Goal: Task Accomplishment & Management: Manage account settings

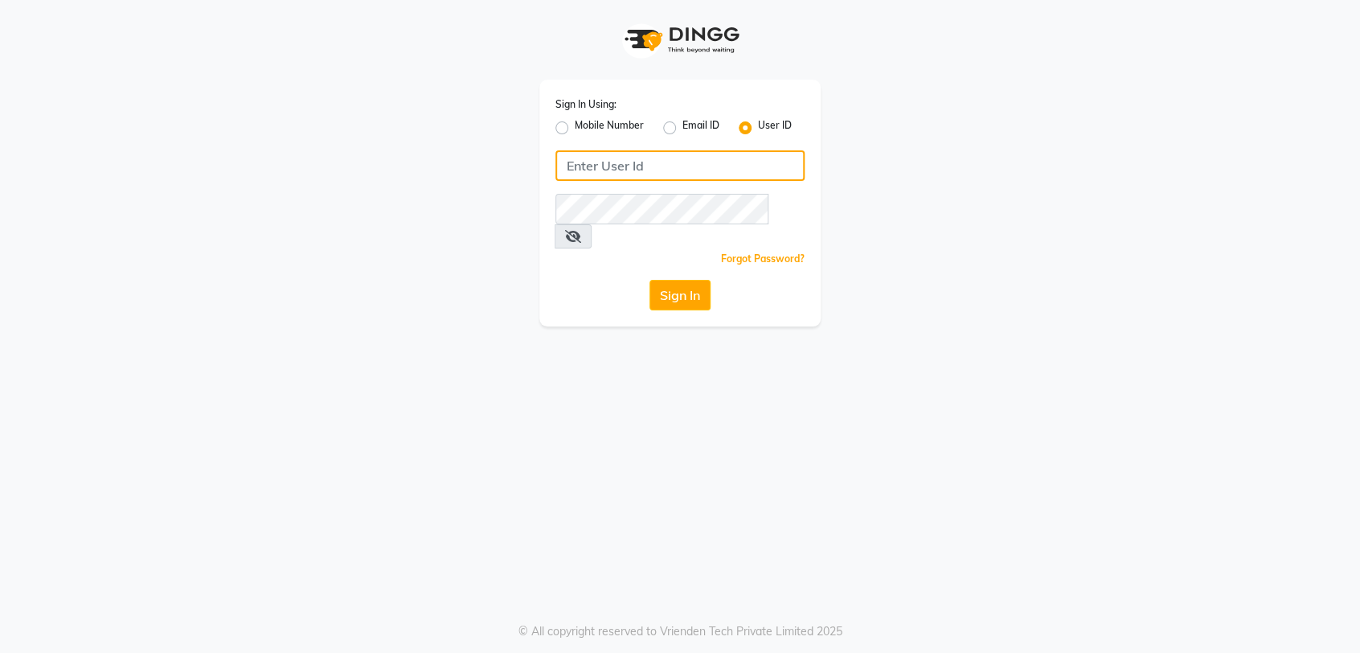
type input "9740042021"
click at [575, 125] on label "Mobile Number" at bounding box center [609, 127] width 69 height 19
click at [575, 125] on input "Mobile Number" at bounding box center [580, 123] width 10 height 10
radio input "true"
radio input "false"
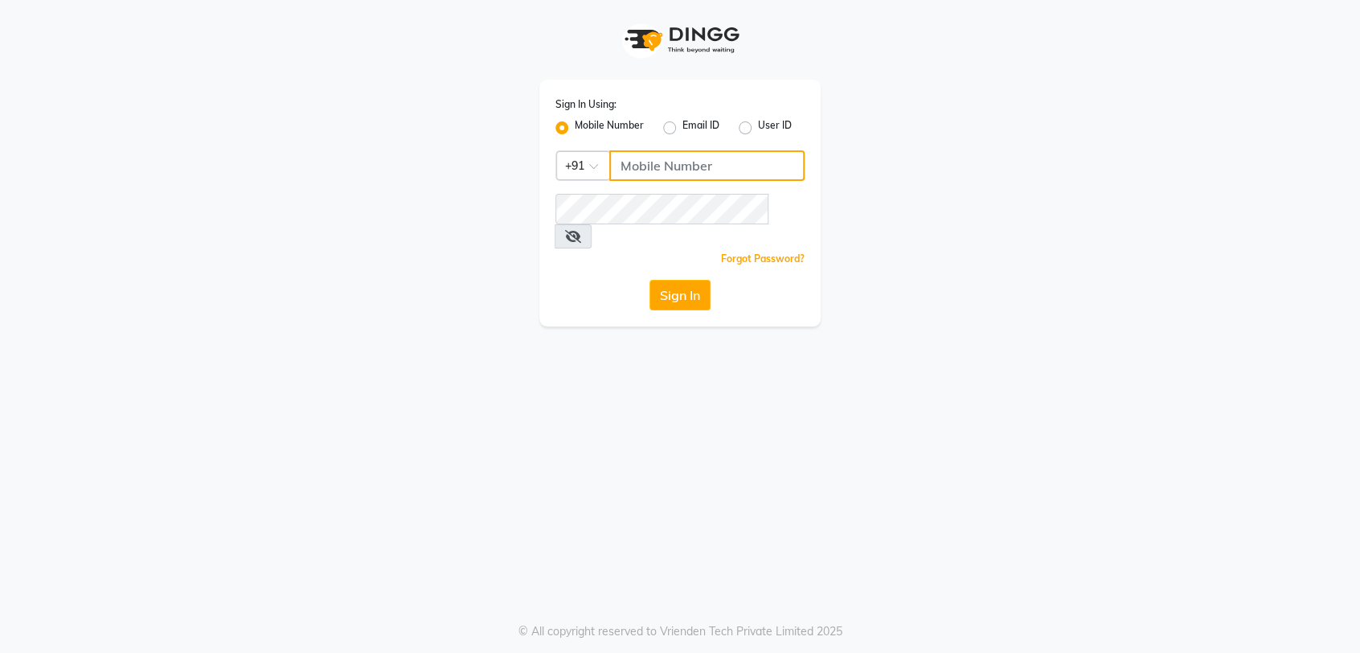
click at [723, 157] on input "Username" at bounding box center [706, 165] width 195 height 31
type input "9740042021"
click at [677, 284] on button "Sign In" at bounding box center [679, 295] width 61 height 31
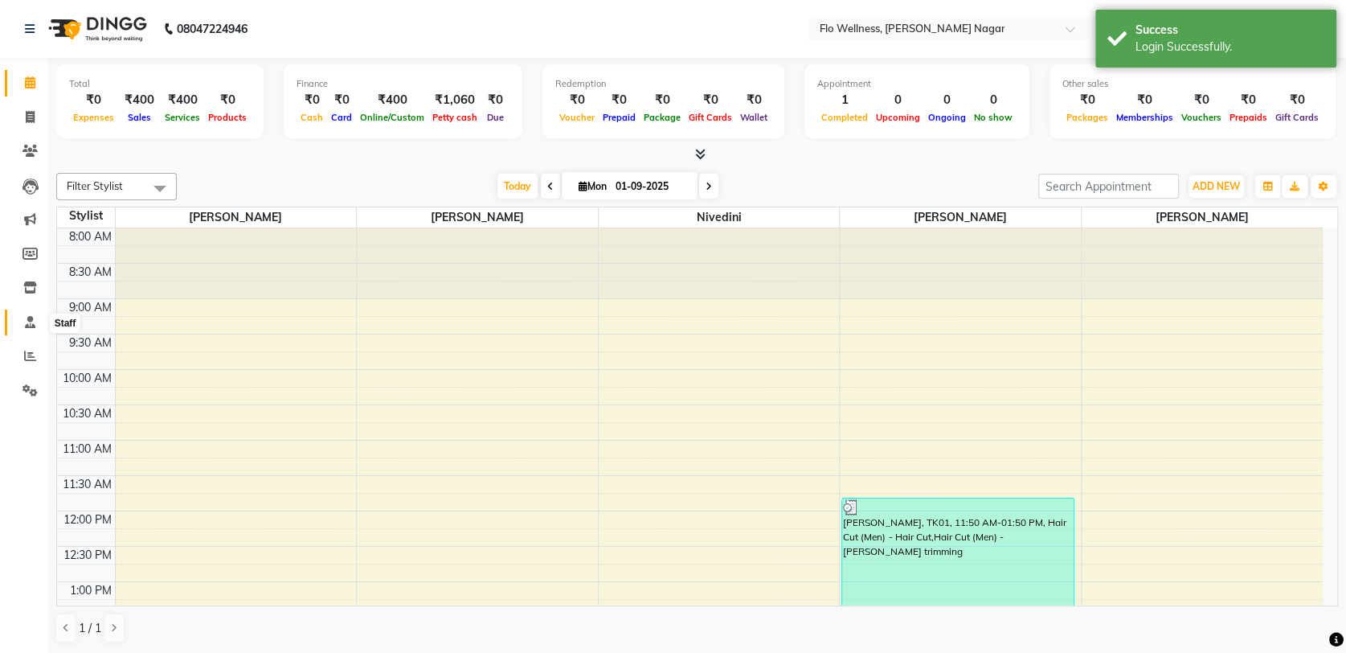
click at [31, 323] on icon at bounding box center [30, 322] width 10 height 12
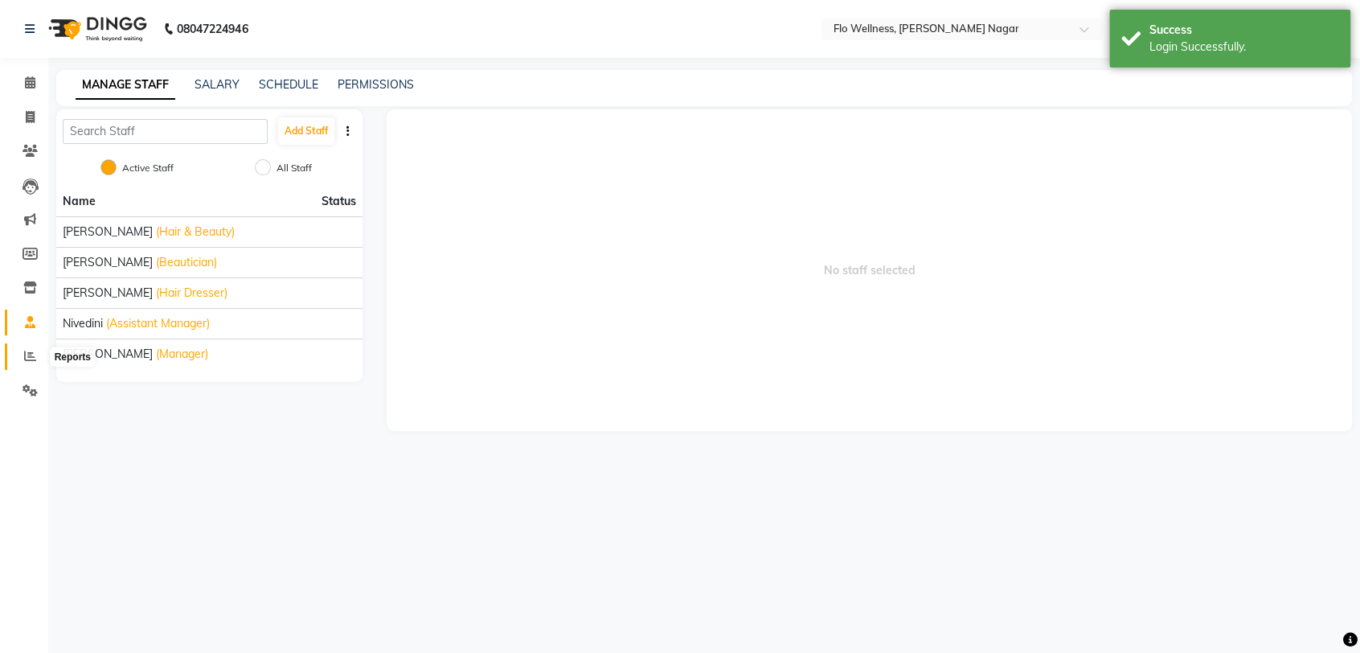
click at [26, 358] on icon at bounding box center [30, 356] width 12 height 12
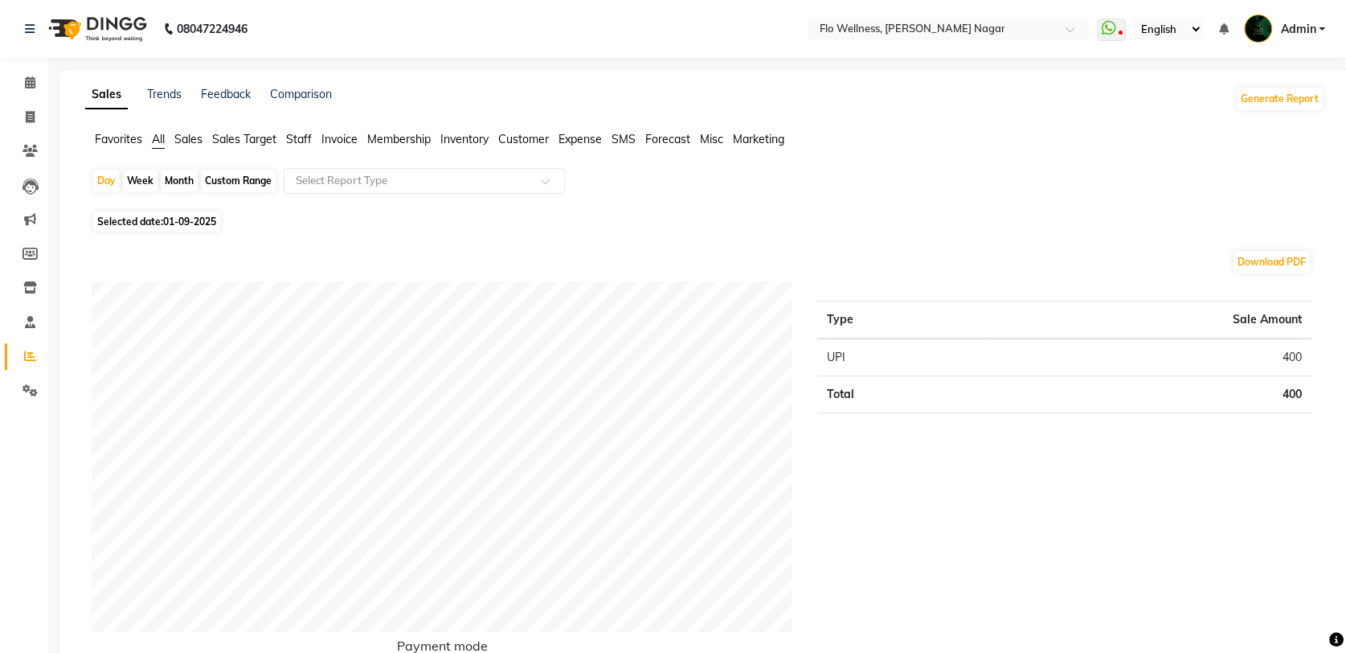
click at [341, 137] on span "Invoice" at bounding box center [339, 139] width 36 height 14
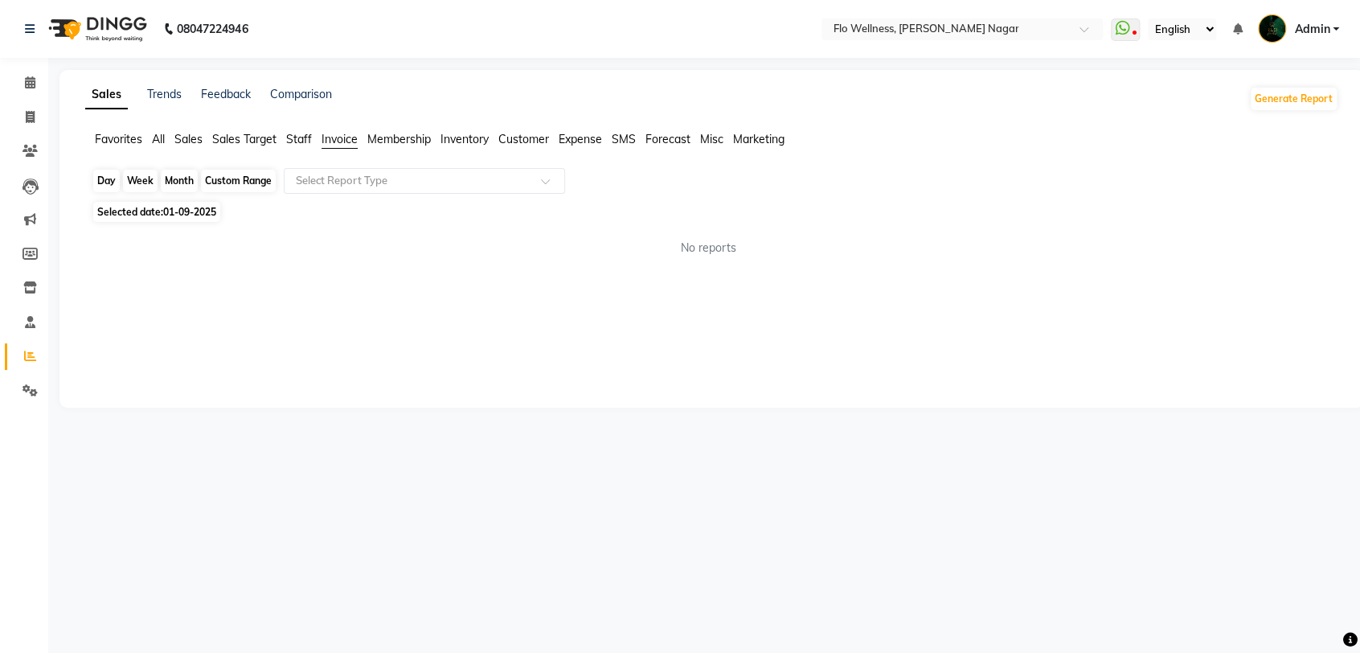
click at [110, 179] on div "Day" at bounding box center [106, 181] width 27 height 23
select select "9"
select select "2025"
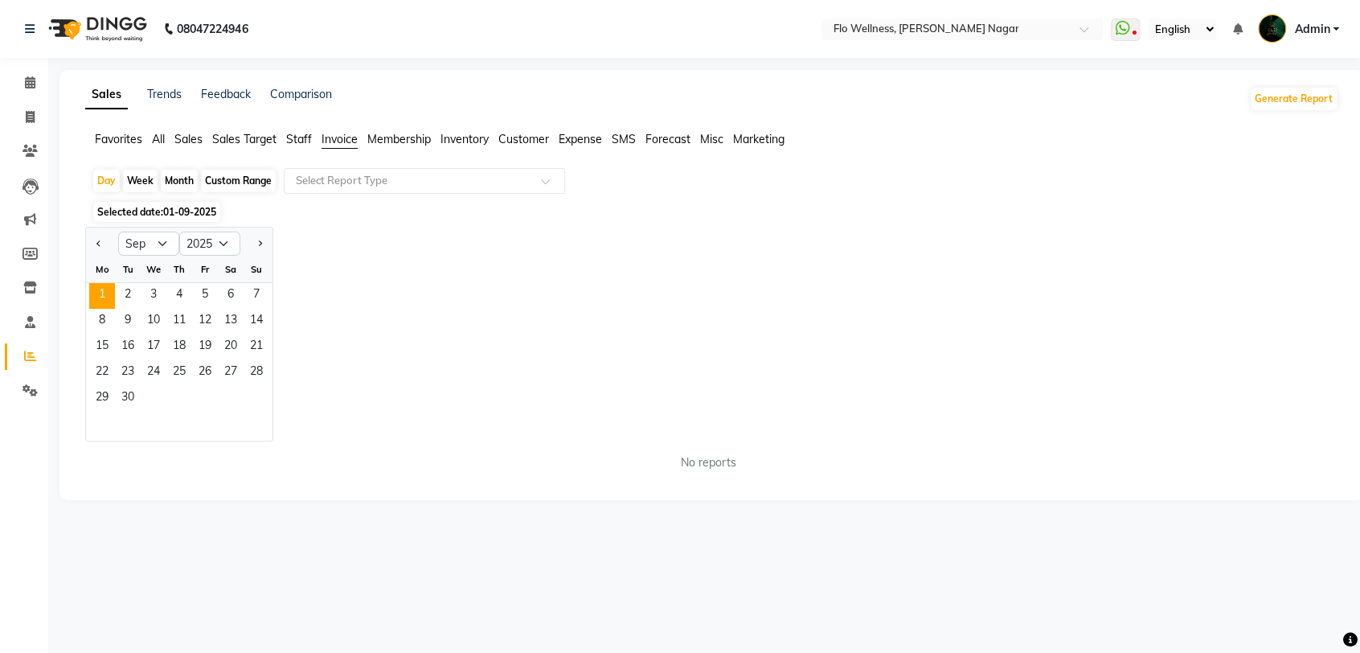
click at [250, 175] on div "Custom Range" at bounding box center [238, 181] width 75 height 23
select select "9"
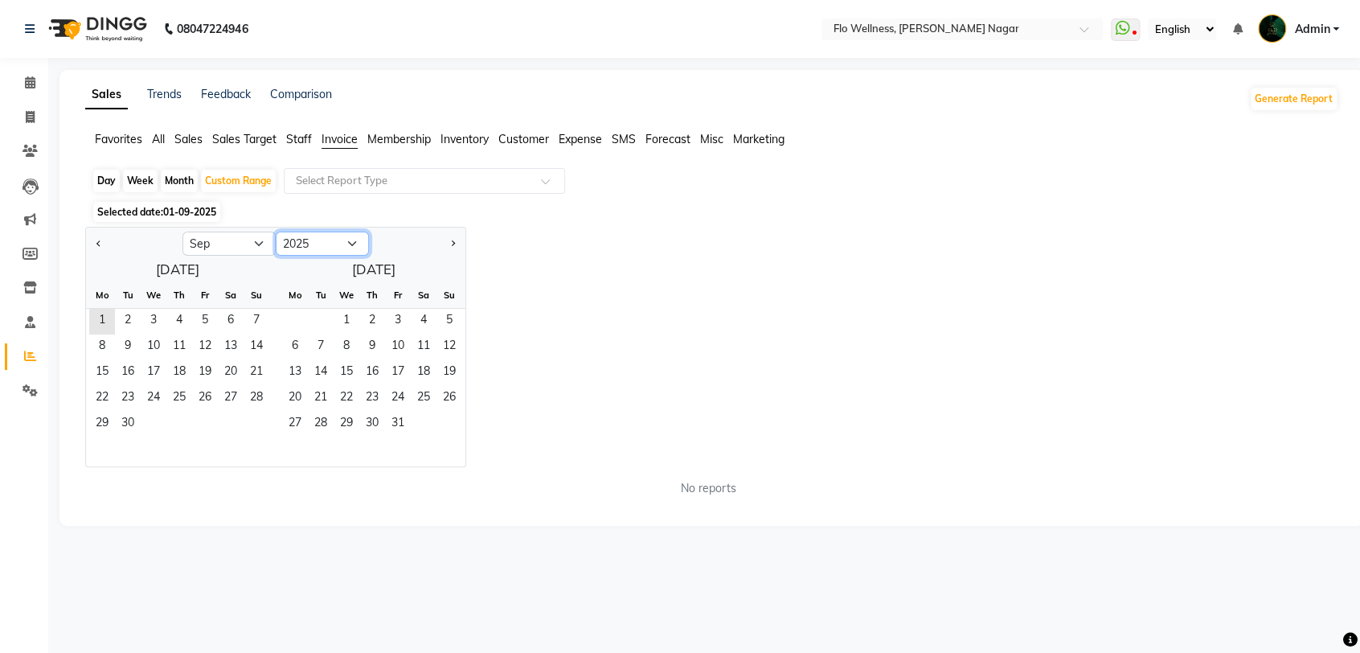
click at [347, 242] on select "2015 2016 2017 2018 2019 2020 2021 2022 2023 2024 2025 2026 2027 2028 2029 2030…" at bounding box center [322, 243] width 93 height 24
select select "2023"
click at [276, 231] on select "2015 2016 2017 2018 2019 2020 2021 2022 2023 2024 2025 2026 2027 2028 2029 2030…" at bounding box center [322, 243] width 93 height 24
click at [260, 242] on select "Jan Feb Mar Apr May Jun [DATE] Aug Sep Oct Nov Dec" at bounding box center [228, 243] width 93 height 24
select select "6"
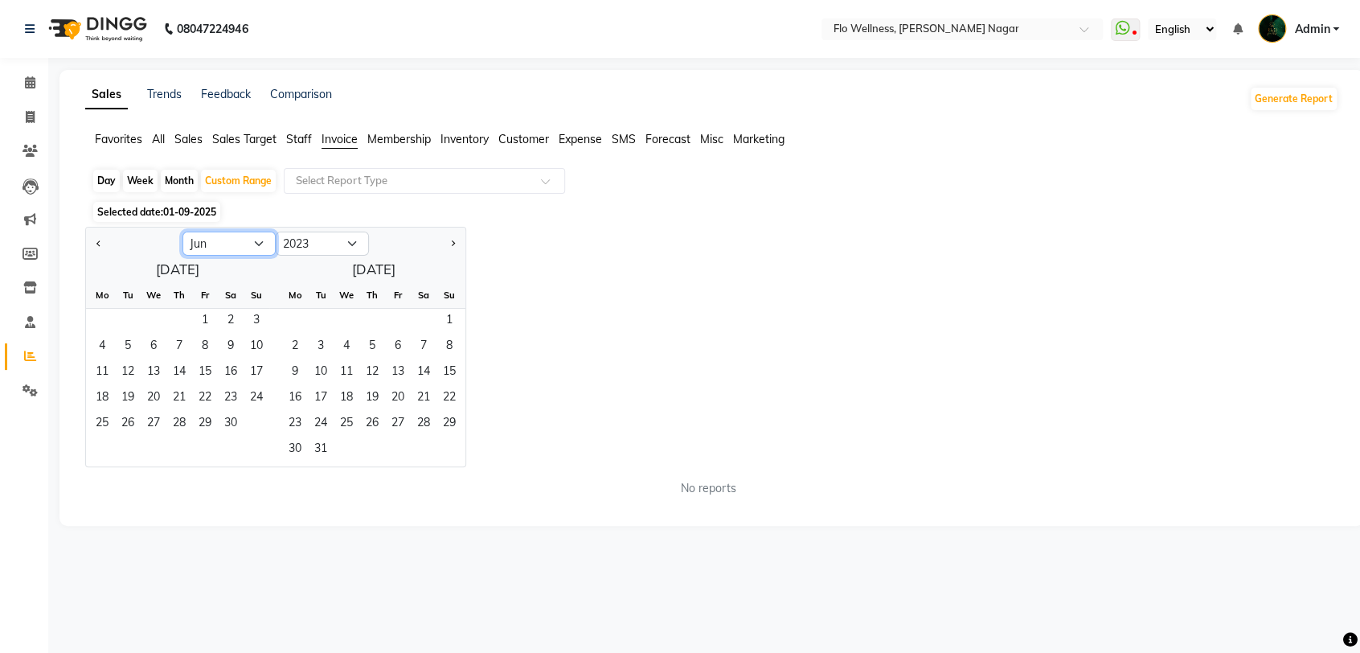
click at [182, 231] on select "Jan Feb Mar Apr May Jun [DATE] Aug Sep Oct Nov Dec" at bounding box center [228, 243] width 93 height 24
click at [180, 317] on span "1" at bounding box center [179, 322] width 26 height 26
click at [206, 417] on span "30" at bounding box center [205, 424] width 26 height 26
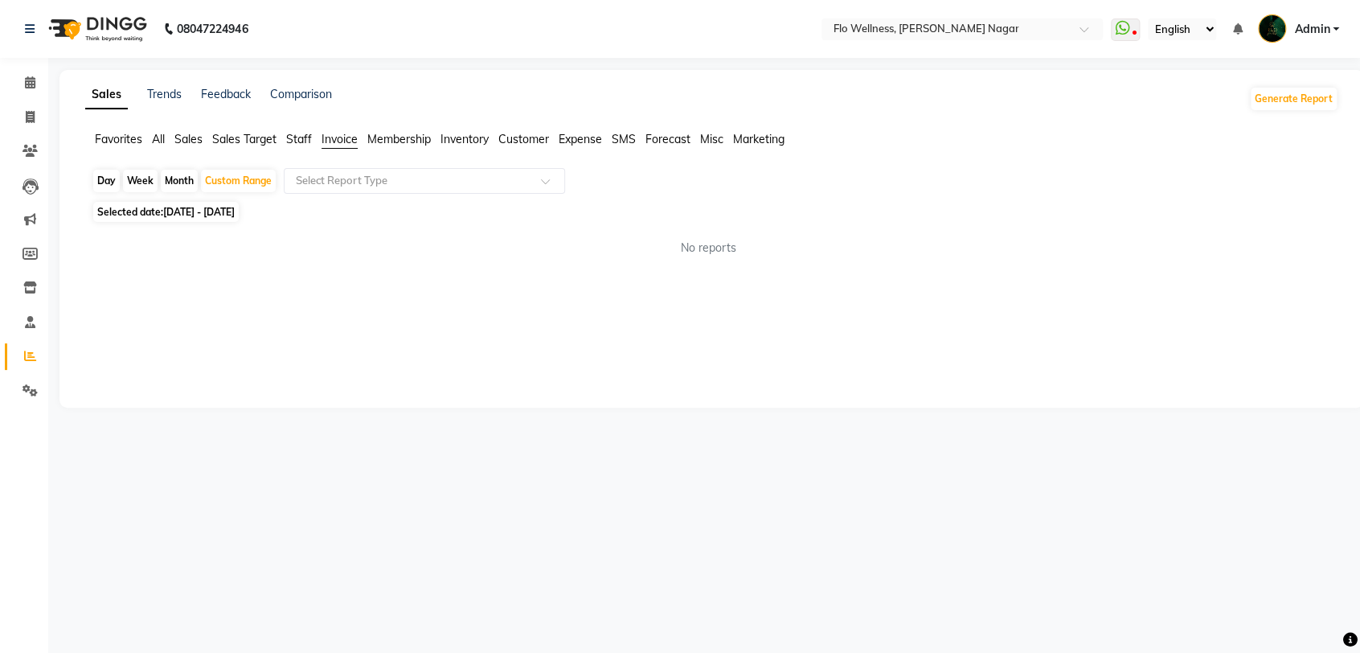
click at [235, 213] on span "[DATE] - [DATE]" at bounding box center [199, 212] width 72 height 12
select select "6"
select select "2023"
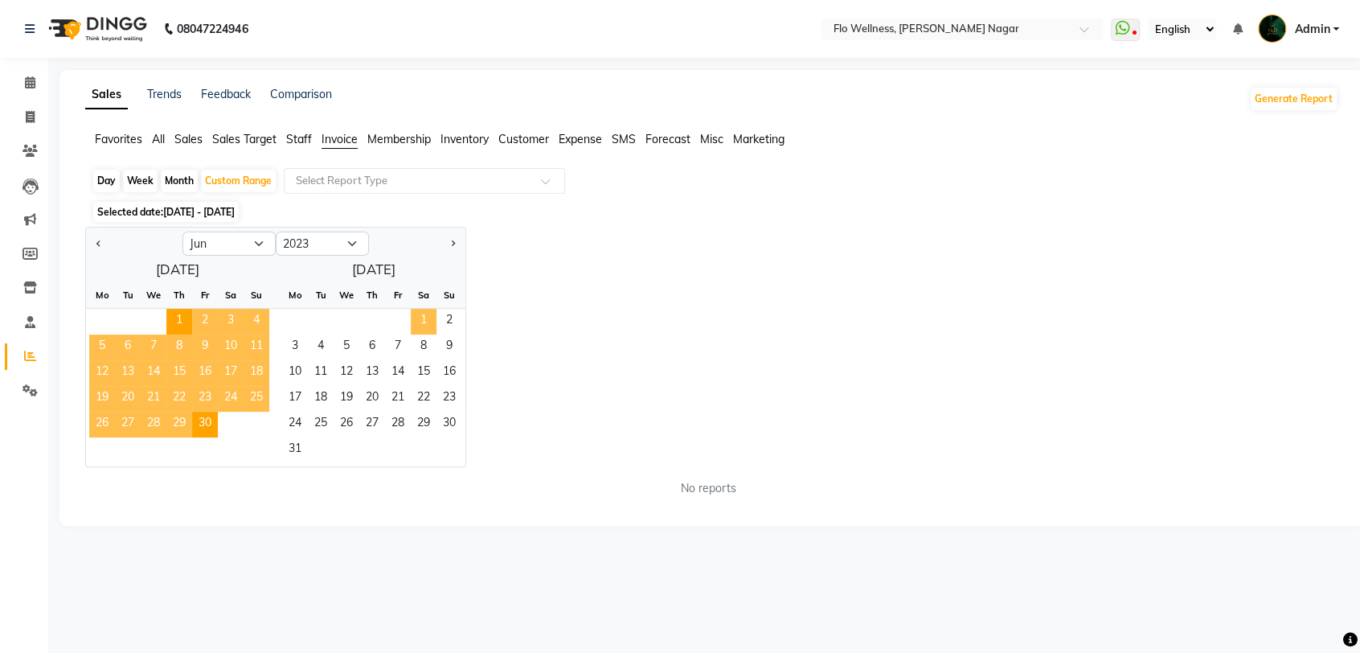
click at [420, 320] on span "1" at bounding box center [424, 322] width 26 height 26
select select "7"
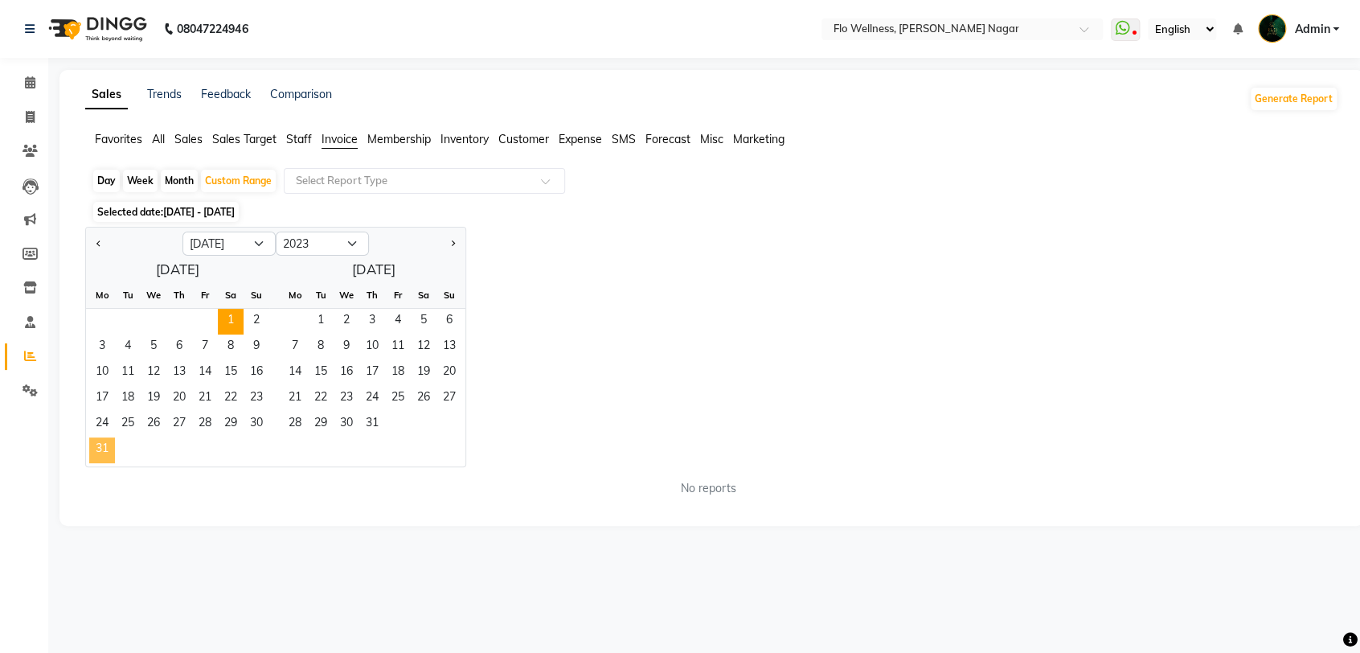
click at [106, 444] on span "31" at bounding box center [102, 450] width 26 height 26
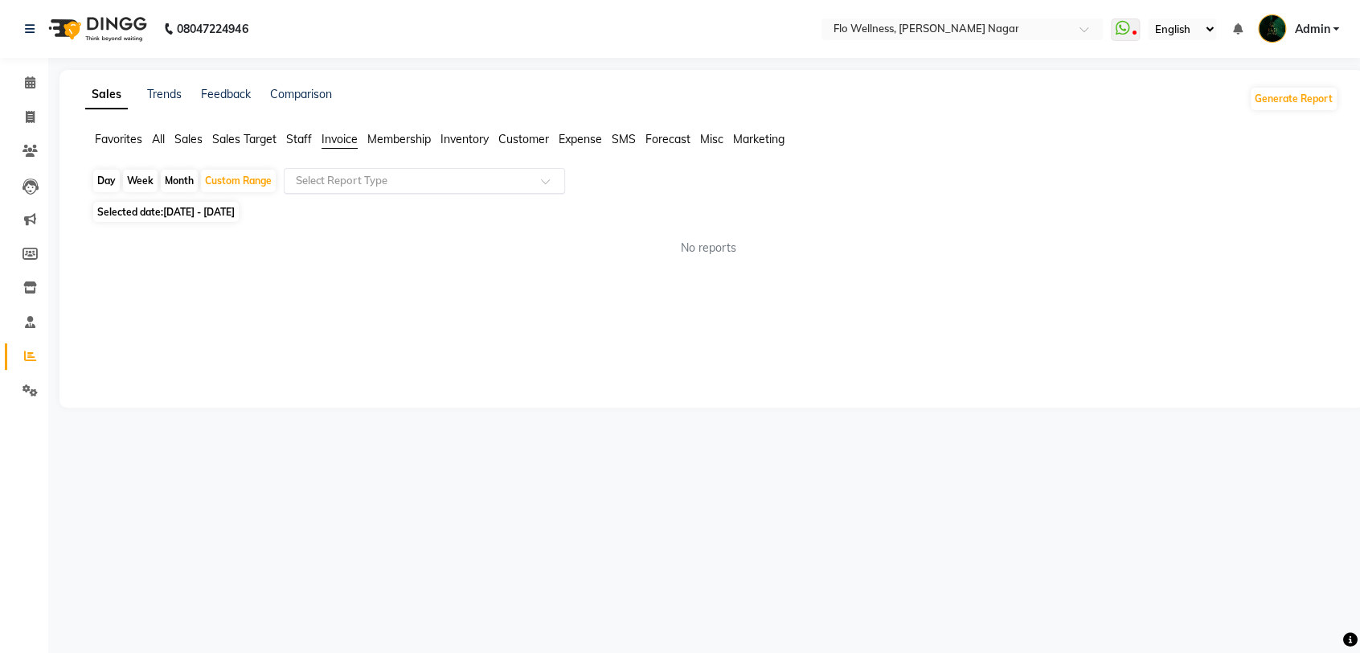
click at [394, 184] on input "text" at bounding box center [408, 181] width 231 height 16
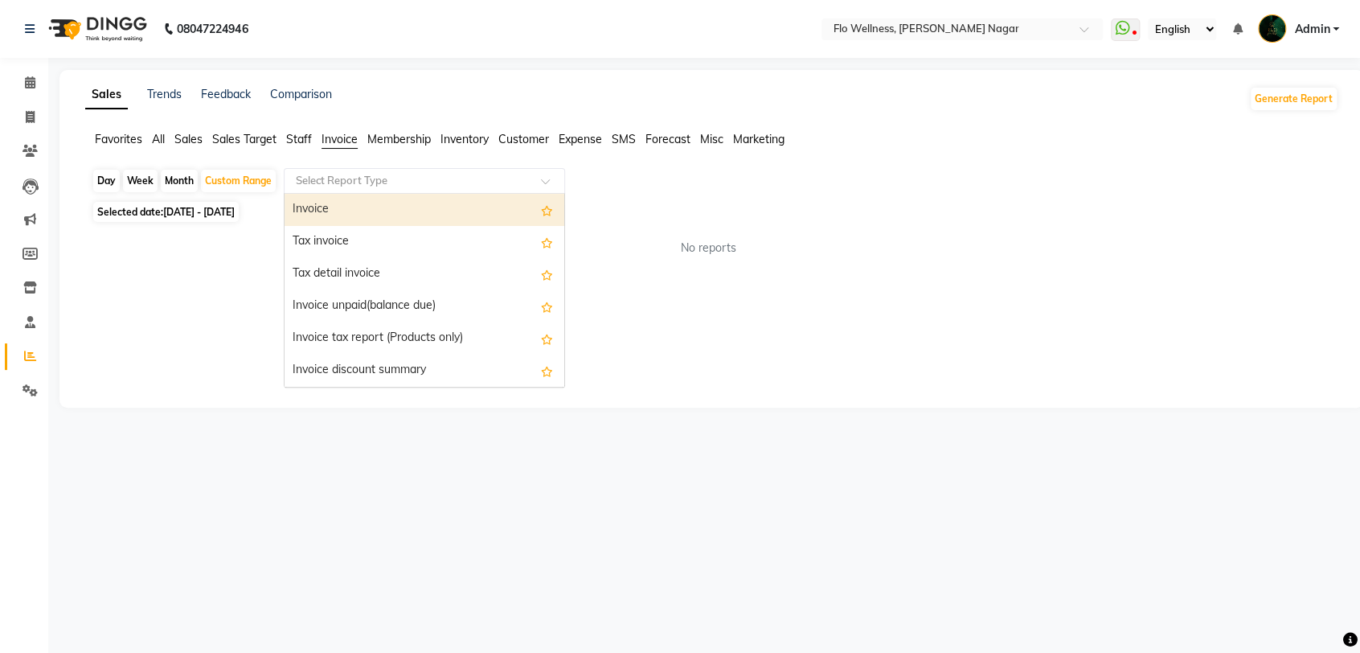
click at [358, 213] on div "Invoice" at bounding box center [424, 210] width 280 height 32
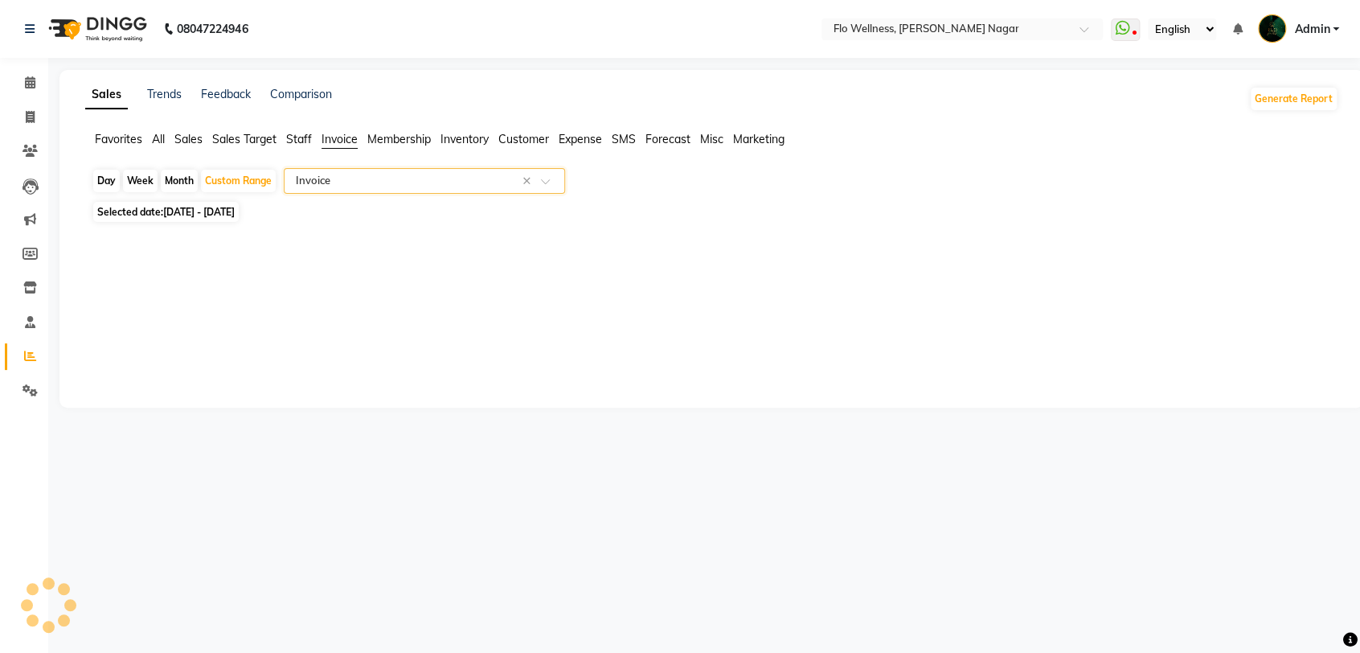
select select "full_report"
select select "csv"
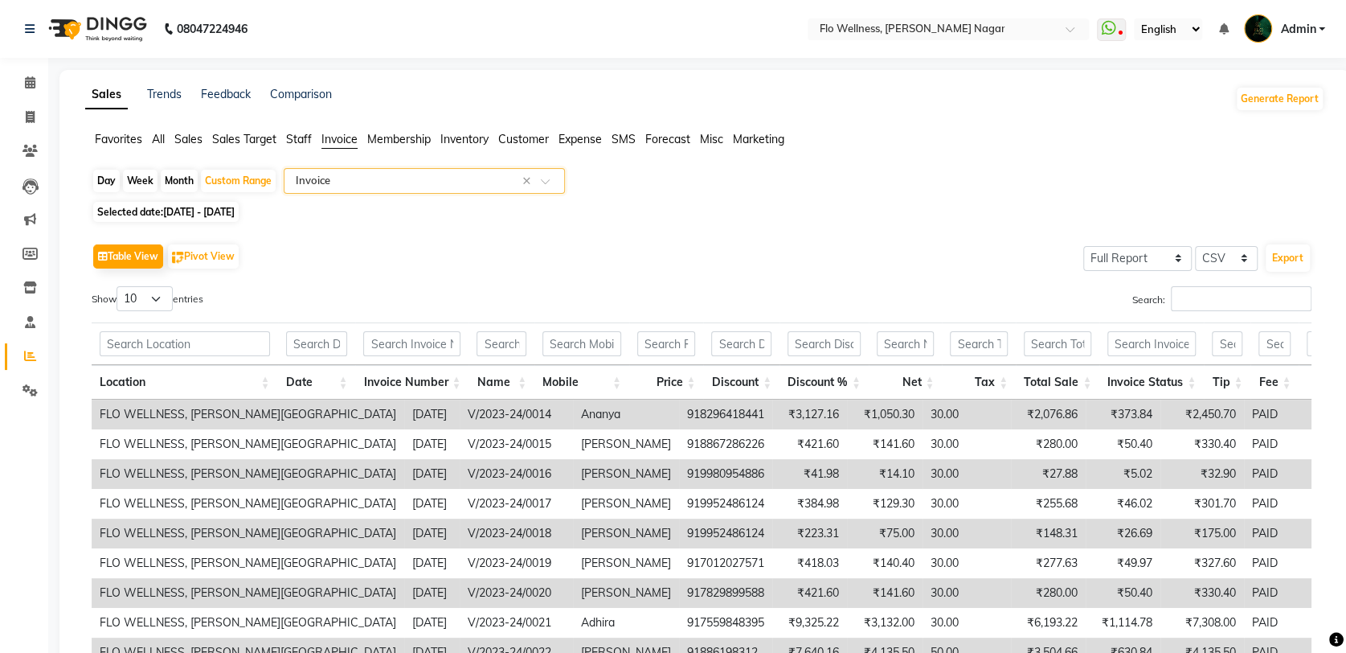
click at [235, 210] on span "[DATE] - [DATE]" at bounding box center [199, 212] width 72 height 12
select select "7"
select select "2023"
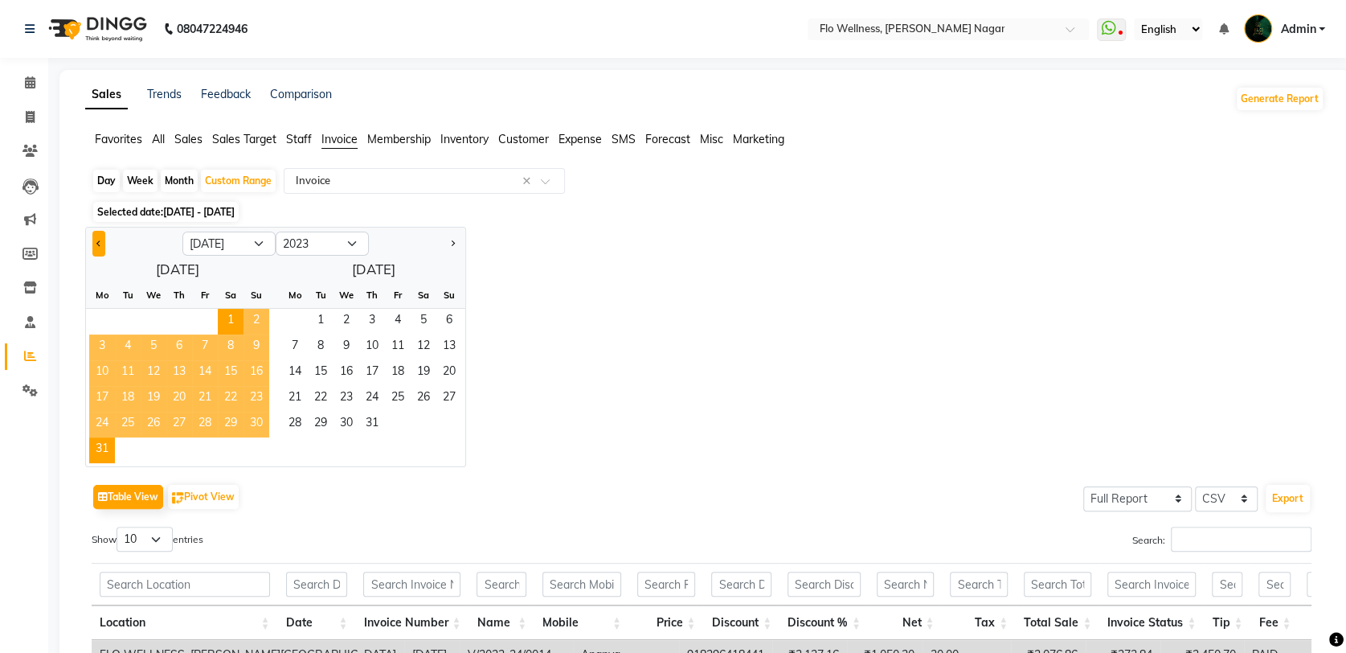
click at [98, 240] on span "Previous month" at bounding box center [99, 243] width 6 height 6
select select "6"
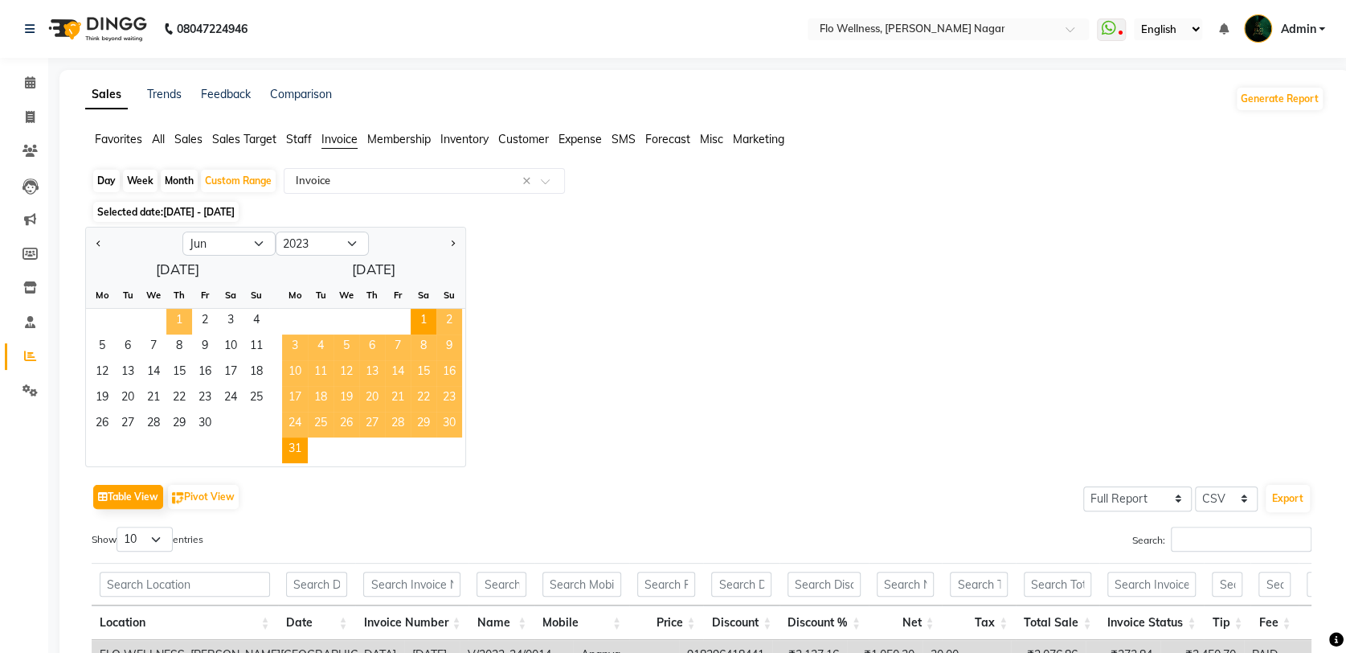
click at [170, 317] on span "1" at bounding box center [179, 322] width 26 height 26
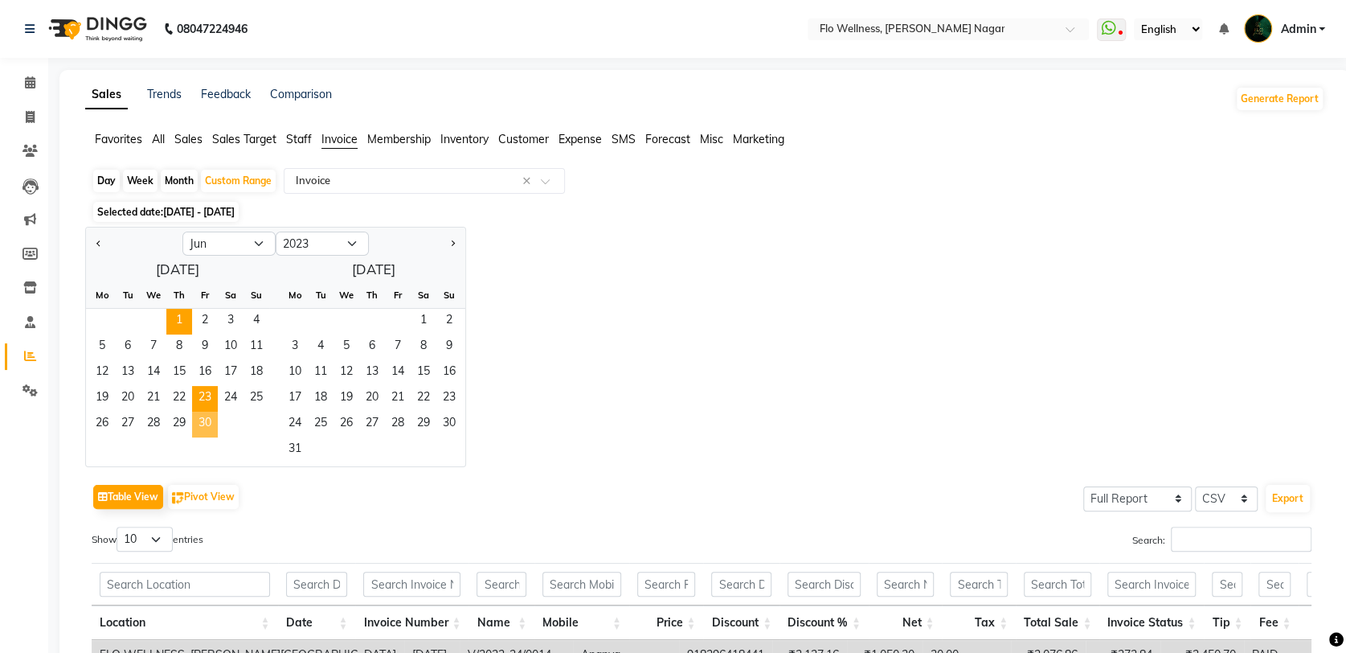
drag, startPoint x: 215, startPoint y: 417, endPoint x: 212, endPoint y: 408, distance: 9.2
click at [213, 417] on span "30" at bounding box center [205, 424] width 26 height 26
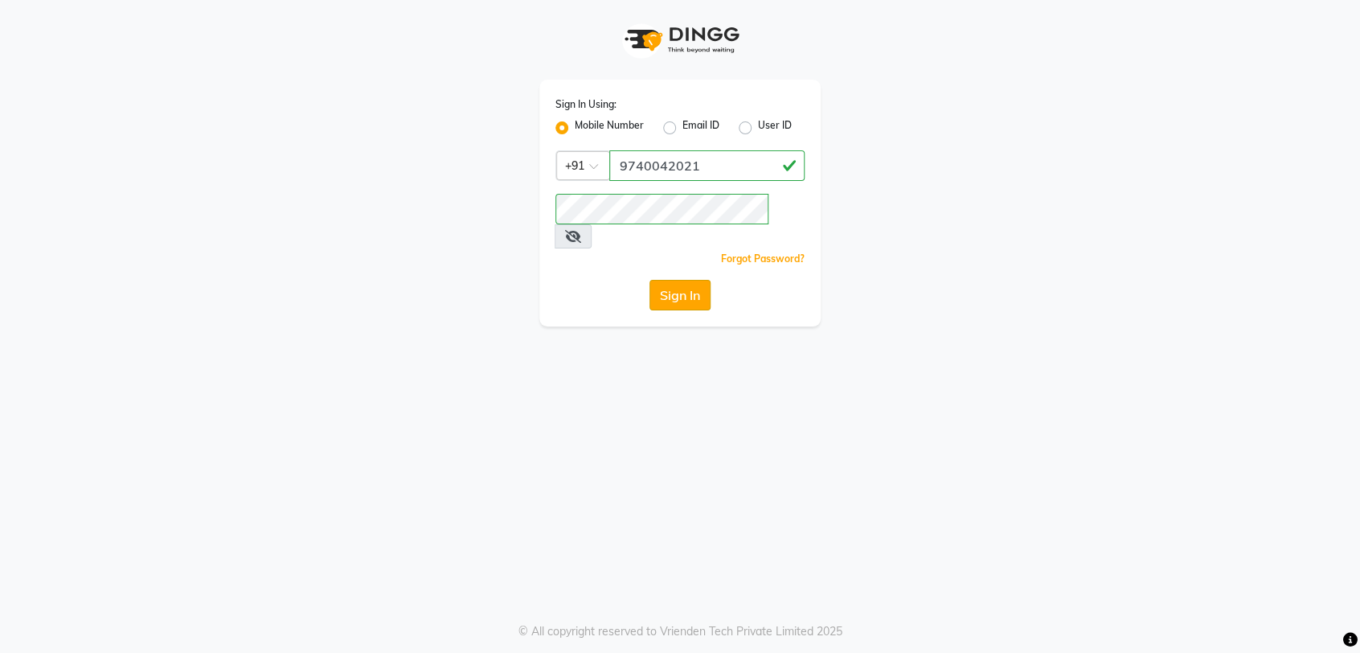
click at [677, 280] on button "Sign In" at bounding box center [679, 295] width 61 height 31
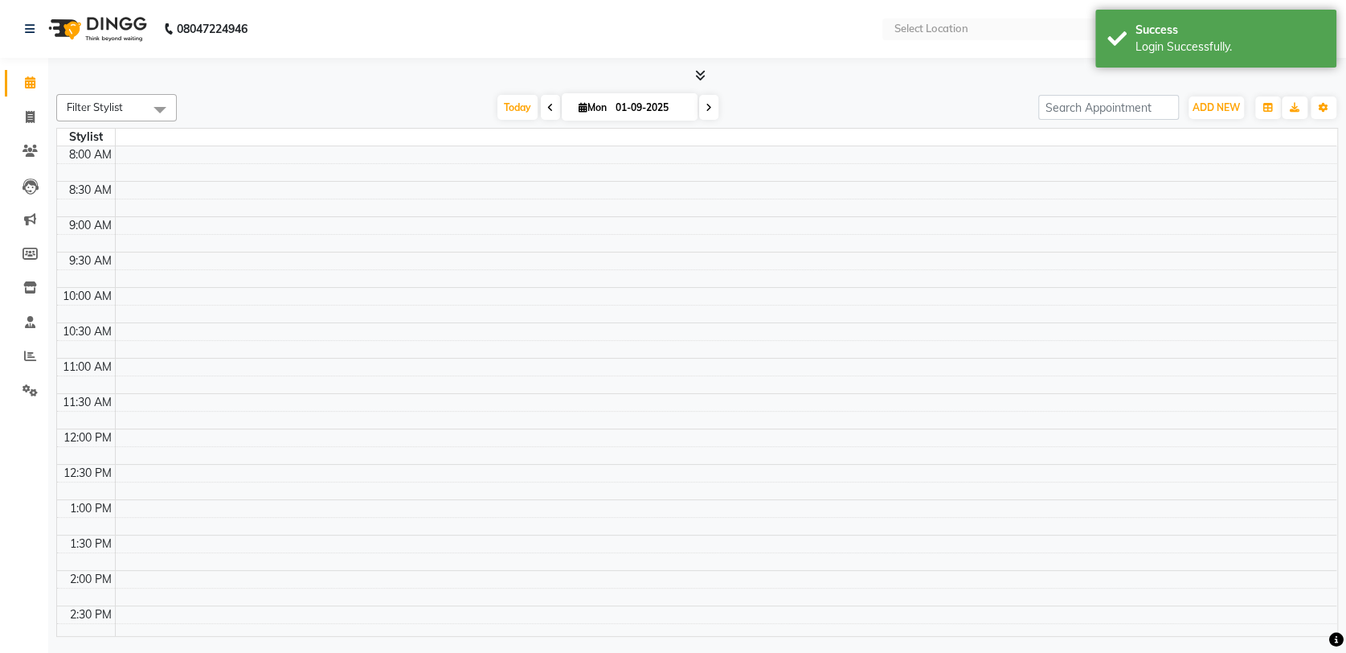
select select "en"
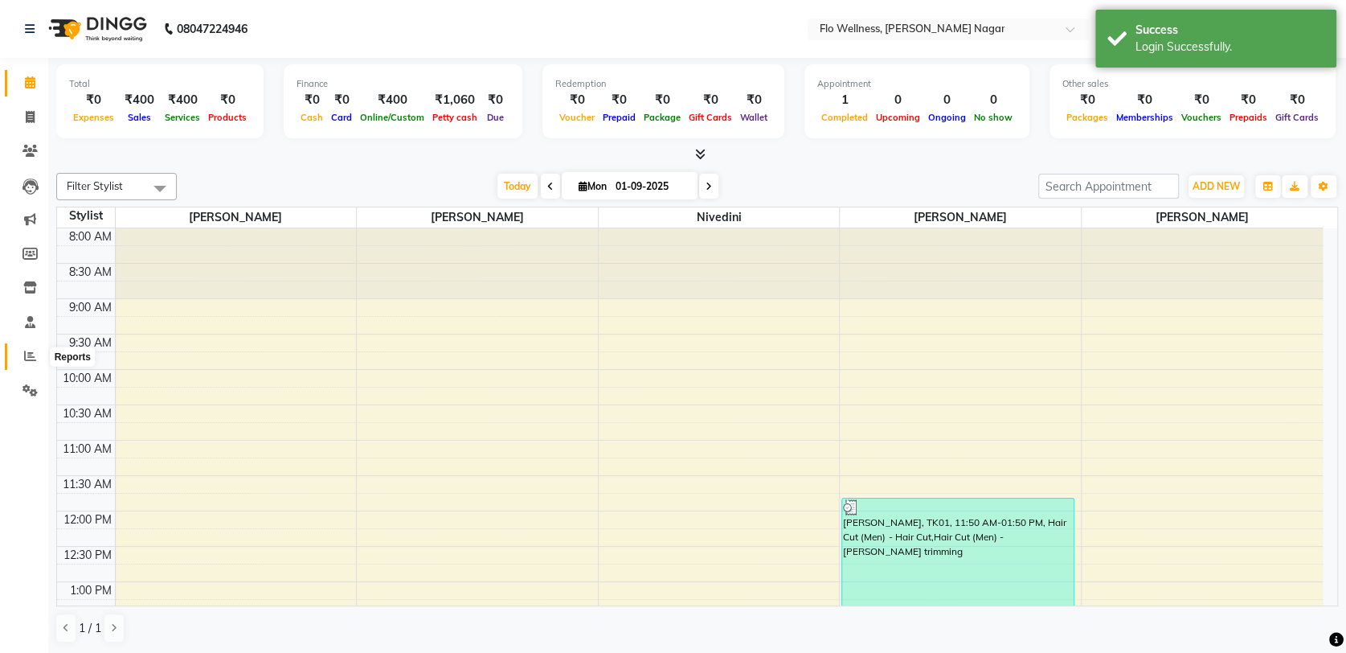
click at [21, 361] on span at bounding box center [30, 356] width 28 height 18
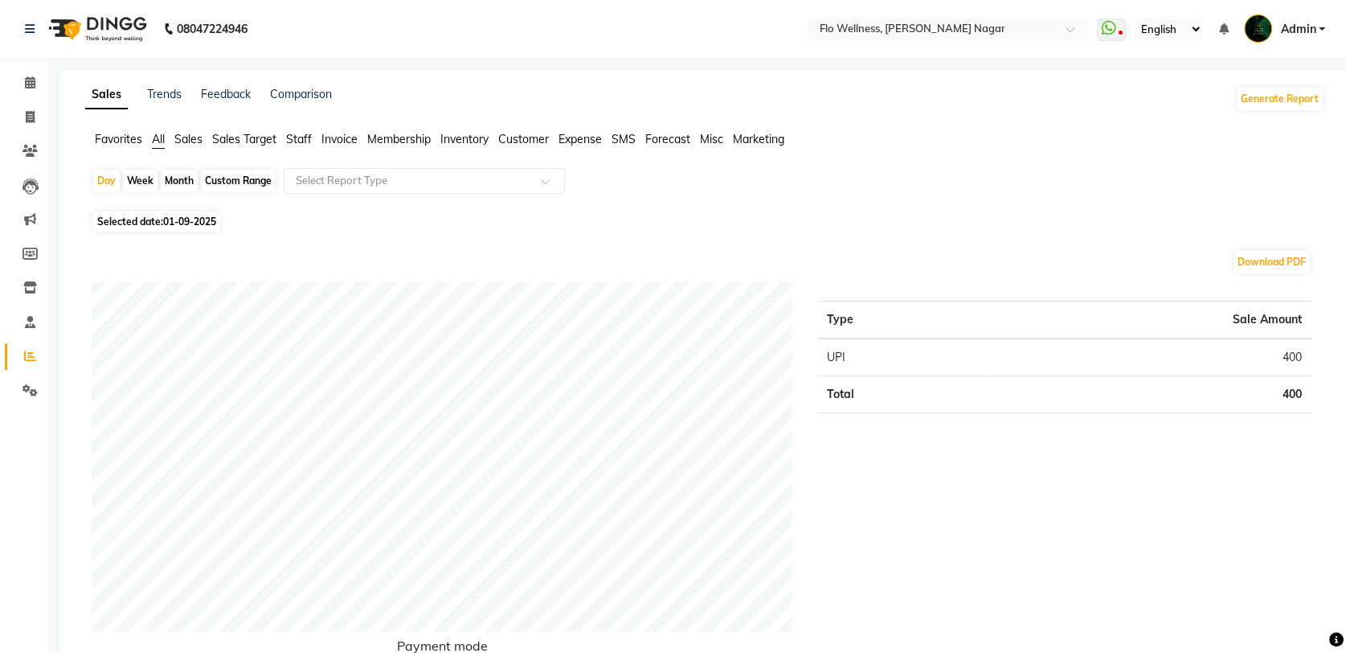
click at [328, 140] on span "Invoice" at bounding box center [339, 139] width 36 height 14
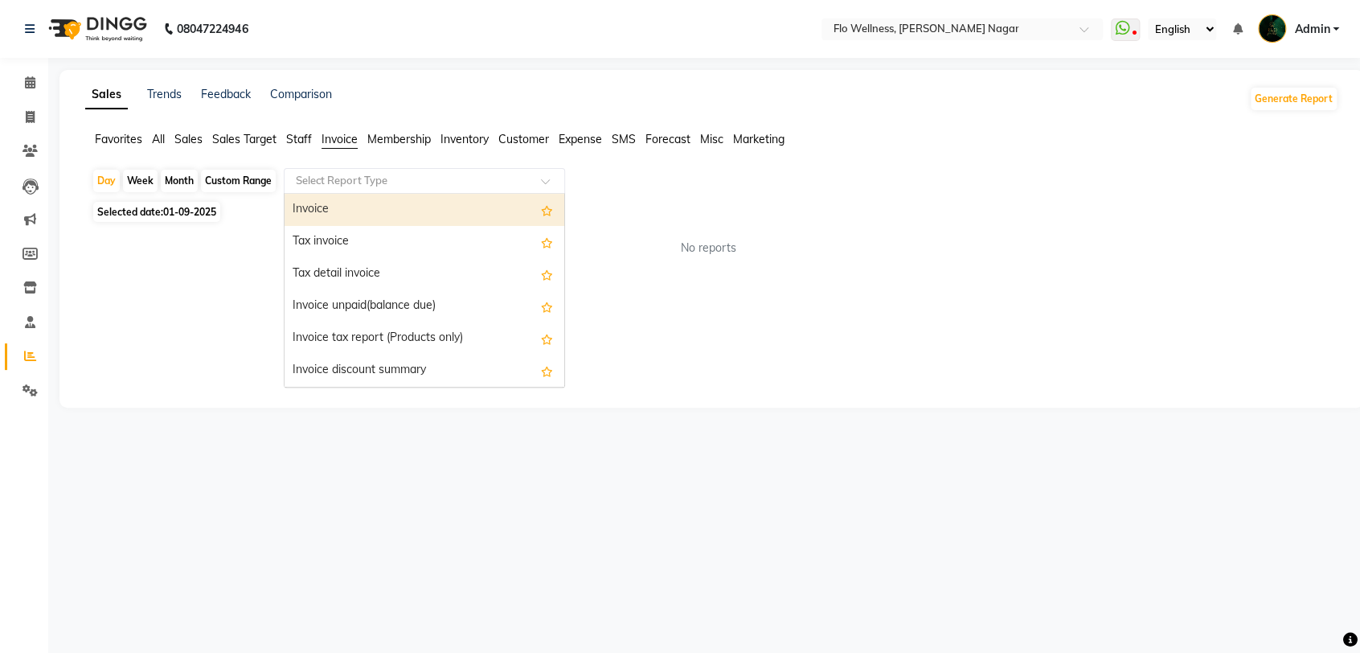
click at [343, 182] on input "text" at bounding box center [408, 181] width 231 height 16
drag, startPoint x: 329, startPoint y: 219, endPoint x: 309, endPoint y: 207, distance: 23.4
click at [330, 219] on div "Invoice" at bounding box center [424, 210] width 280 height 32
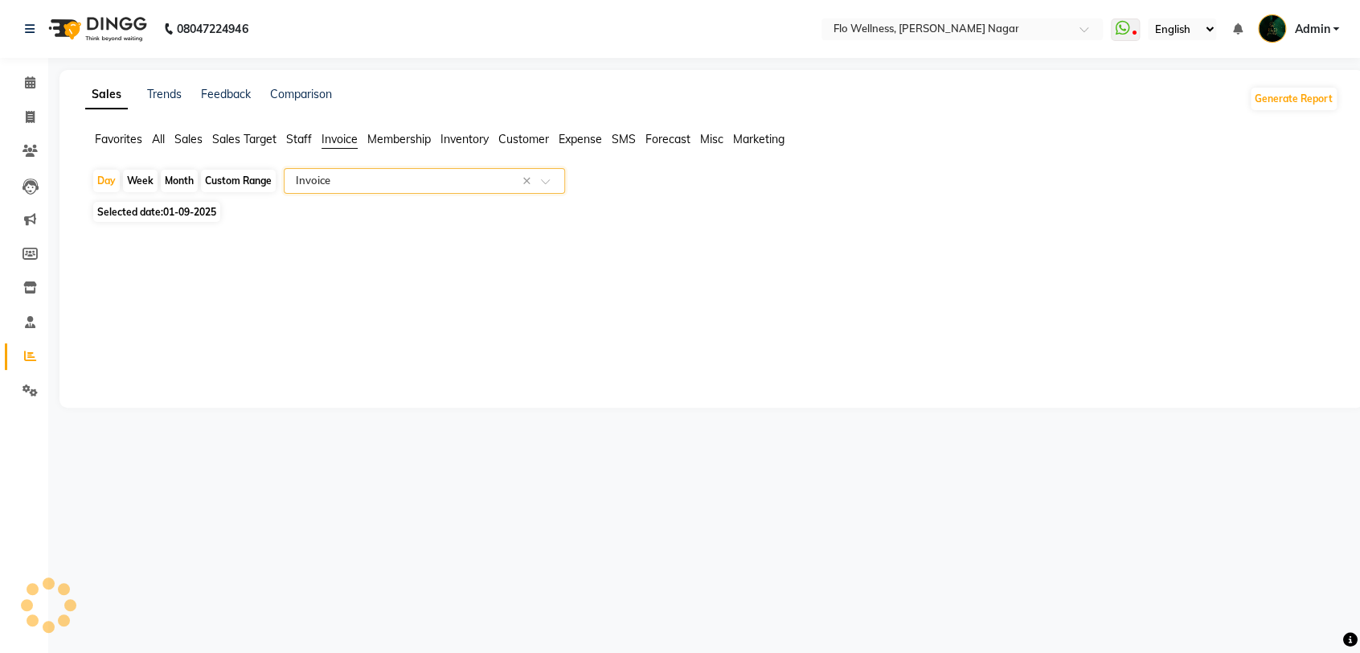
select select "full_report"
select select "csv"
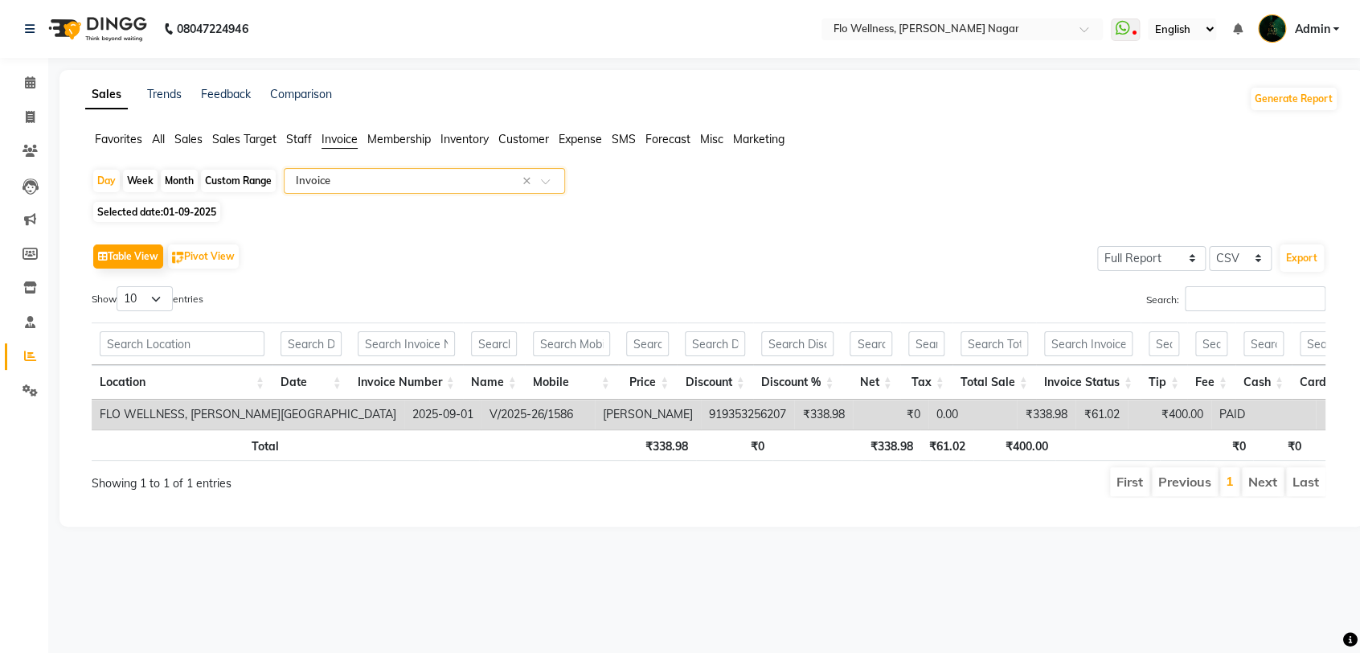
click at [245, 178] on div "Custom Range" at bounding box center [238, 181] width 75 height 23
select select "9"
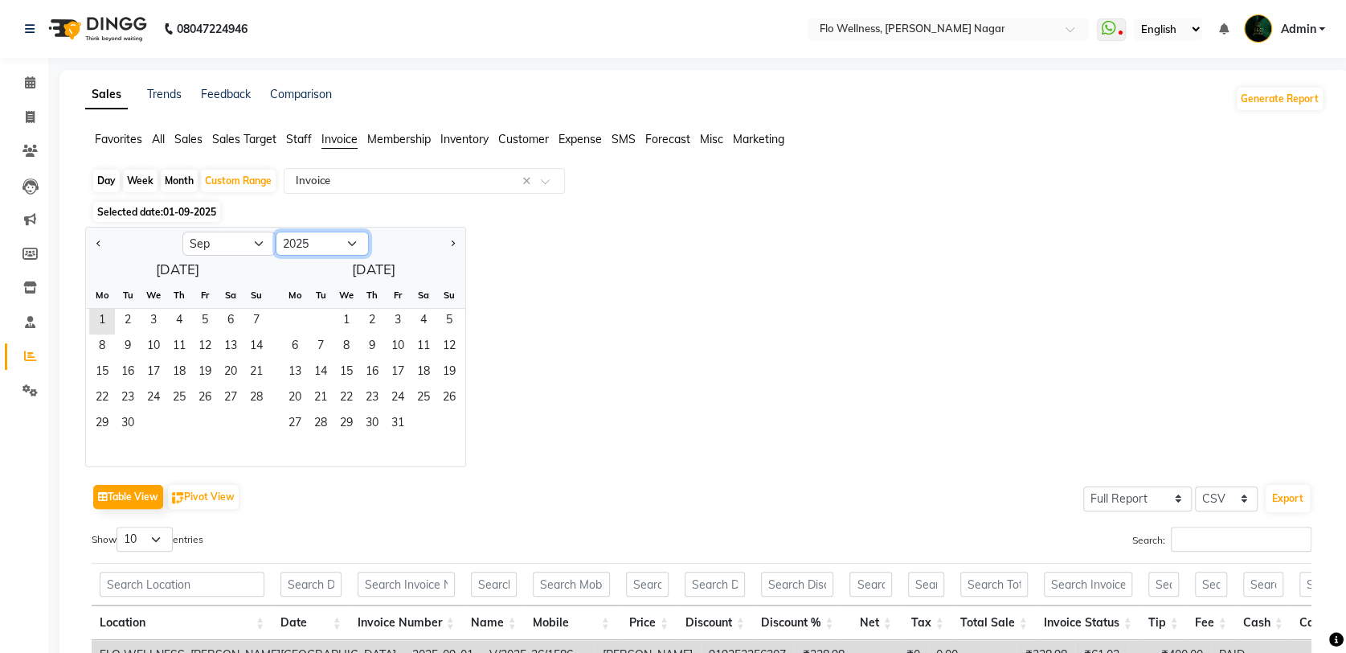
click at [352, 246] on select "2015 2016 2017 2018 2019 2020 2021 2022 2023 2024 2025 2026 2027 2028 2029 2030…" at bounding box center [322, 243] width 93 height 24
select select "2023"
click at [276, 231] on select "2015 2016 2017 2018 2019 2020 2021 2022 2023 2024 2025 2026 2027 2028 2029 2030…" at bounding box center [322, 243] width 93 height 24
click at [260, 242] on select "Jan Feb Mar Apr May Jun [DATE] Aug Sep Oct Nov Dec" at bounding box center [228, 243] width 93 height 24
select select "7"
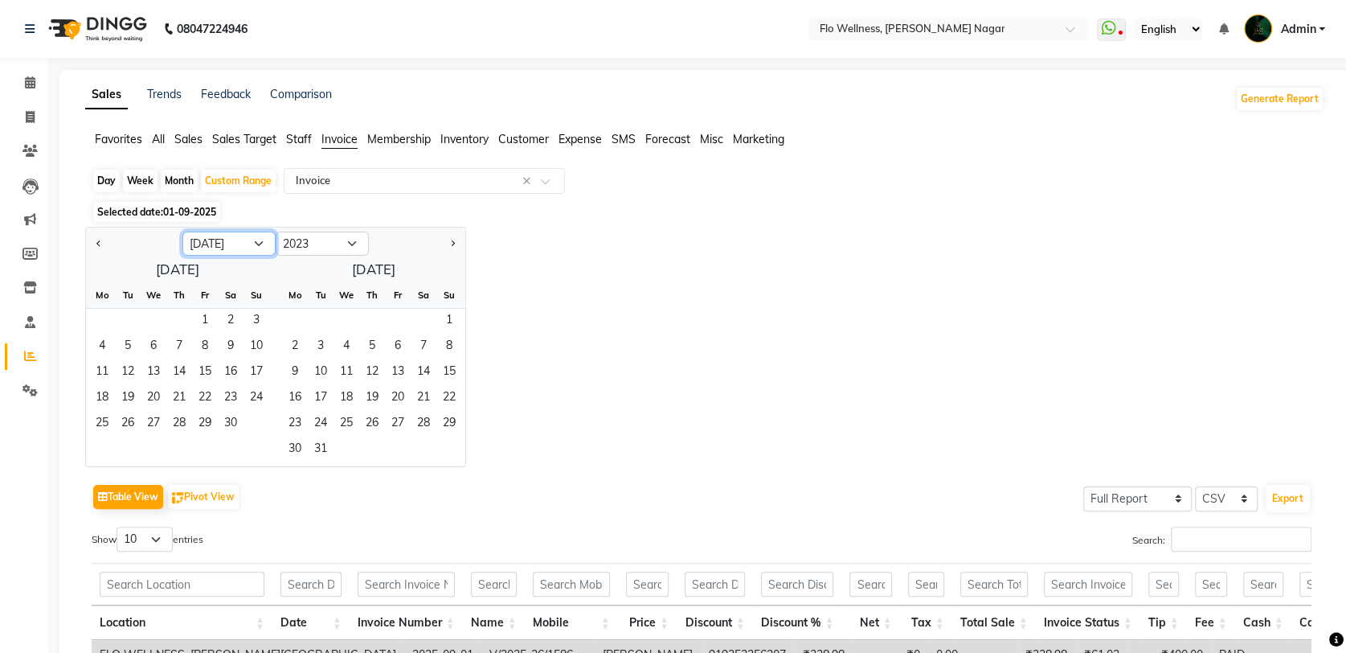
click at [182, 231] on select "Jan Feb Mar Apr May Jun [DATE] Aug Sep Oct Nov Dec" at bounding box center [228, 243] width 93 height 24
click at [227, 320] on span "1" at bounding box center [231, 322] width 26 height 26
click at [103, 448] on span "31" at bounding box center [102, 450] width 26 height 26
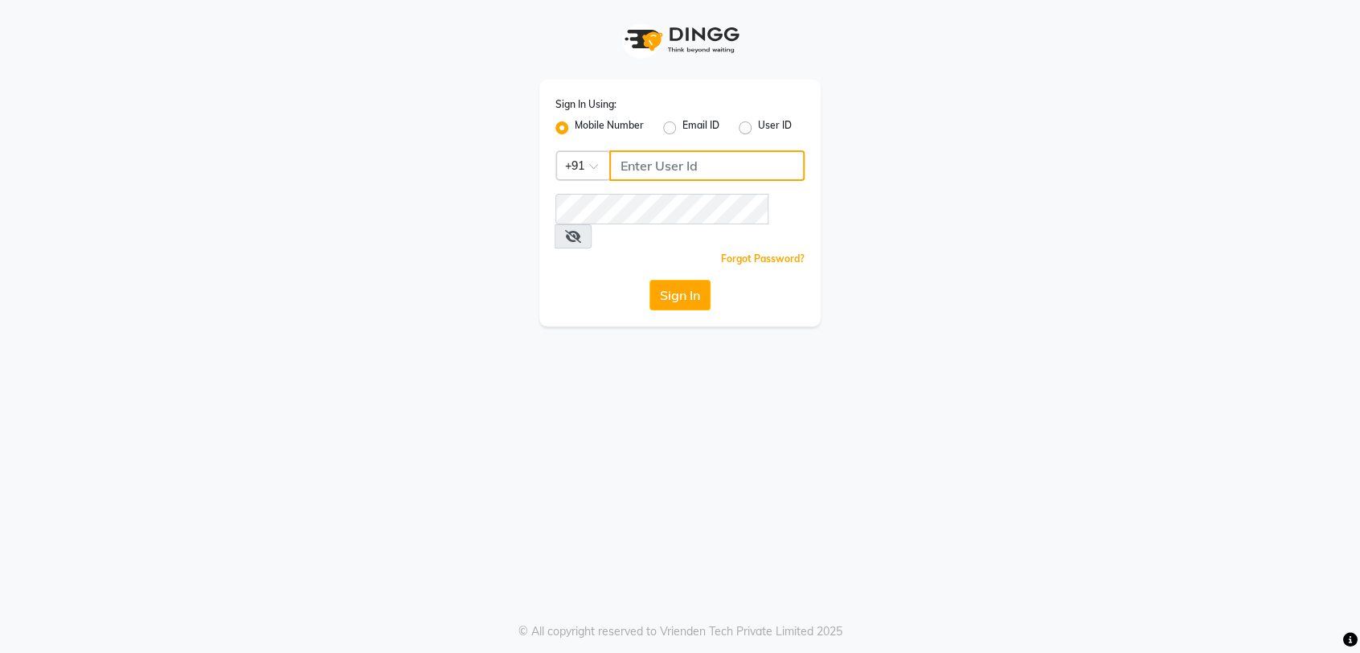
type input "9740042021"
click at [678, 280] on button "Sign In" at bounding box center [679, 295] width 61 height 31
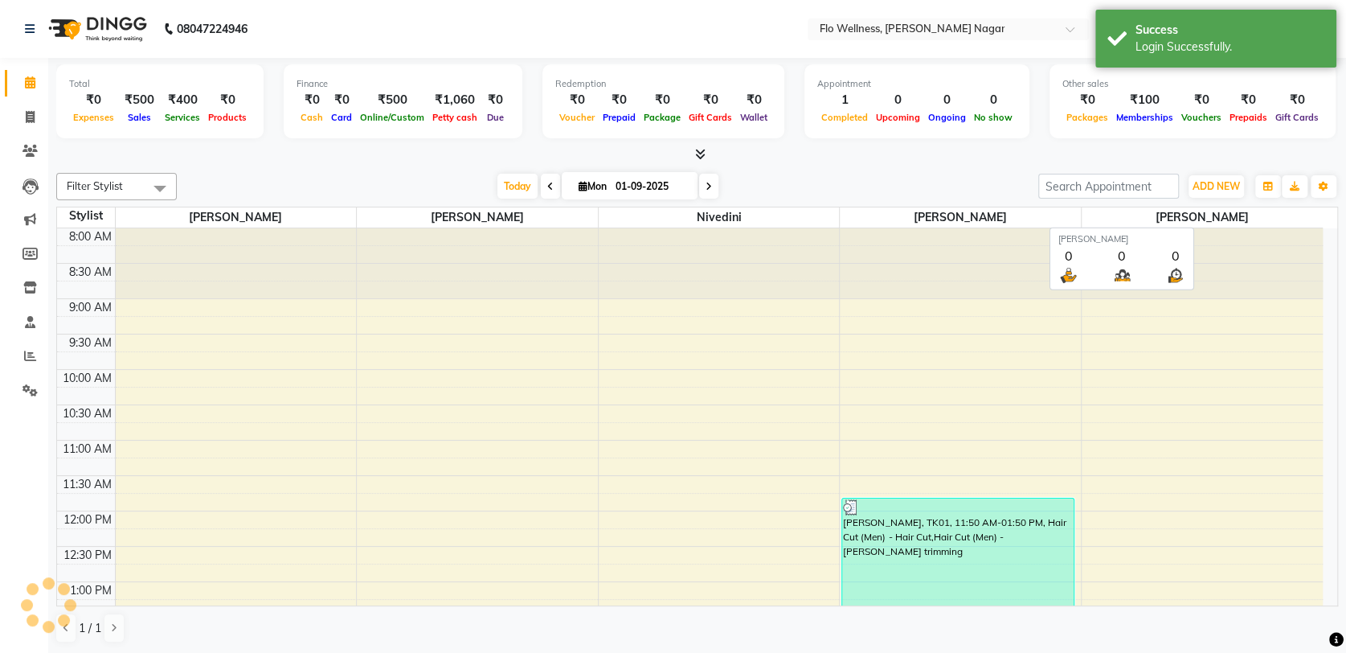
select select "en"
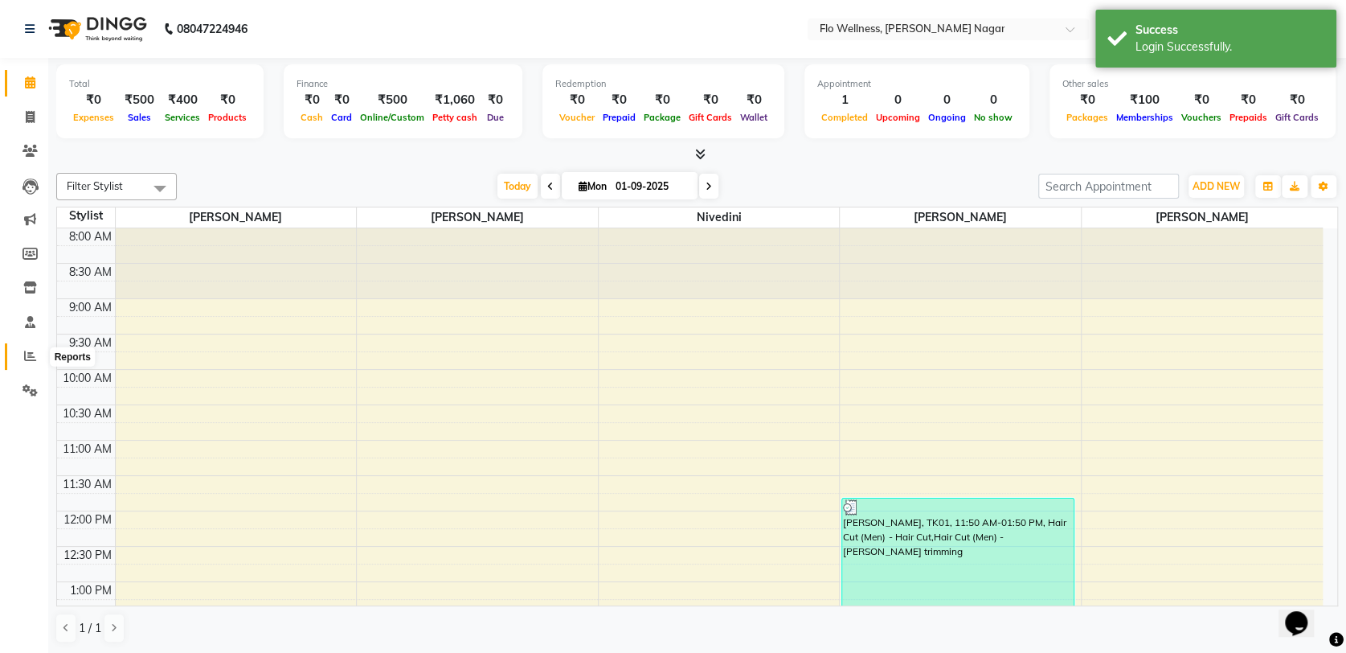
click at [28, 355] on icon at bounding box center [30, 356] width 12 height 12
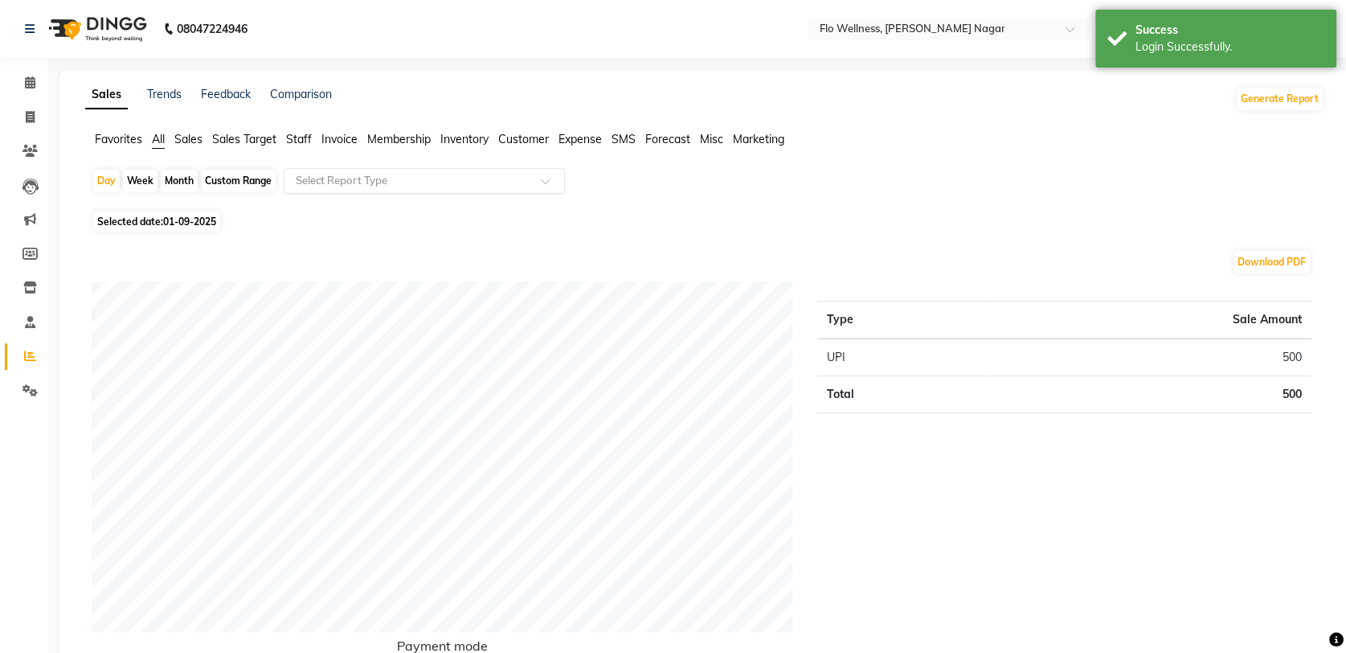
click at [353, 182] on input "text" at bounding box center [408, 181] width 231 height 16
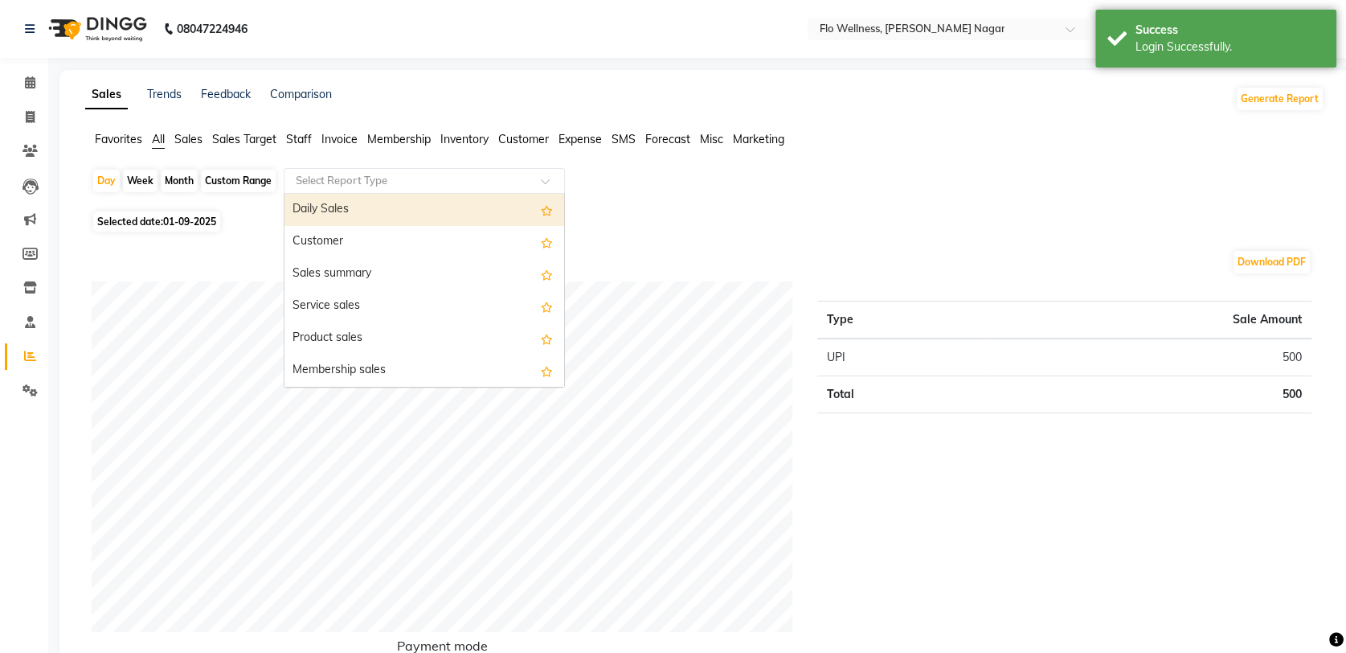
click at [334, 134] on span "Invoice" at bounding box center [339, 139] width 36 height 14
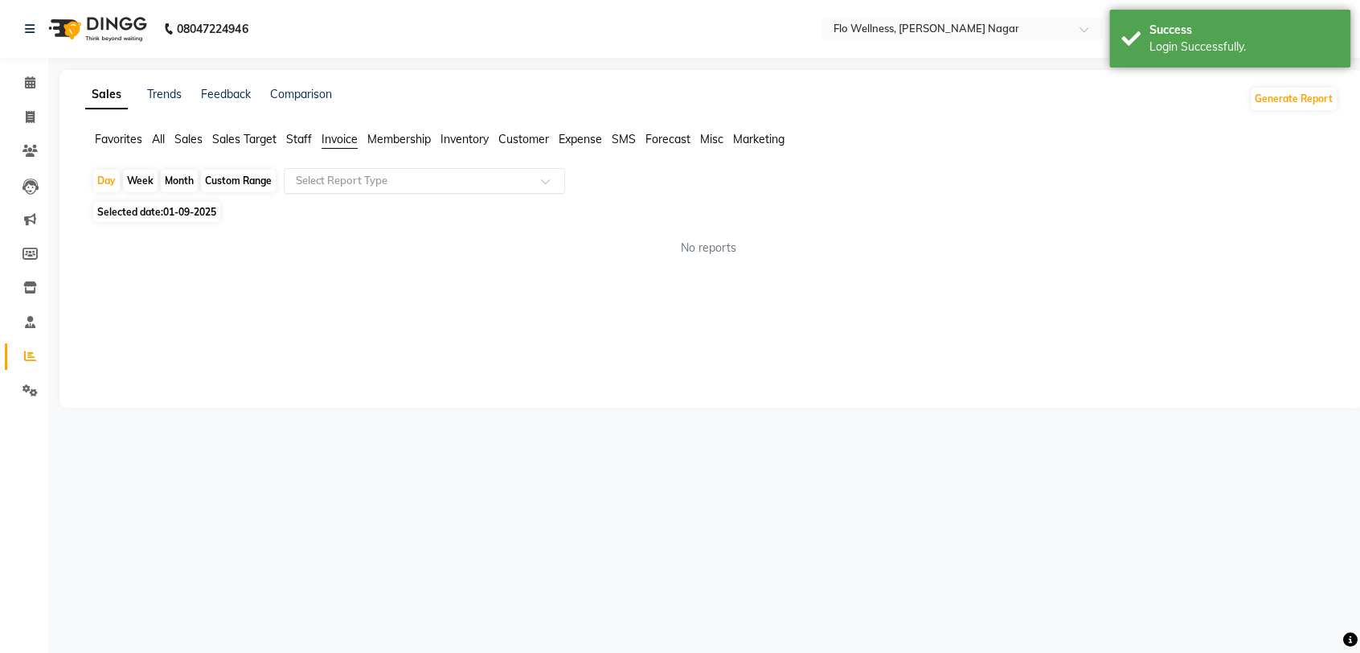
click at [336, 182] on input "text" at bounding box center [408, 181] width 231 height 16
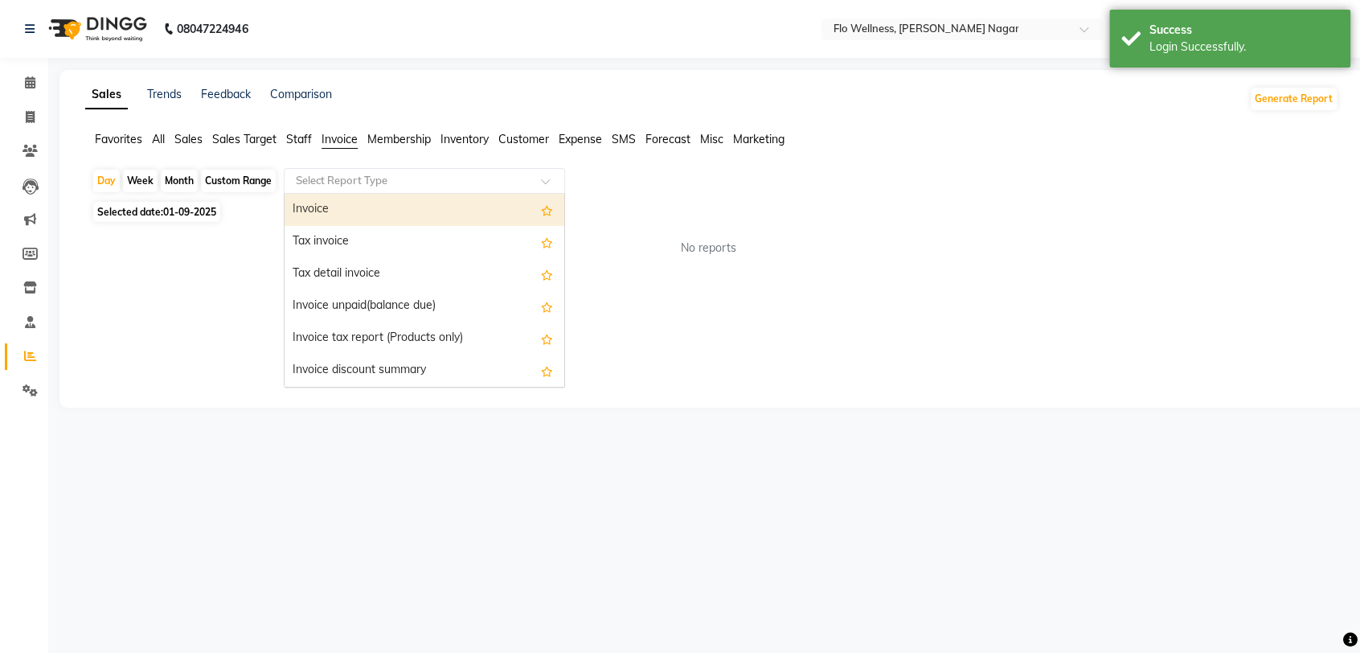
click at [344, 218] on div "Invoice" at bounding box center [424, 210] width 280 height 32
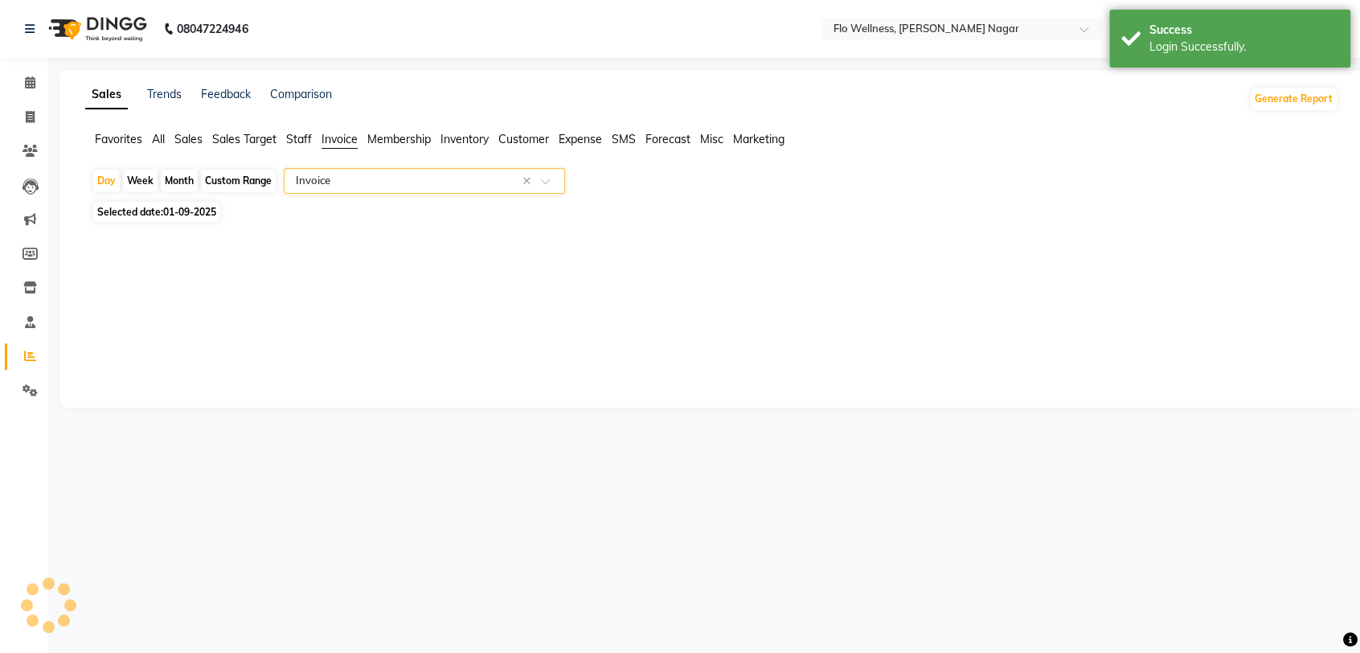
select select "full_report"
select select "csv"
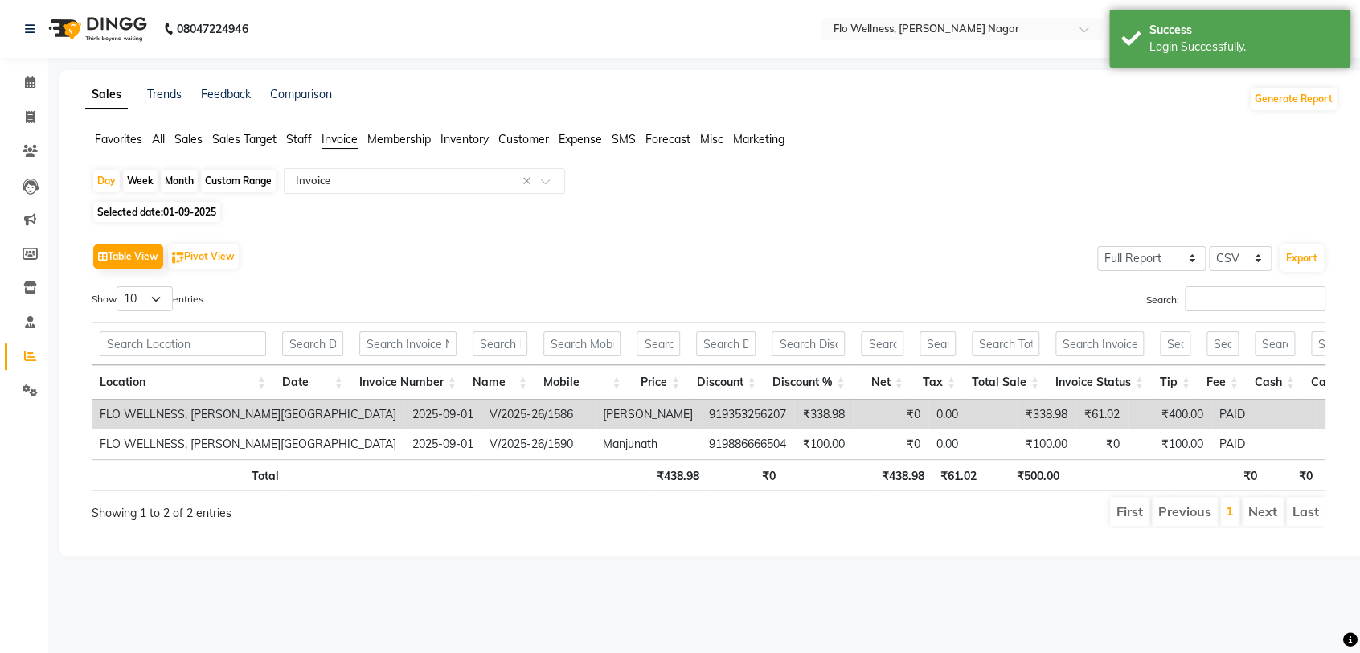
click at [174, 207] on span "01-09-2025" at bounding box center [189, 212] width 53 height 12
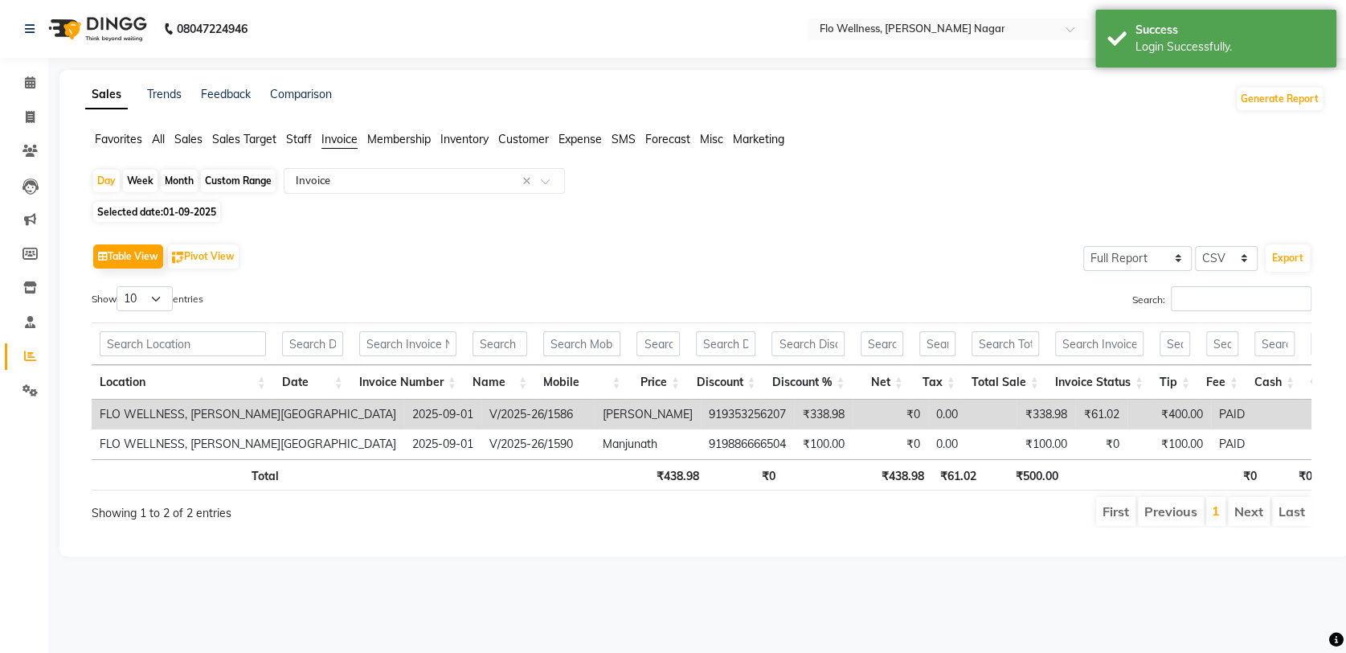
select select "9"
select select "2025"
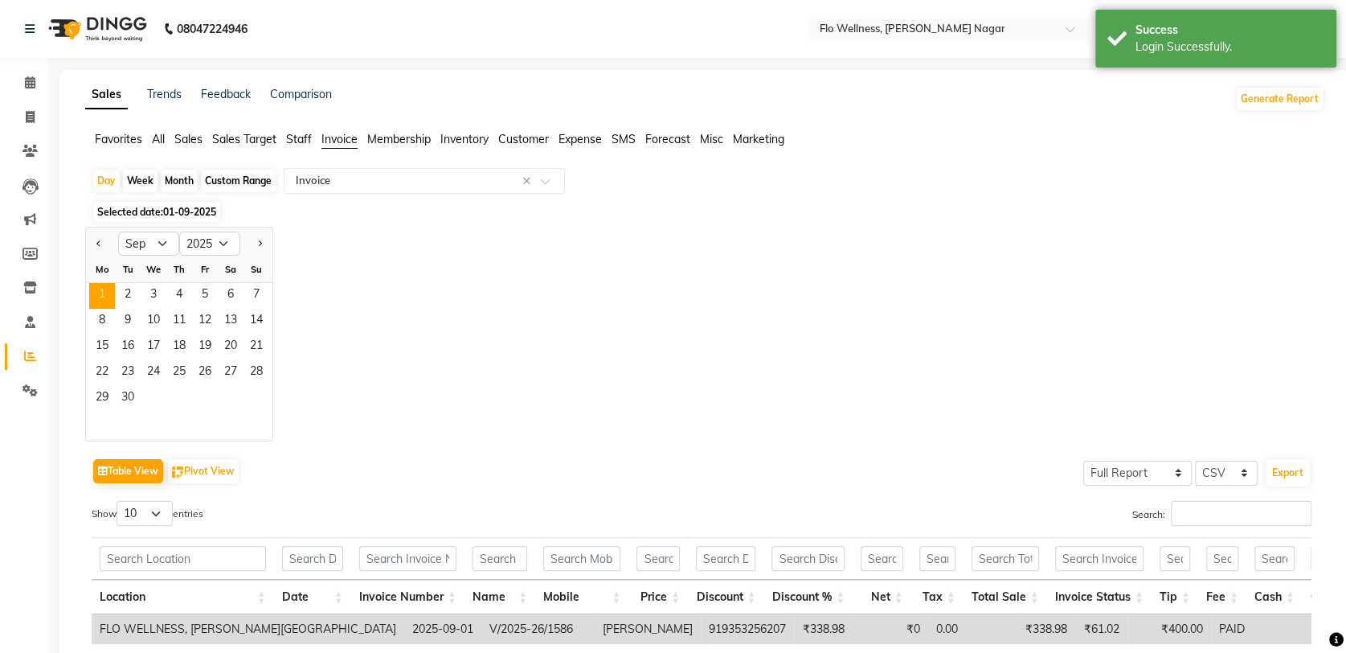
click at [243, 178] on div "Custom Range" at bounding box center [238, 181] width 75 height 23
select select "9"
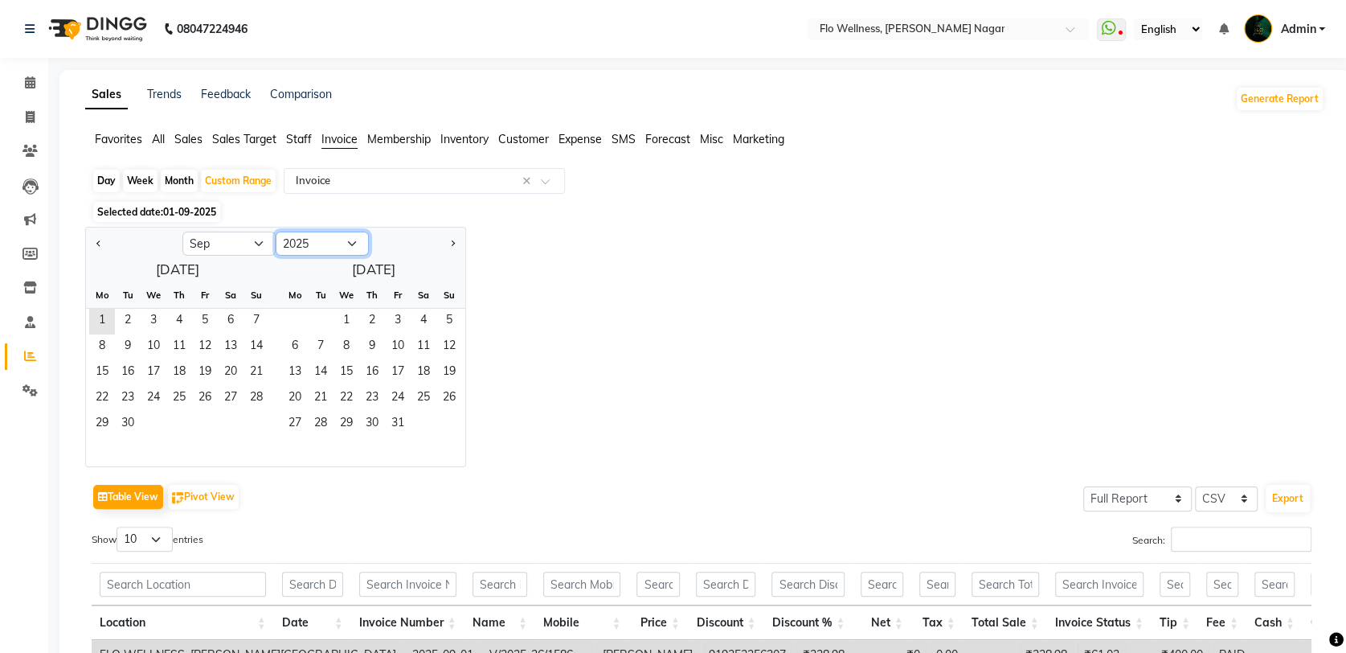
click at [353, 242] on select "2015 2016 2017 2018 2019 2020 2021 2022 2023 2024 2025 2026 2027 2028 2029 2030…" at bounding box center [322, 243] width 93 height 24
select select "2024"
click at [276, 231] on select "2015 2016 2017 2018 2019 2020 2021 2022 2023 2024 2025 2026 2027 2028 2029 2030…" at bounding box center [322, 243] width 93 height 24
click at [100, 251] on button "Previous month" at bounding box center [98, 244] width 13 height 26
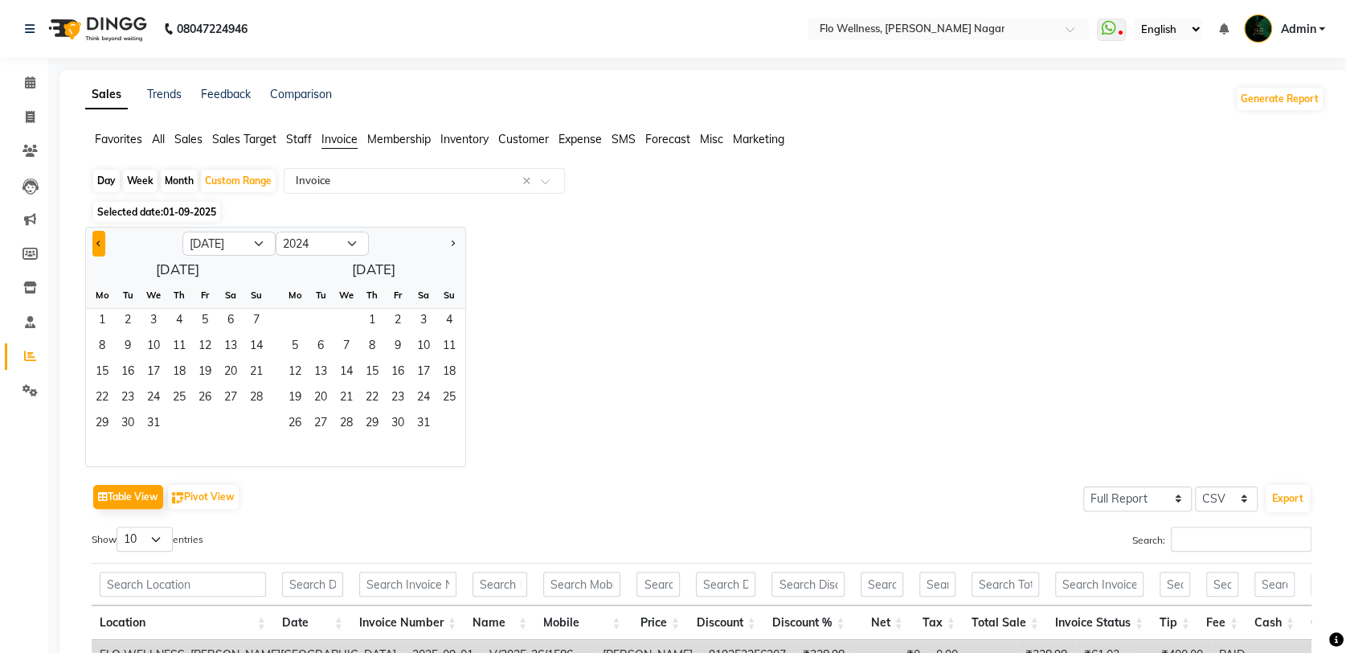
click at [100, 251] on button "Previous month" at bounding box center [98, 244] width 13 height 26
select select "4"
click at [104, 321] on span "1" at bounding box center [102, 322] width 26 height 26
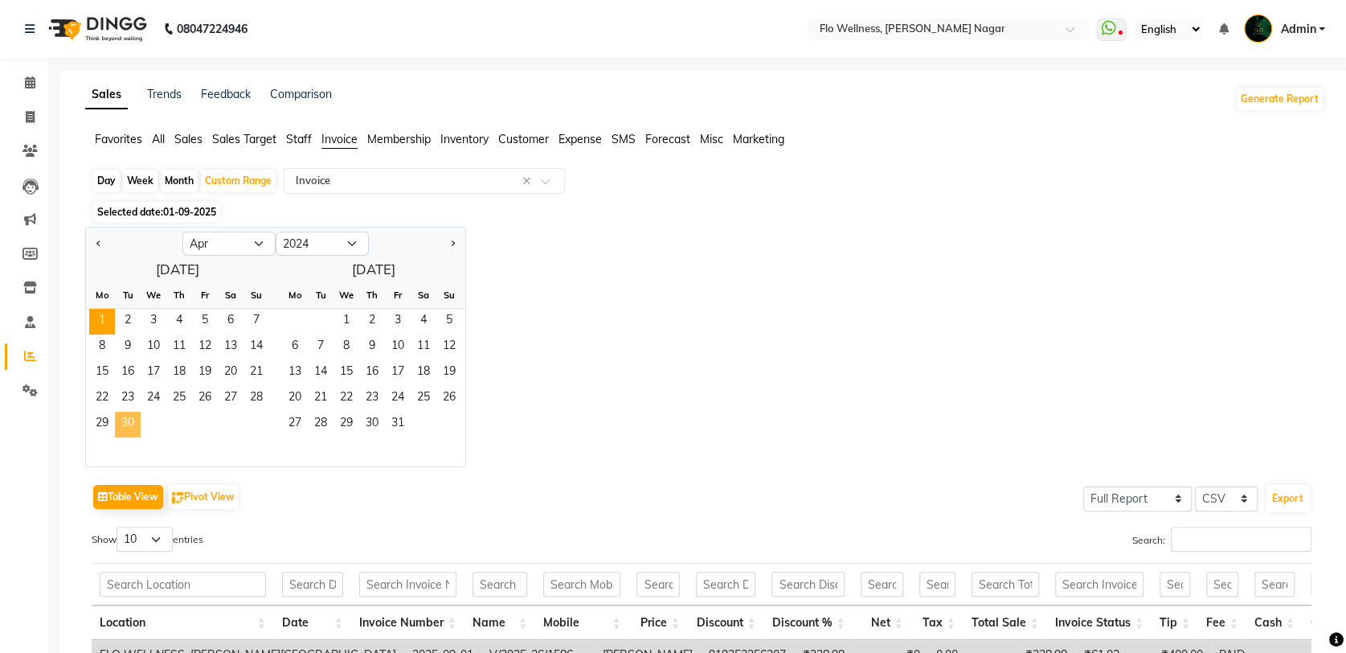
click at [129, 428] on span "30" at bounding box center [128, 424] width 26 height 26
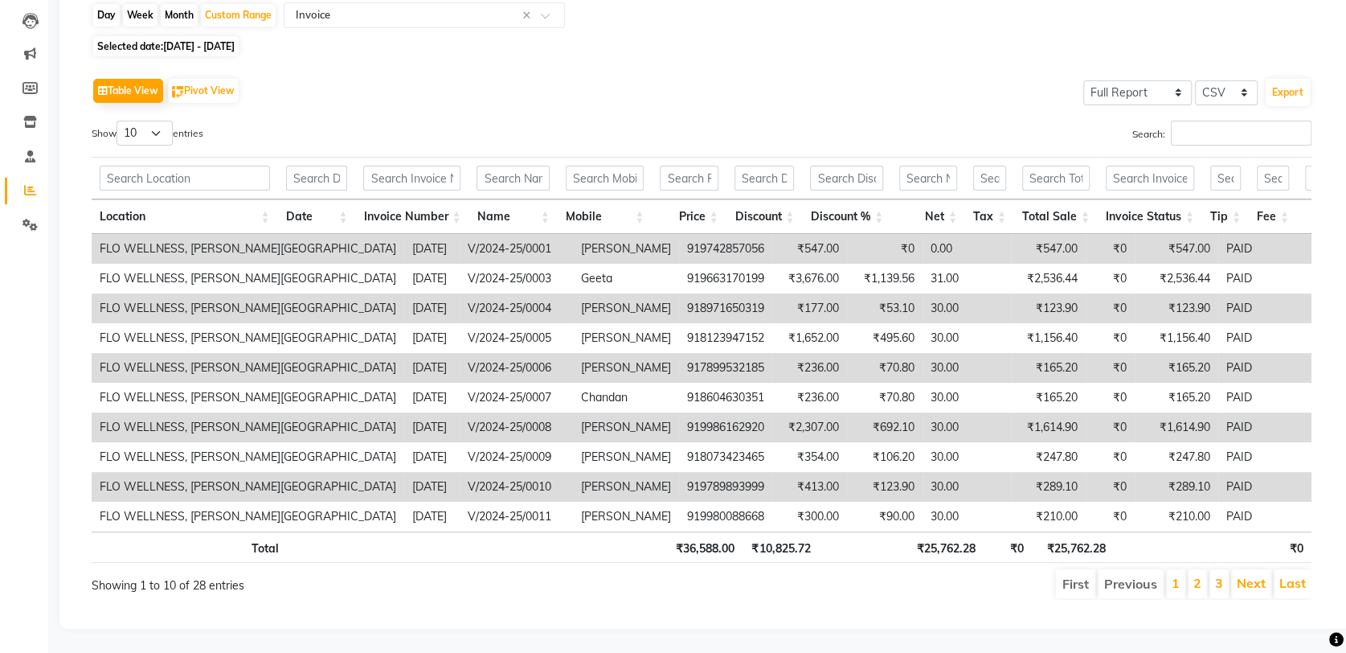
scroll to position [0, 12]
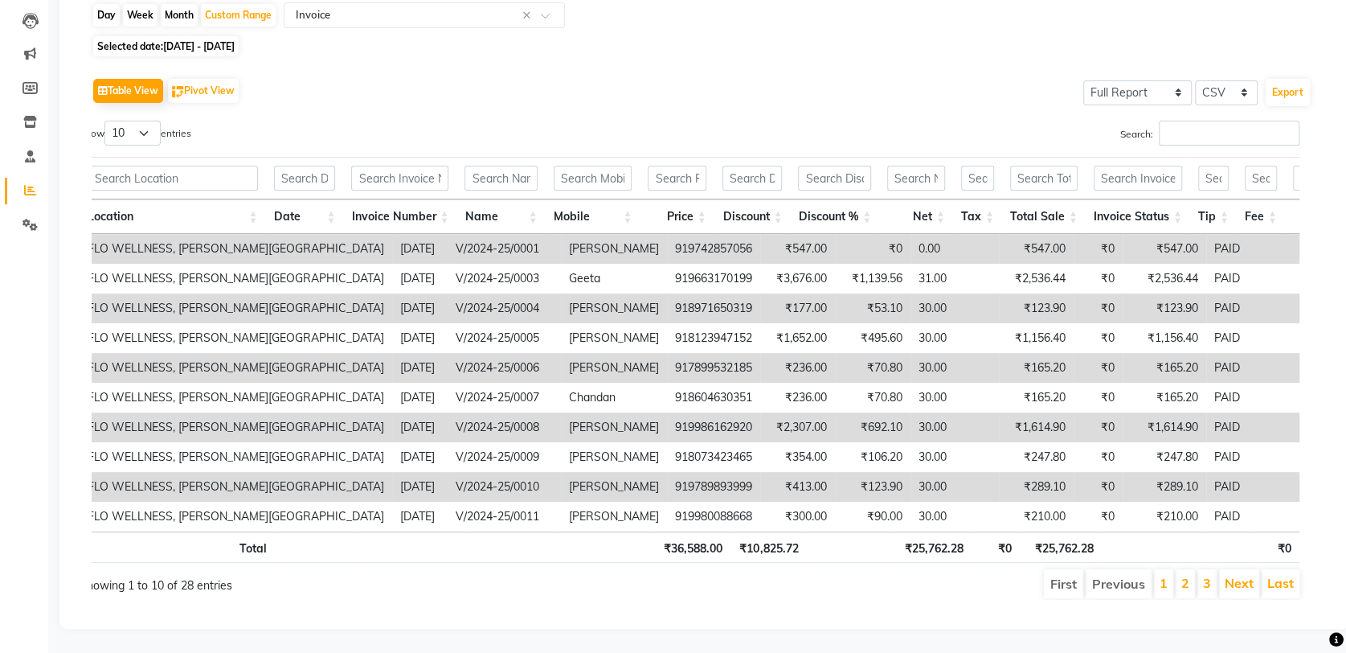
drag, startPoint x: 954, startPoint y: 600, endPoint x: 939, endPoint y: 602, distance: 14.6
click at [939, 602] on div "Table View Pivot View Select Full Report Filtered Report Select CSV PDF Export …" at bounding box center [702, 336] width 1246 height 551
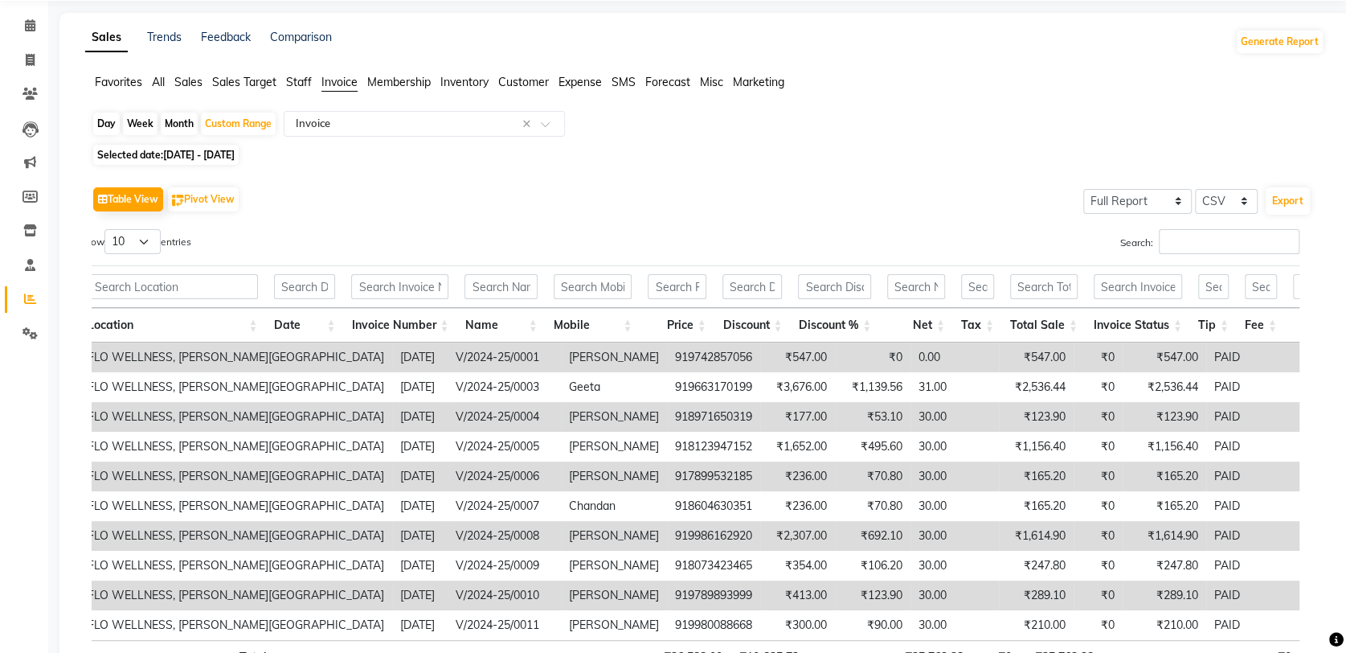
scroll to position [13, 0]
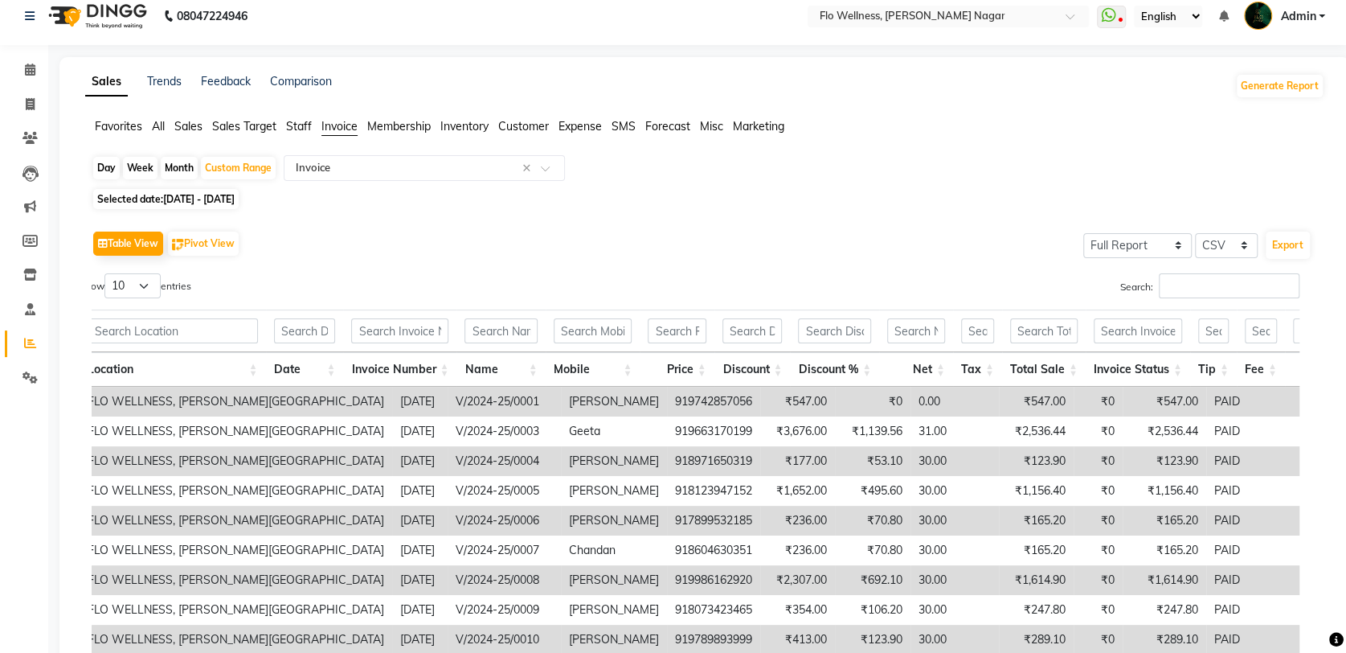
click at [105, 166] on div "Day" at bounding box center [106, 168] width 27 height 23
select select "4"
select select "2024"
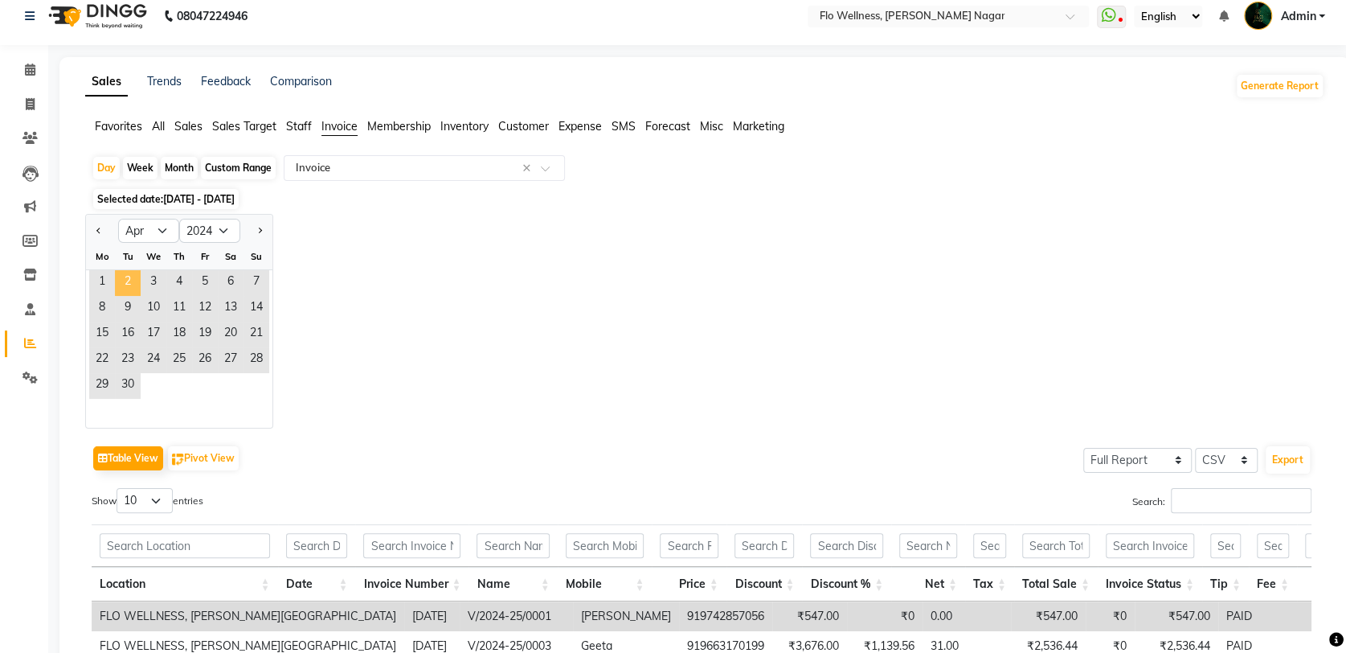
click at [121, 280] on span "2" at bounding box center [128, 283] width 26 height 26
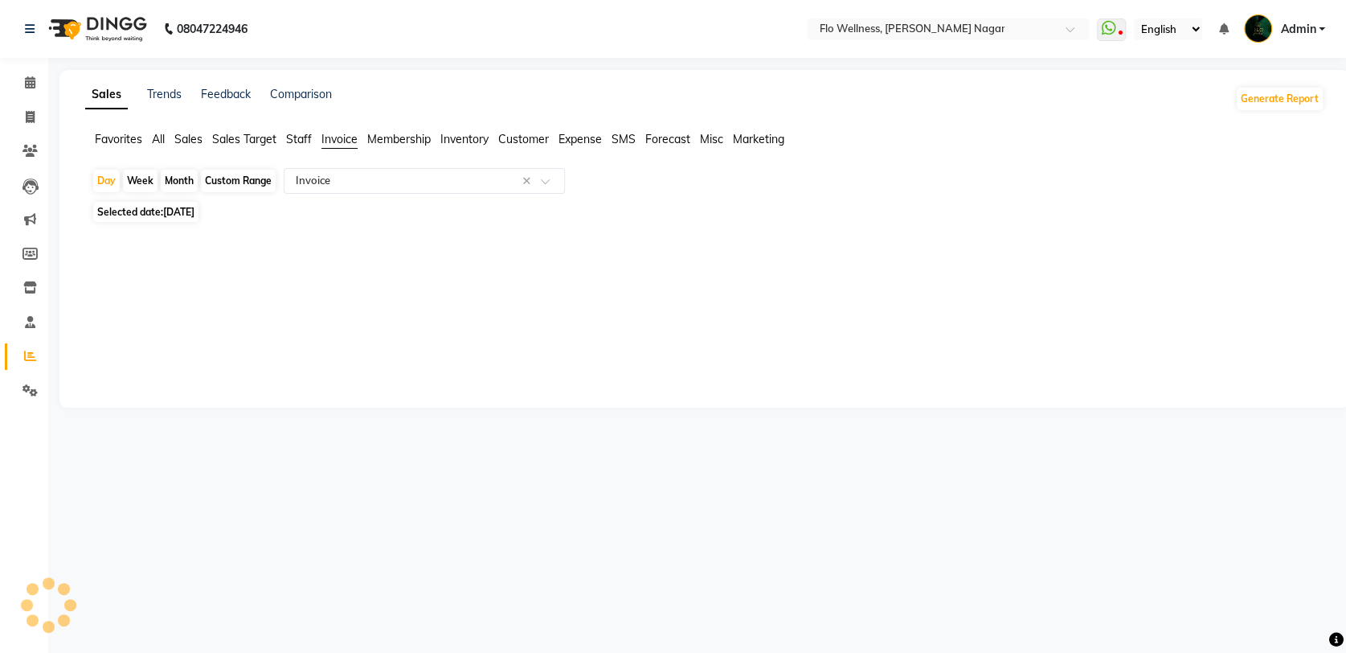
scroll to position [0, 0]
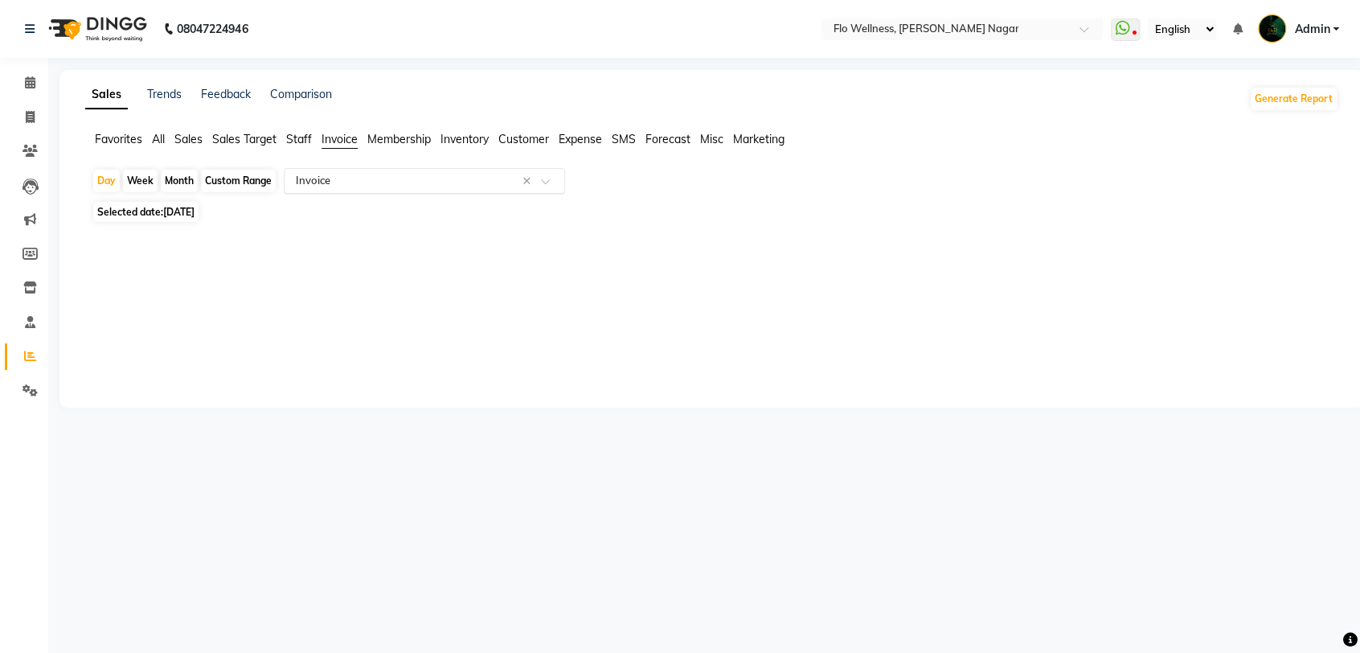
click at [360, 188] on div "Select Report Type × Invoice ×" at bounding box center [424, 181] width 281 height 26
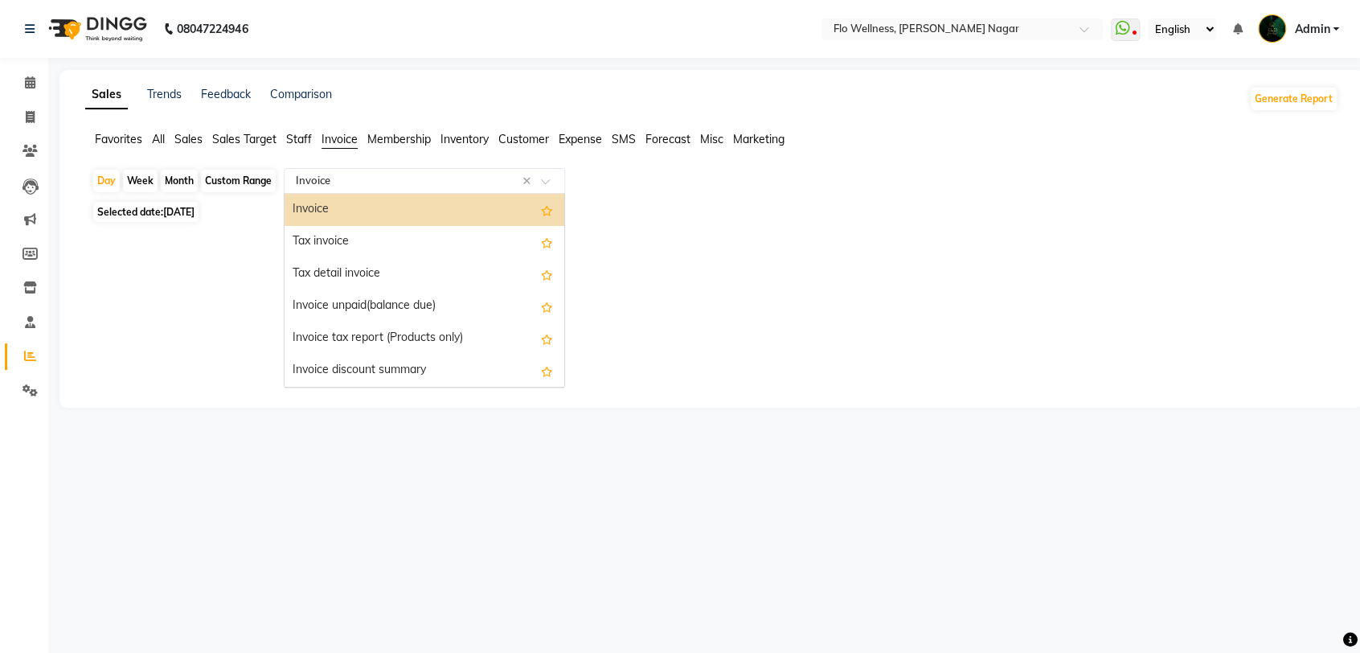
click at [362, 211] on div "Invoice" at bounding box center [424, 210] width 280 height 32
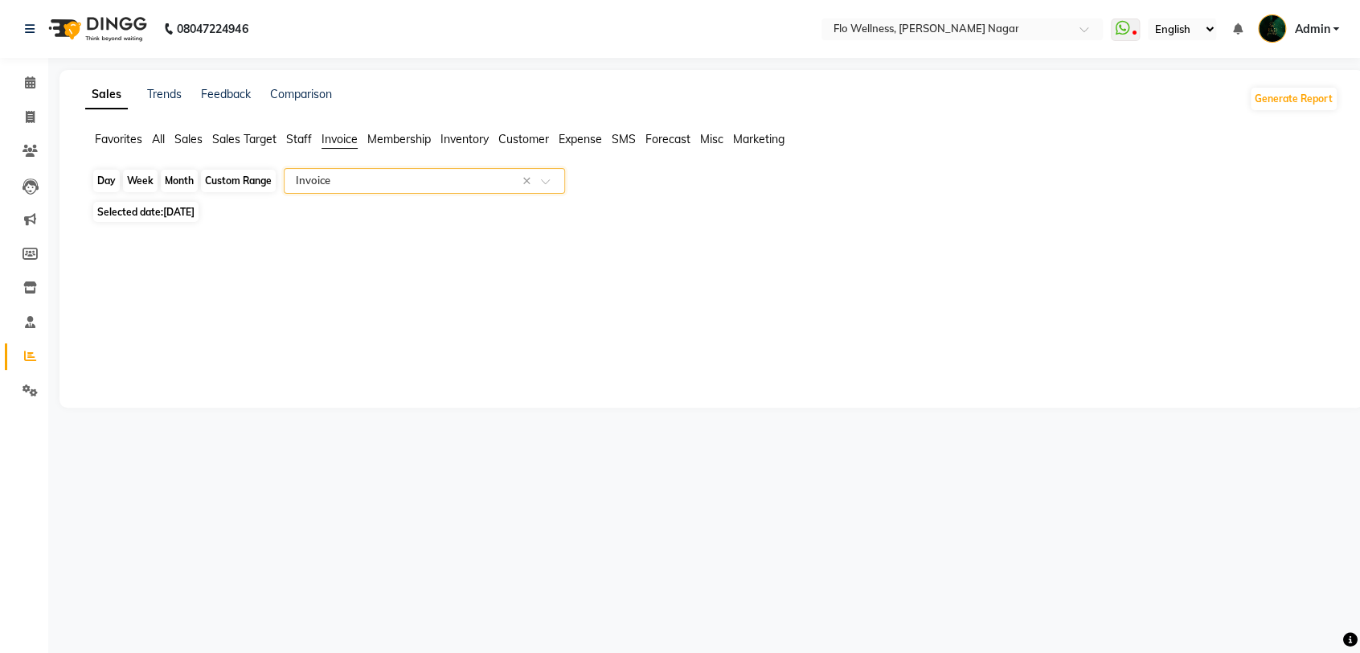
click at [100, 178] on div "Day" at bounding box center [106, 181] width 27 height 23
select select "4"
select select "2024"
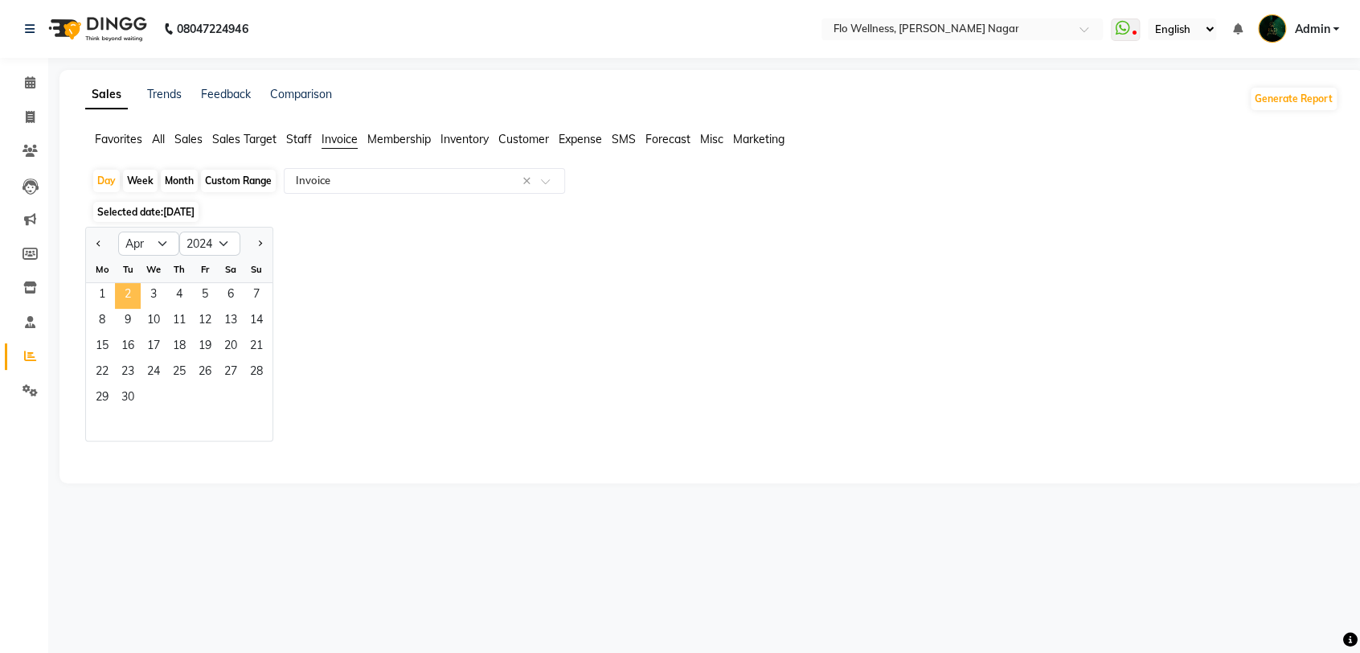
click at [125, 295] on span "2" at bounding box center [128, 296] width 26 height 26
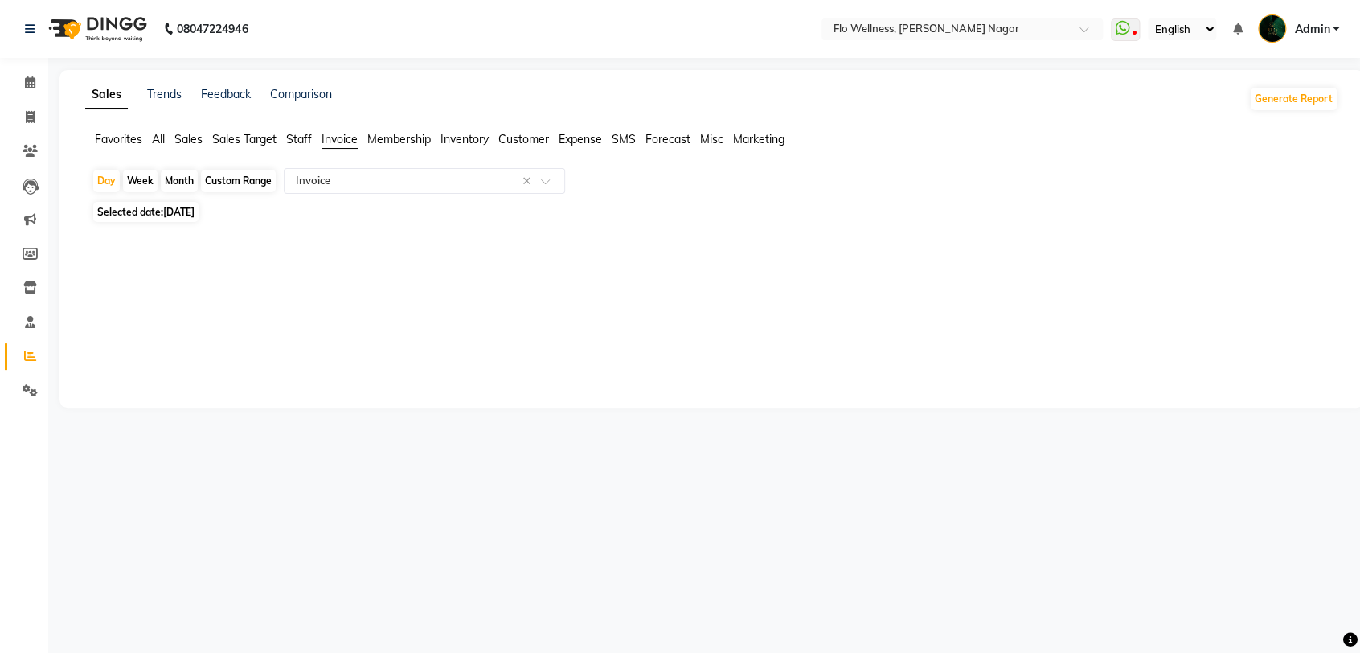
click at [179, 180] on div "Month" at bounding box center [179, 181] width 37 height 23
select select "4"
select select "2024"
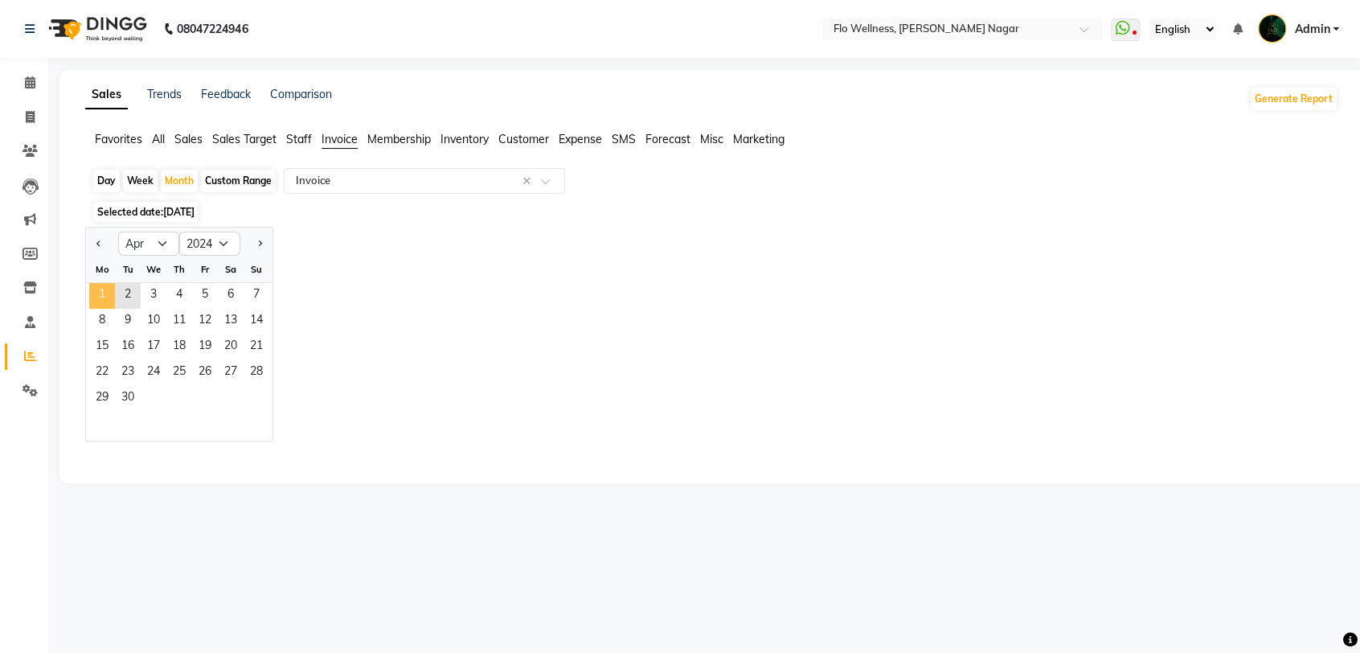
click at [102, 292] on span "1" at bounding box center [102, 296] width 26 height 26
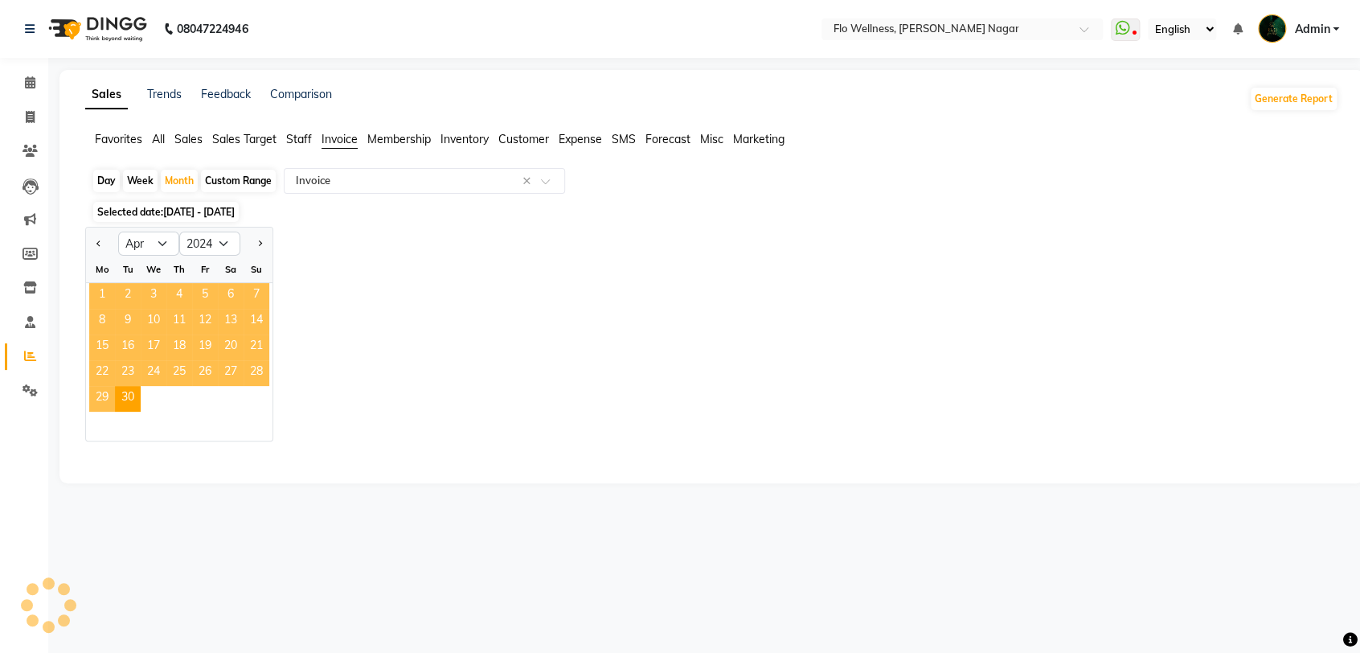
select select "full_report"
select select "csv"
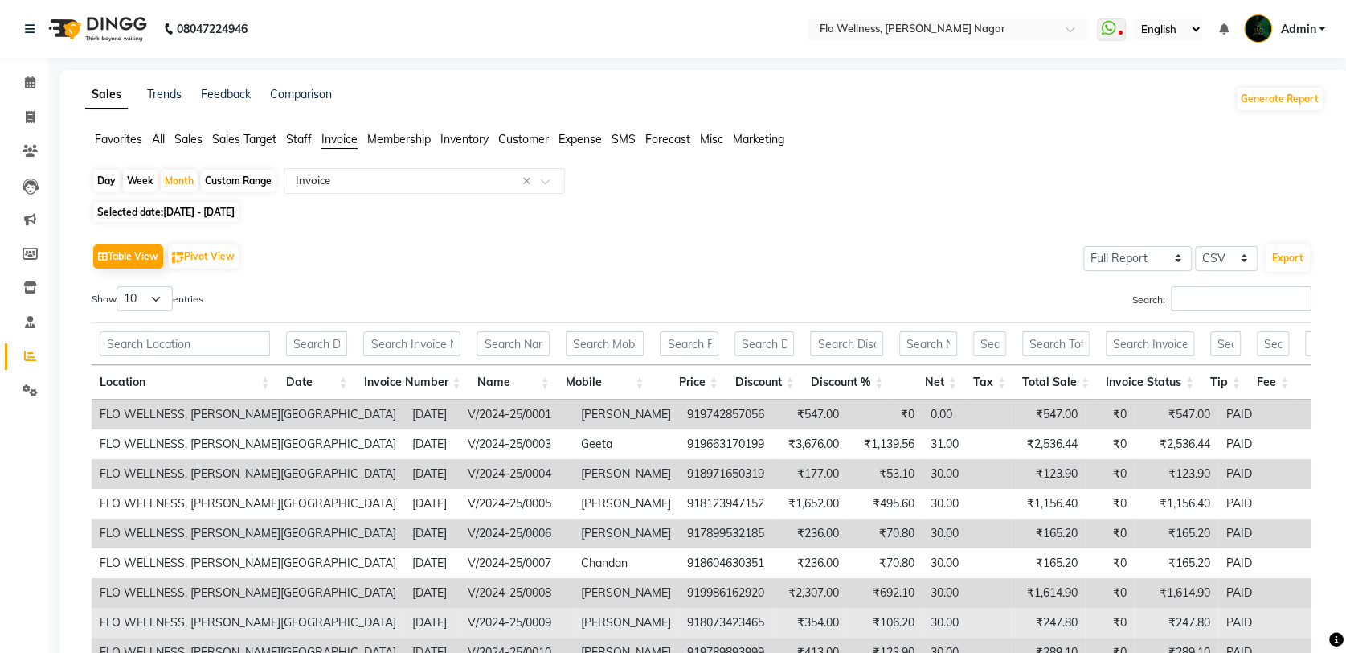
scroll to position [192, 0]
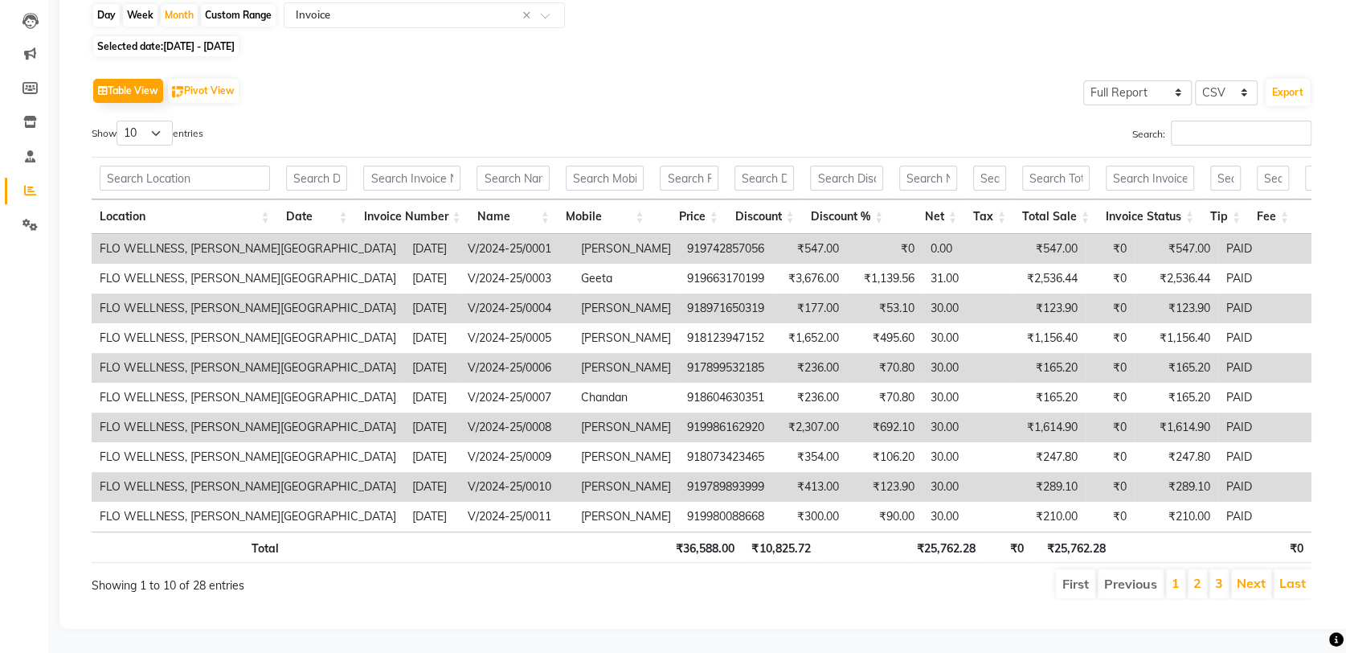
click at [694, 74] on div "Table View Pivot View Select Full Report Filtered Report Select CSV PDF Export" at bounding box center [702, 91] width 1220 height 34
click at [666, 74] on div "Table View Pivot View Select Full Report Filtered Report Select CSV PDF Export" at bounding box center [702, 91] width 1220 height 34
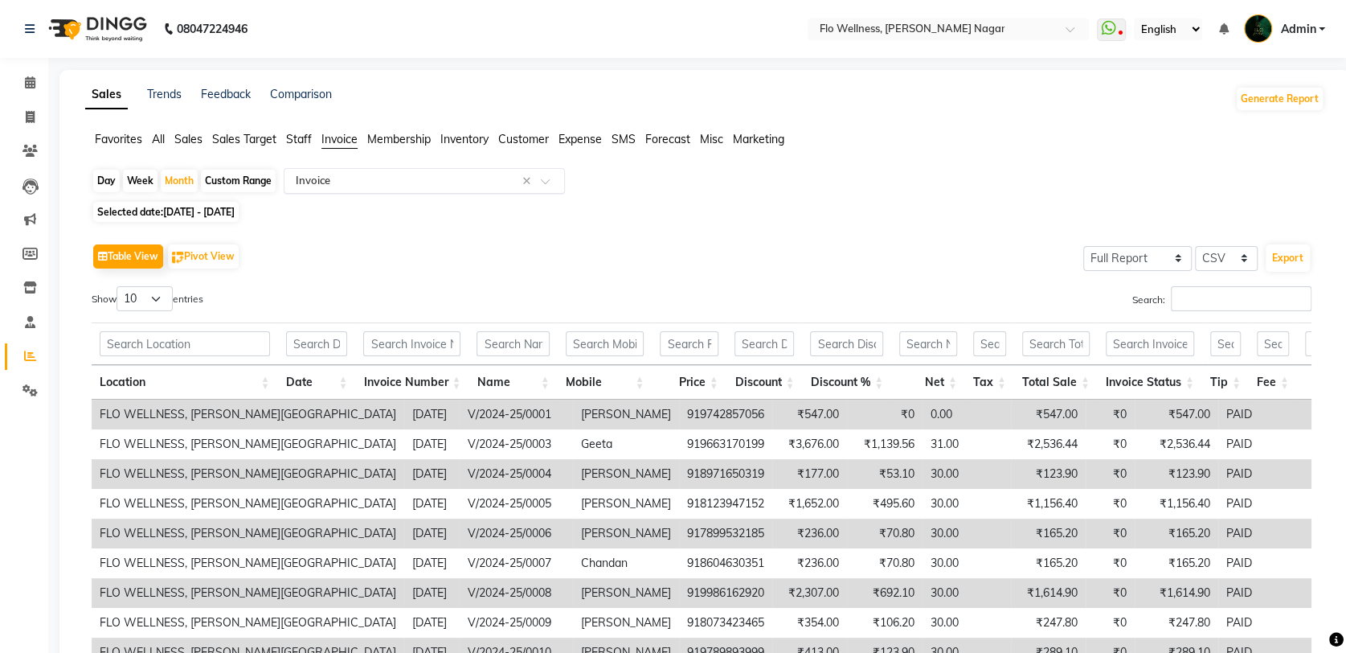
click at [336, 179] on input "text" at bounding box center [408, 181] width 231 height 16
click at [173, 185] on div "Month" at bounding box center [179, 181] width 37 height 23
select select "4"
select select "2024"
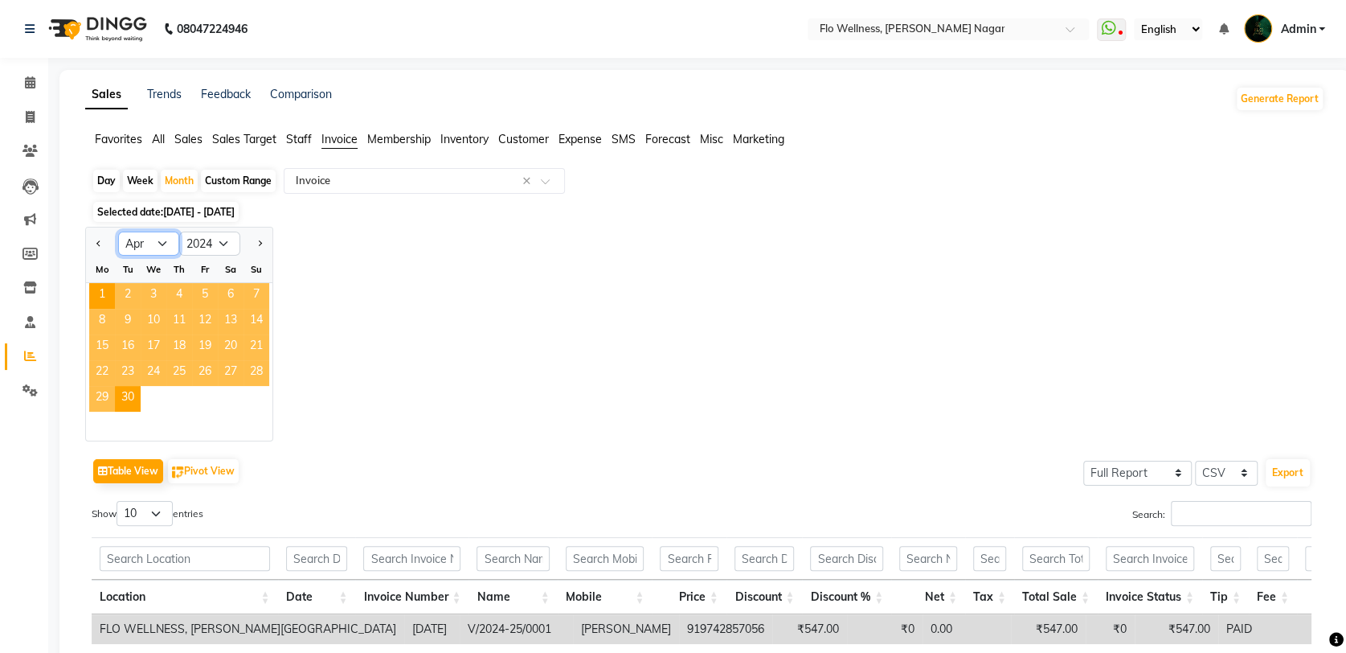
click at [162, 242] on select "Jan Feb Mar Apr May Jun [DATE] Aug Sep Oct Nov Dec" at bounding box center [148, 243] width 61 height 24
select select "5"
click at [118, 231] on select "Jan Feb Mar Apr May Jun [DATE] Aug Sep Oct Nov Dec" at bounding box center [148, 243] width 61 height 24
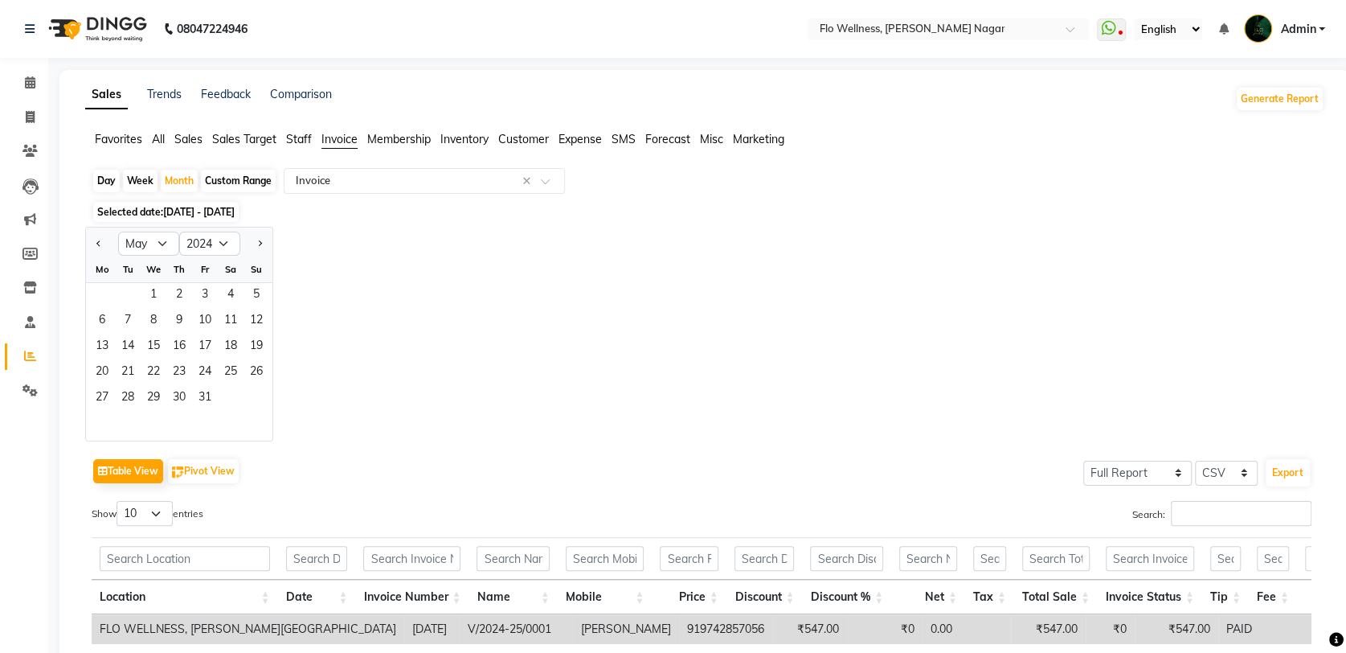
click at [444, 335] on div "Jan Feb Mar Apr May Jun Jul Aug Sep Oct Nov Dec 2014 2015 2016 2017 2018 2019 2…" at bounding box center [704, 334] width 1239 height 215
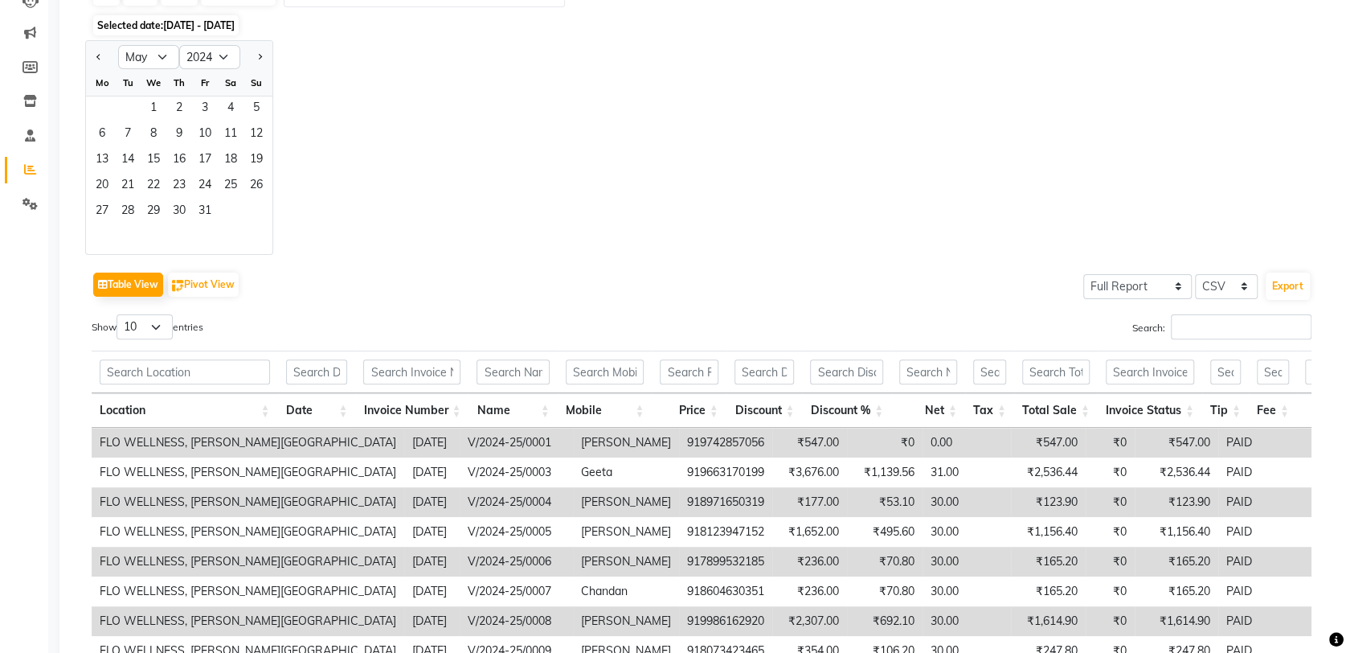
scroll to position [406, 0]
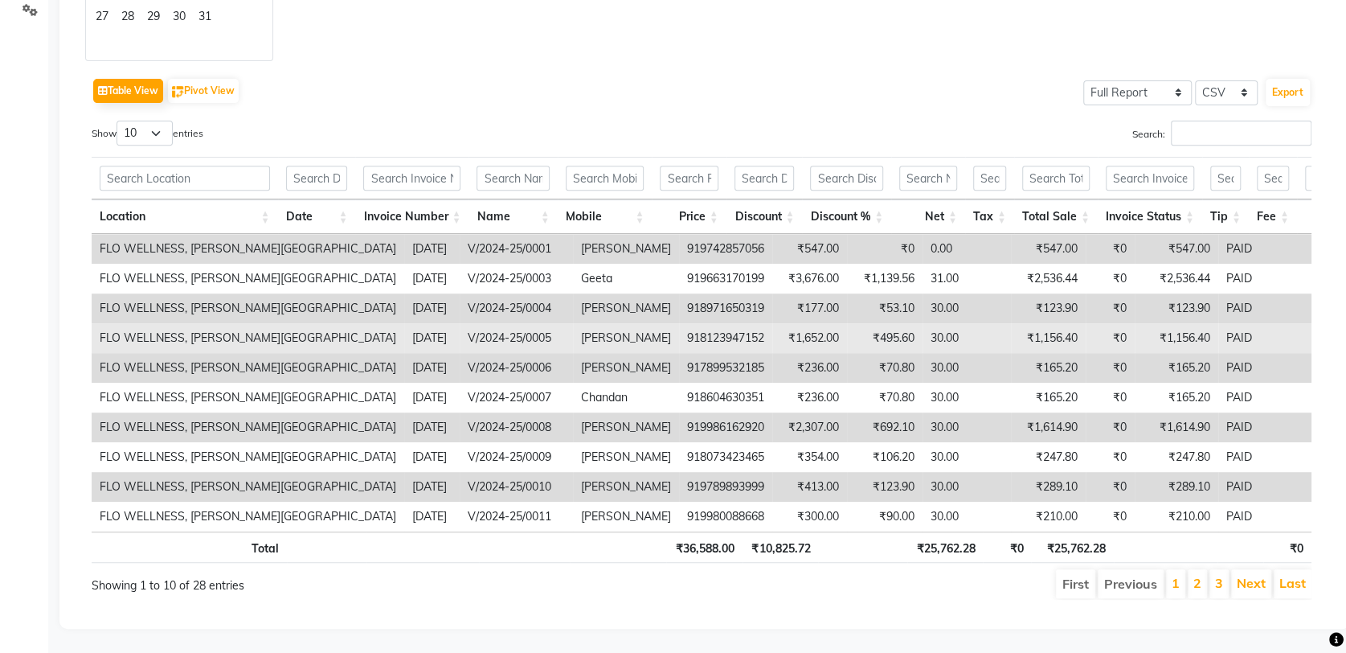
click at [679, 323] on td "918123947152" at bounding box center [725, 338] width 93 height 30
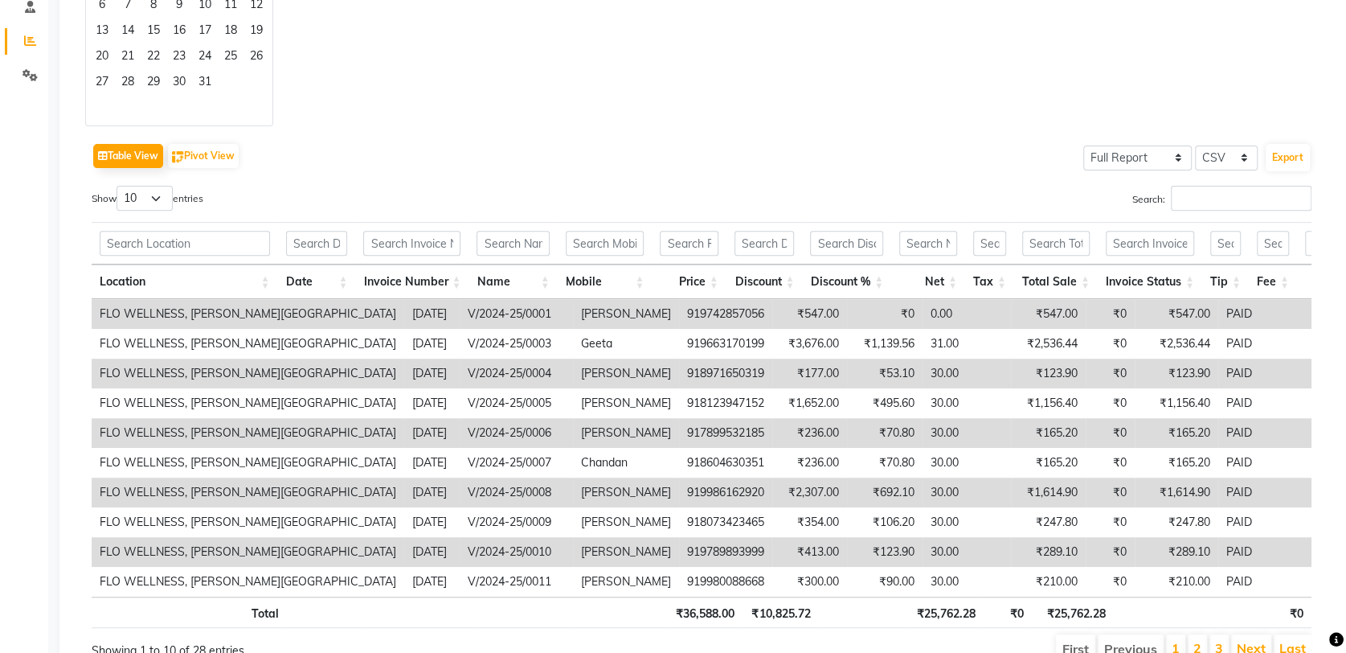
scroll to position [138, 0]
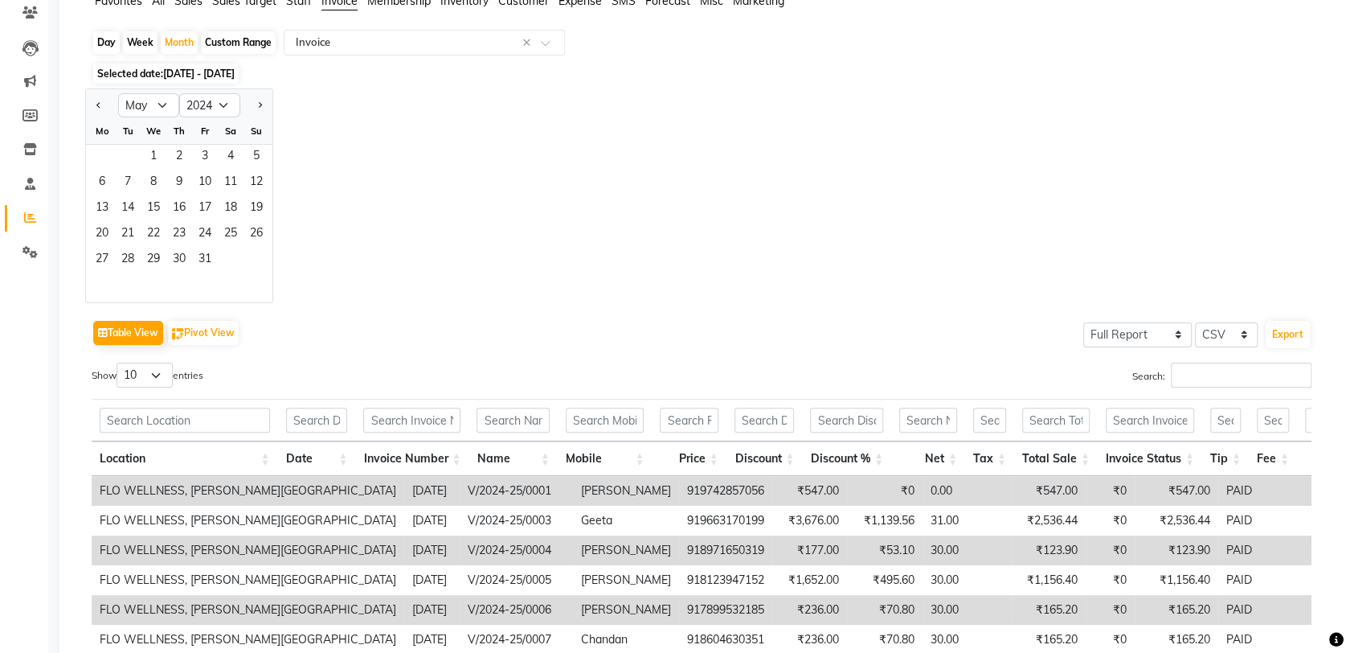
click at [487, 299] on div "Jan Feb Mar Apr May Jun Jul Aug Sep Oct Nov Dec 2014 2015 2016 2017 2018 2019 2…" at bounding box center [704, 195] width 1239 height 215
click at [140, 331] on button "Table View" at bounding box center [128, 333] width 70 height 24
click at [603, 255] on div "Jan Feb Mar Apr May Jun Jul Aug Sep Oct Nov Dec 2014 2015 2016 2017 2018 2019 2…" at bounding box center [704, 195] width 1239 height 215
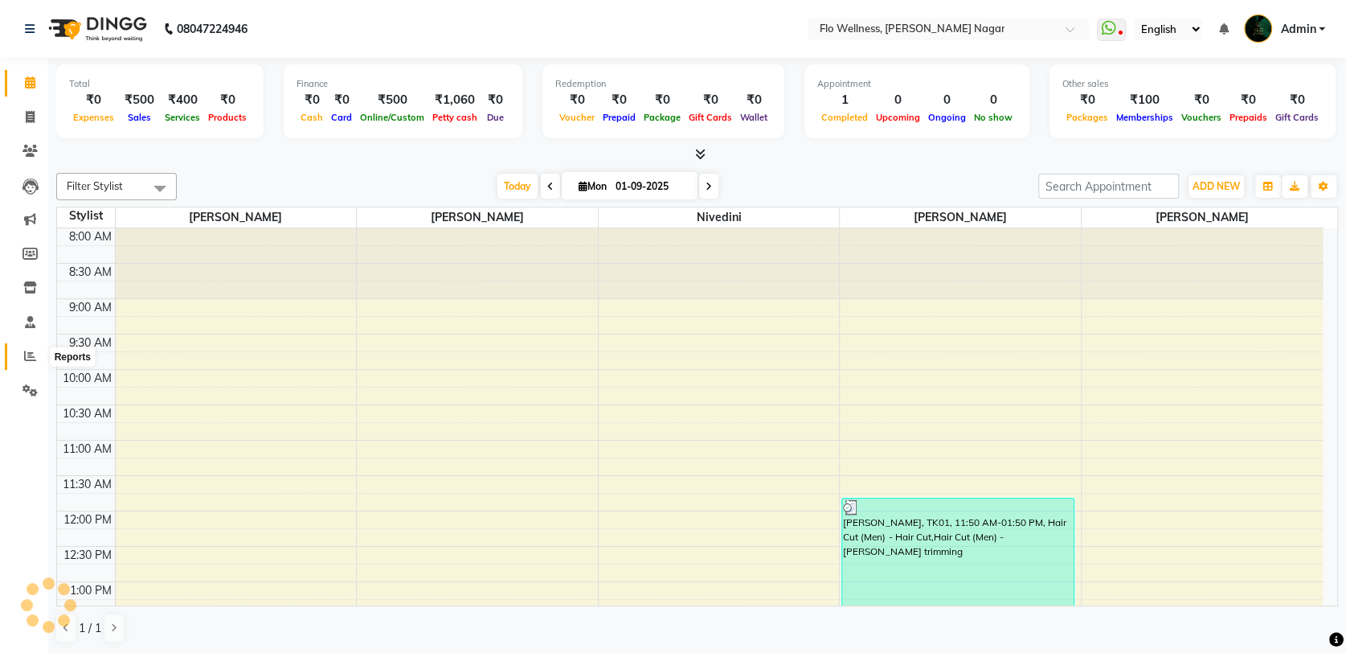
click at [27, 348] on span at bounding box center [30, 356] width 28 height 18
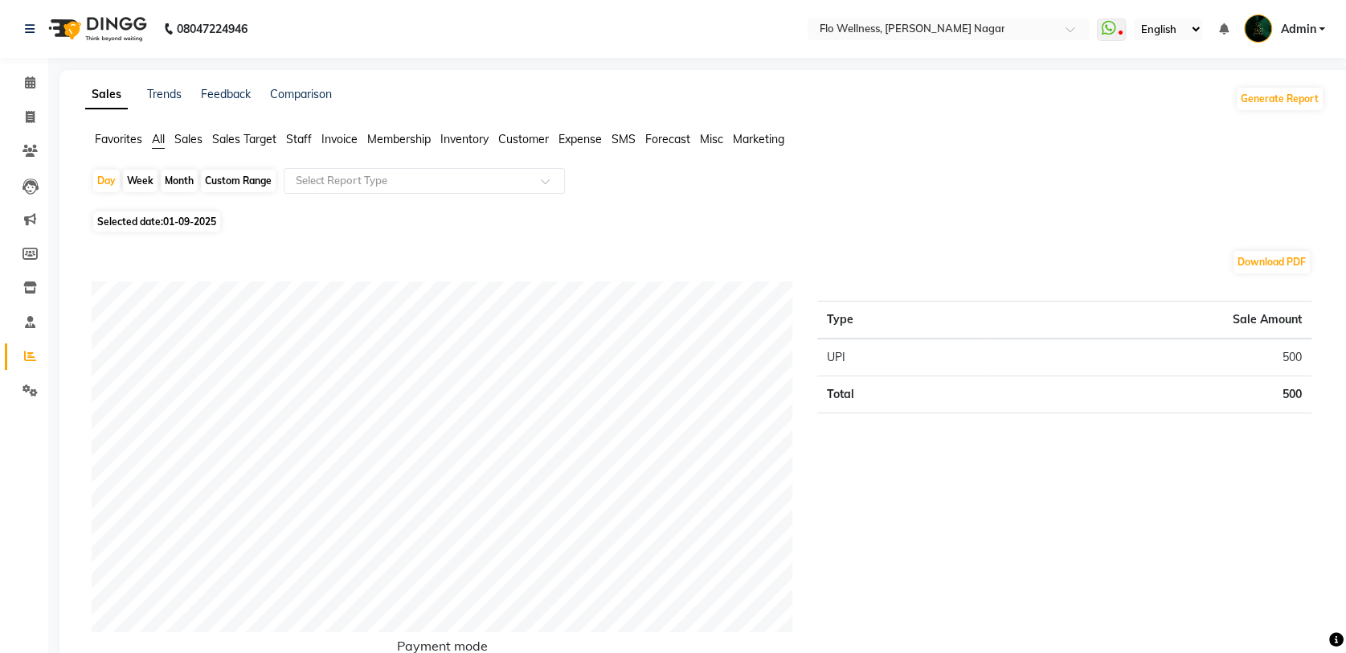
click at [329, 137] on span "Invoice" at bounding box center [339, 139] width 36 height 14
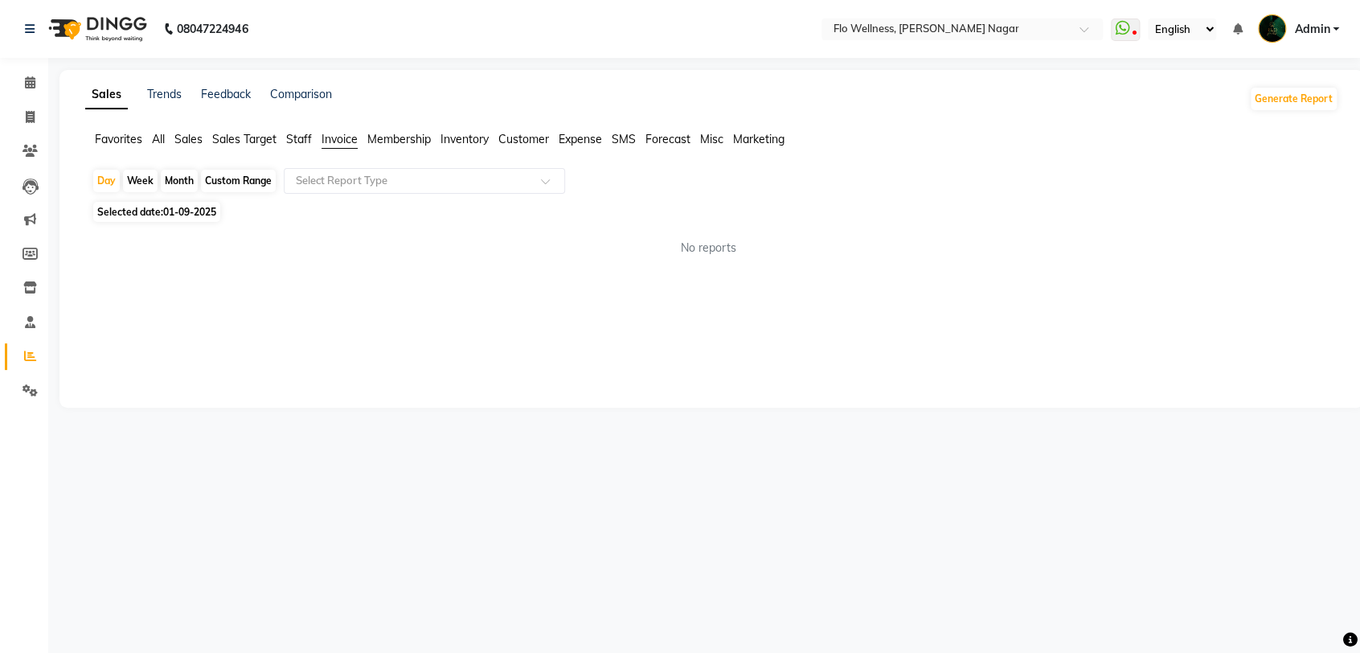
click at [180, 181] on div "Month" at bounding box center [179, 181] width 37 height 23
select select "9"
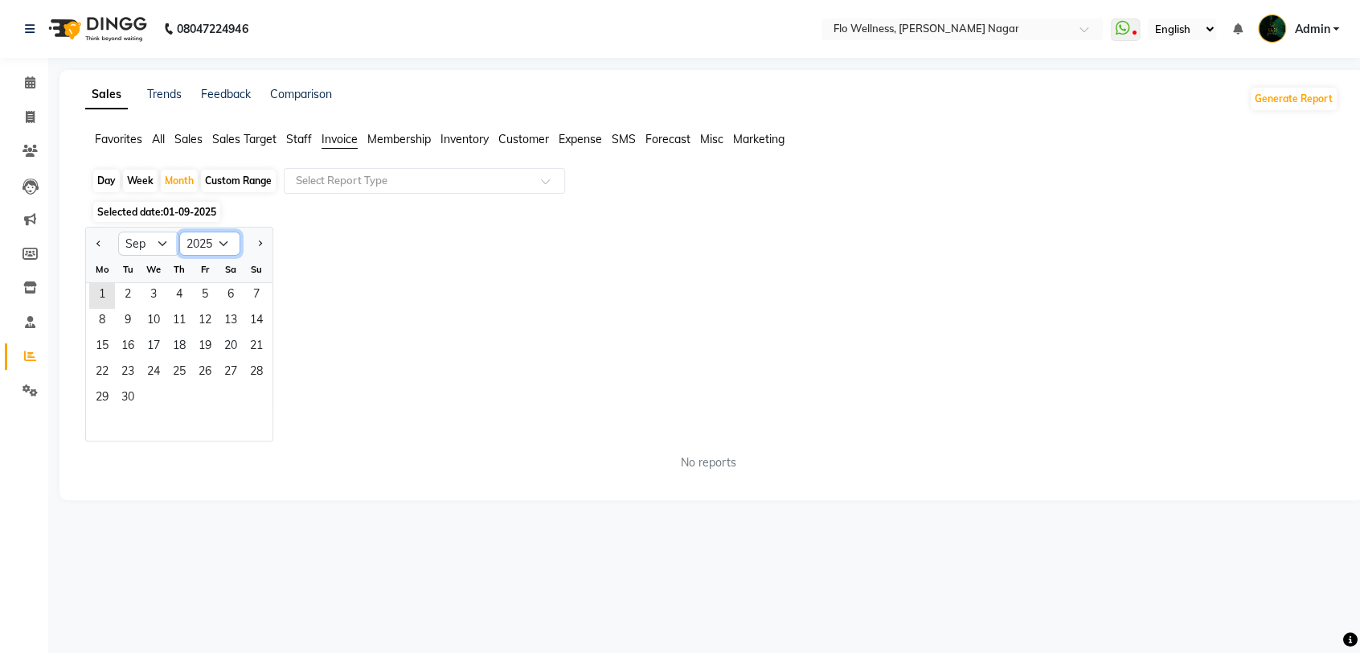
click at [227, 241] on select "2015 2016 2017 2018 2019 2020 2021 2022 2023 2024 2025 2026 2027 2028 2029 2030…" at bounding box center [209, 243] width 61 height 24
select select "2024"
click at [179, 231] on select "2015 2016 2017 2018 2019 2020 2021 2022 2023 2024 2025 2026 2027 2028 2029 2030…" at bounding box center [209, 243] width 61 height 24
click at [165, 246] on select "Jan Feb Mar Apr May Jun [DATE] Aug Sep Oct Nov Dec" at bounding box center [148, 243] width 61 height 24
select select "4"
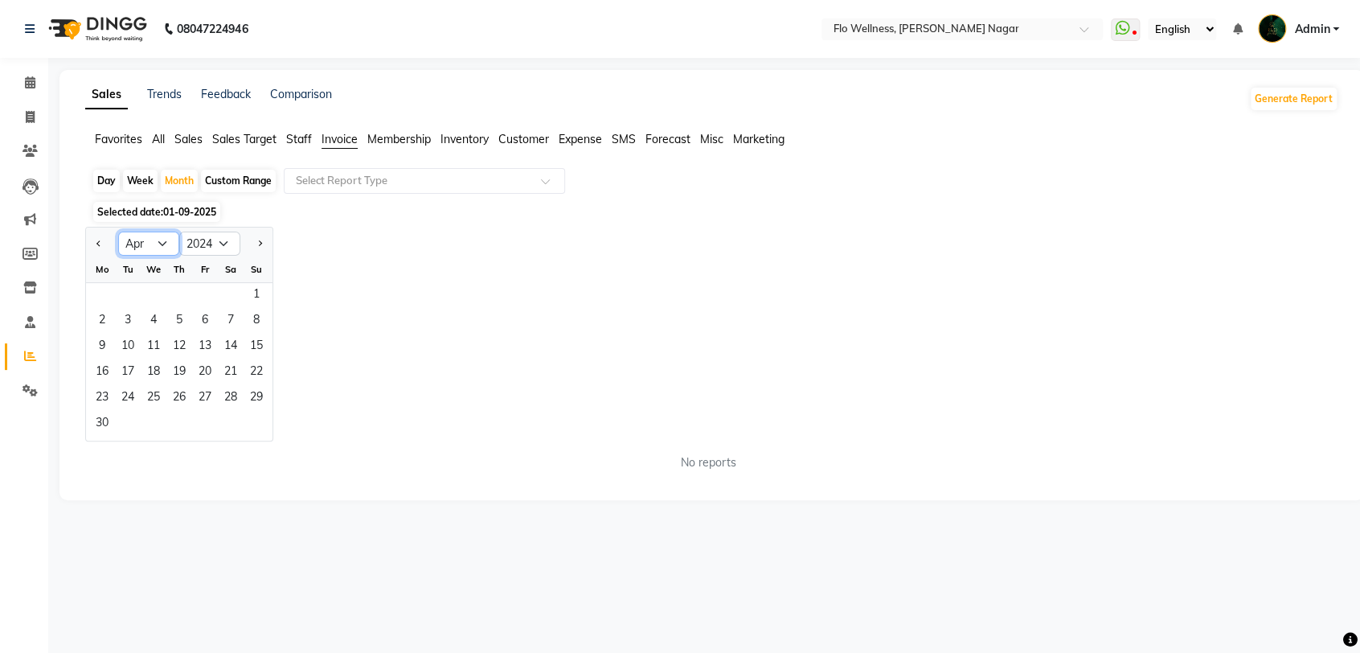
click at [118, 231] on select "Jan Feb Mar Apr May Jun [DATE] Aug Sep Oct Nov Dec" at bounding box center [148, 243] width 61 height 24
click at [103, 290] on span "1" at bounding box center [102, 296] width 26 height 26
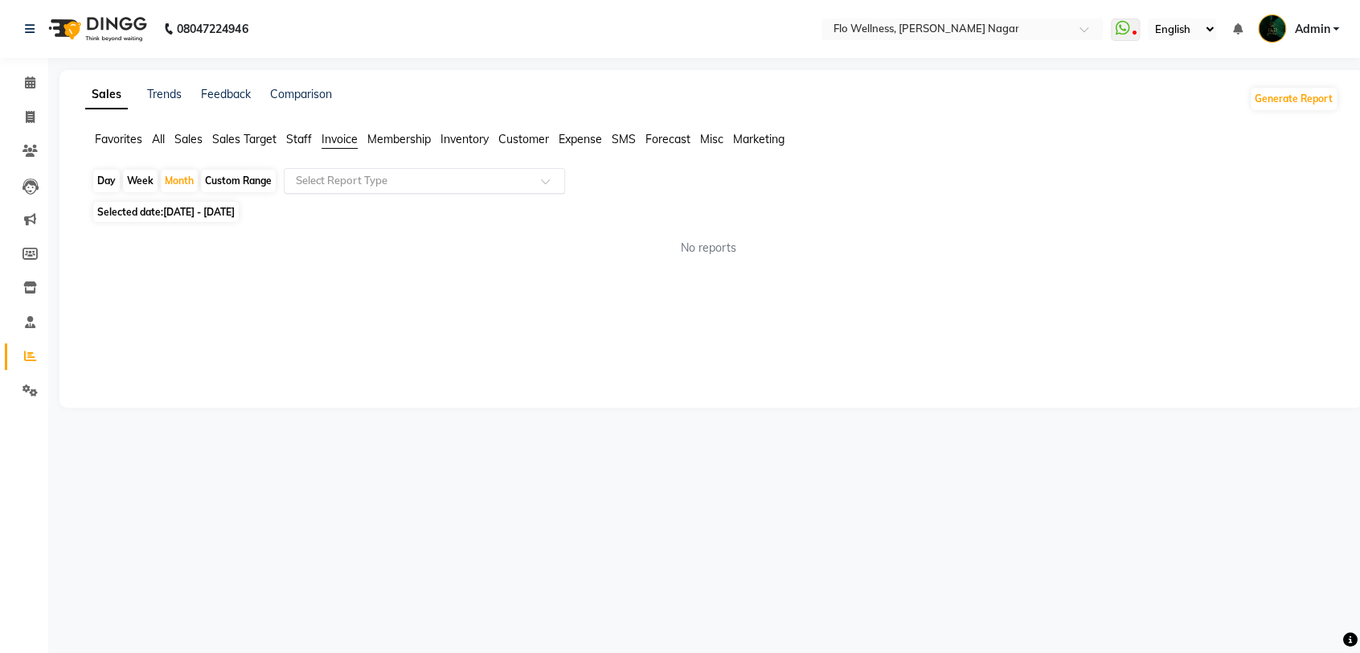
click at [410, 185] on input "text" at bounding box center [408, 181] width 231 height 16
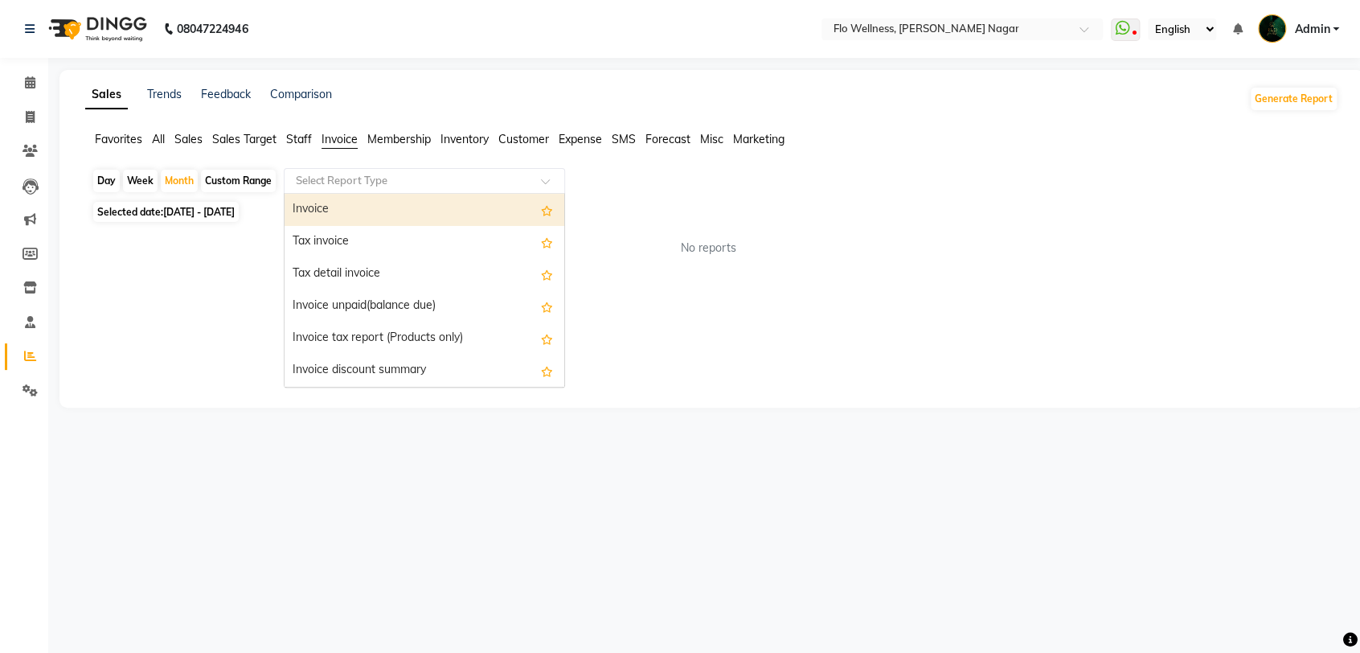
click at [374, 210] on div "Invoice" at bounding box center [424, 210] width 280 height 32
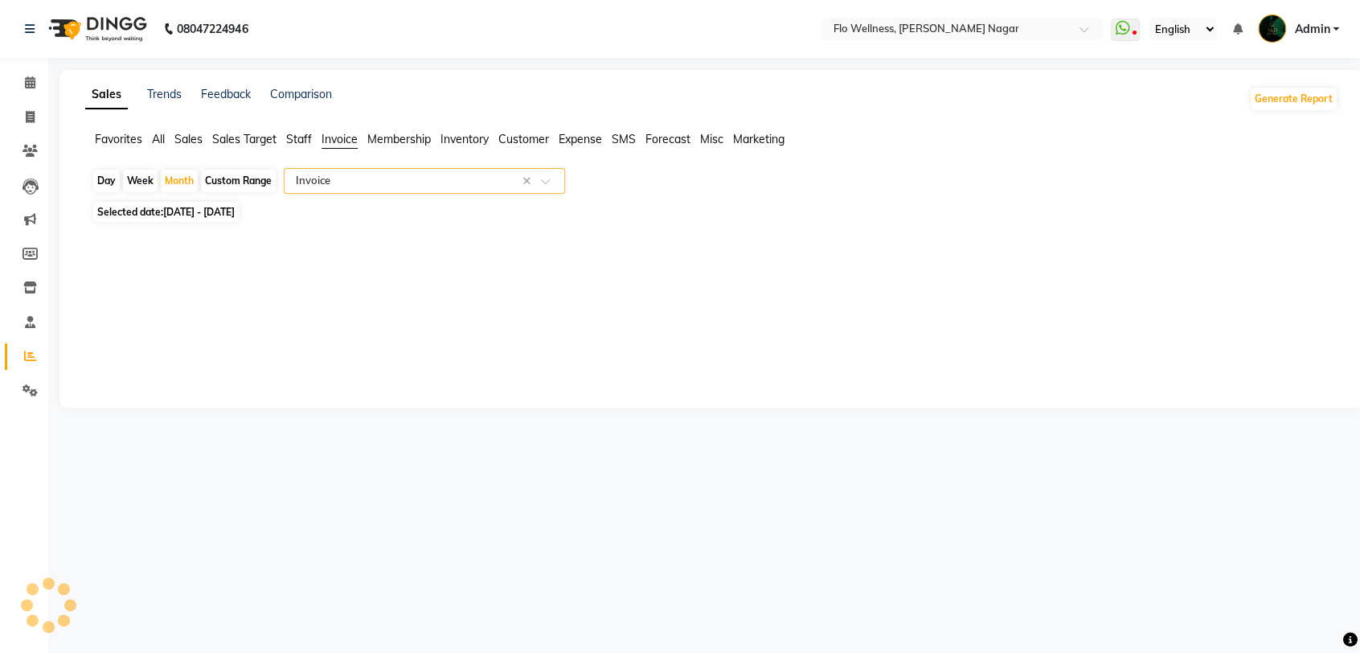
select select "full_report"
select select "csv"
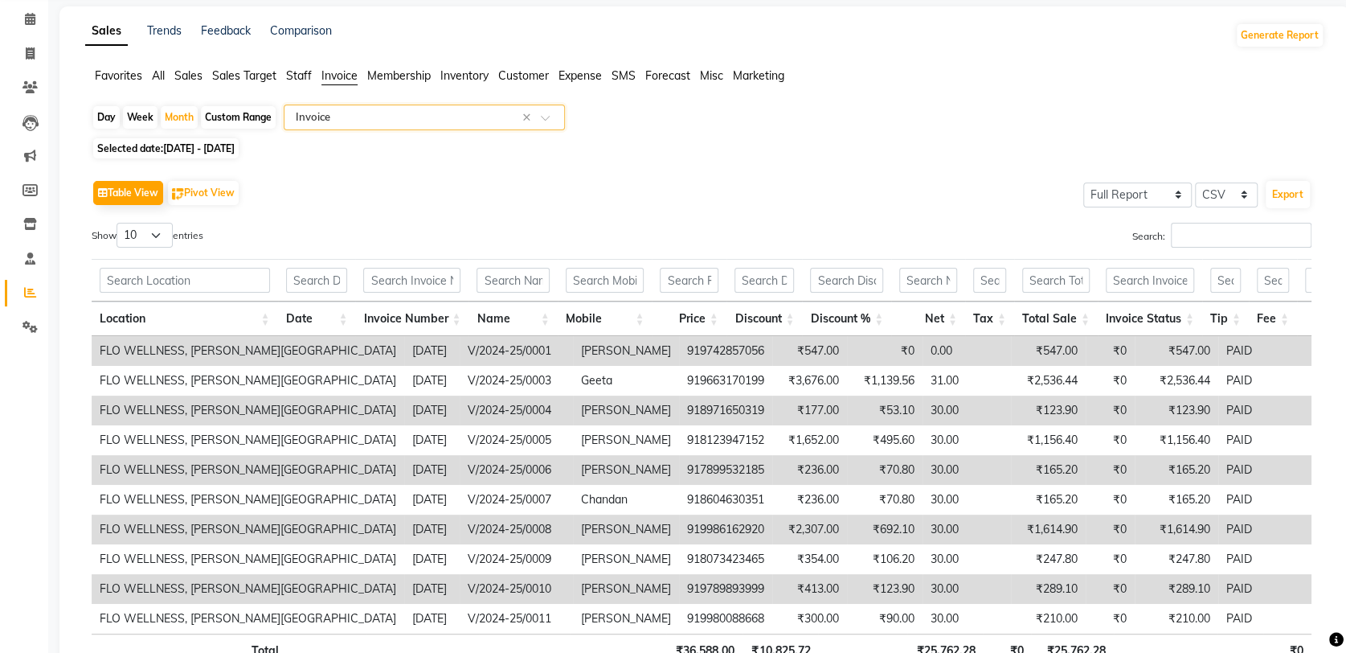
scroll to position [103, 0]
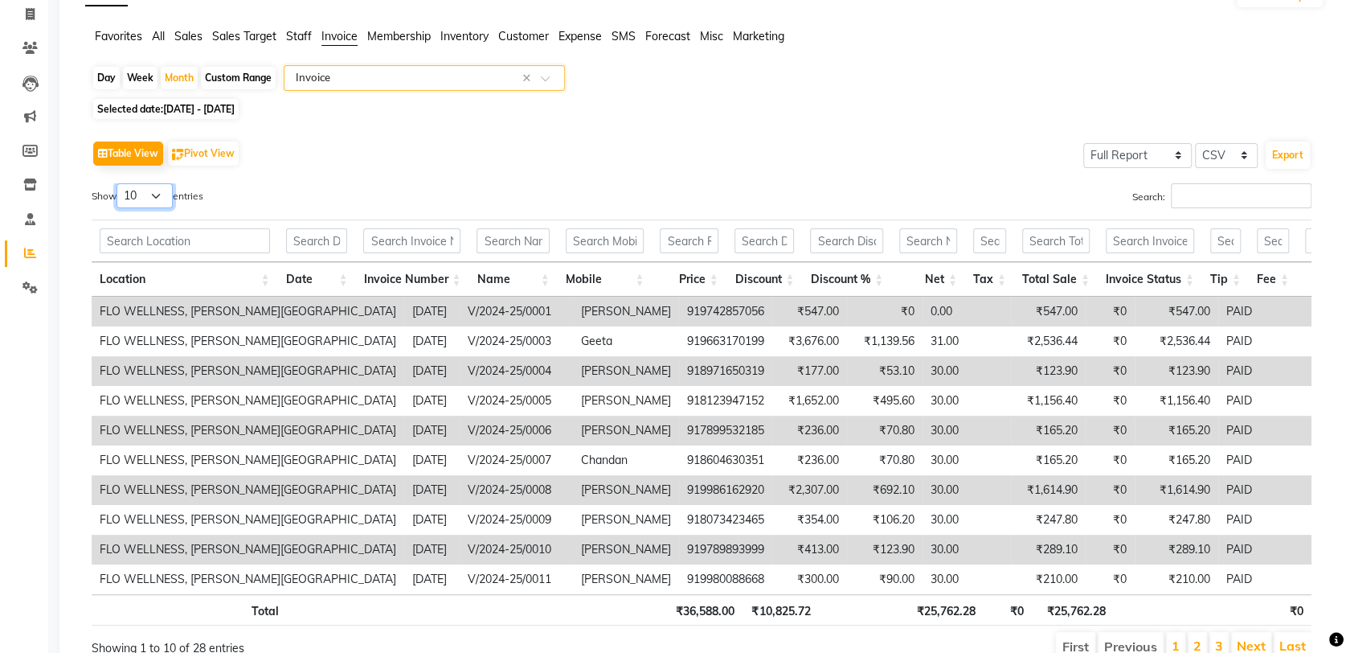
click at [162, 194] on select "10 25 50 100" at bounding box center [145, 195] width 56 height 25
select select "100"
click at [119, 183] on select "10 25 50 100" at bounding box center [145, 195] width 56 height 25
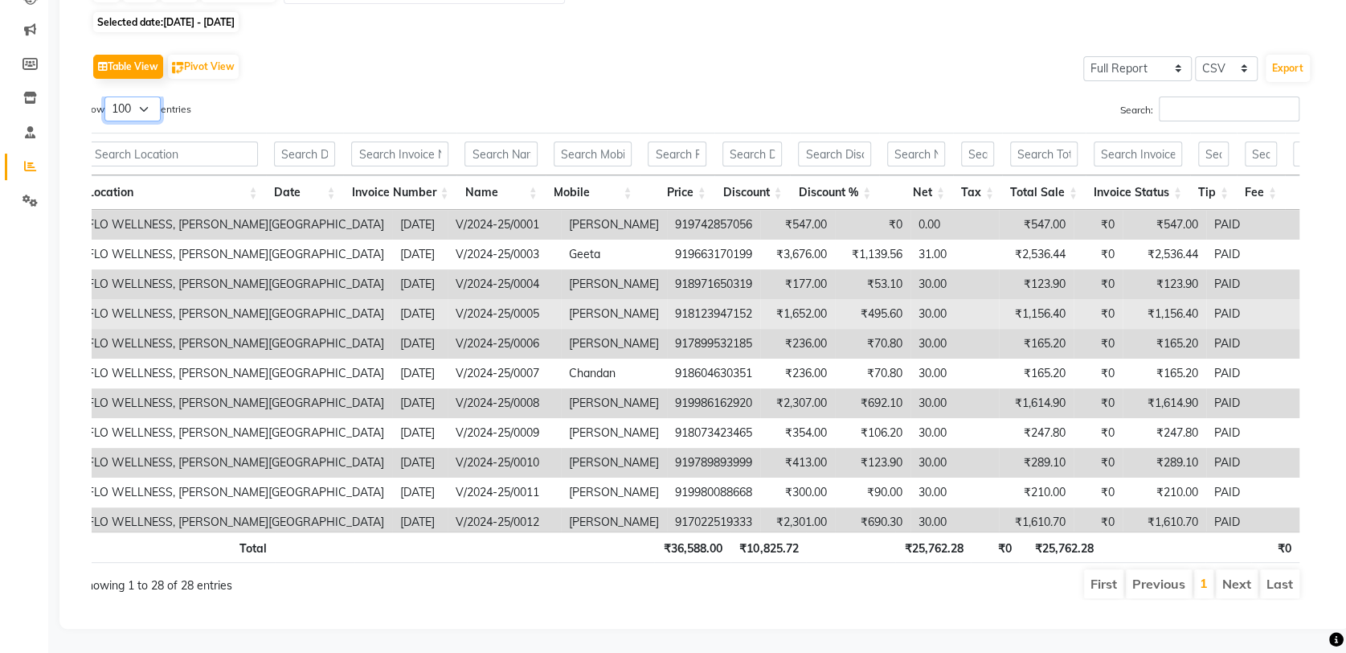
scroll to position [0, 0]
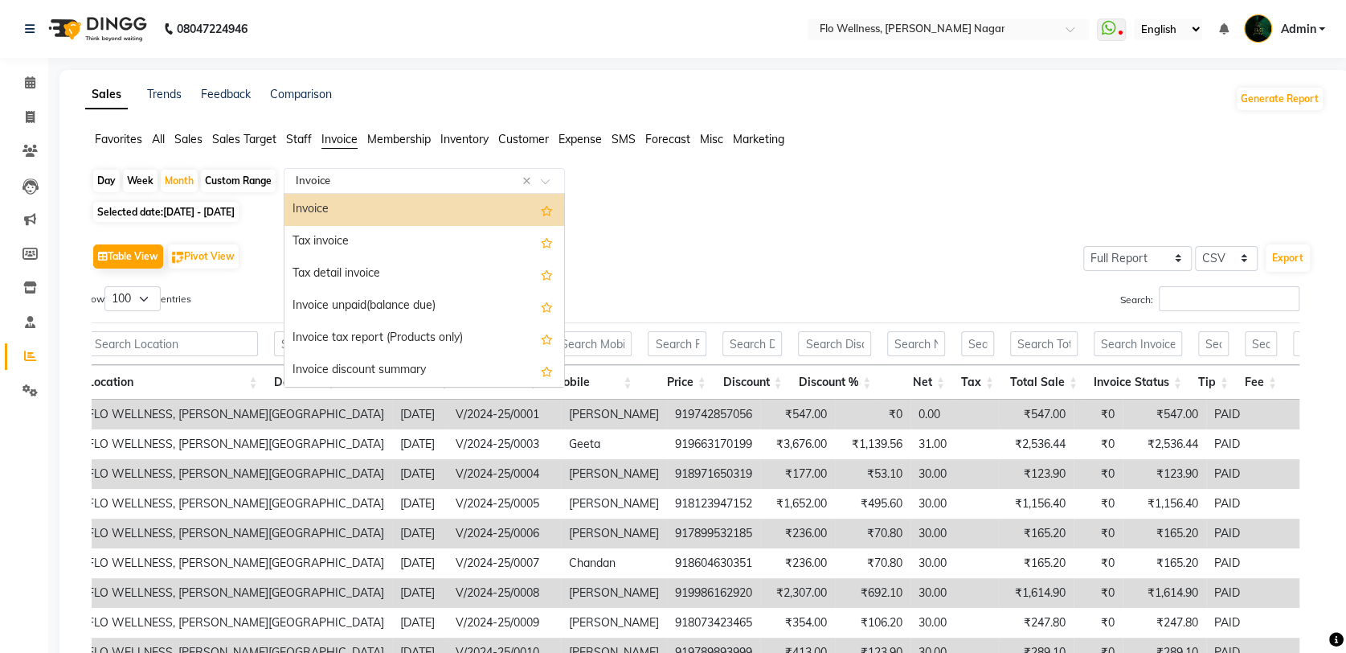
click at [399, 176] on input "text" at bounding box center [408, 181] width 231 height 16
click at [355, 236] on div "Tax invoice" at bounding box center [424, 242] width 280 height 32
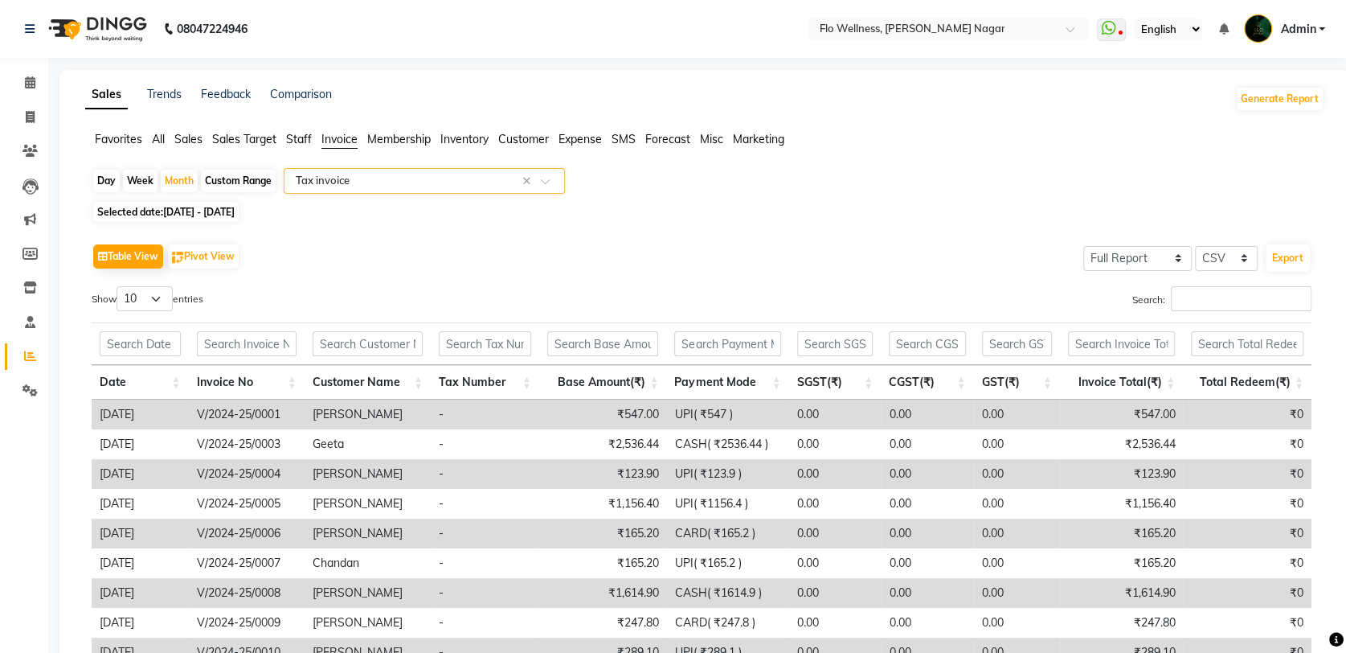
click at [235, 210] on span "01-04-2024 - 30-04-2024" at bounding box center [199, 212] width 72 height 12
select select "4"
select select "2024"
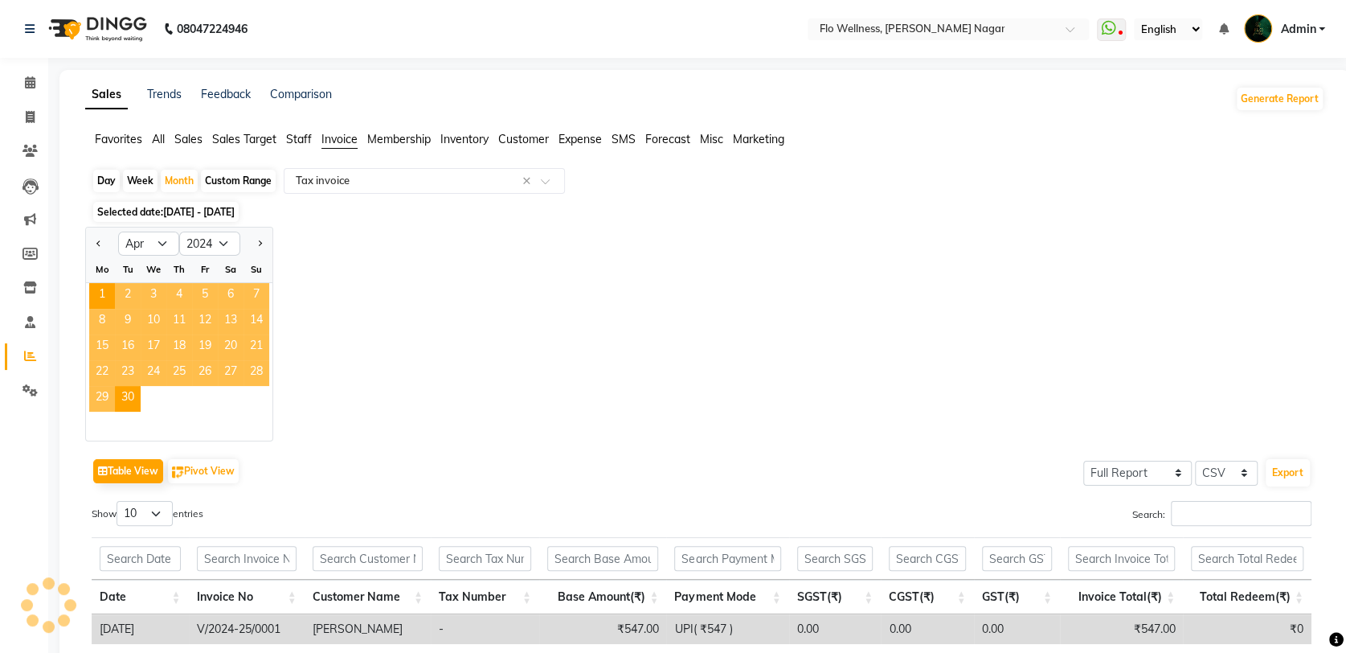
click at [235, 182] on div "Custom Range" at bounding box center [238, 181] width 75 height 23
select select "4"
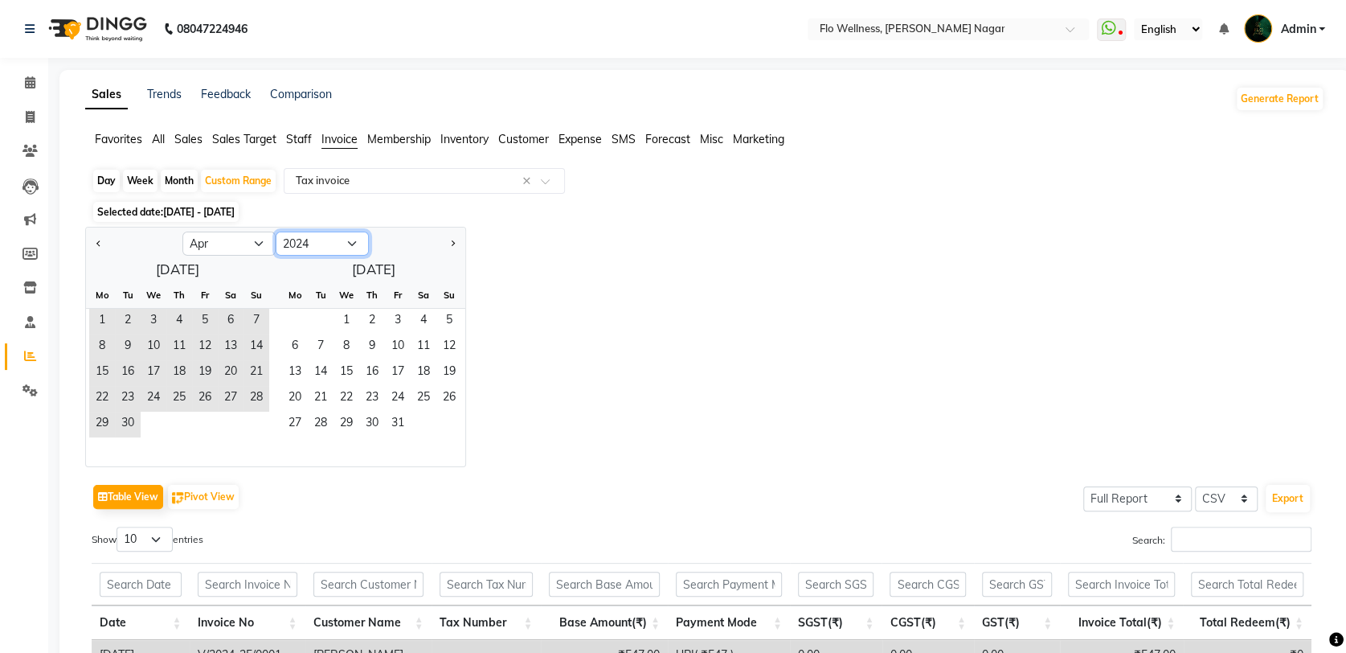
click at [354, 246] on select "2014 2015 2016 2017 2018 2019 2020 2021 2022 2023 2024 2025 2026 2027 2028 2029…" at bounding box center [322, 243] width 93 height 24
select select "2023"
click at [276, 231] on select "2014 2015 2016 2017 2018 2019 2020 2021 2022 2023 2024 2025 2026 2027 2028 2029…" at bounding box center [322, 243] width 93 height 24
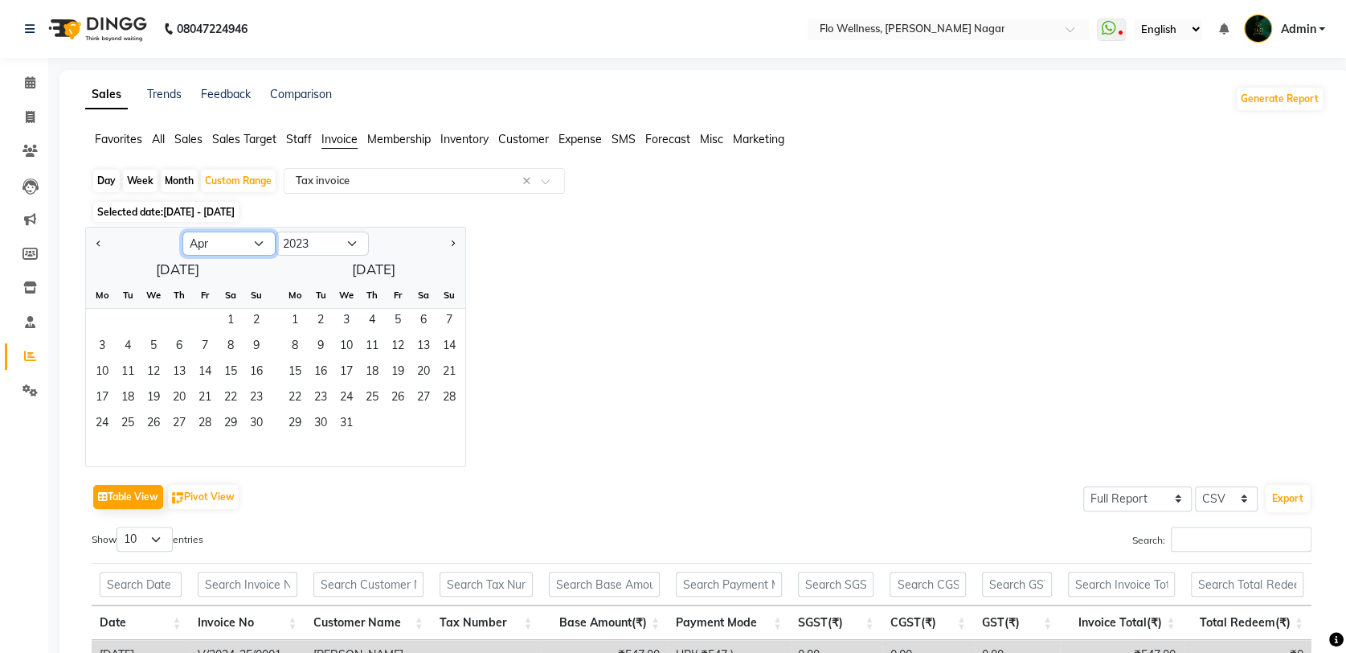
click at [256, 244] on select "Jan Feb Mar Apr May Jun [DATE] Aug Sep Oct Nov Dec" at bounding box center [228, 243] width 93 height 24
select select "7"
click at [182, 231] on select "Jan Feb Mar Apr May Jun [DATE] Aug Sep Oct Nov Dec" at bounding box center [228, 243] width 93 height 24
click at [230, 316] on span "1" at bounding box center [231, 322] width 26 height 26
click at [104, 445] on span "31" at bounding box center [102, 450] width 26 height 26
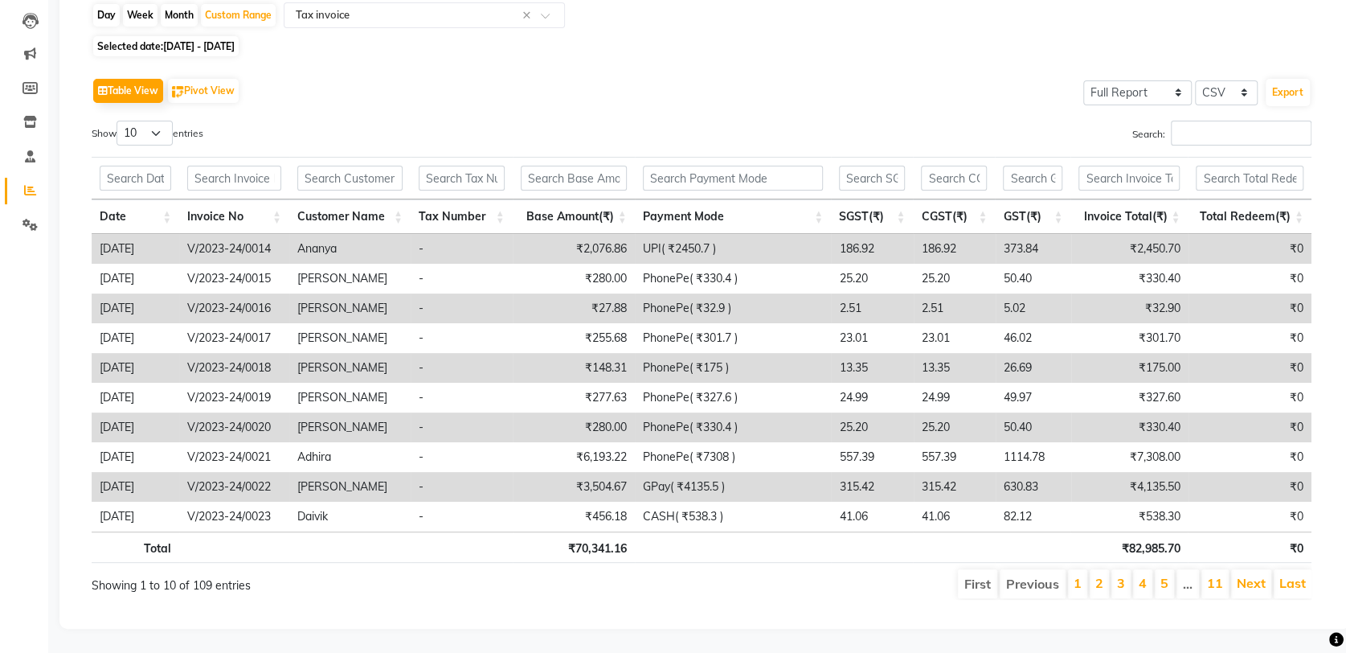
scroll to position [0, 12]
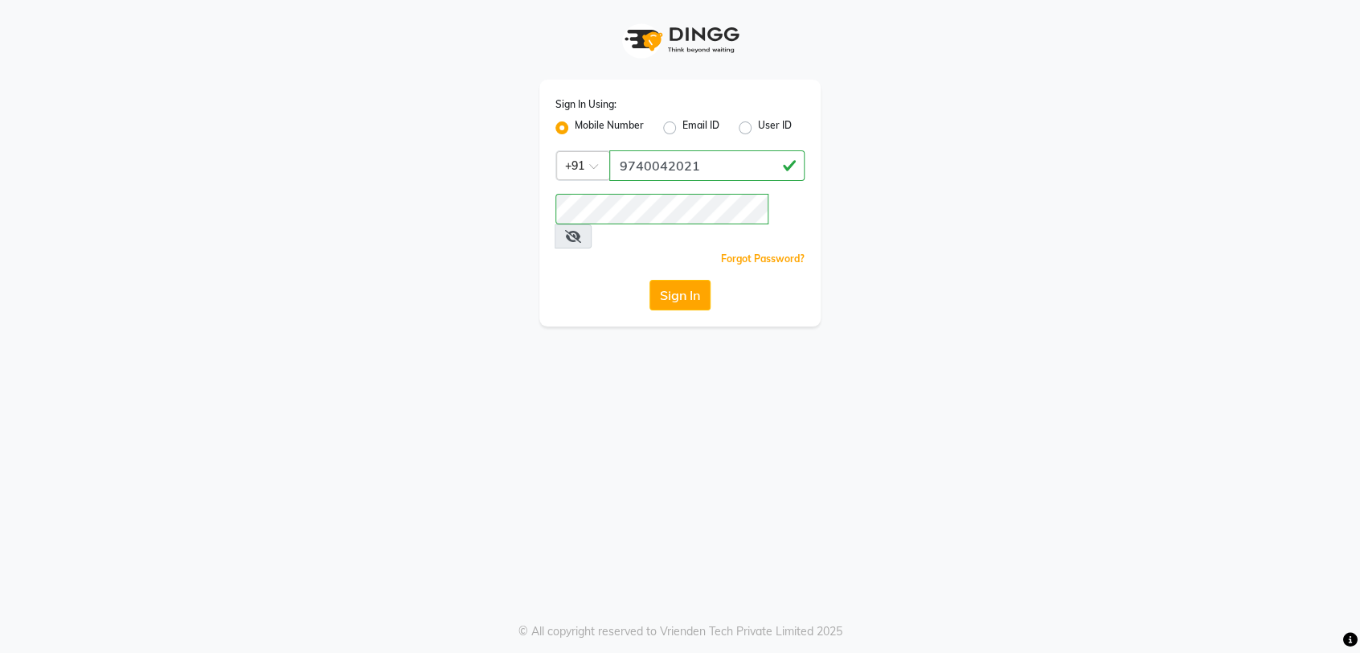
click at [686, 280] on button "Sign In" at bounding box center [679, 295] width 61 height 31
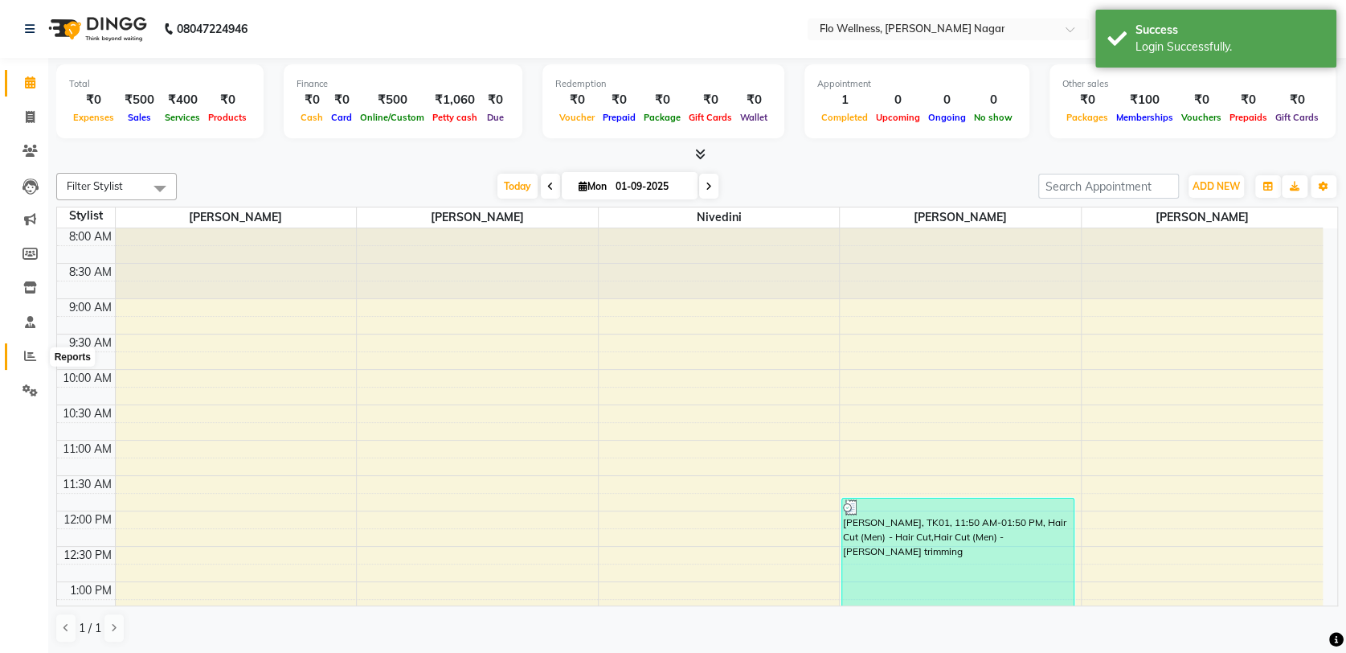
click at [24, 353] on icon at bounding box center [30, 356] width 12 height 12
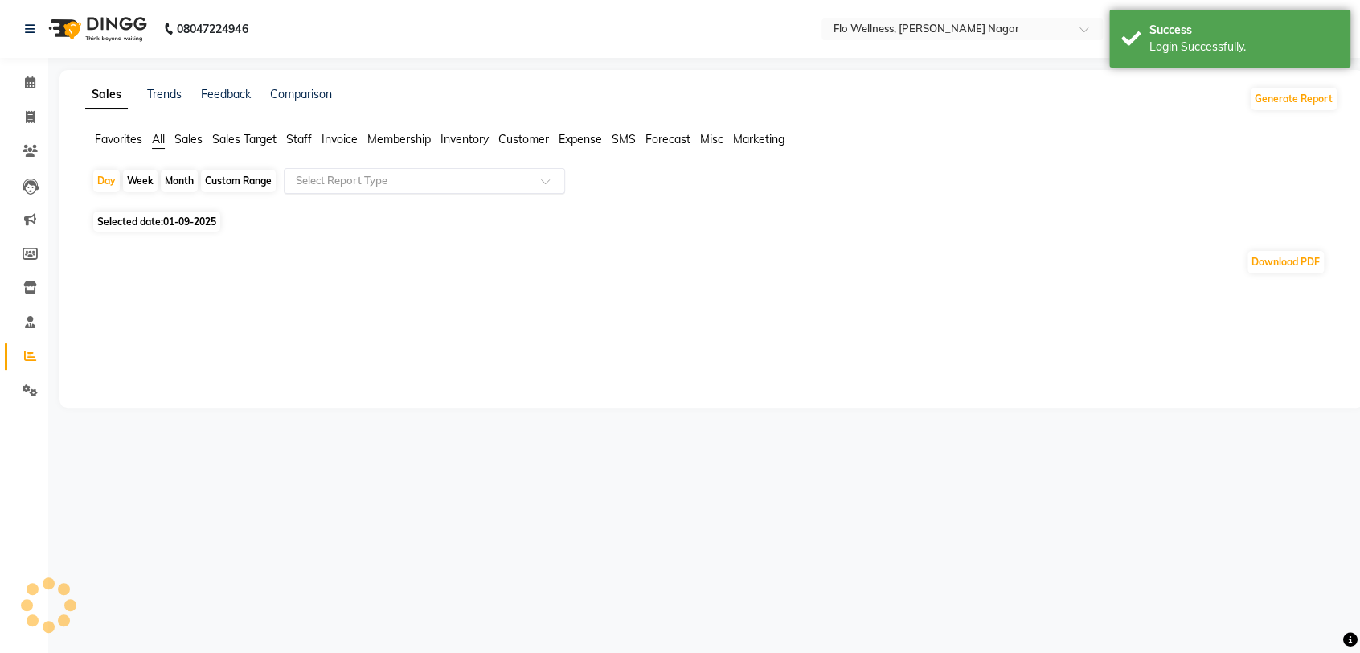
click at [338, 182] on input "text" at bounding box center [408, 181] width 231 height 16
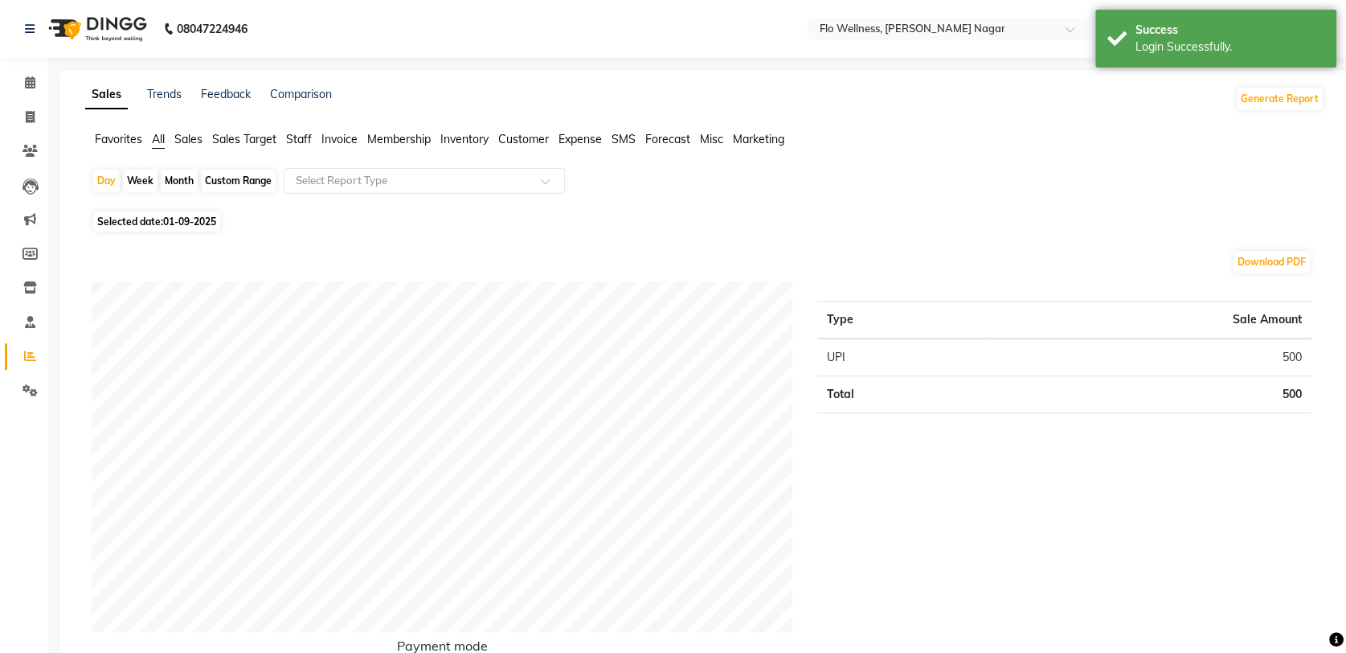
click at [342, 135] on span "Invoice" at bounding box center [339, 139] width 36 height 14
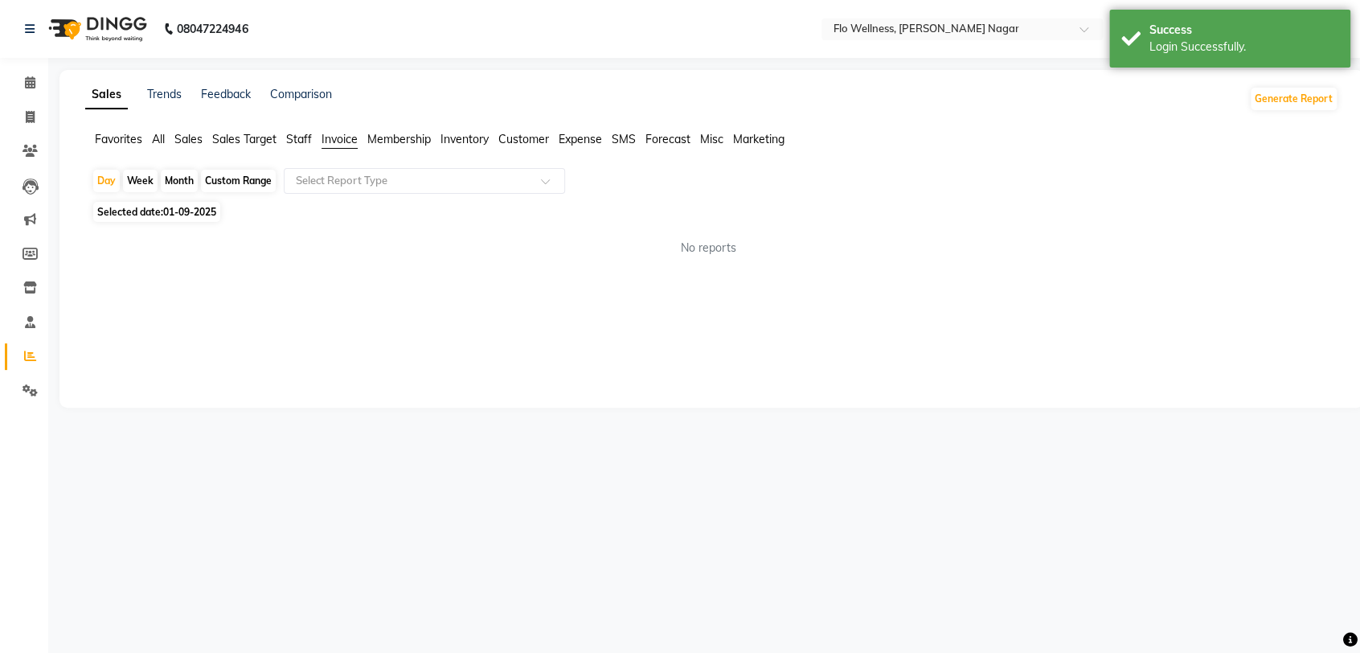
click at [244, 179] on div "Custom Range" at bounding box center [238, 181] width 75 height 23
select select "9"
select select "2025"
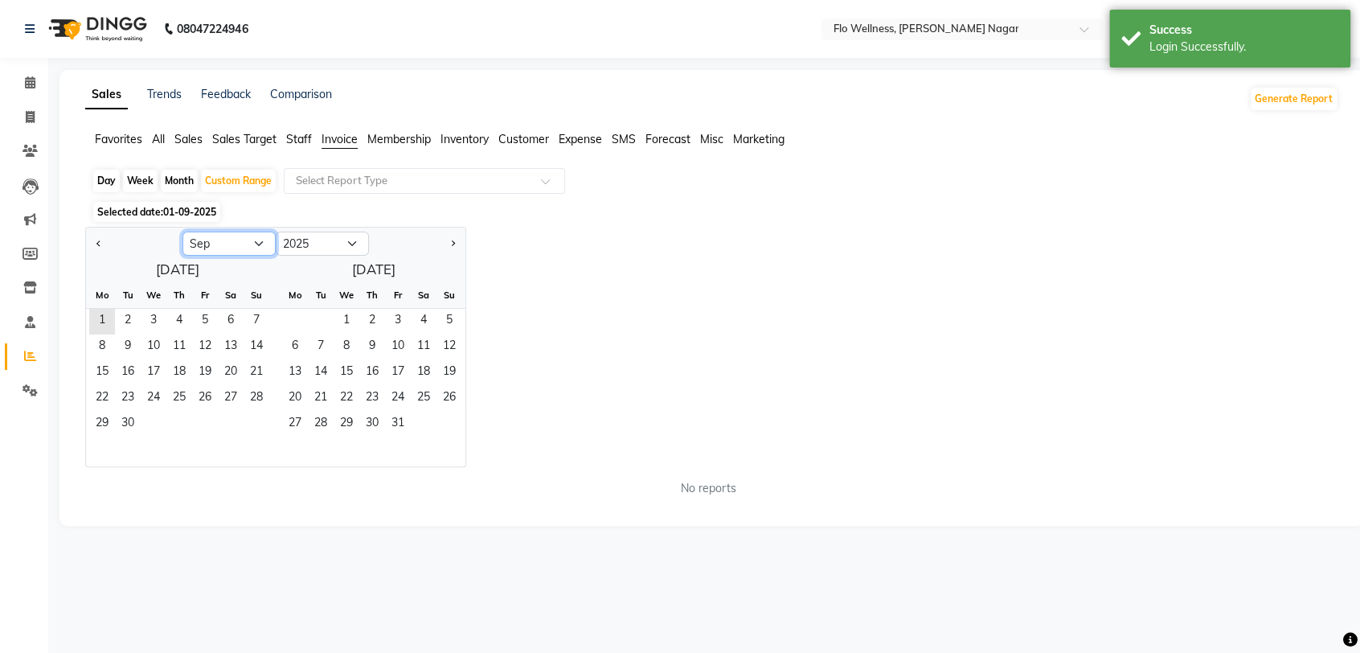
click at [258, 243] on select "Jan Feb Mar Apr May Jun [DATE] Aug Sep Oct Nov Dec" at bounding box center [228, 243] width 93 height 24
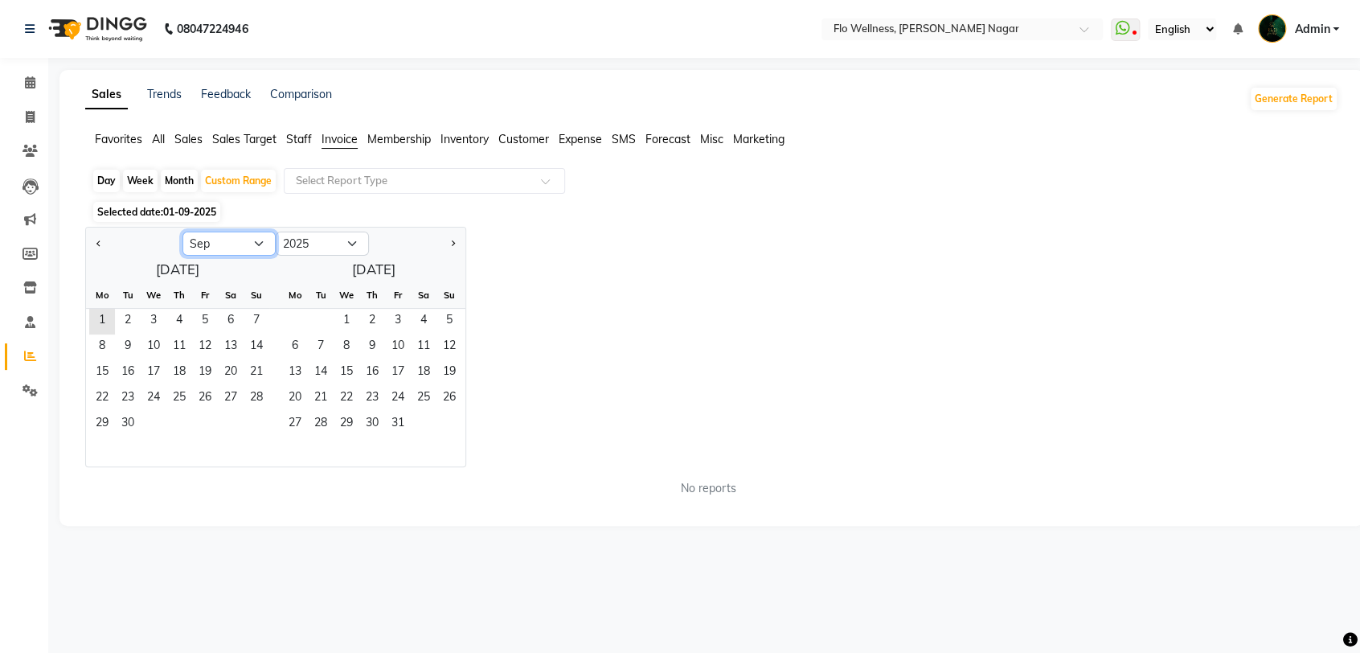
select select "12"
click at [182, 231] on select "Jan Feb Mar Apr May Jun [DATE] Aug Sep Oct Nov Dec" at bounding box center [228, 243] width 93 height 24
click at [334, 240] on select "2015 2016 2017 2018 2019 2020 2021 2022 2023 2024 2025 2026 2027 2028 2029 2030…" at bounding box center [322, 243] width 93 height 24
select select "2024"
click at [276, 231] on select "2015 2016 2017 2018 2019 2020 2021 2022 2023 2024 2025 2026 2027 2028 2029 2030…" at bounding box center [322, 243] width 93 height 24
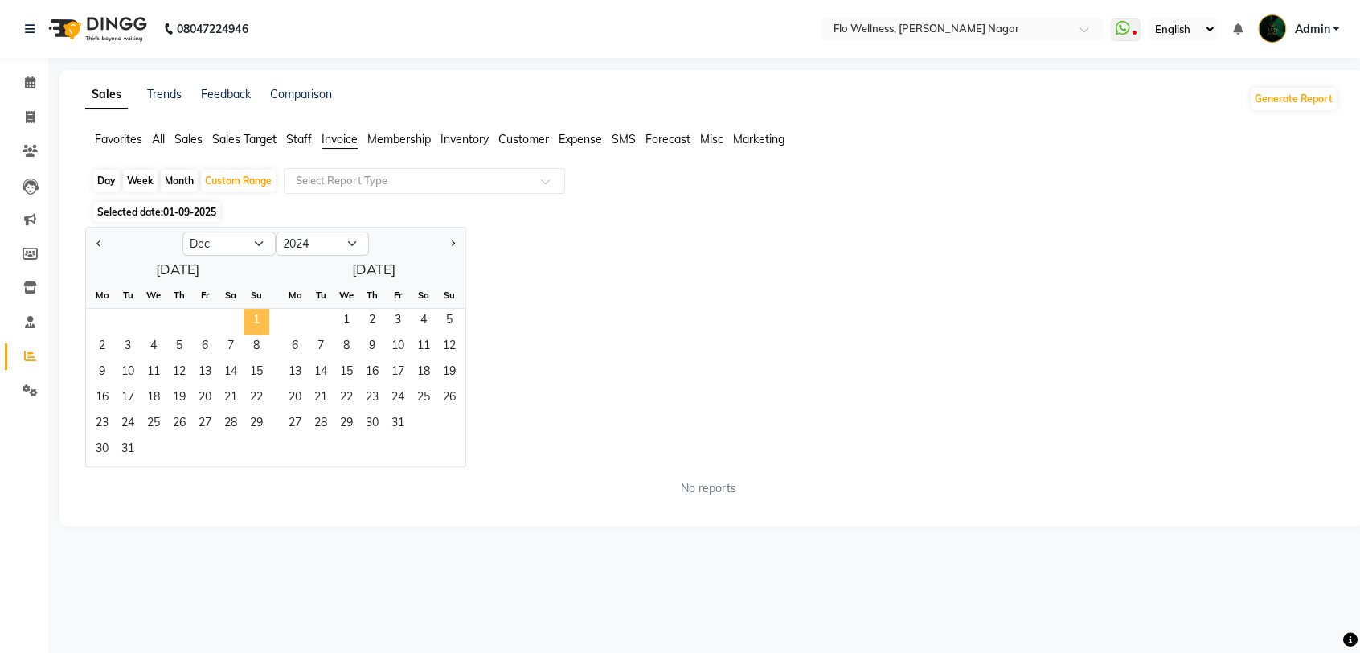
click at [256, 314] on span "1" at bounding box center [256, 322] width 26 height 26
click at [134, 450] on span "31" at bounding box center [128, 450] width 26 height 26
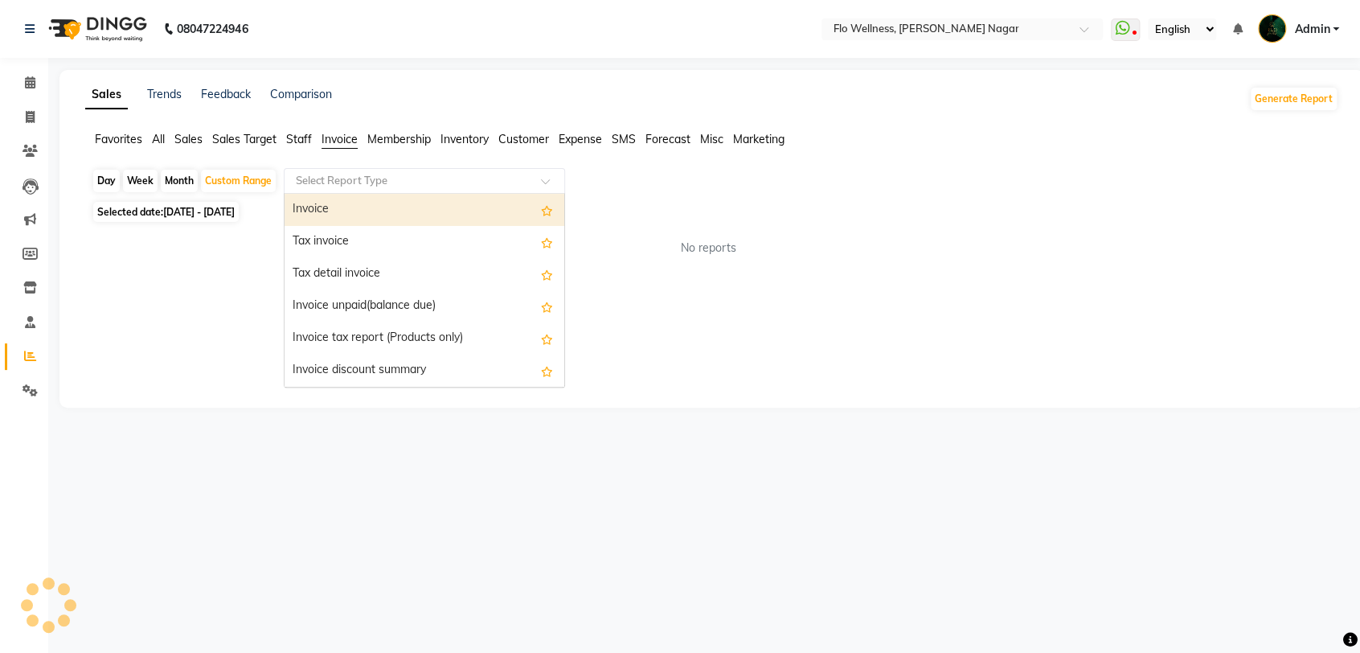
click at [440, 186] on input "text" at bounding box center [408, 181] width 231 height 16
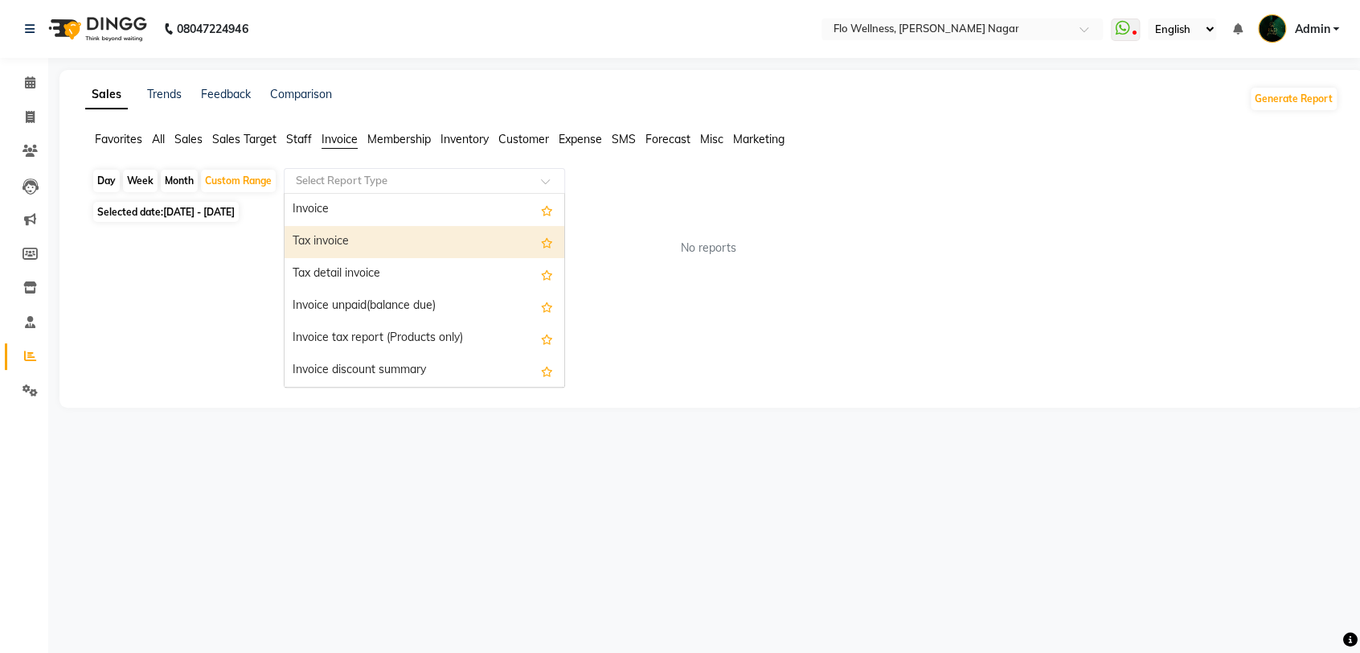
click at [396, 239] on div "Tax invoice" at bounding box center [424, 242] width 280 height 32
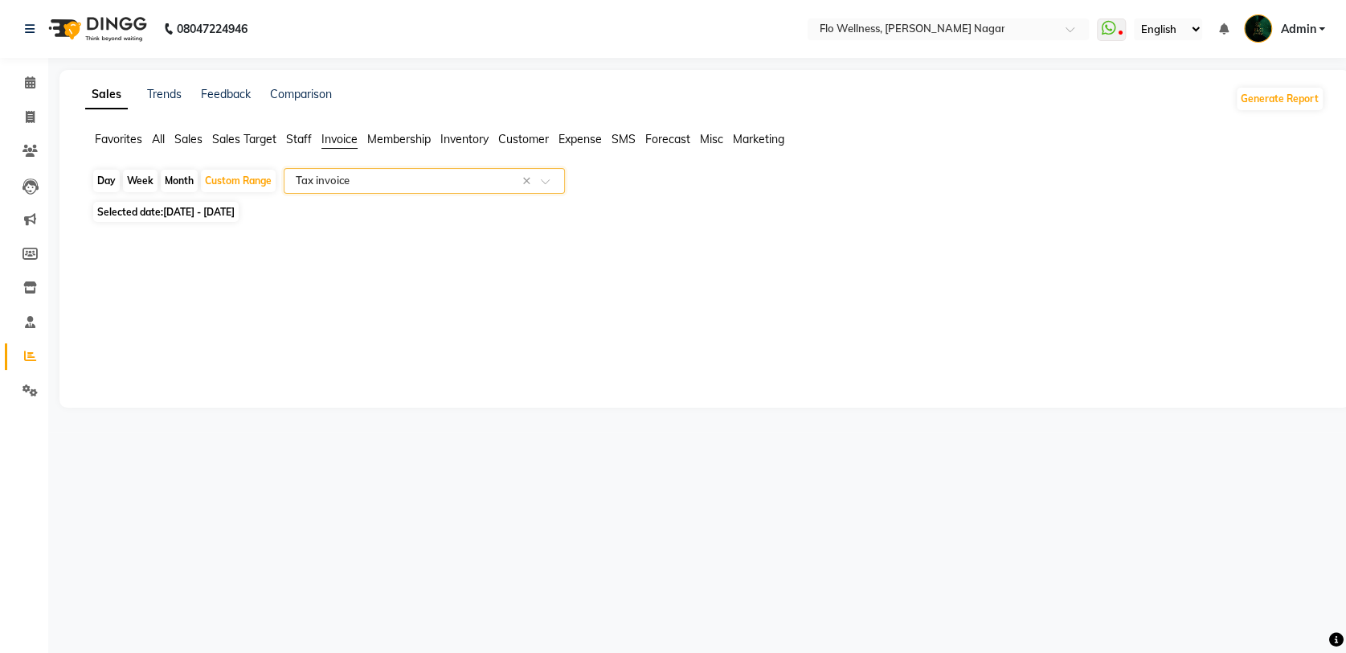
select select "full_report"
select select "csv"
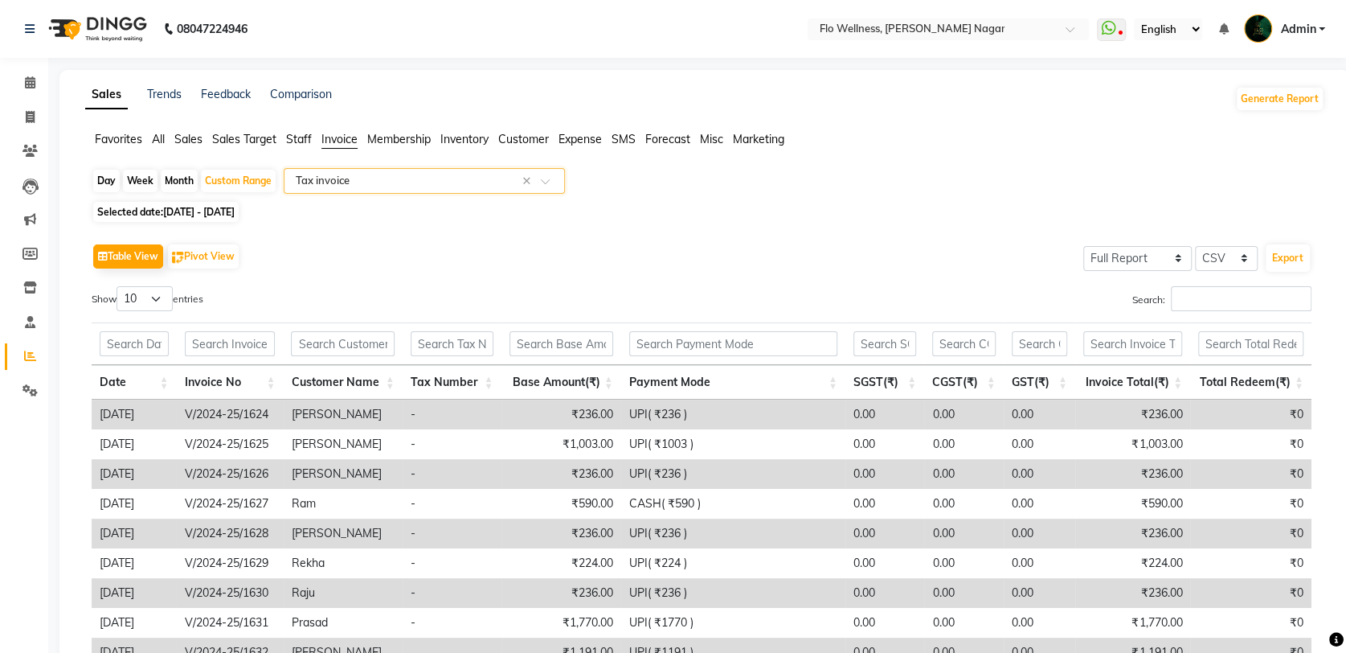
click at [234, 211] on span "01-12-2024 - 31-12-2024" at bounding box center [199, 212] width 72 height 12
select select "12"
select select "2024"
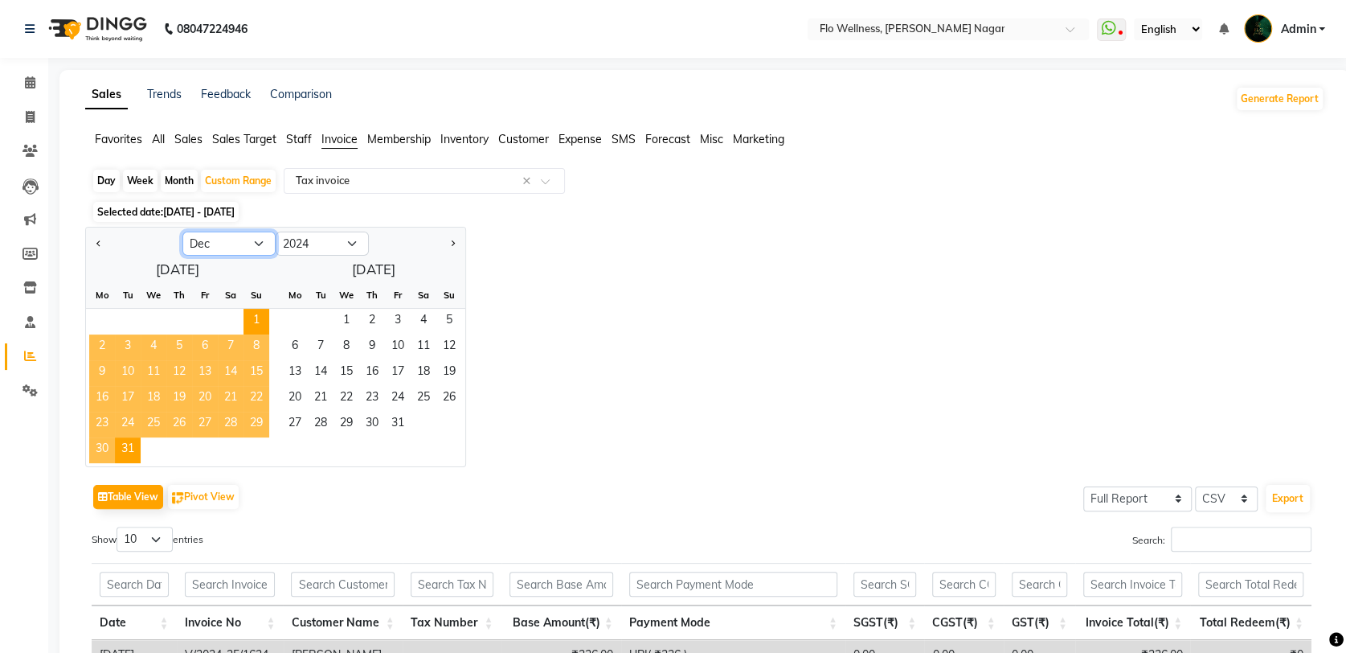
click at [251, 241] on select "Jan Feb Mar Apr May Jun [DATE] Aug Sep Oct Nov Dec" at bounding box center [228, 243] width 93 height 24
select select "4"
click at [182, 231] on select "Jan Feb Mar Apr May Jun [DATE] Aug Sep Oct Nov Dec" at bounding box center [228, 243] width 93 height 24
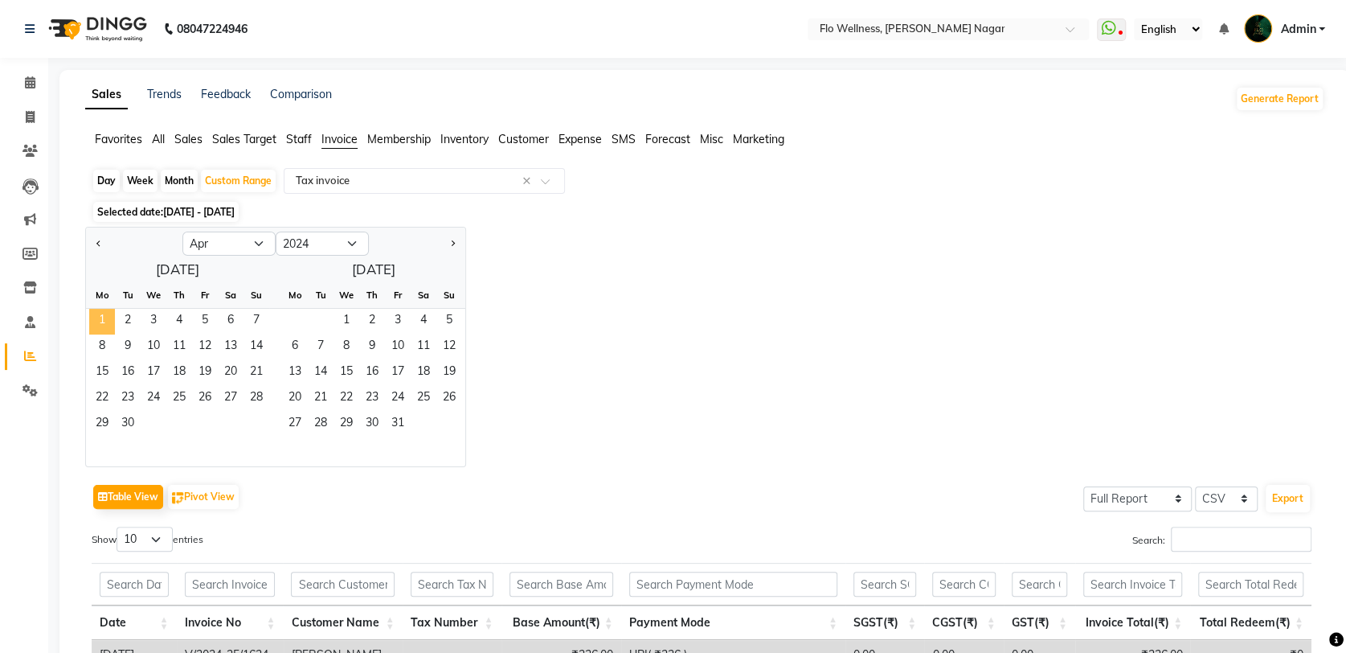
click at [108, 321] on span "1" at bounding box center [102, 322] width 26 height 26
click at [126, 419] on span "30" at bounding box center [128, 424] width 26 height 26
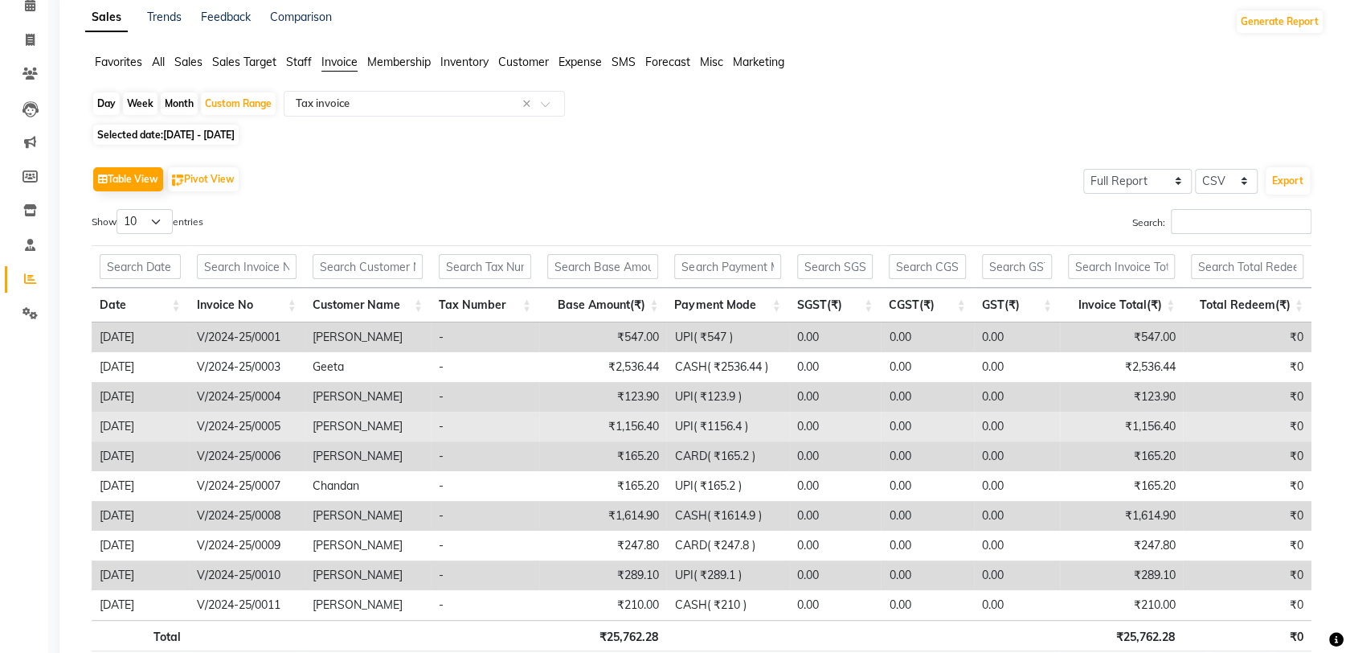
scroll to position [178, 0]
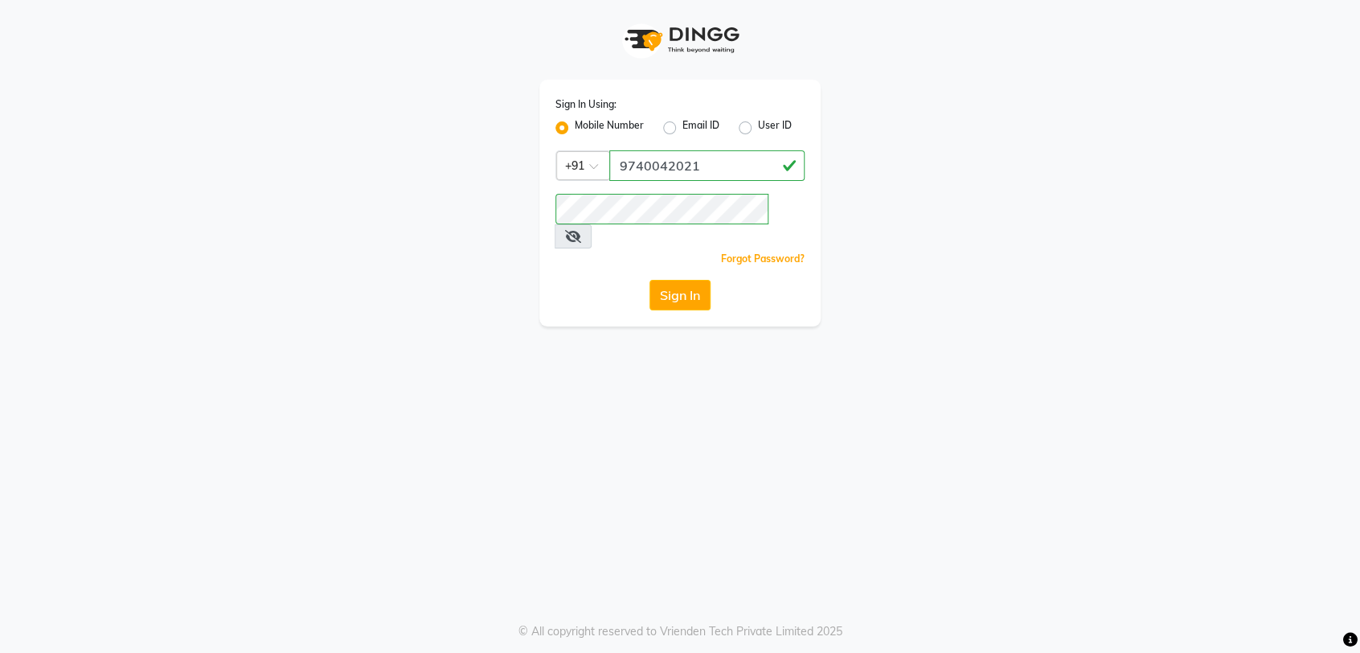
click at [671, 280] on button "Sign In" at bounding box center [679, 295] width 61 height 31
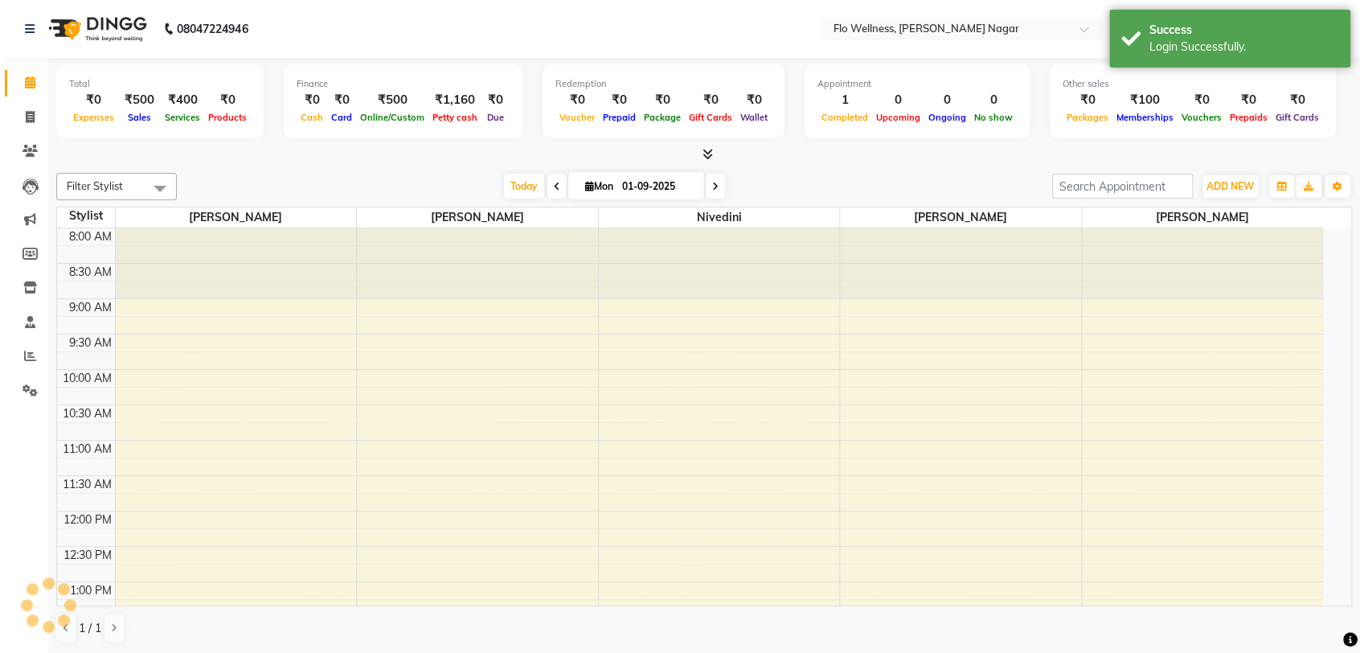
select select "en"
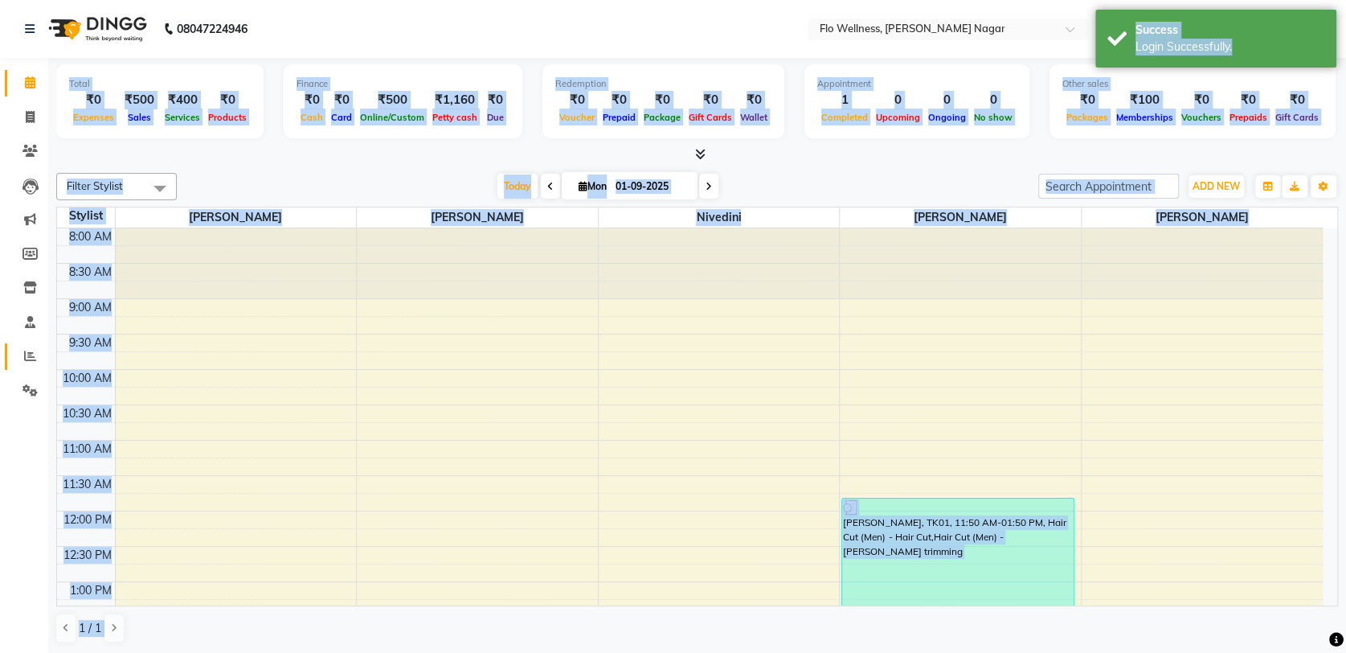
click at [43, 356] on body "08047224946 Select Location × Flo Wellness, Somanath Nagar WhatsApp Status ✕ St…" at bounding box center [673, 326] width 1346 height 653
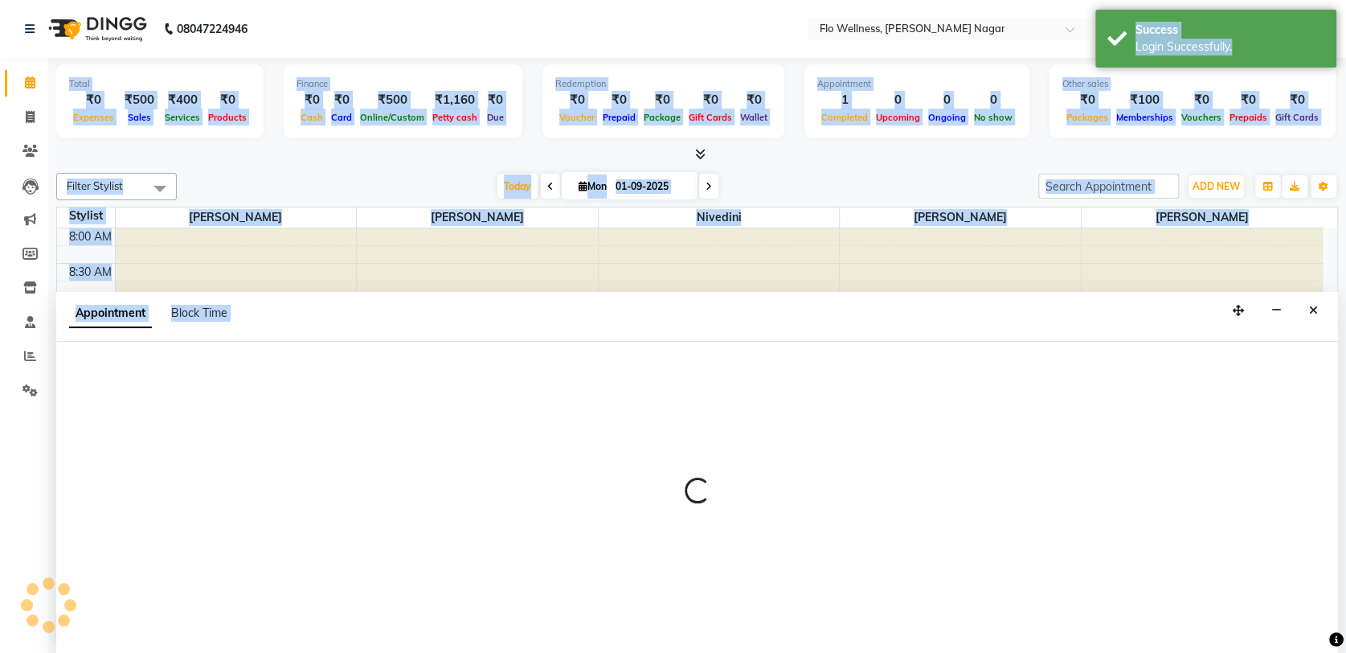
scroll to position [1, 0]
select select "89484"
select select "tentative"
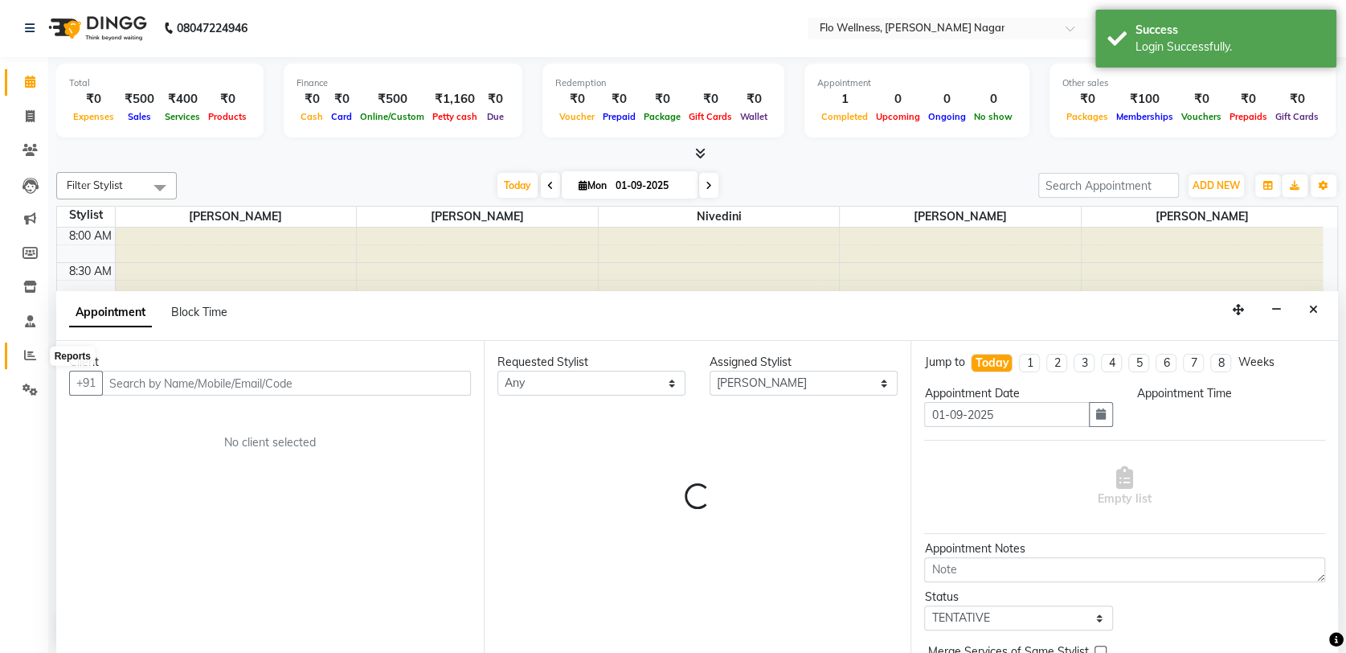
click at [25, 355] on icon at bounding box center [30, 355] width 12 height 12
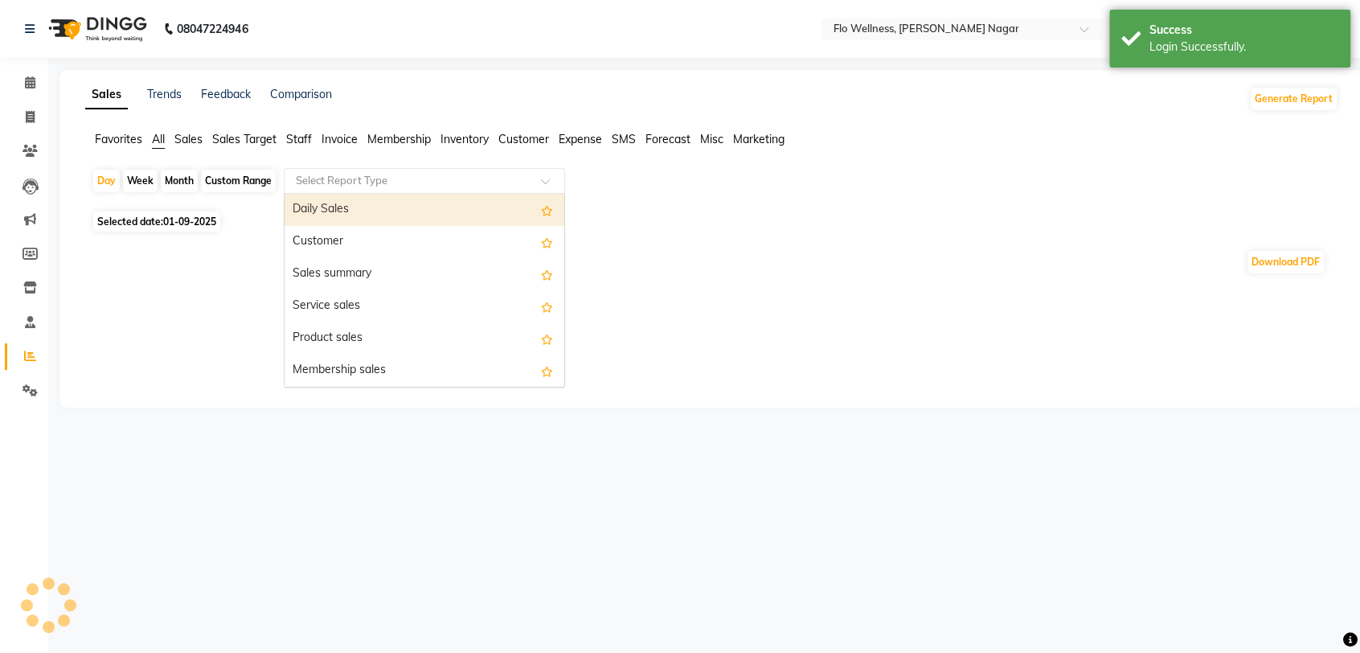
click at [313, 182] on input "text" at bounding box center [408, 181] width 231 height 16
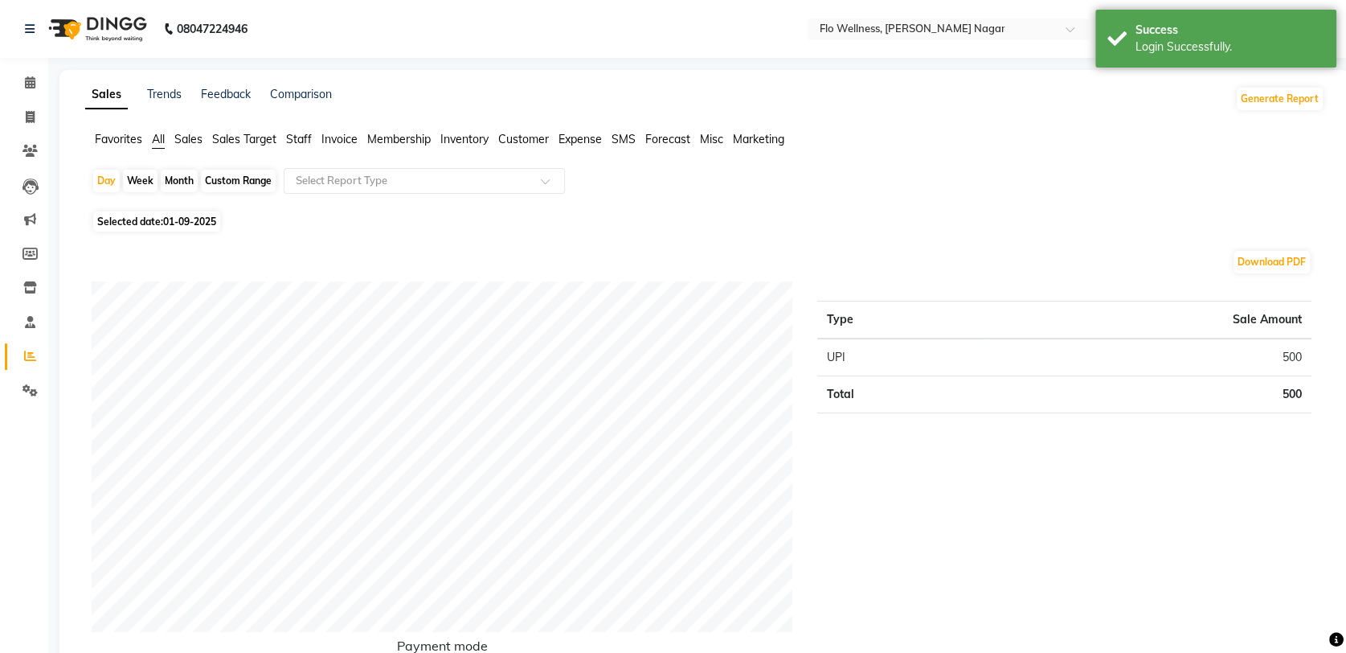
drag, startPoint x: 662, startPoint y: 232, endPoint x: 452, endPoint y: 148, distance: 226.8
click at [338, 132] on span "Invoice" at bounding box center [339, 139] width 36 height 14
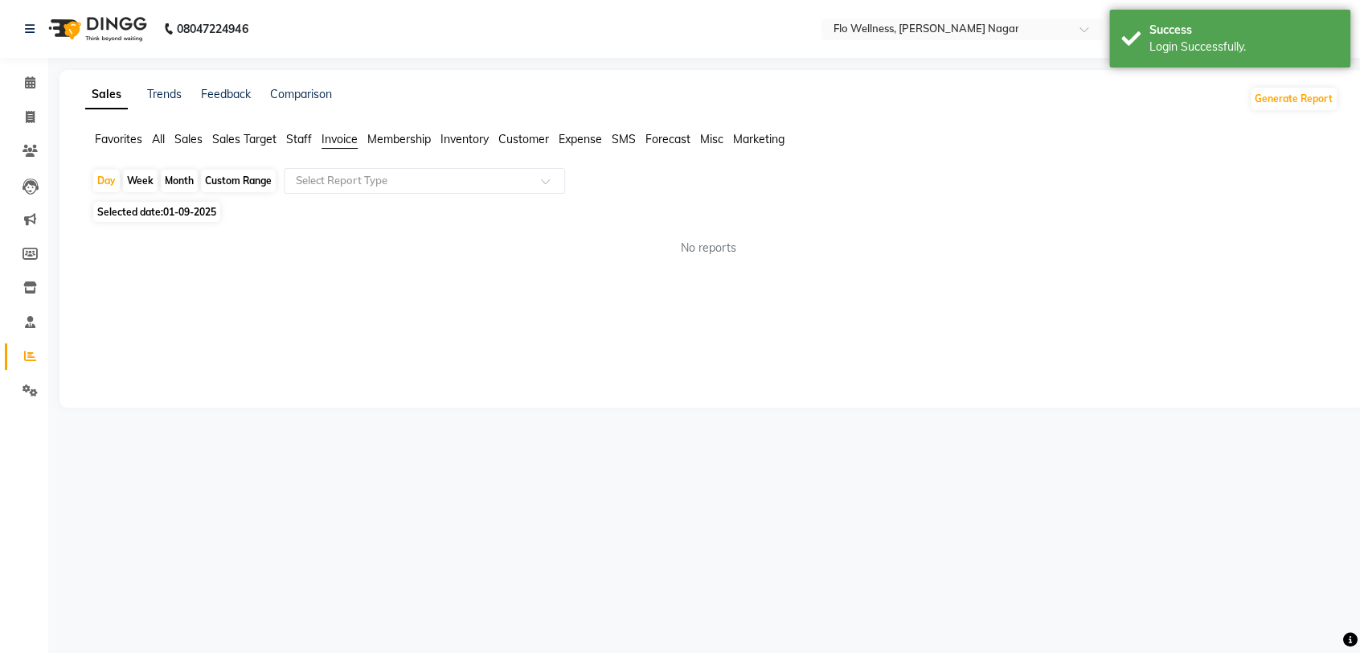
click at [354, 137] on span "Invoice" at bounding box center [339, 139] width 36 height 14
click at [342, 133] on span "Invoice" at bounding box center [339, 139] width 36 height 14
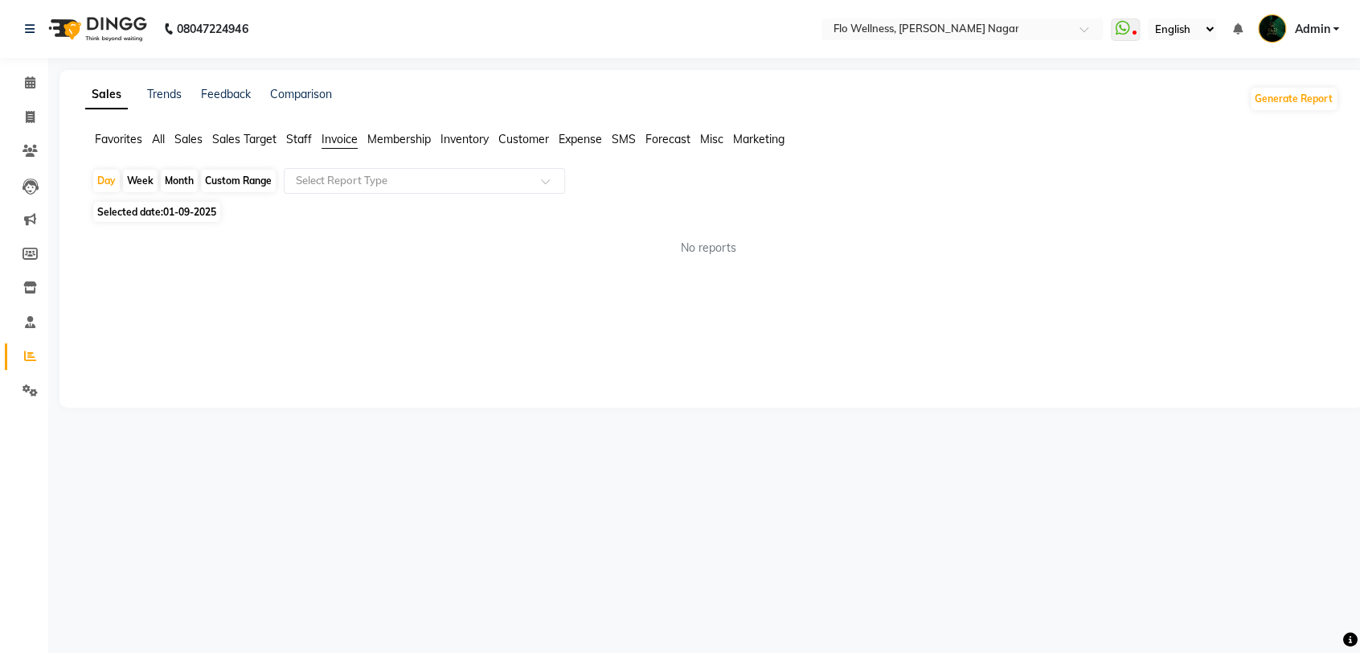
click at [336, 133] on span "Invoice" at bounding box center [339, 139] width 36 height 14
click at [334, 140] on span "Invoice" at bounding box center [339, 139] width 36 height 14
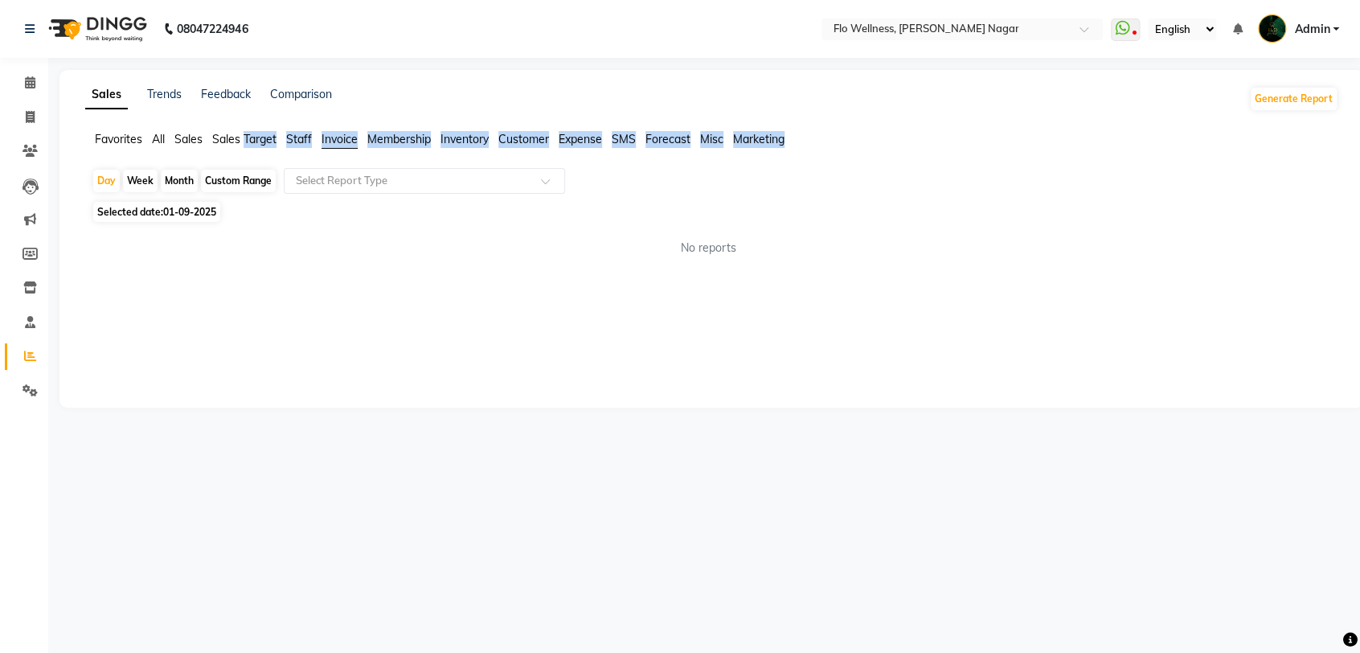
click at [334, 140] on span "Invoice" at bounding box center [339, 139] width 36 height 14
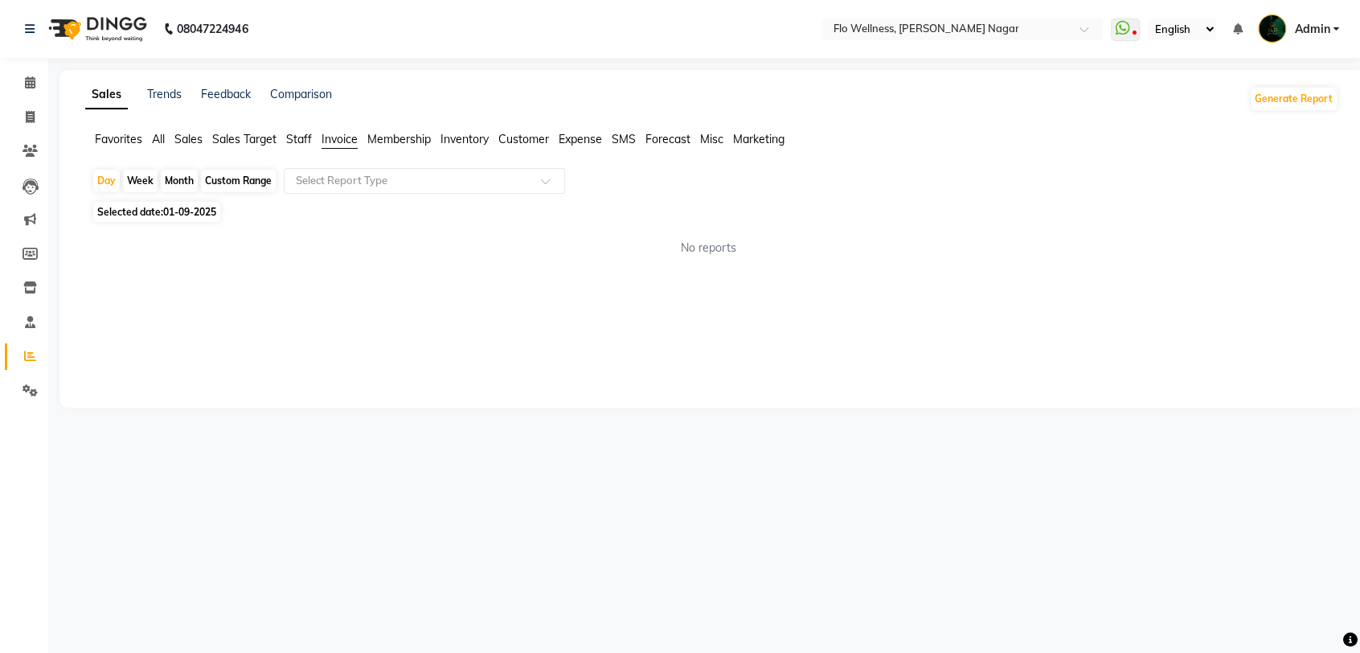
click at [443, 316] on div "Sales Trends Feedback Comparison Generate Report Favorites All Sales Sales Targ…" at bounding box center [711, 239] width 1304 height 338
click at [484, 261] on div "No reports" at bounding box center [708, 248] width 1259 height 43
click at [332, 137] on span "Invoice" at bounding box center [339, 139] width 36 height 14
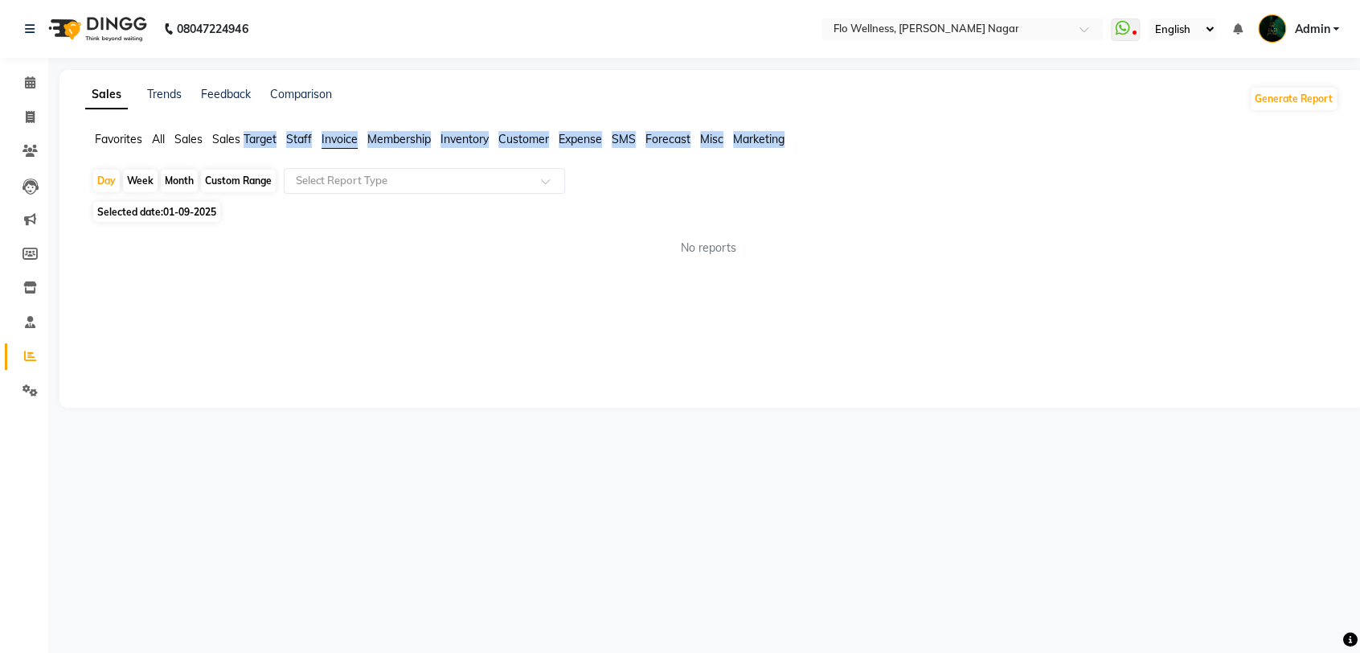
click at [332, 137] on span "Invoice" at bounding box center [339, 139] width 36 height 14
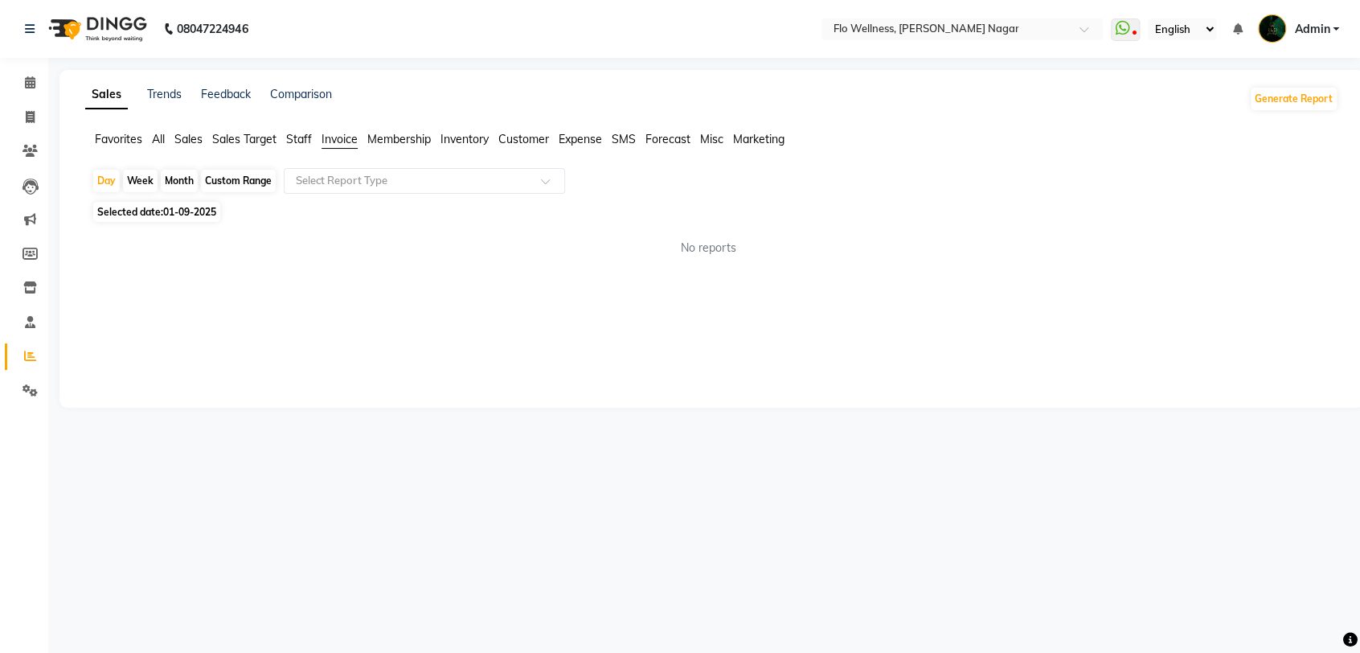
click at [299, 310] on div "Sales Trends Feedback Comparison Generate Report Favorites All Sales Sales Targ…" at bounding box center [711, 239] width 1304 height 338
click at [30, 350] on icon at bounding box center [30, 356] width 12 height 12
click at [191, 137] on span "Sales" at bounding box center [188, 139] width 28 height 14
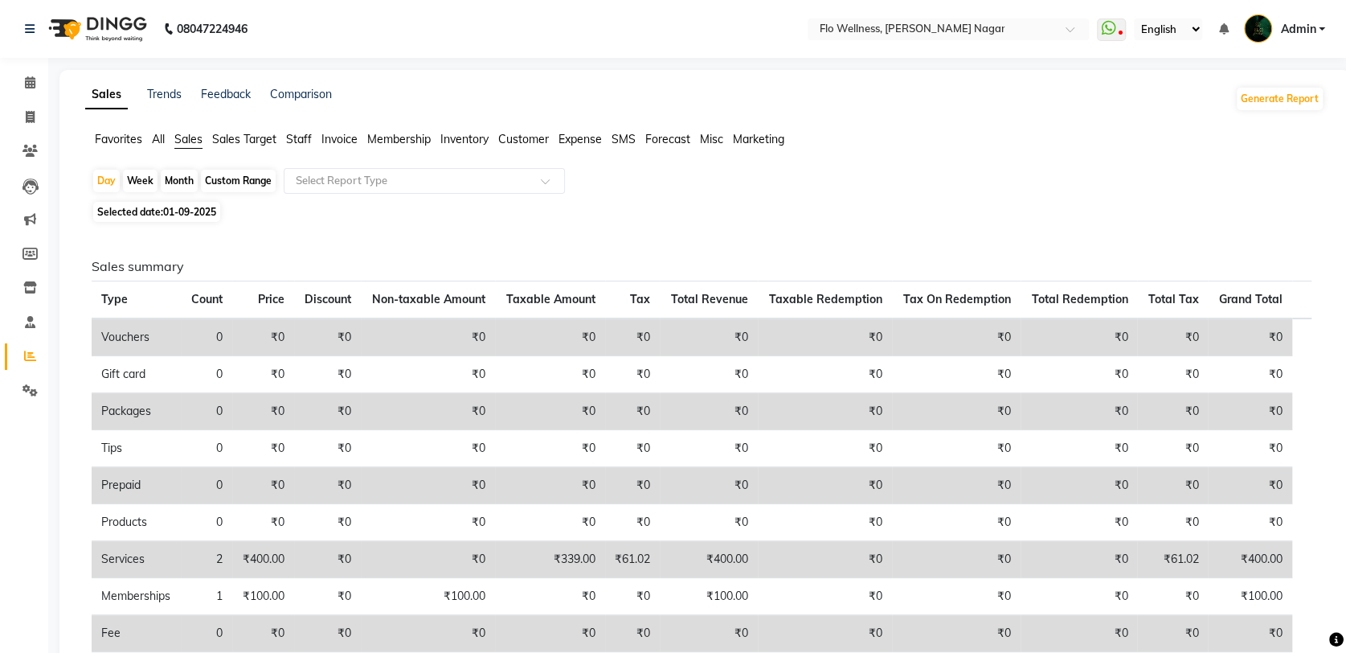
click at [337, 142] on span "Invoice" at bounding box center [339, 139] width 36 height 14
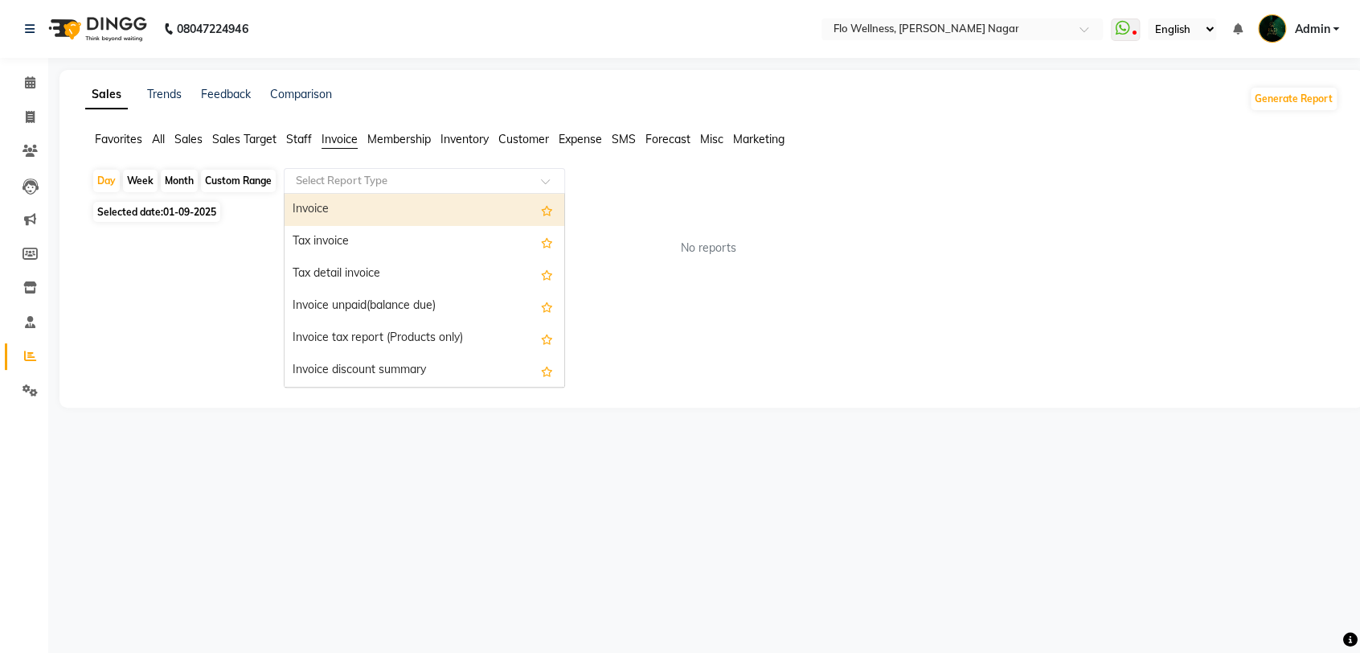
click at [362, 185] on input "text" at bounding box center [408, 181] width 231 height 16
click at [331, 216] on div "Invoice" at bounding box center [424, 210] width 280 height 32
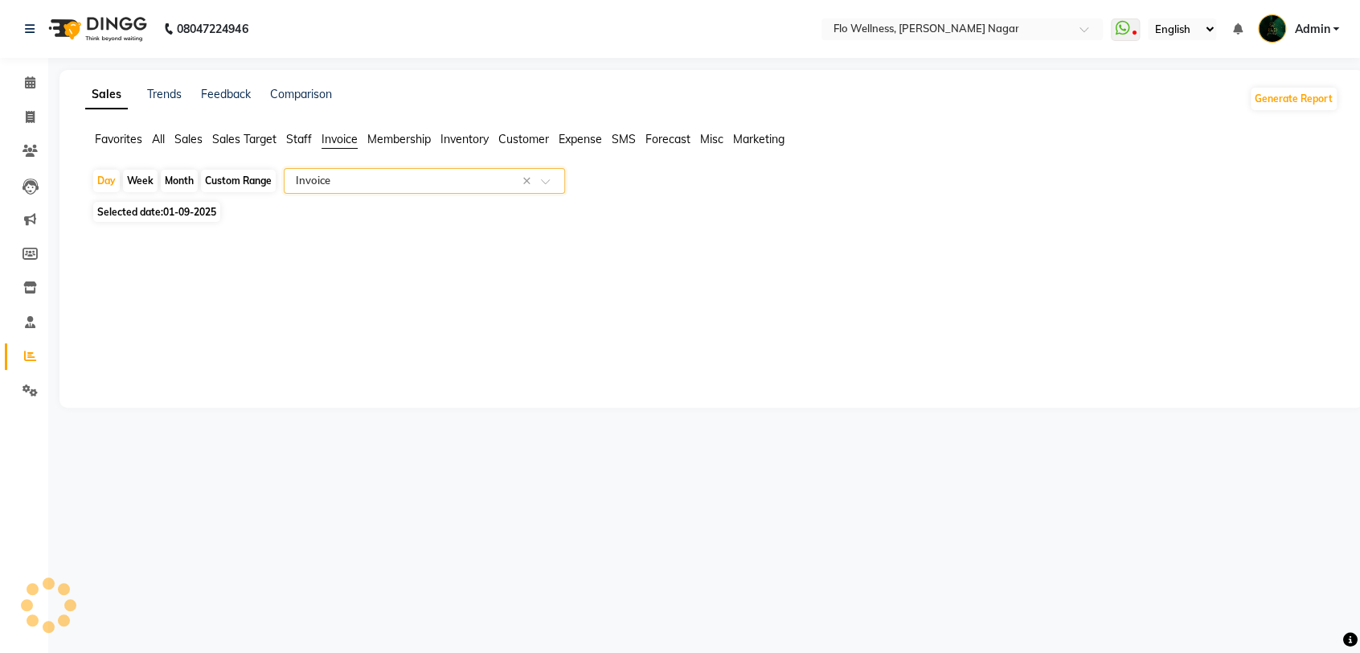
select select "full_report"
select select "csv"
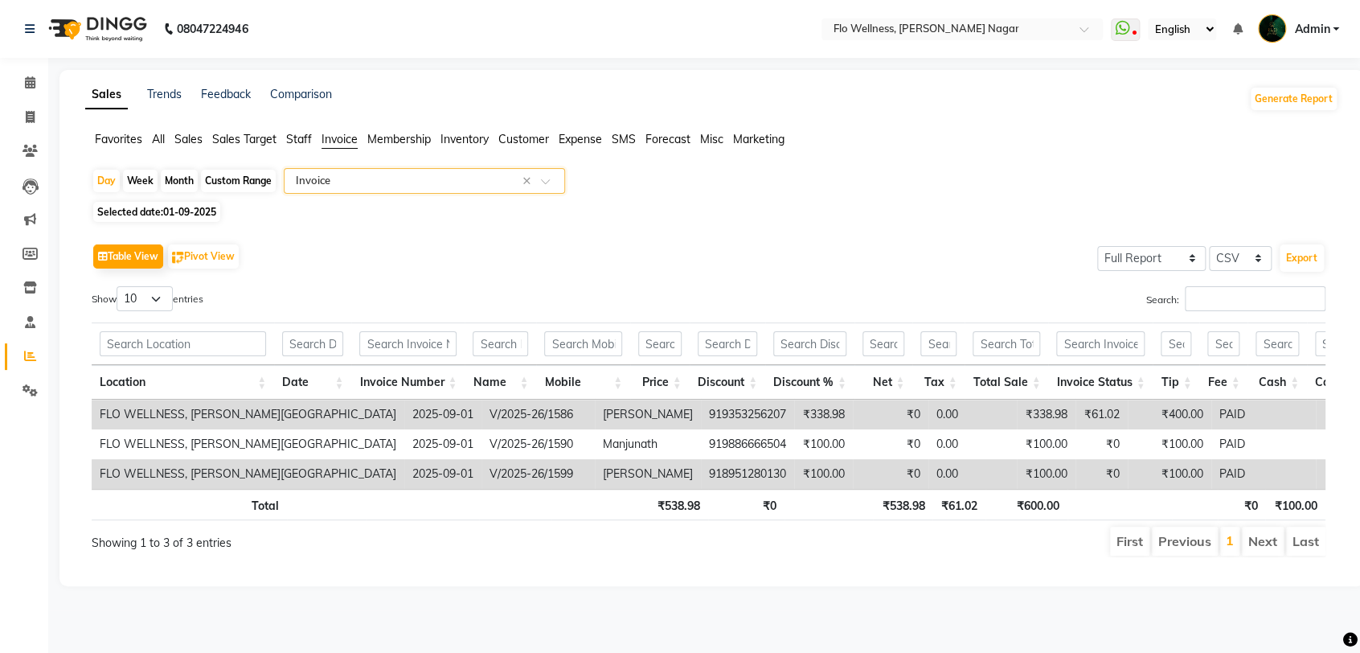
click at [226, 178] on div "Custom Range" at bounding box center [238, 181] width 75 height 23
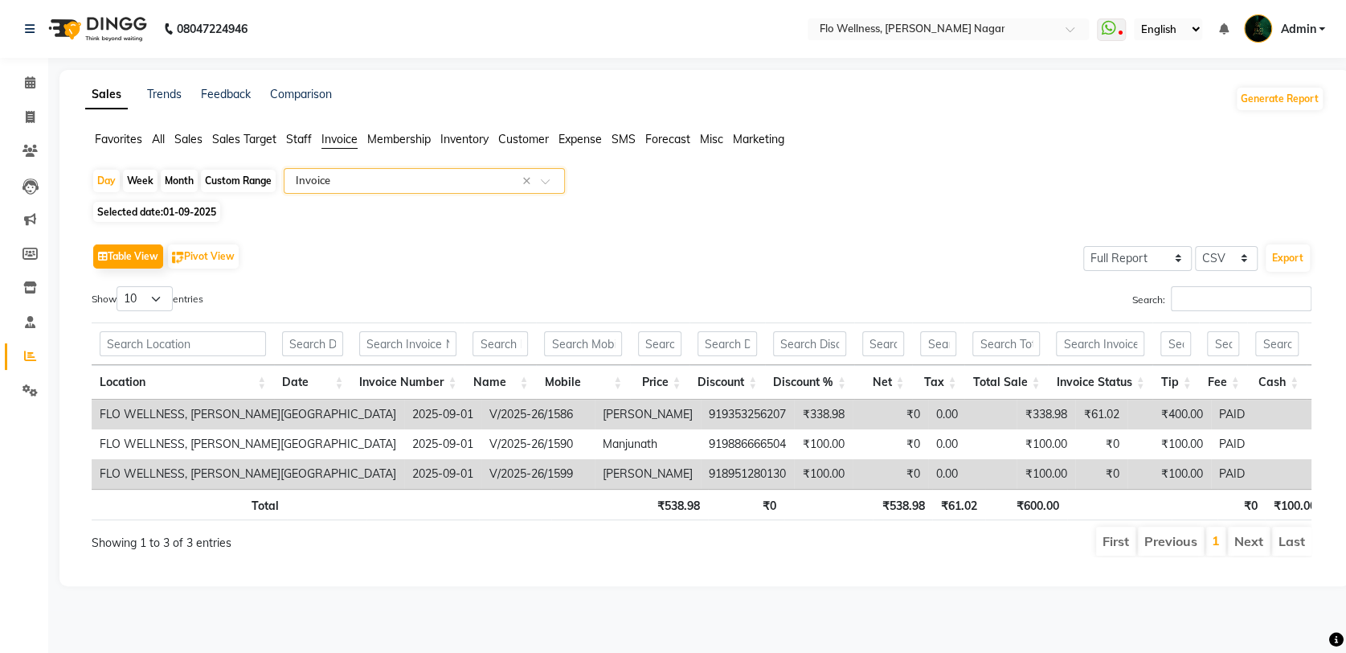
select select "9"
select select "2025"
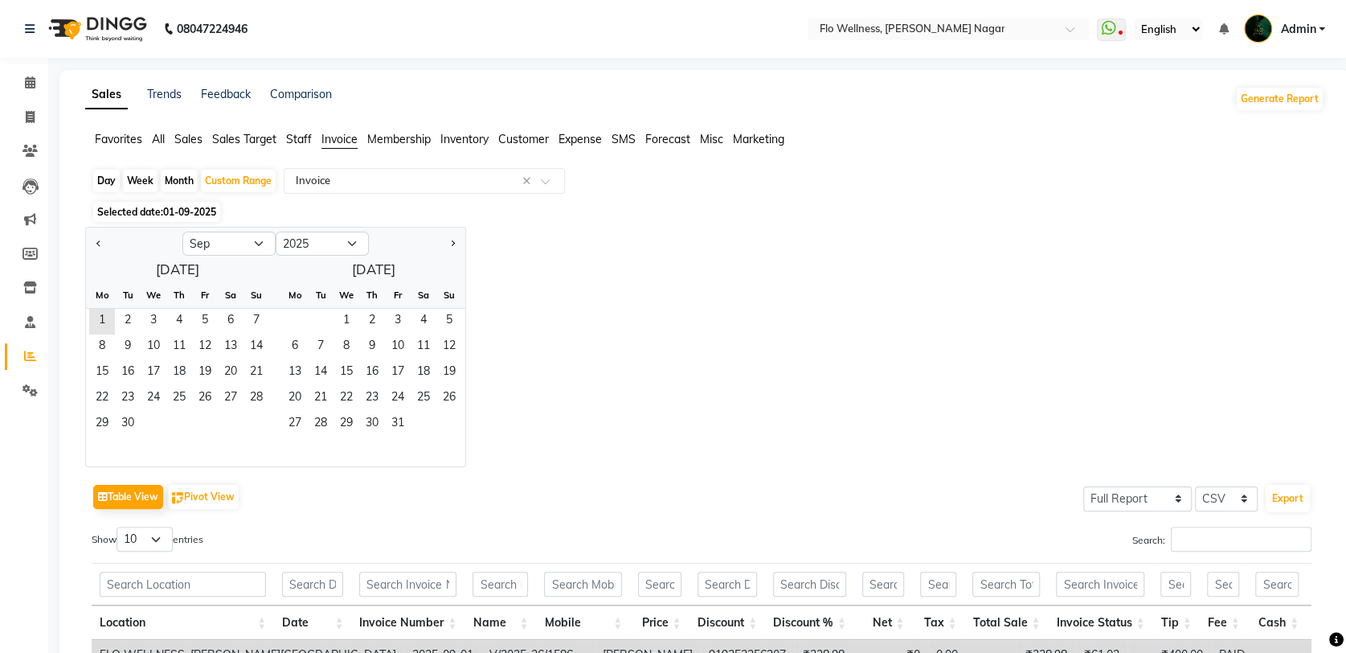
click at [174, 182] on div "Month" at bounding box center [179, 181] width 37 height 23
select select "9"
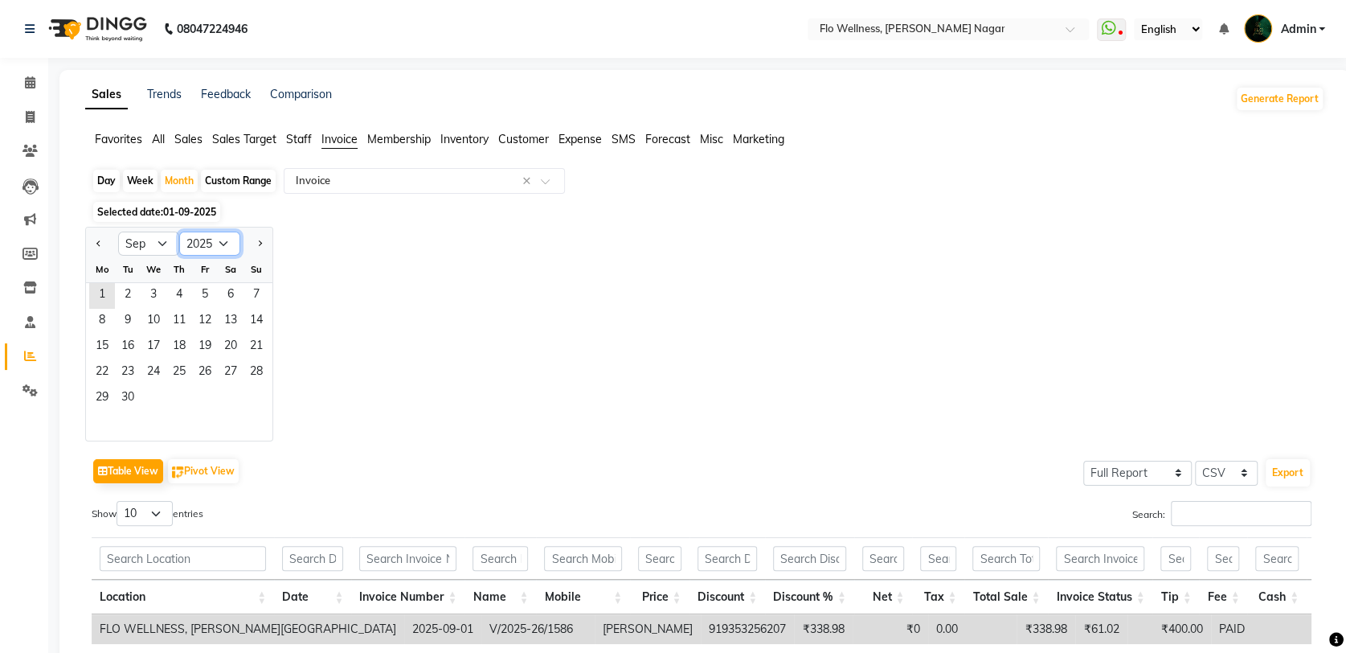
click at [225, 244] on select "2015 2016 2017 2018 2019 2020 2021 2022 2023 2024 2025 2026 2027 2028 2029 2030…" at bounding box center [209, 243] width 61 height 24
click at [179, 231] on select "2015 2016 2017 2018 2019 2020 2021 2022 2023 2024 2025 2026 2027 2028 2029 2030…" at bounding box center [209, 243] width 61 height 24
click at [218, 243] on select "2014 2015 2016 2017 2018 2019 2020 2021 2022 2023 2024 2025 2026 2027 2028 2029…" at bounding box center [209, 243] width 61 height 24
select select "2023"
click at [179, 231] on select "2014 2015 2016 2017 2018 2019 2020 2021 2022 2023 2024 2025 2026 2027 2028 2029…" at bounding box center [209, 243] width 61 height 24
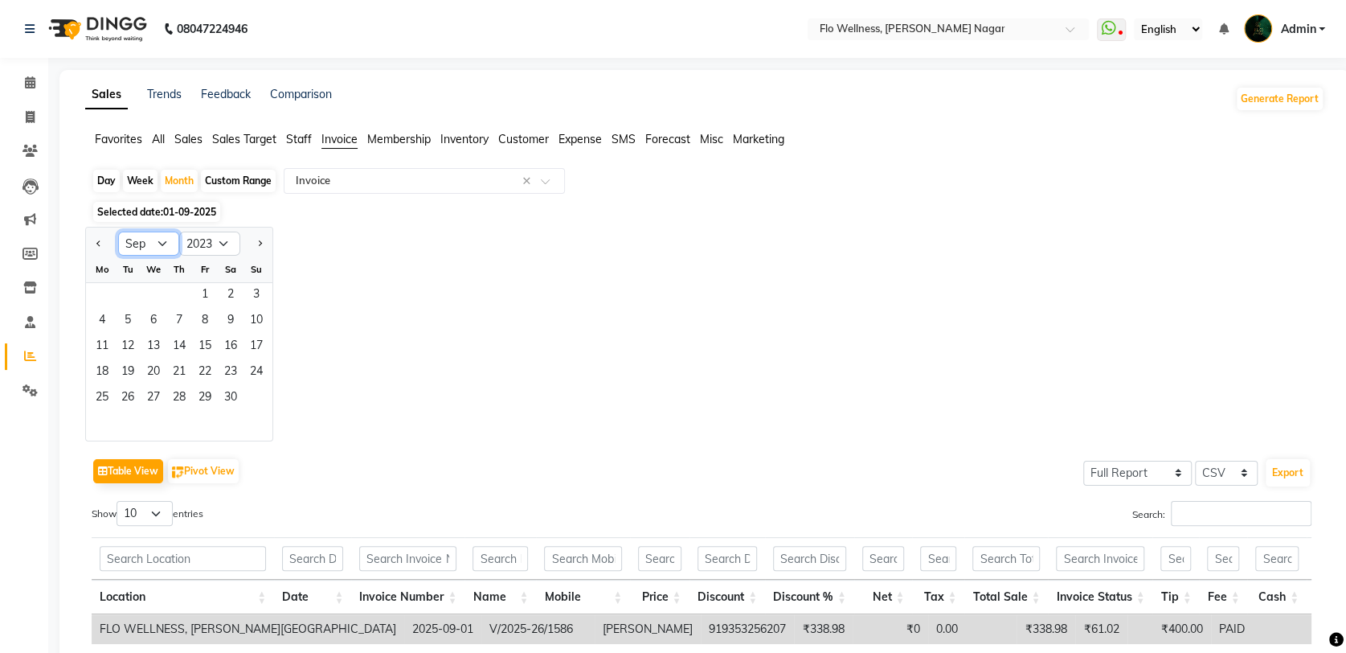
click at [162, 243] on select "Jan Feb Mar Apr May Jun [DATE] Aug Sep Oct Nov Dec" at bounding box center [148, 243] width 61 height 24
select select "7"
click at [118, 231] on select "Jan Feb Mar Apr May Jun [DATE] Aug Sep Oct Nov Dec" at bounding box center [148, 243] width 61 height 24
click at [238, 181] on div "Custom Range" at bounding box center [238, 181] width 75 height 23
select select "9"
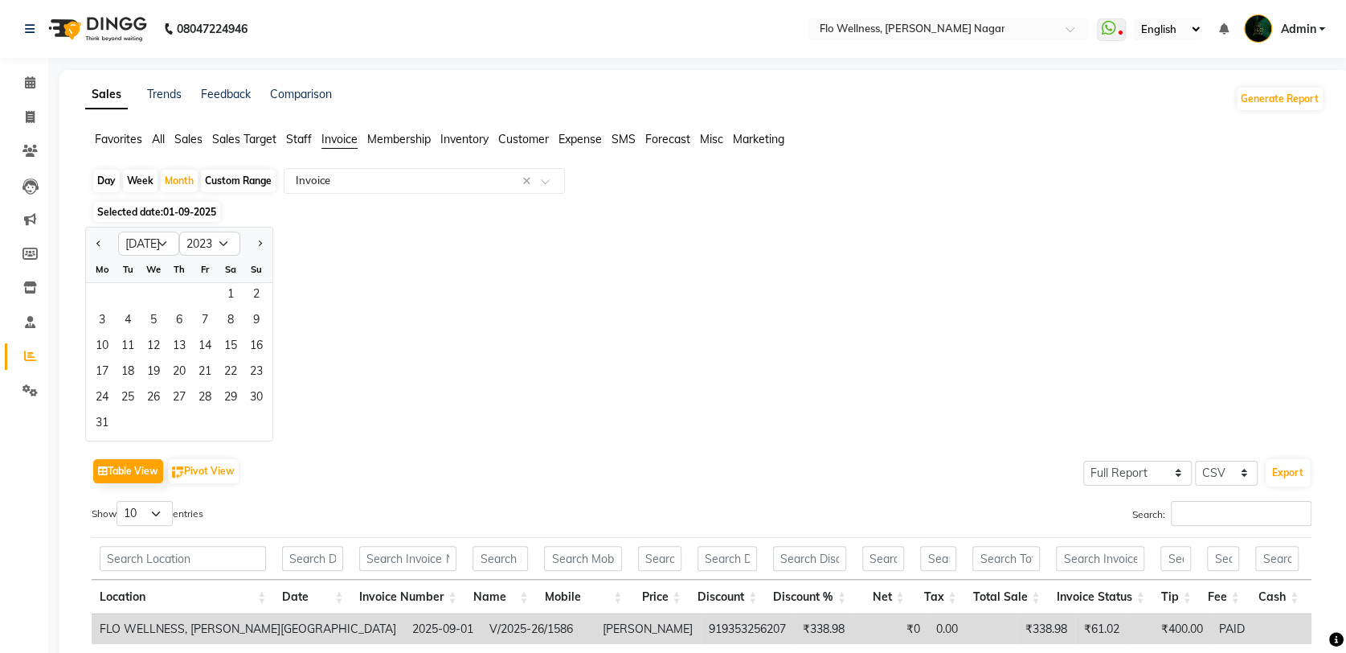
select select "2025"
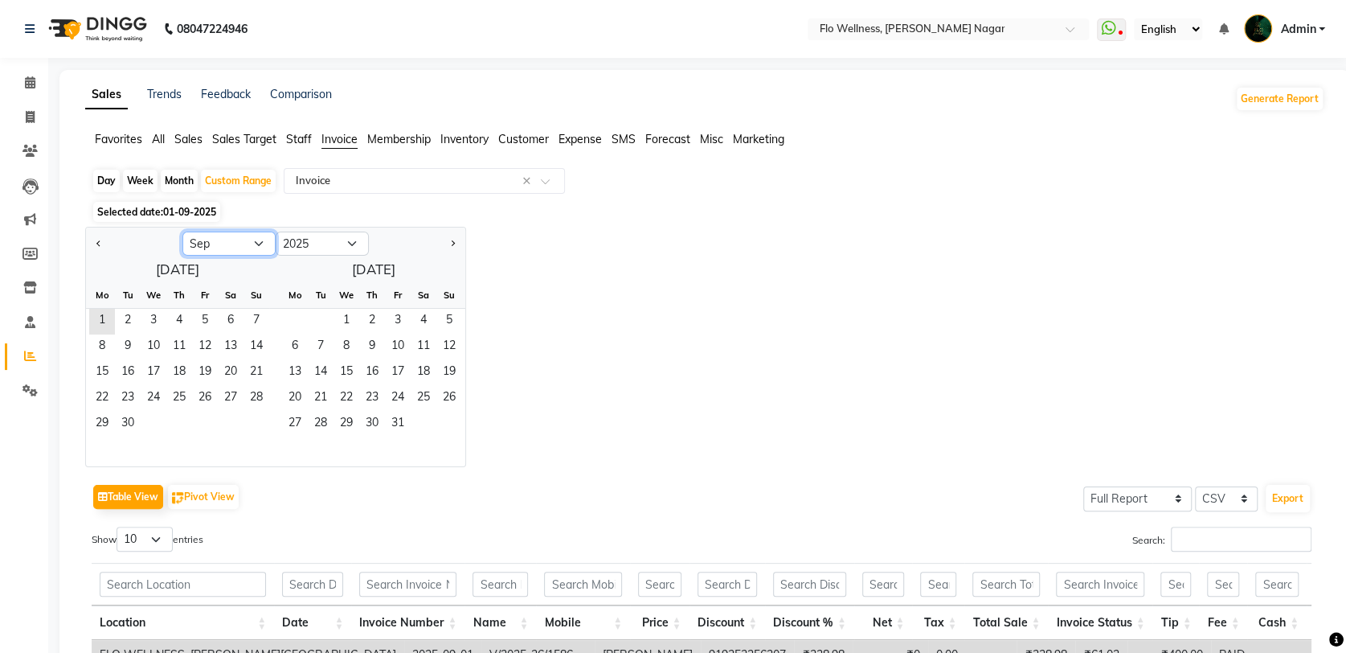
click at [253, 241] on select "Jan Feb Mar Apr May Jun [DATE] Aug Sep Oct Nov Dec" at bounding box center [228, 243] width 93 height 24
click at [186, 139] on span "Sales" at bounding box center [188, 139] width 28 height 14
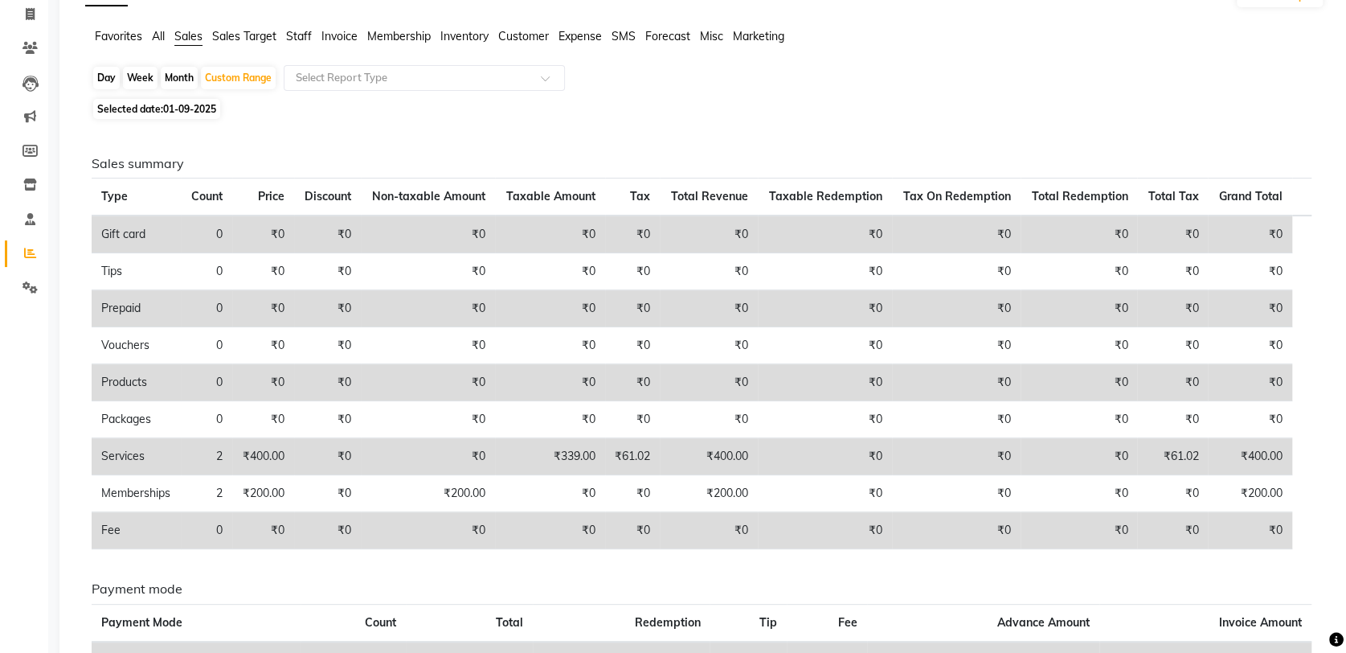
scroll to position [71, 0]
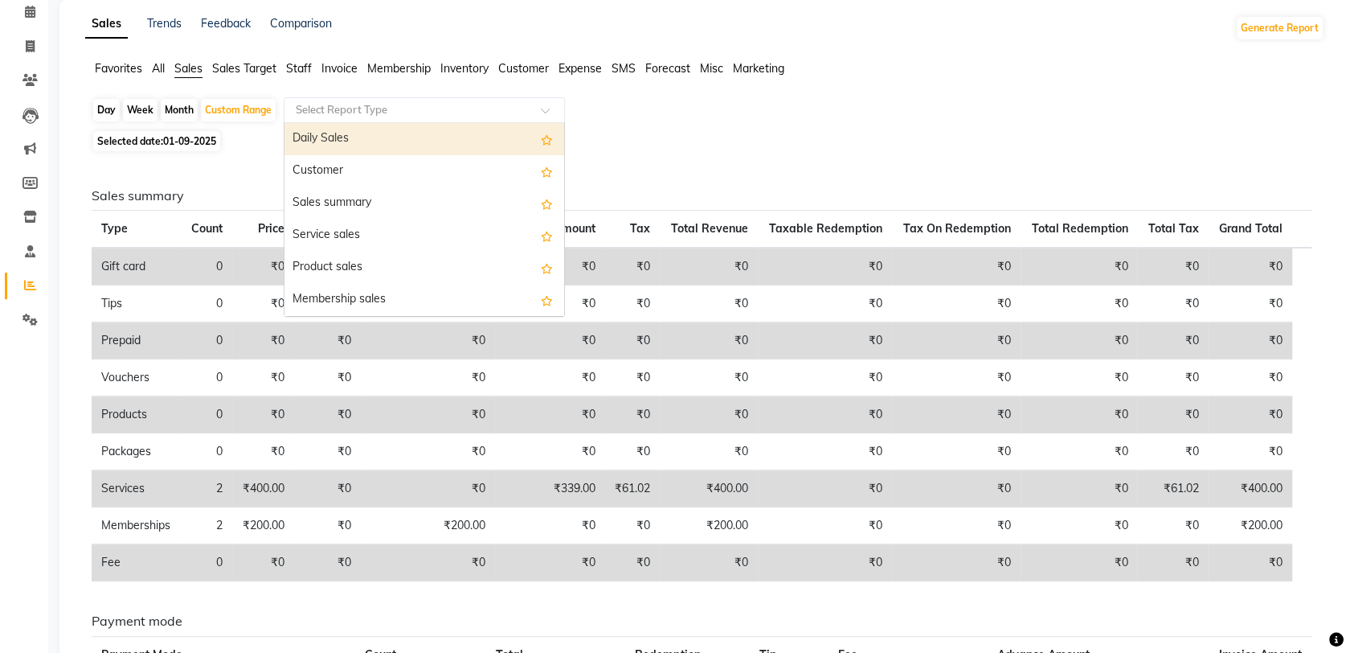
click at [450, 112] on input "text" at bounding box center [408, 110] width 231 height 16
click at [394, 145] on div "Daily Sales" at bounding box center [424, 139] width 280 height 32
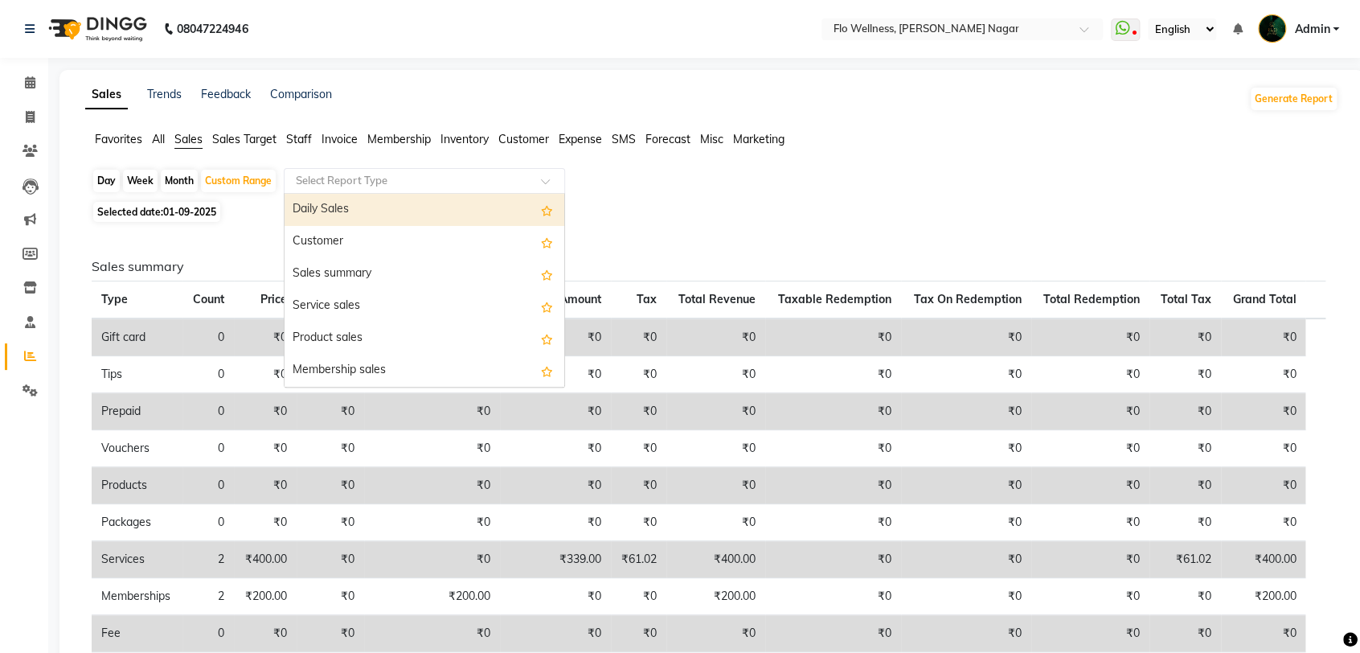
select select "full_report"
select select "csv"
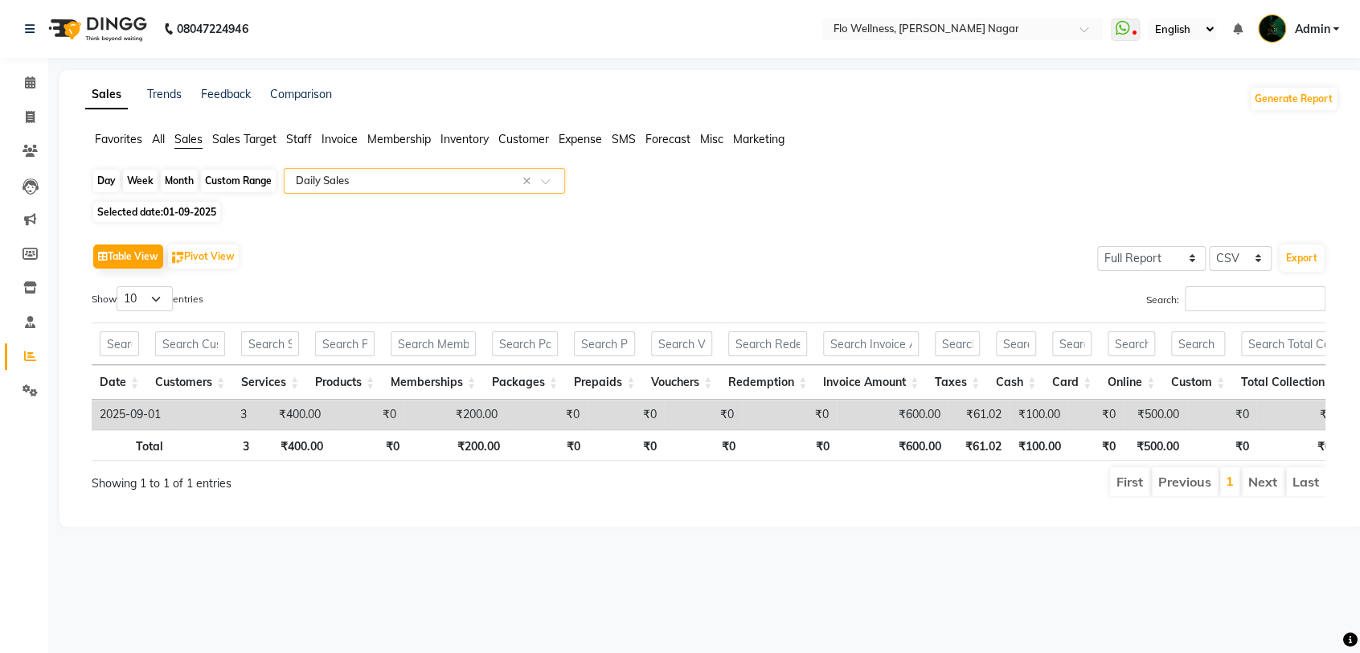
click at [232, 182] on div "Custom Range" at bounding box center [238, 181] width 75 height 23
select select "9"
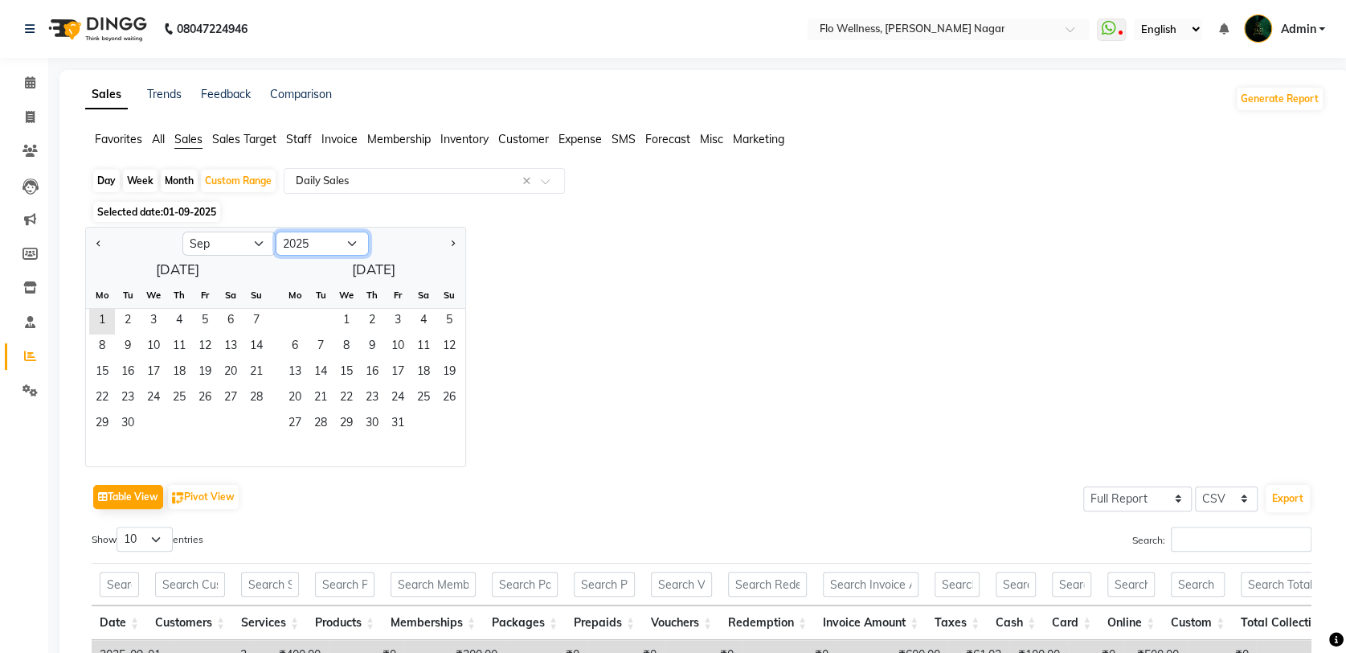
click at [346, 243] on select "2015 2016 2017 2018 2019 2020 2021 2022 2023 2024 2025 2026 2027 2028 2029 2030…" at bounding box center [322, 243] width 93 height 24
select select "2023"
click at [276, 231] on select "2015 2016 2017 2018 2019 2020 2021 2022 2023 2024 2025 2026 2027 2028 2029 2030…" at bounding box center [322, 243] width 93 height 24
click at [254, 237] on select "Jan Feb Mar Apr May Jun [DATE] Aug Sep Oct Nov Dec" at bounding box center [228, 243] width 93 height 24
select select "7"
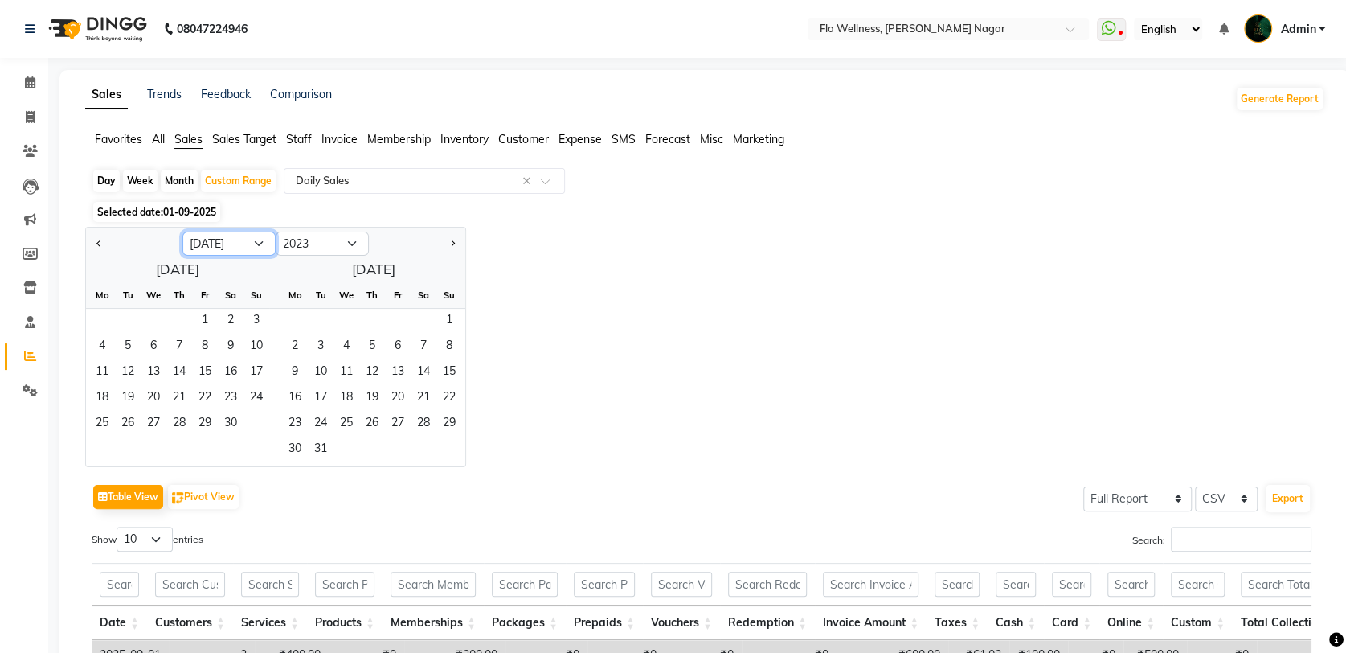
click at [182, 231] on select "Jan Feb Mar Apr May Jun [DATE] Aug Sep Oct Nov Dec" at bounding box center [228, 243] width 93 height 24
click at [236, 319] on span "1" at bounding box center [231, 322] width 26 height 26
click at [106, 445] on span "31" at bounding box center [102, 450] width 26 height 26
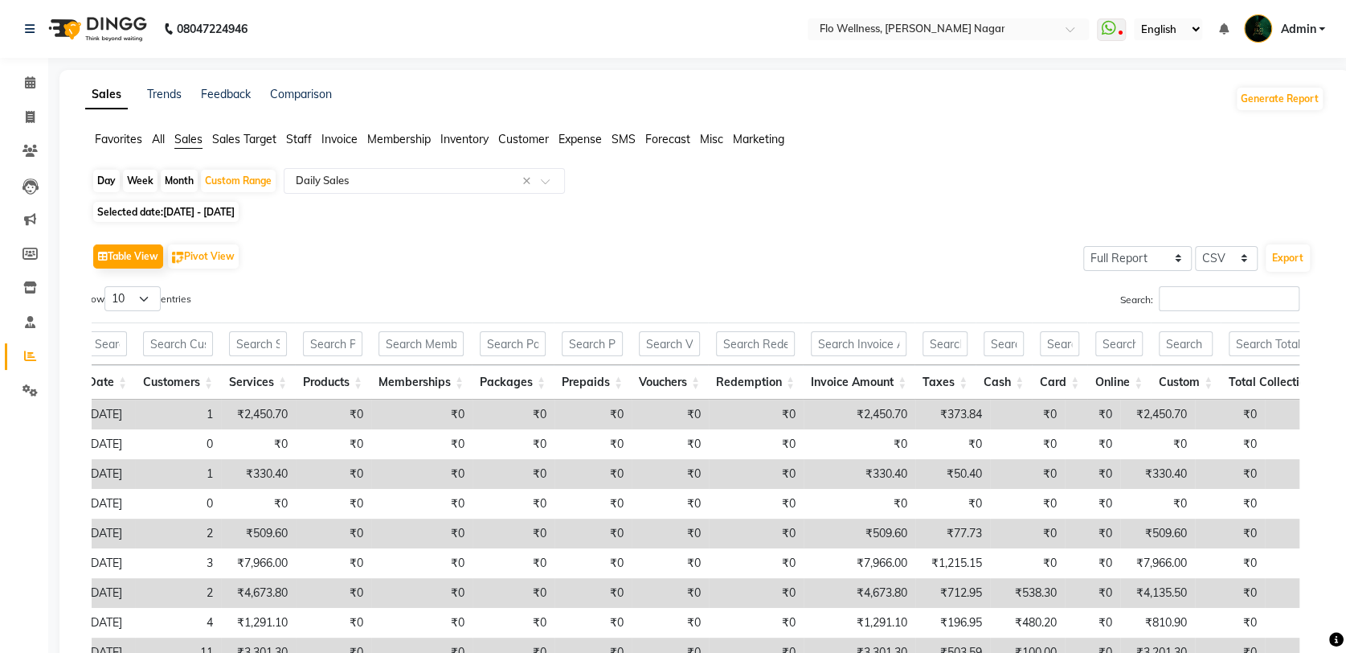
click at [339, 133] on span "Invoice" at bounding box center [339, 139] width 36 height 14
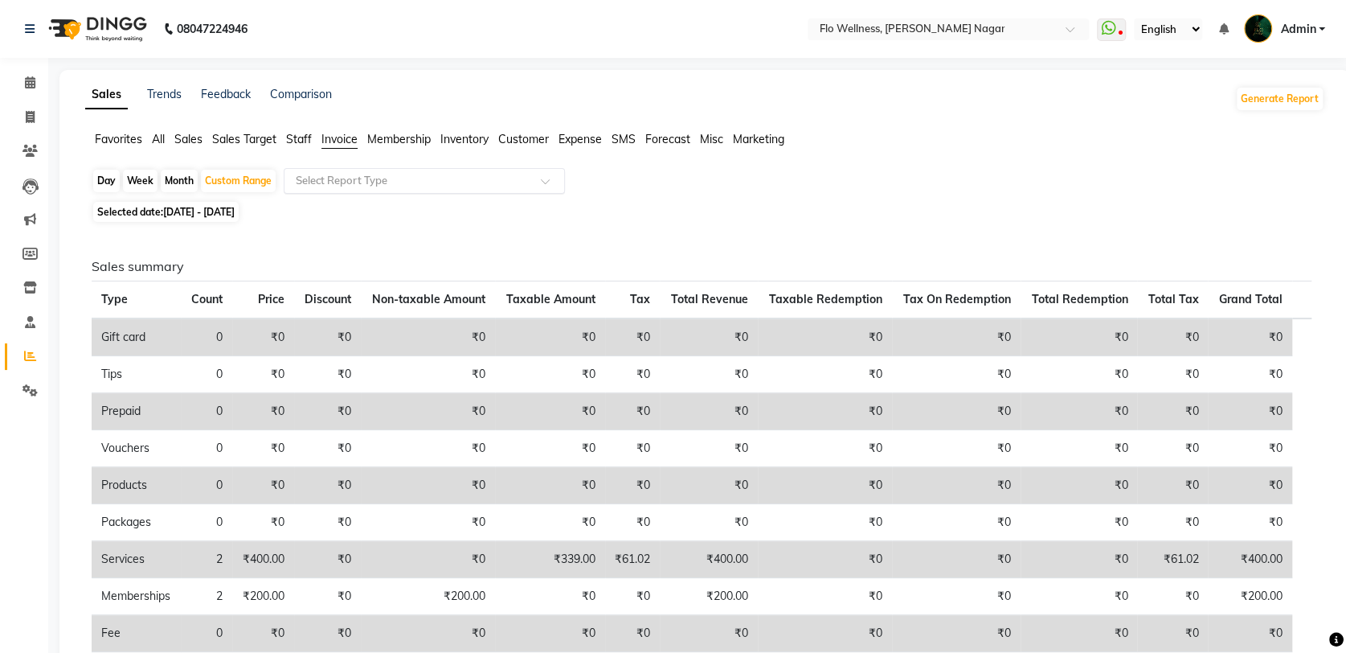
click at [342, 183] on input "text" at bounding box center [408, 181] width 231 height 16
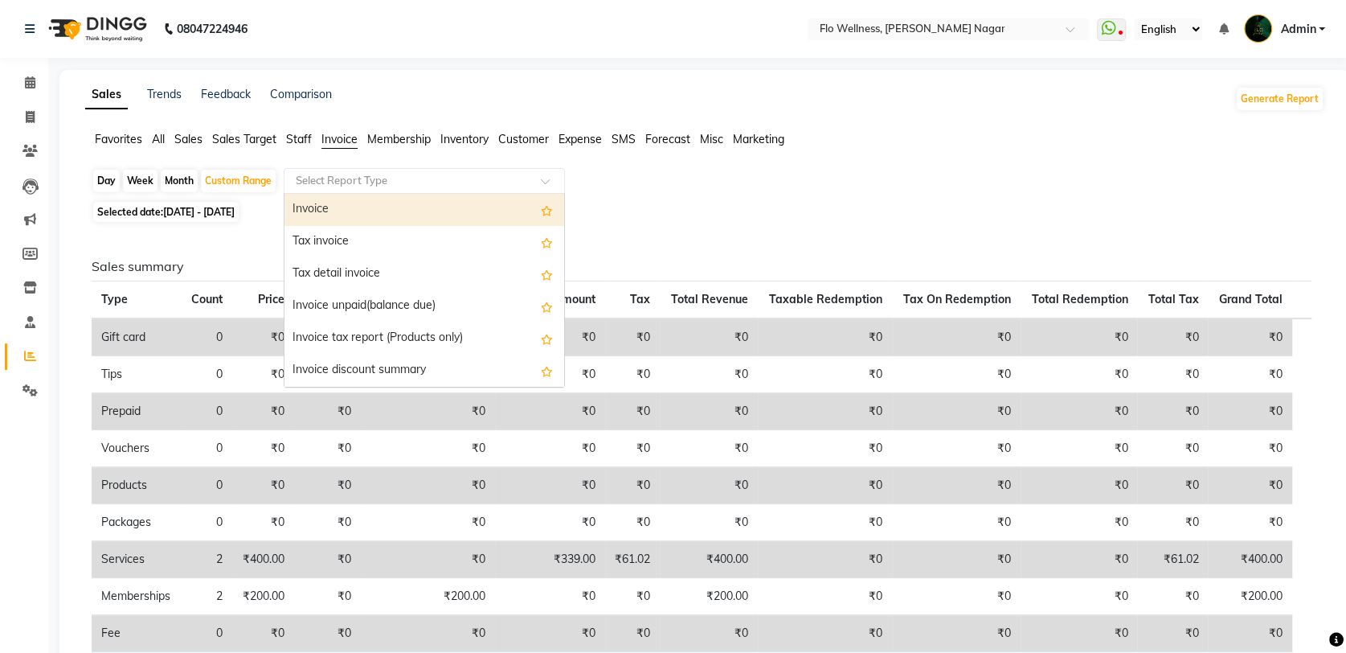
click at [338, 215] on div "Invoice" at bounding box center [424, 210] width 280 height 32
select select "full_report"
select select "csv"
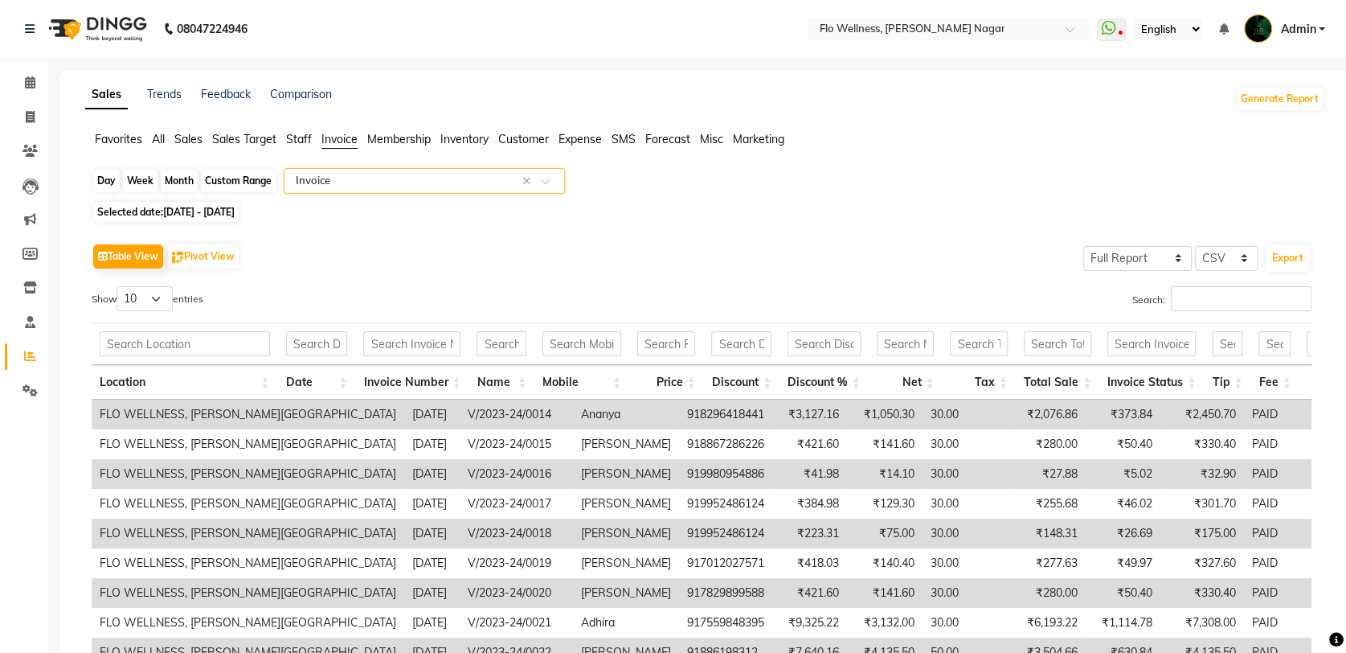
click at [237, 178] on div "Custom Range" at bounding box center [238, 181] width 75 height 23
select select "7"
select select "2023"
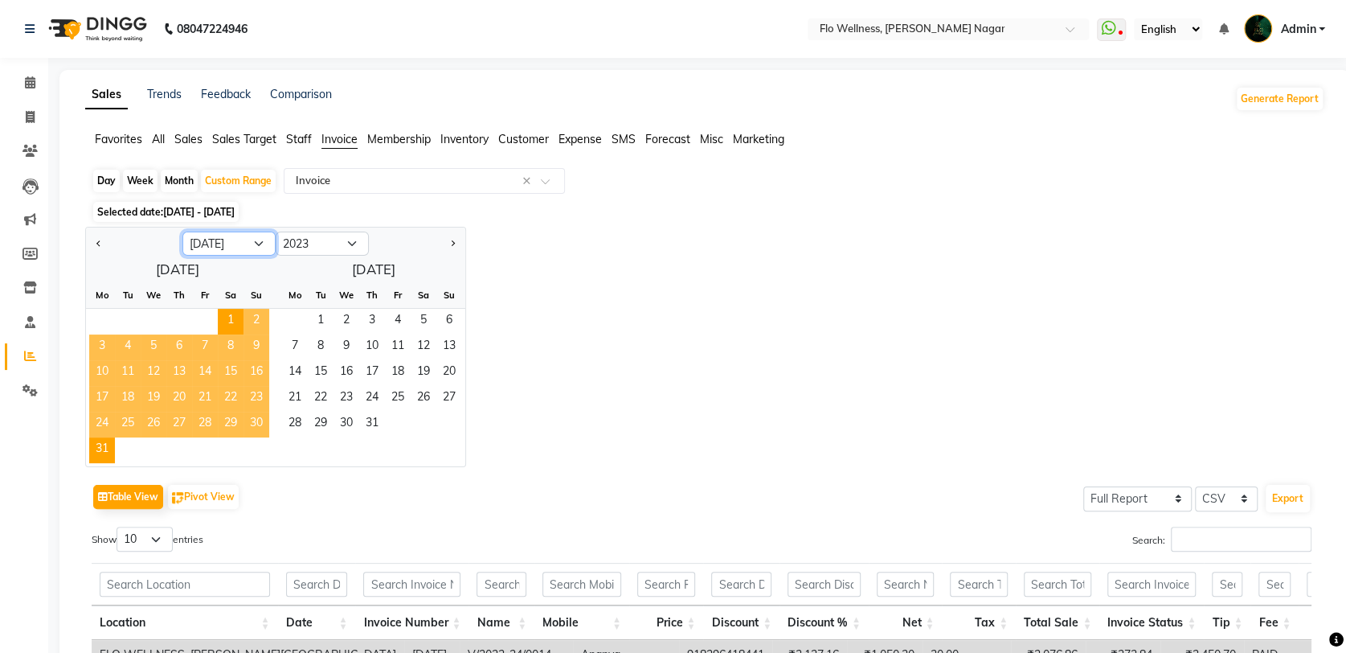
click at [256, 242] on select "Jan Feb Mar Apr May Jun [DATE] Aug Sep Oct Nov Dec" at bounding box center [228, 243] width 93 height 24
select select "8"
click at [182, 231] on select "Jan Feb Mar Apr May Jun [DATE] Aug Sep Oct Nov Dec" at bounding box center [228, 243] width 93 height 24
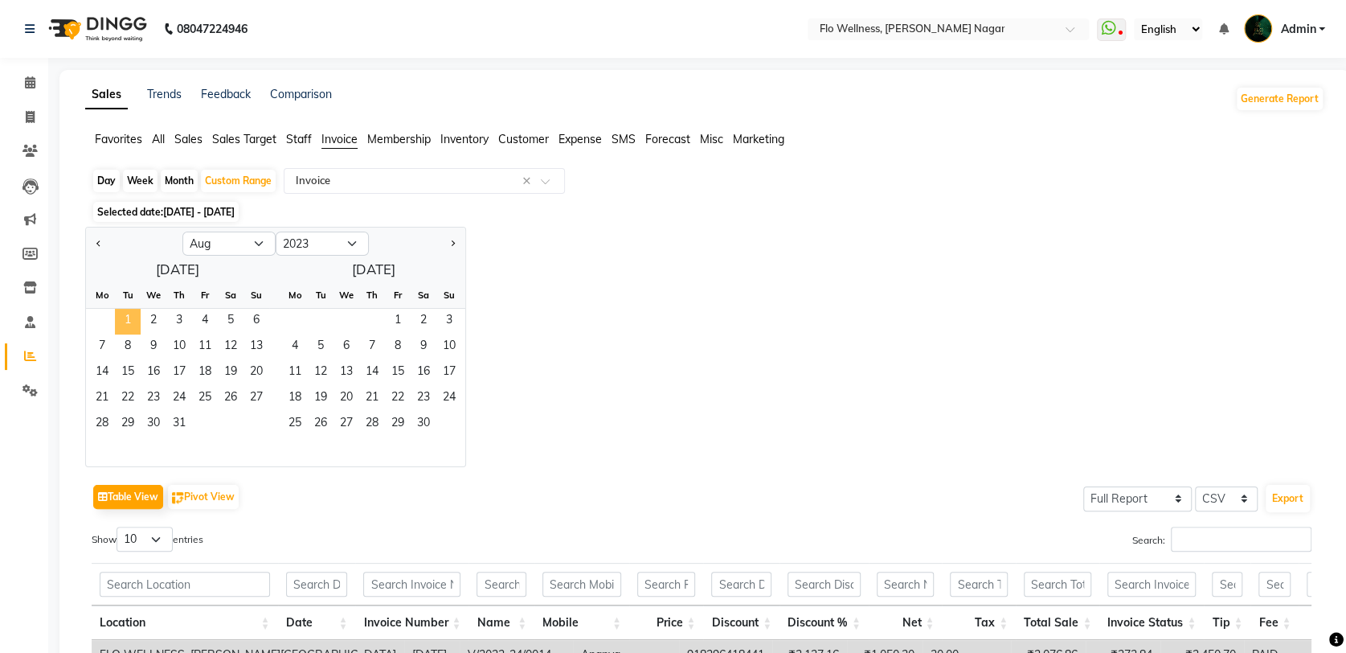
click at [133, 317] on span "1" at bounding box center [128, 322] width 26 height 26
click at [185, 419] on span "31" at bounding box center [179, 424] width 26 height 26
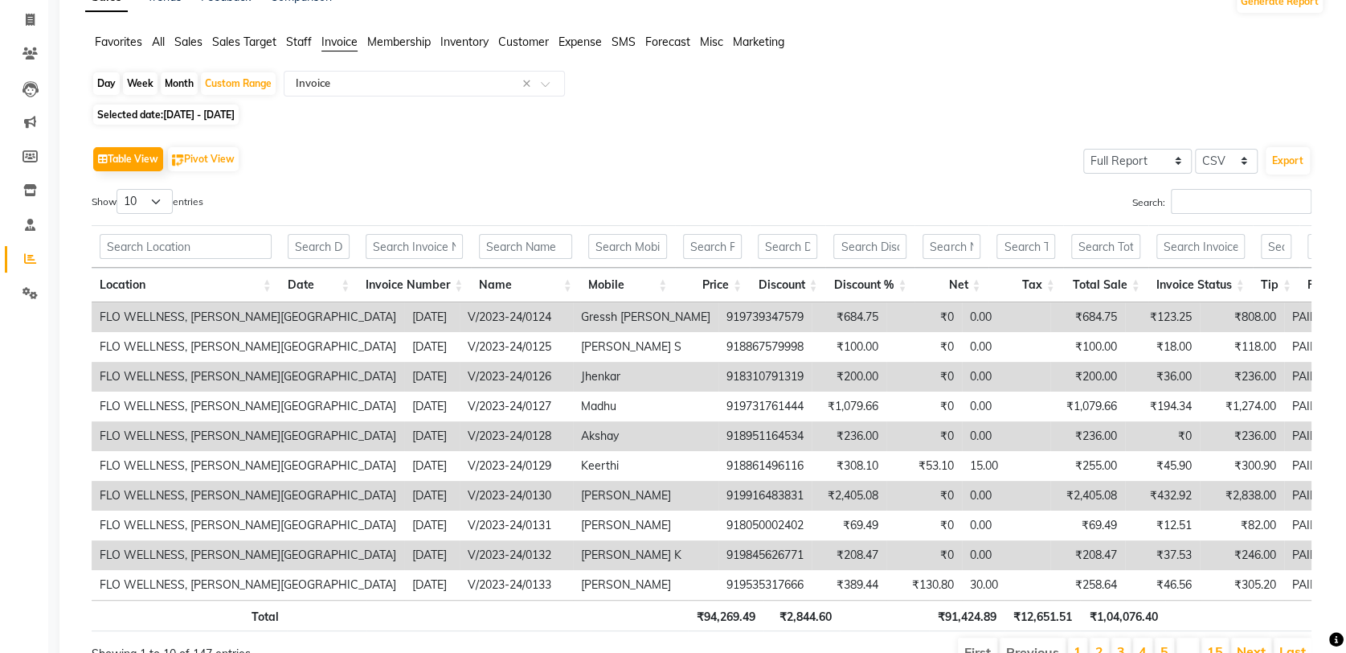
scroll to position [192, 0]
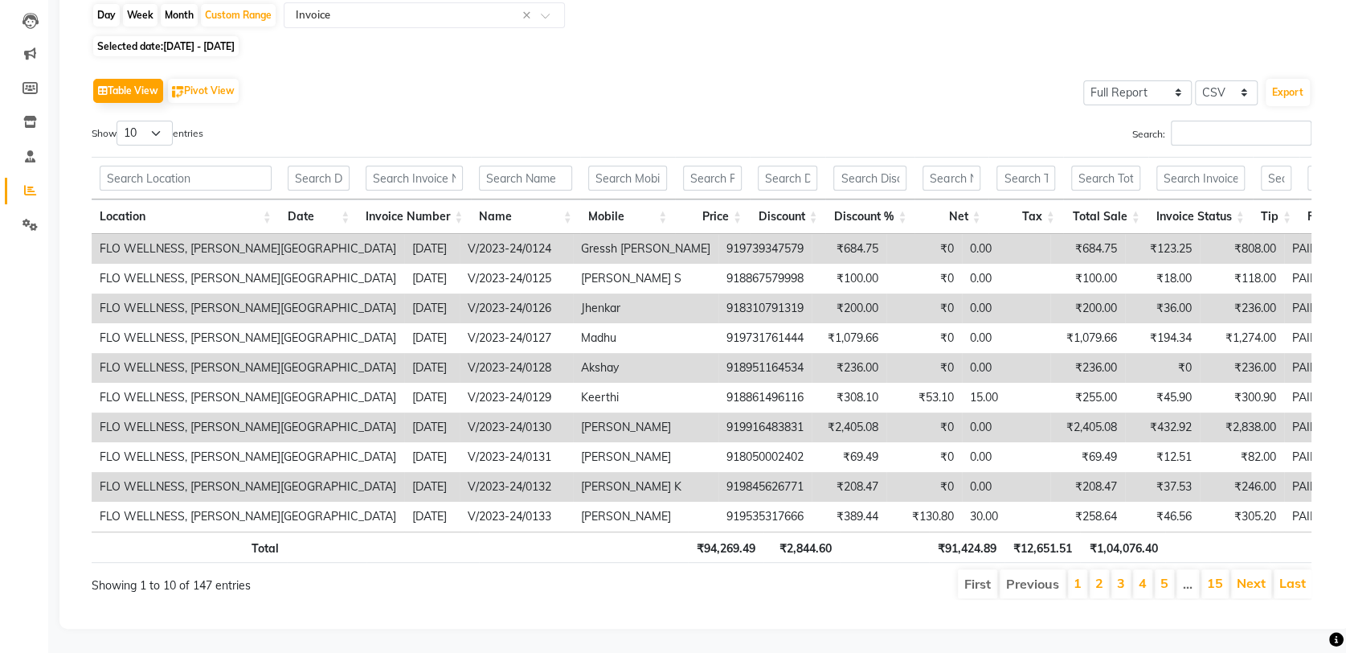
click at [229, 40] on span "01-08-2023 - 31-08-2023" at bounding box center [199, 46] width 72 height 12
select select "8"
select select "2023"
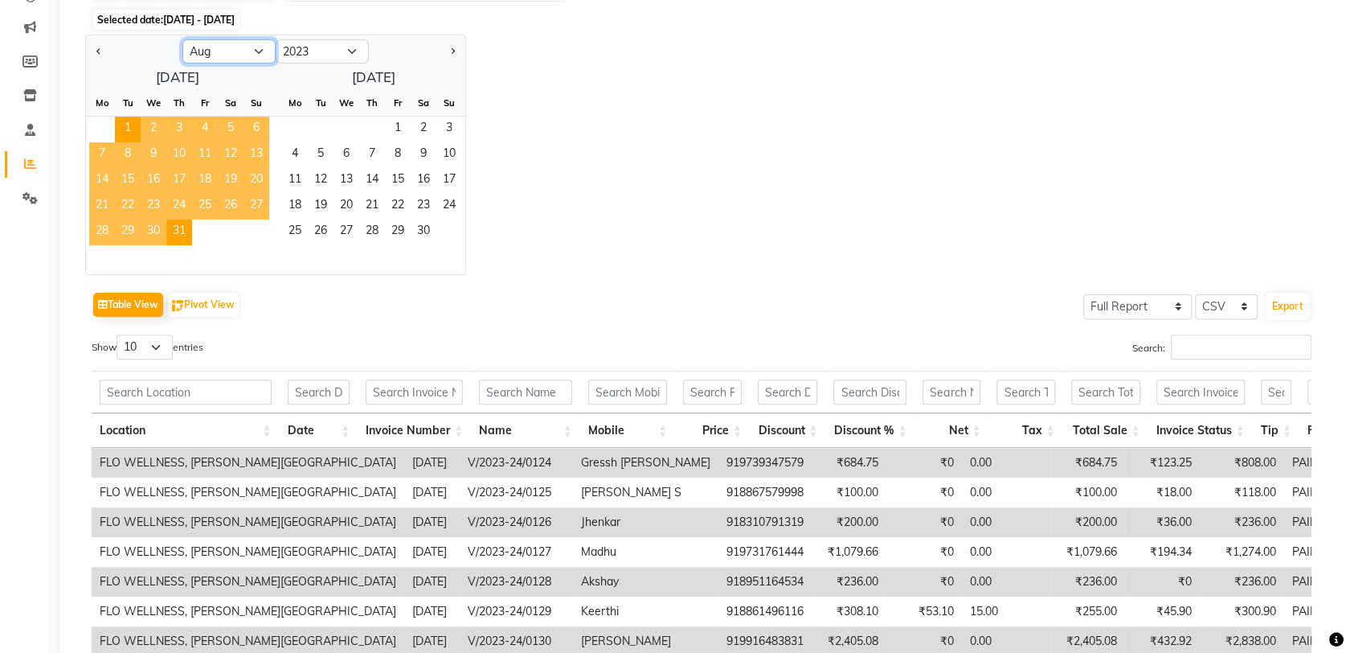
click at [259, 50] on select "Jan Feb Mar Apr May Jun [DATE] Aug Sep Oct Nov Dec" at bounding box center [228, 51] width 93 height 24
select select "9"
click at [182, 39] on select "Jan Feb Mar Apr May Jun [DATE] Aug Sep Oct Nov Dec" at bounding box center [228, 51] width 93 height 24
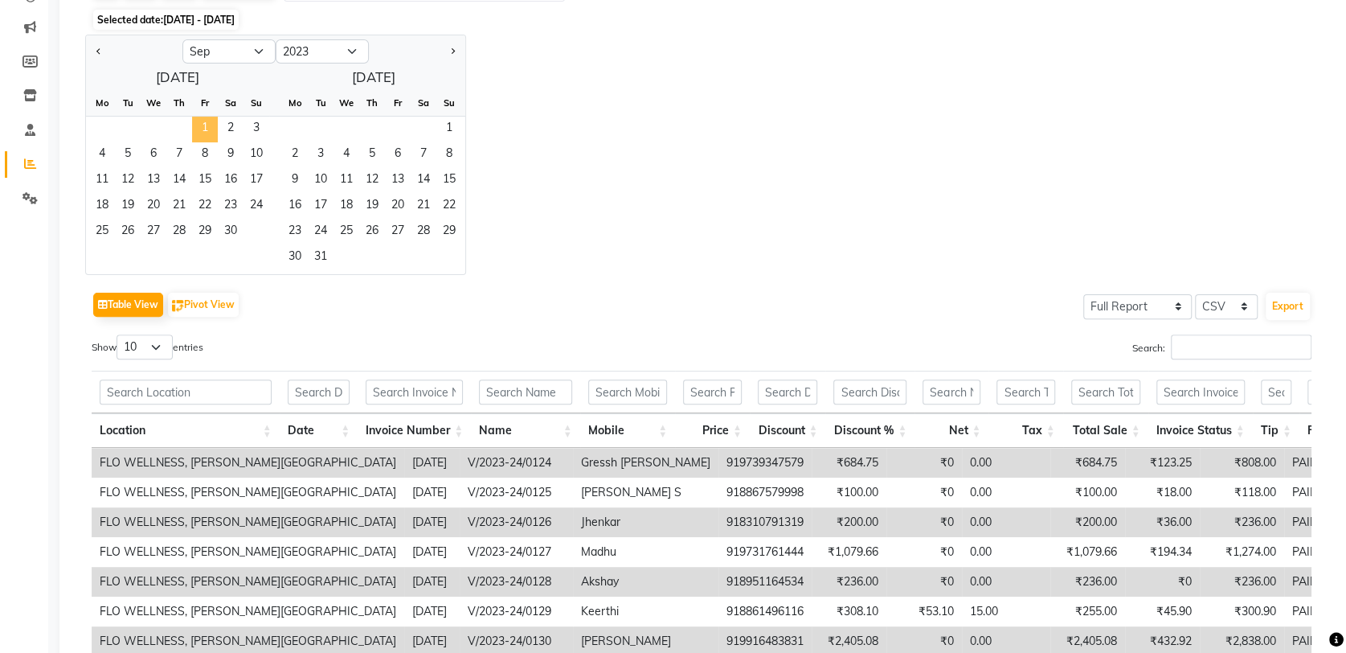
click at [199, 117] on span "1" at bounding box center [205, 130] width 26 height 26
click at [231, 232] on span "30" at bounding box center [231, 232] width 26 height 26
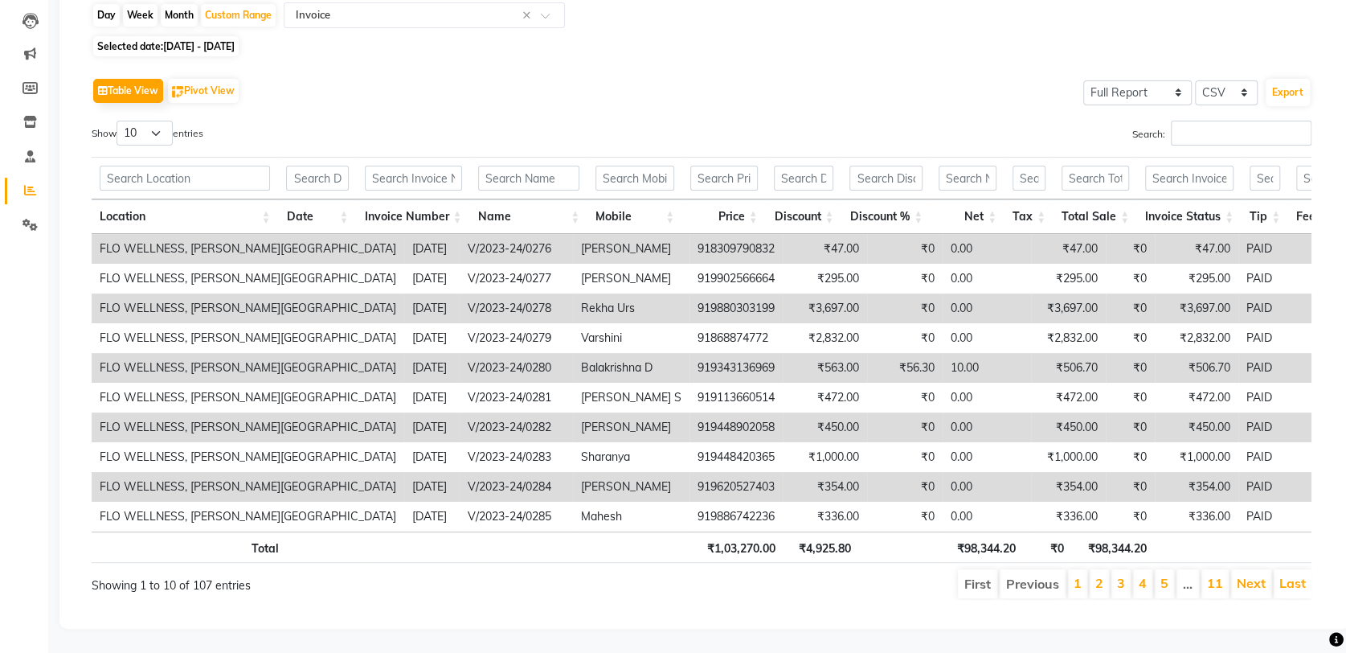
click at [231, 40] on span "01-09-2023 - 30-09-2023" at bounding box center [199, 46] width 72 height 12
select select "9"
select select "2023"
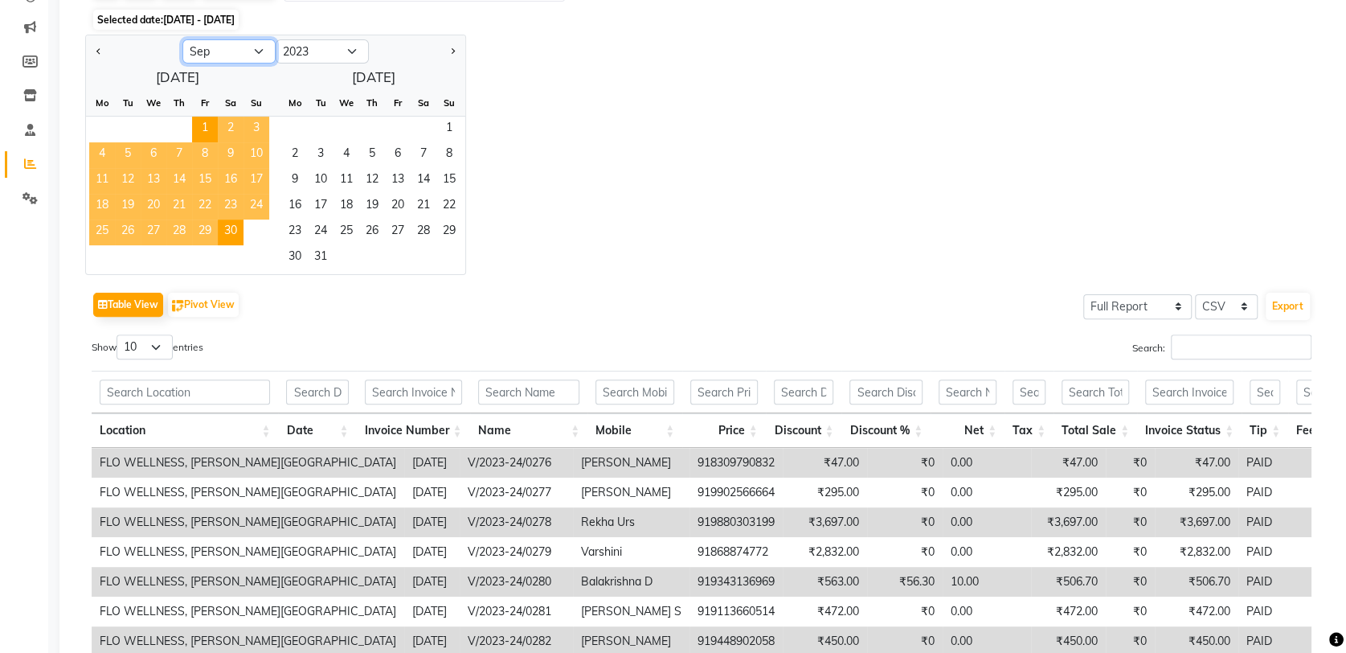
click at [256, 48] on select "Jan Feb Mar Apr May Jun [DATE] Aug Sep Oct Nov Dec" at bounding box center [228, 51] width 93 height 24
select select "10"
click at [182, 39] on select "Jan Feb Mar Apr May Jun [DATE] Aug Sep Oct Nov Dec" at bounding box center [228, 51] width 93 height 24
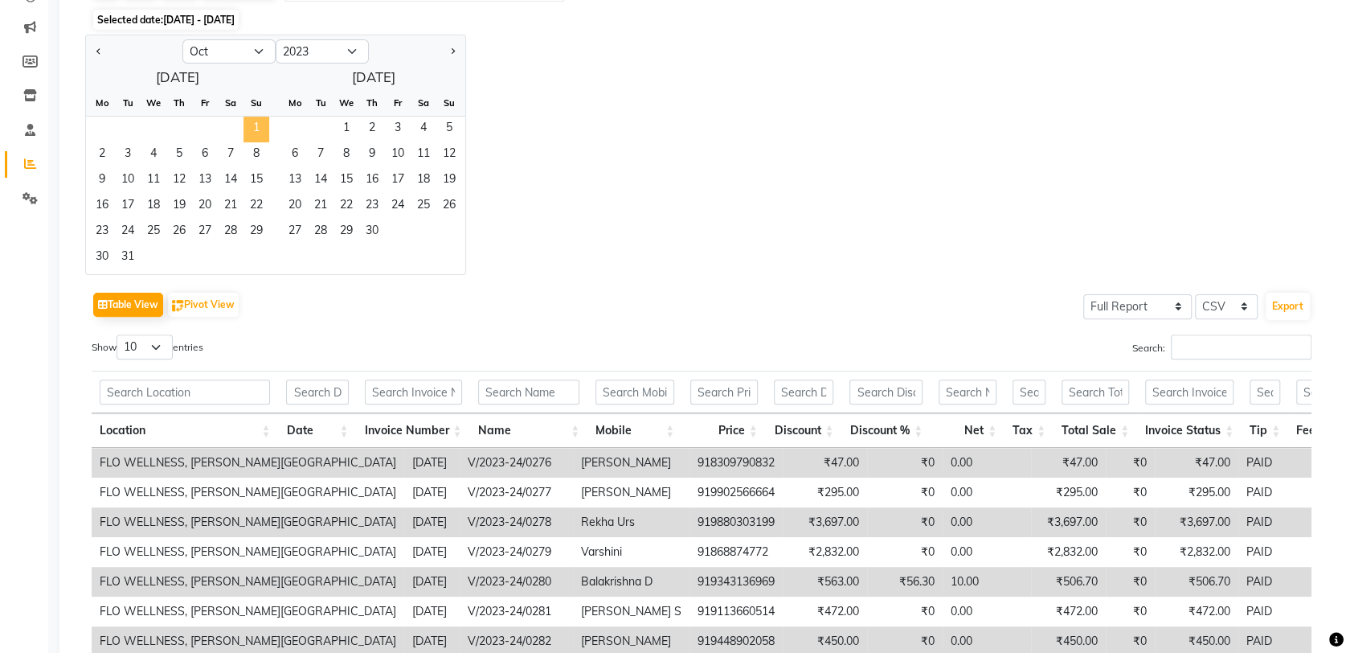
click at [258, 117] on span "1" at bounding box center [256, 130] width 26 height 26
click at [130, 255] on span "31" at bounding box center [128, 258] width 26 height 26
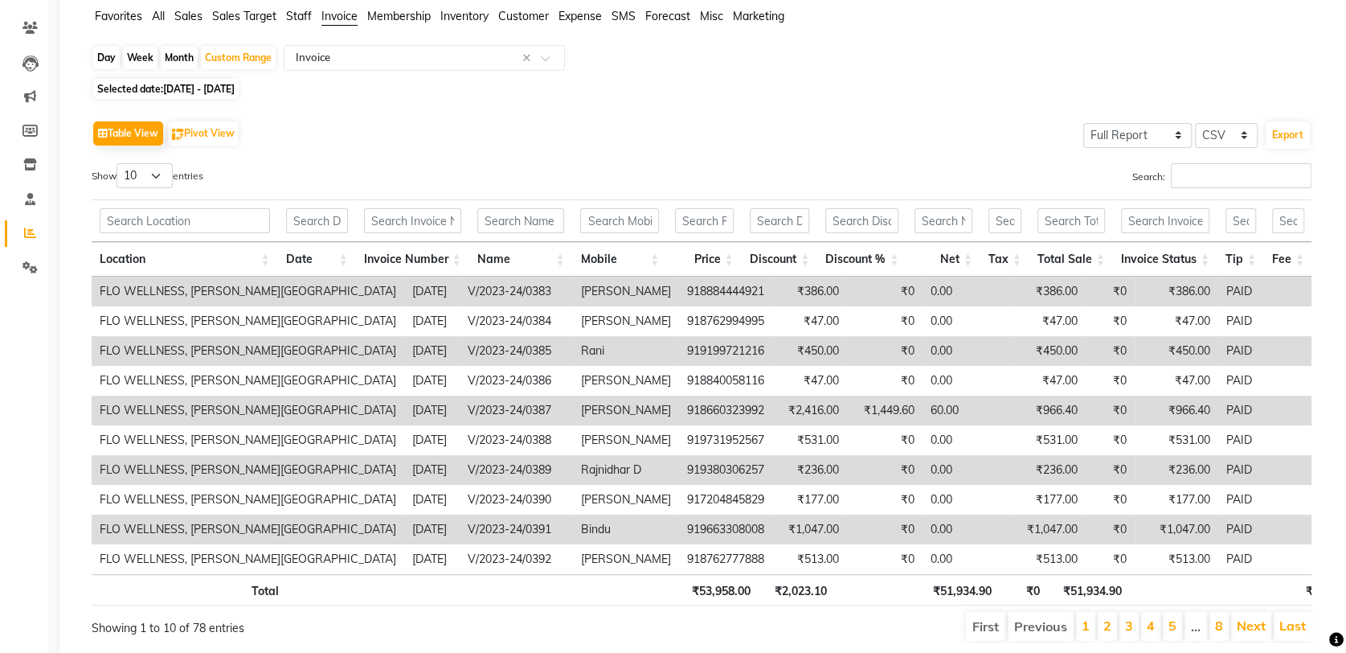
scroll to position [13, 0]
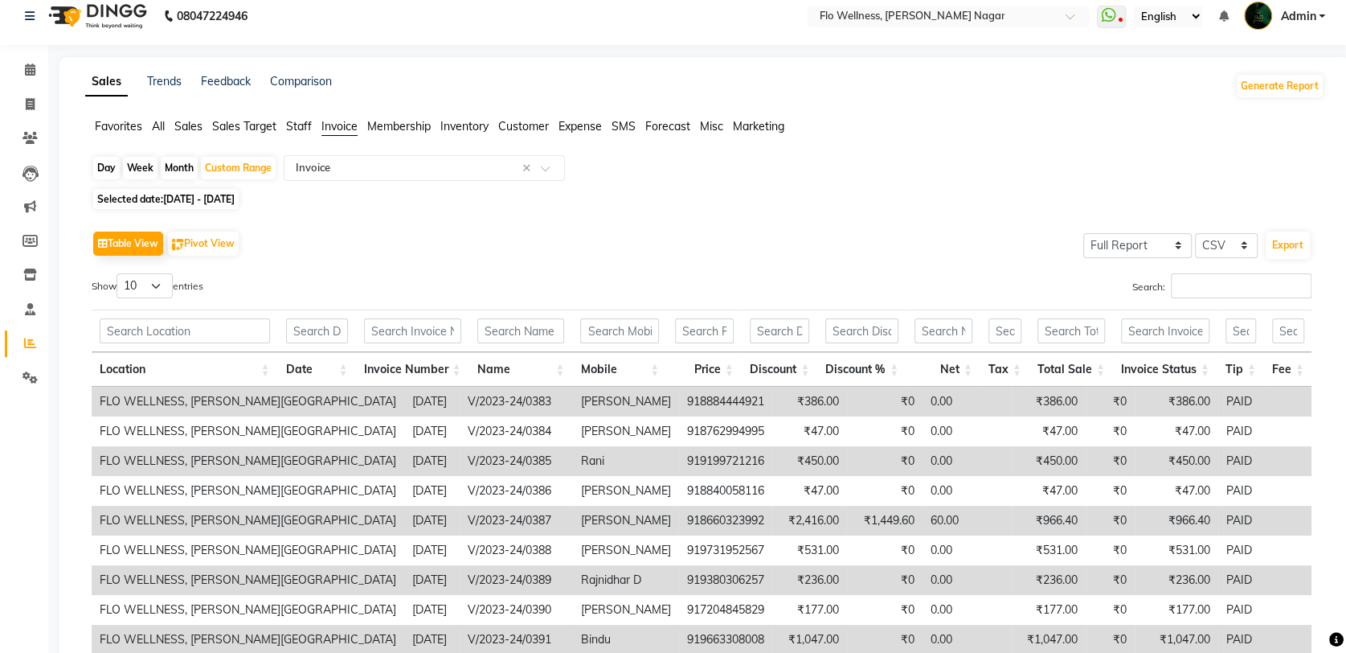
click at [219, 197] on span "01-10-2023 - 31-10-2023" at bounding box center [199, 199] width 72 height 12
select select "10"
select select "2023"
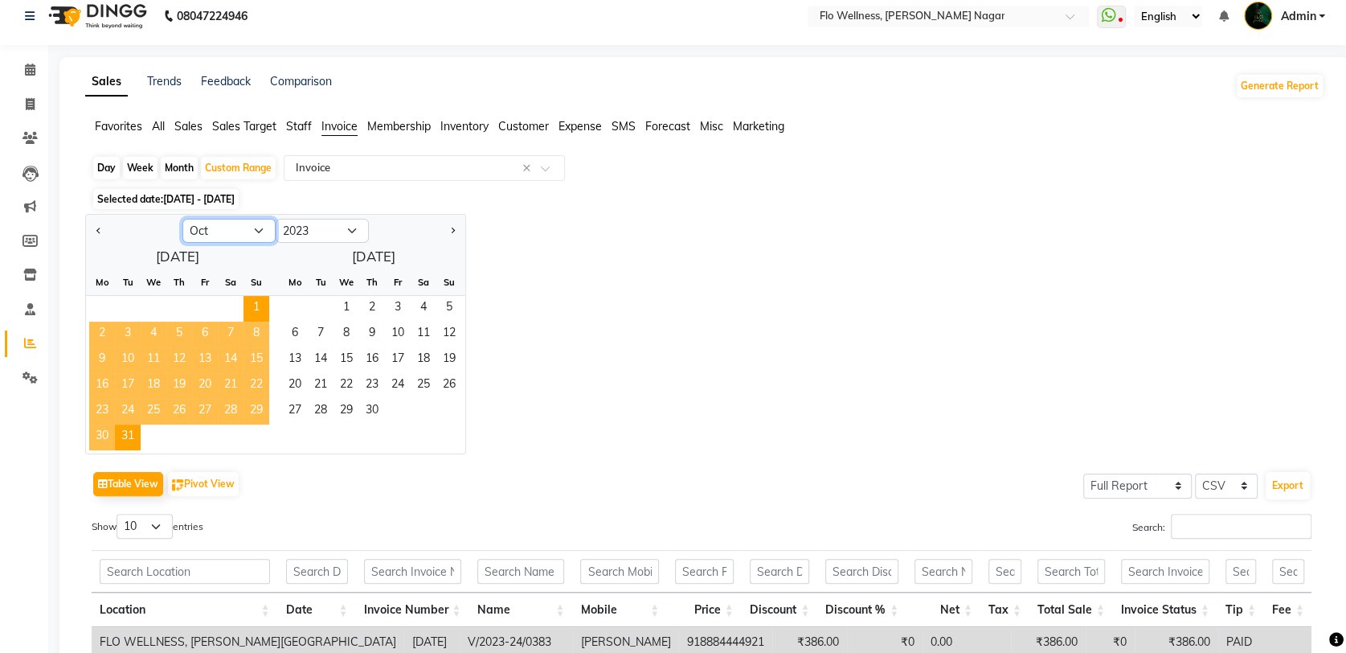
click at [262, 226] on select "Jan Feb Mar Apr May Jun [DATE] Aug Sep Oct Nov Dec" at bounding box center [228, 231] width 93 height 24
select select "11"
click at [182, 219] on select "Jan Feb Mar Apr May Jun [DATE] Aug Sep Oct Nov Dec" at bounding box center [228, 231] width 93 height 24
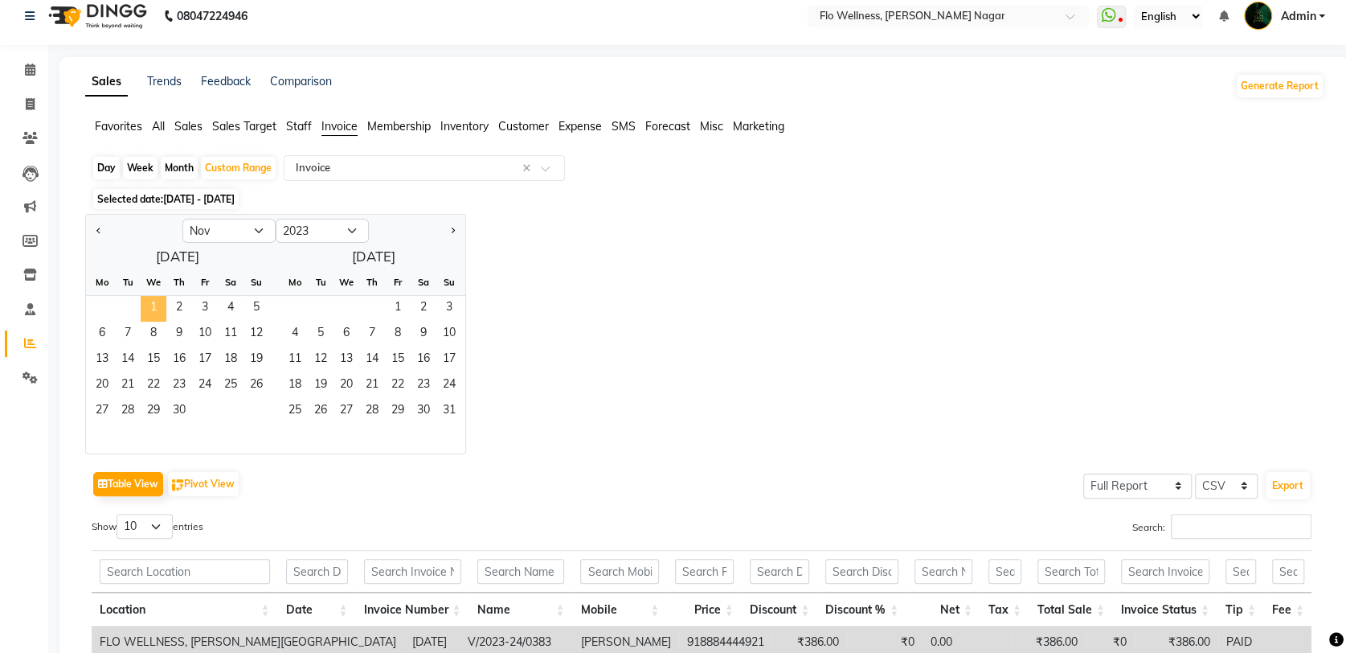
click at [159, 309] on span "1" at bounding box center [154, 309] width 26 height 26
click at [186, 411] on span "30" at bounding box center [179, 412] width 26 height 26
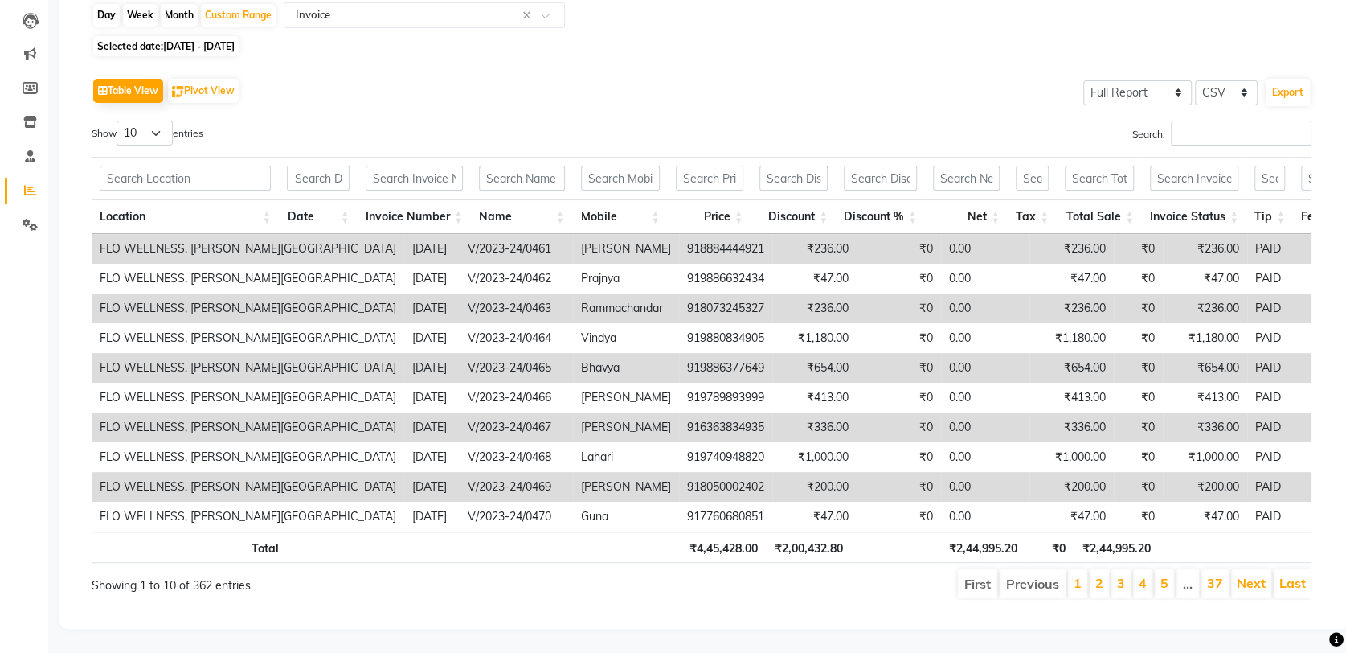
scroll to position [0, 12]
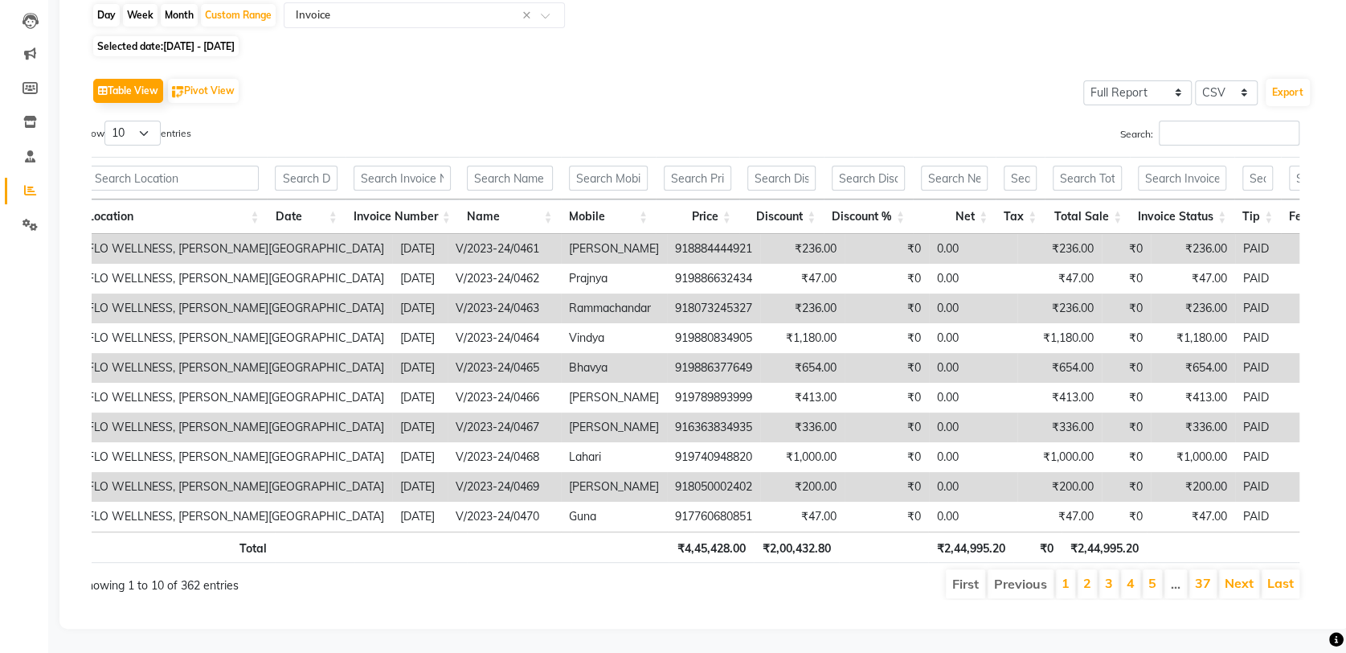
click at [230, 40] on span "01-11-2023 - 30-11-2023" at bounding box center [199, 46] width 72 height 12
select select "11"
select select "2023"
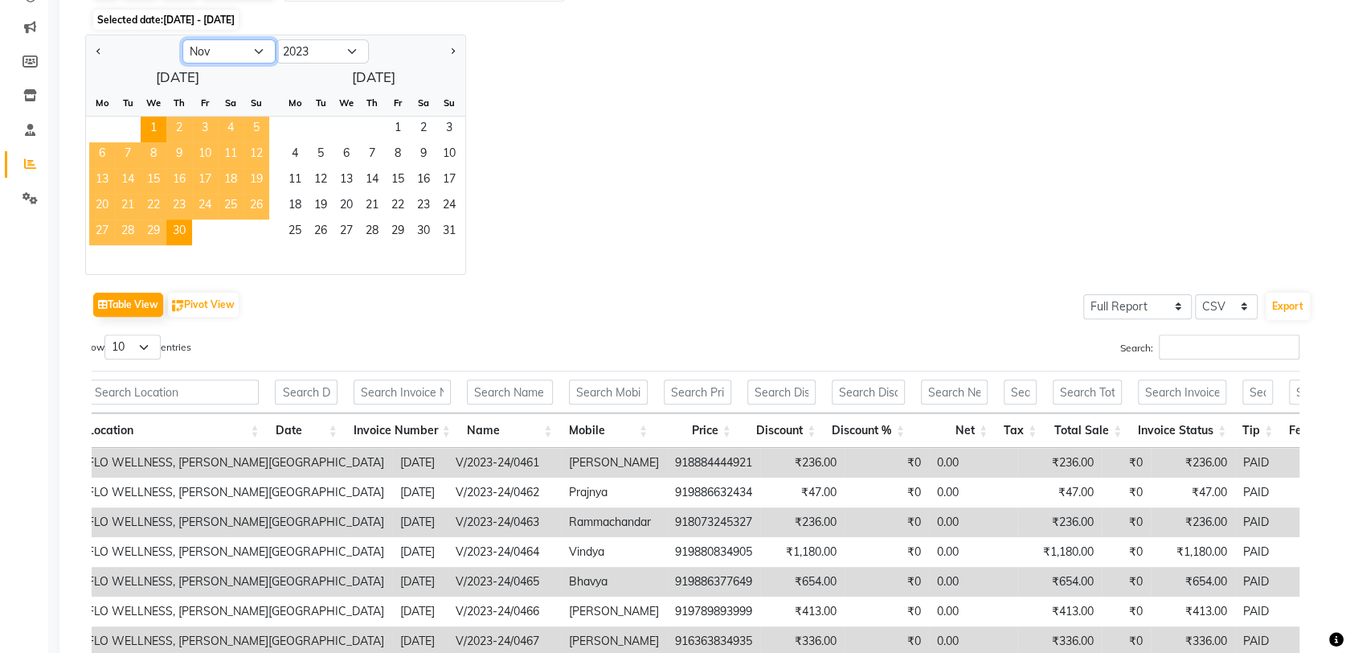
click at [260, 48] on select "Jan Feb Mar Apr May Jun [DATE] Aug Sep Oct Nov Dec" at bounding box center [228, 51] width 93 height 24
select select "12"
click at [182, 39] on select "Jan Feb Mar Apr May Jun [DATE] Aug Sep Oct Nov Dec" at bounding box center [228, 51] width 93 height 24
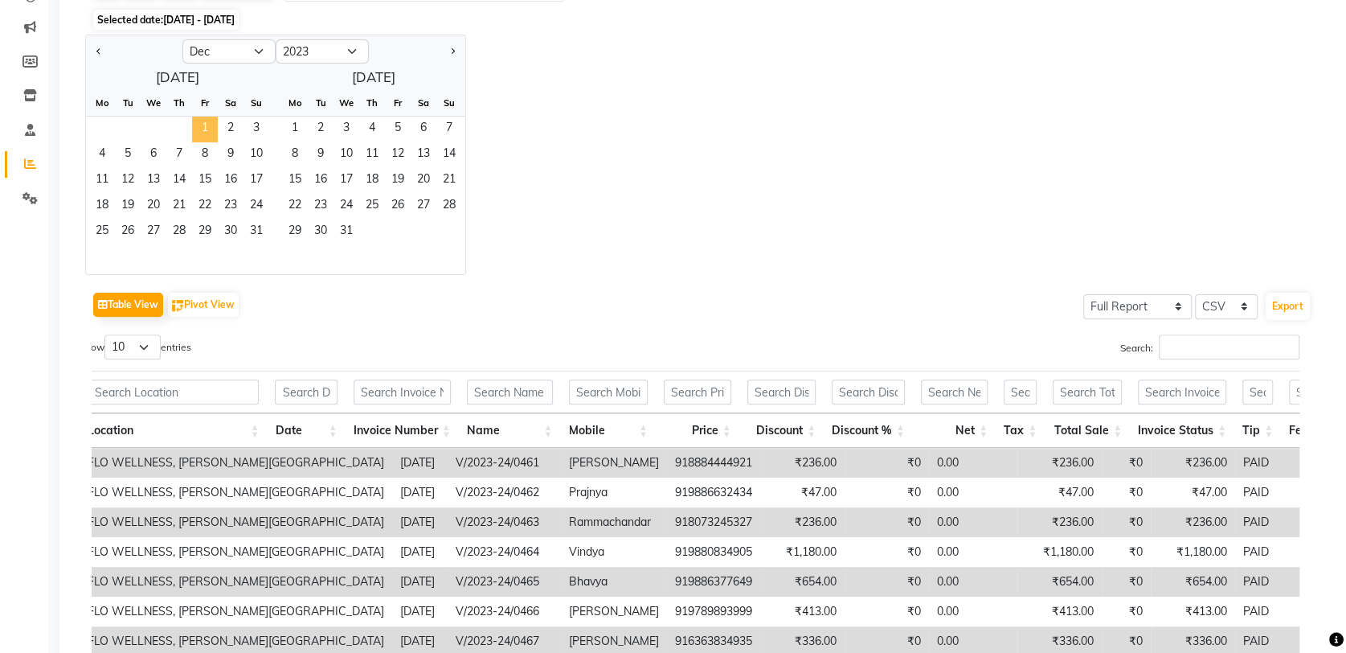
click at [207, 120] on span "1" at bounding box center [205, 130] width 26 height 26
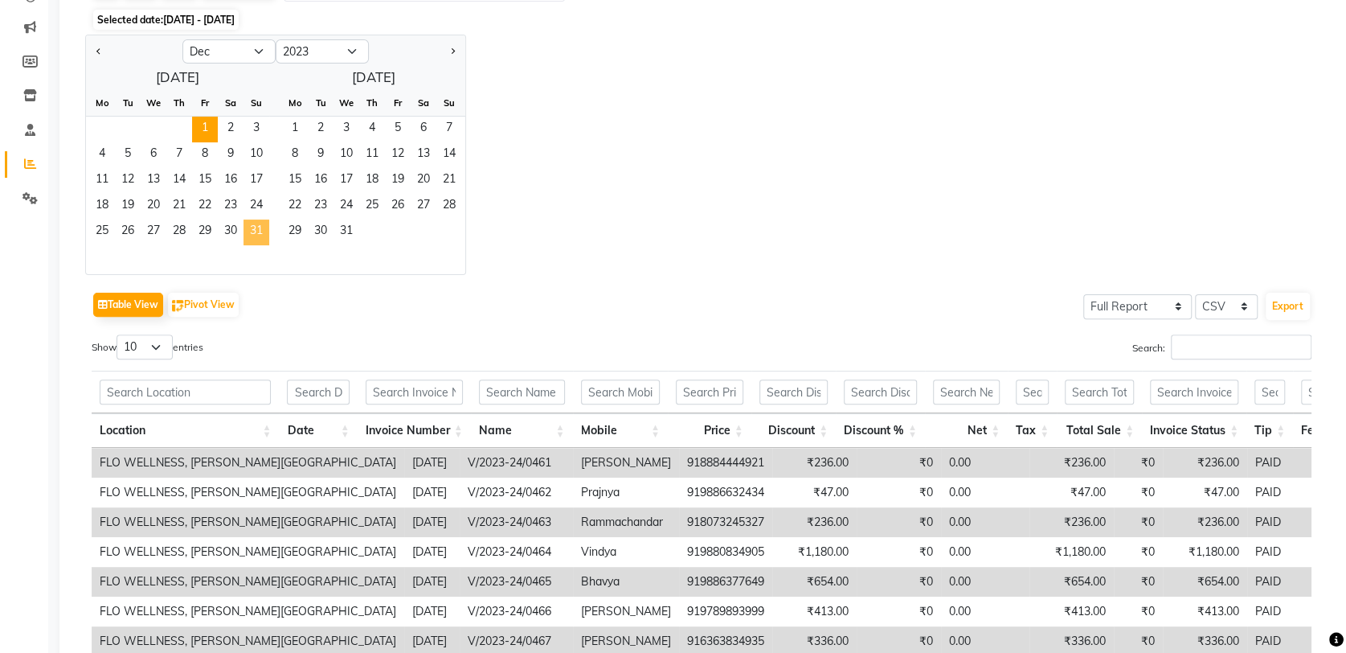
click at [255, 236] on span "31" at bounding box center [256, 232] width 26 height 26
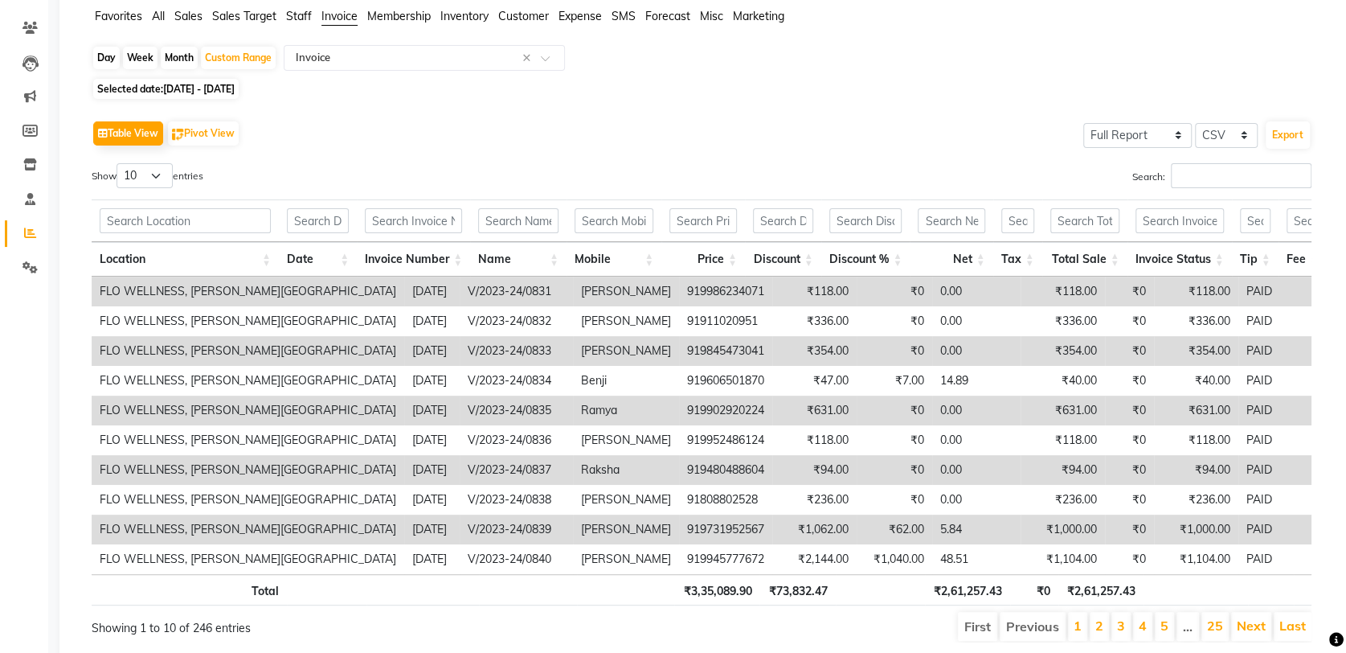
scroll to position [13, 0]
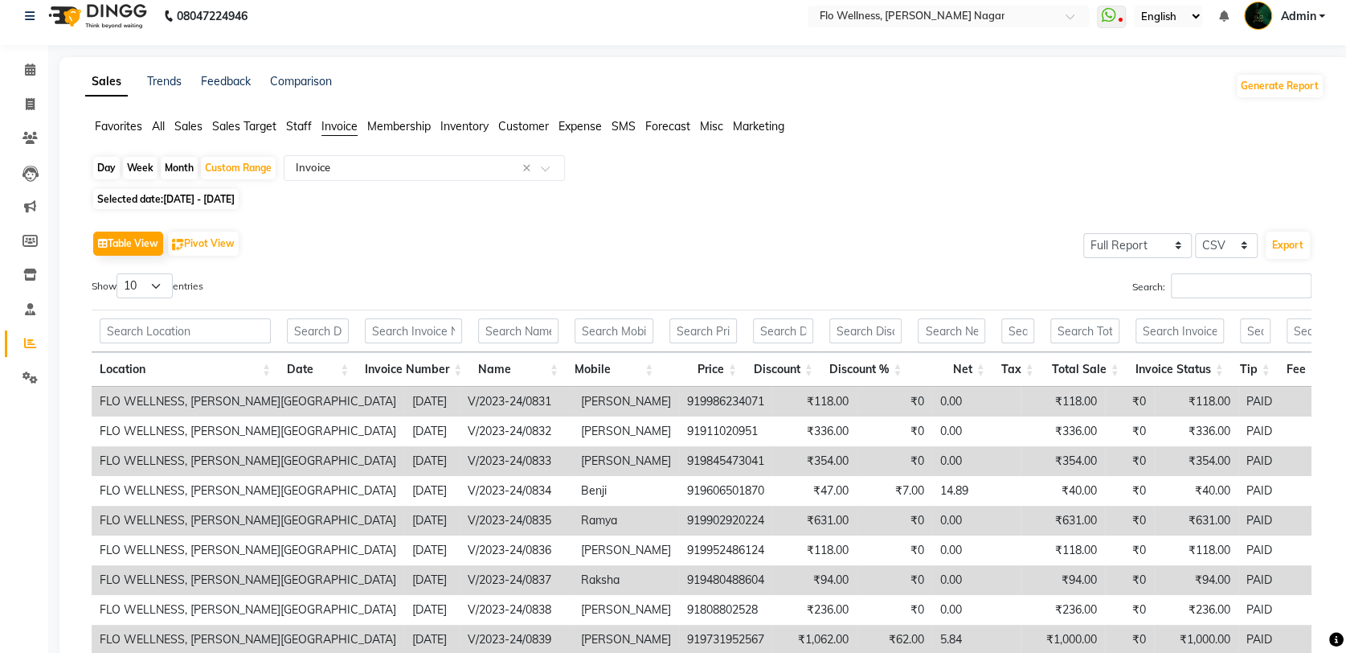
click at [210, 200] on span "01-12-2023 - 31-12-2023" at bounding box center [199, 199] width 72 height 12
select select "12"
select select "2023"
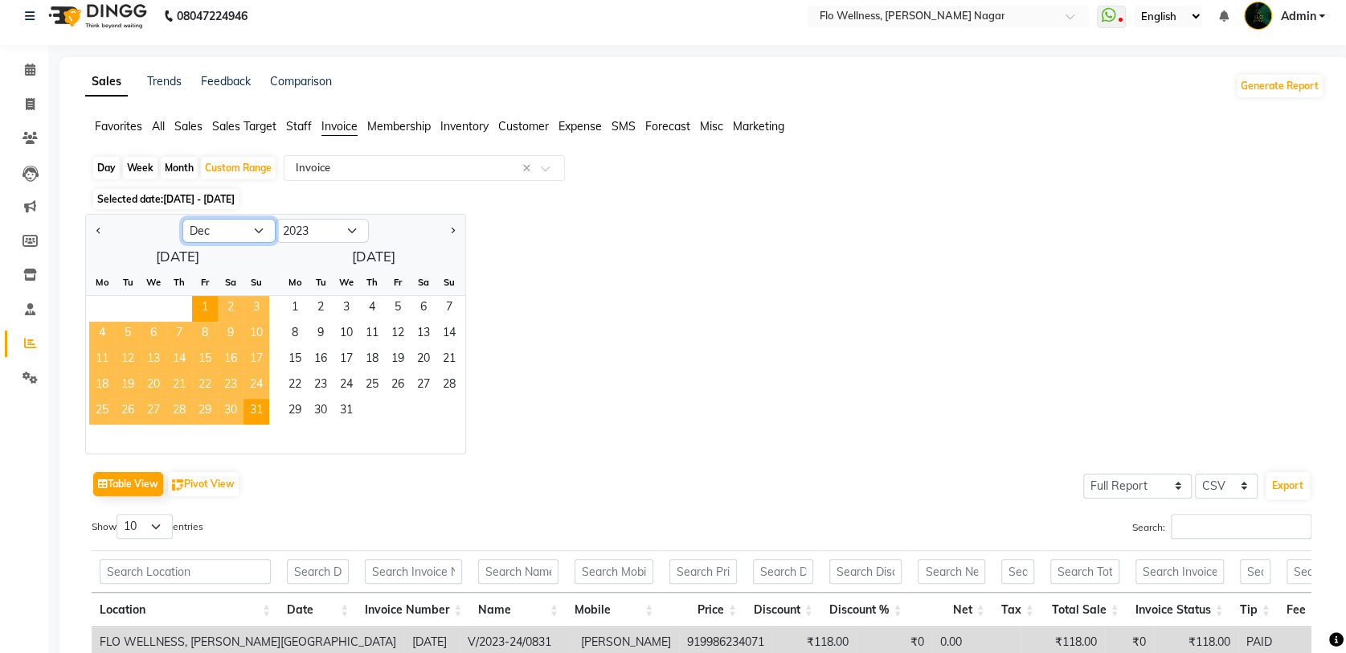
click at [264, 228] on select "Jan Feb Mar Apr May Jun [DATE] Aug Sep Oct Nov Dec" at bounding box center [228, 231] width 93 height 24
click at [298, 304] on span "1" at bounding box center [295, 309] width 26 height 26
select select "1"
select select "2024"
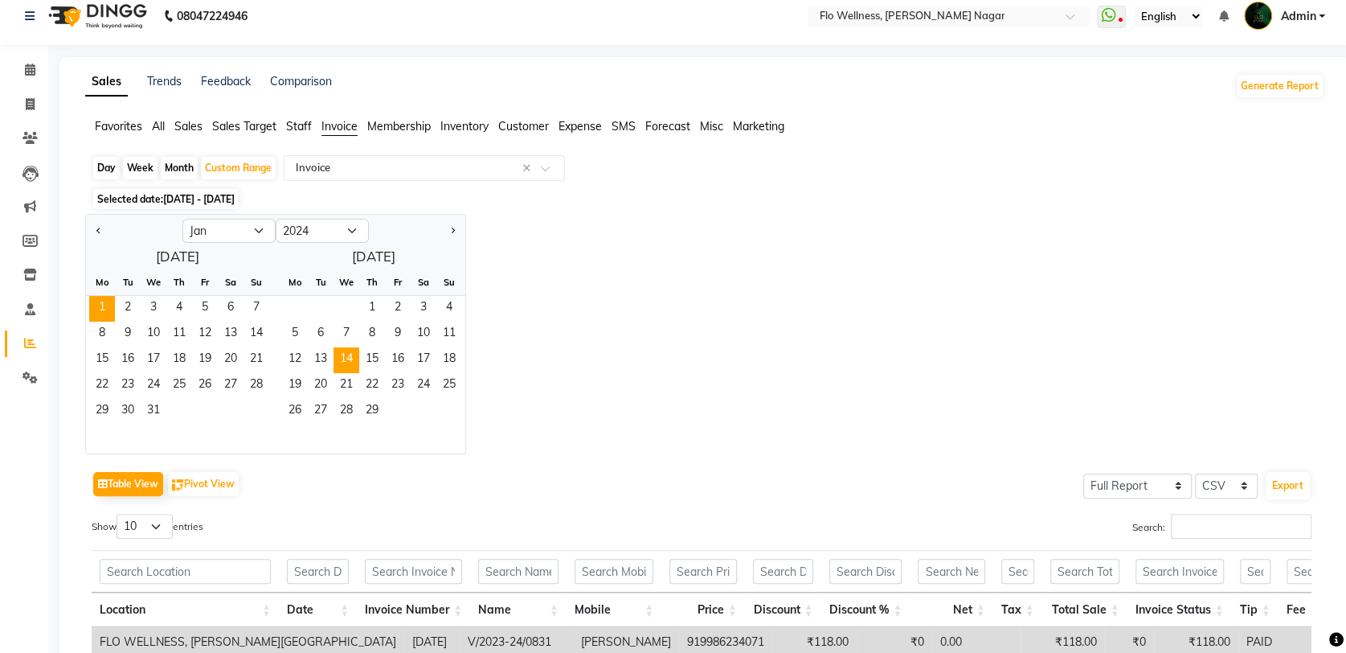
scroll to position [0, 0]
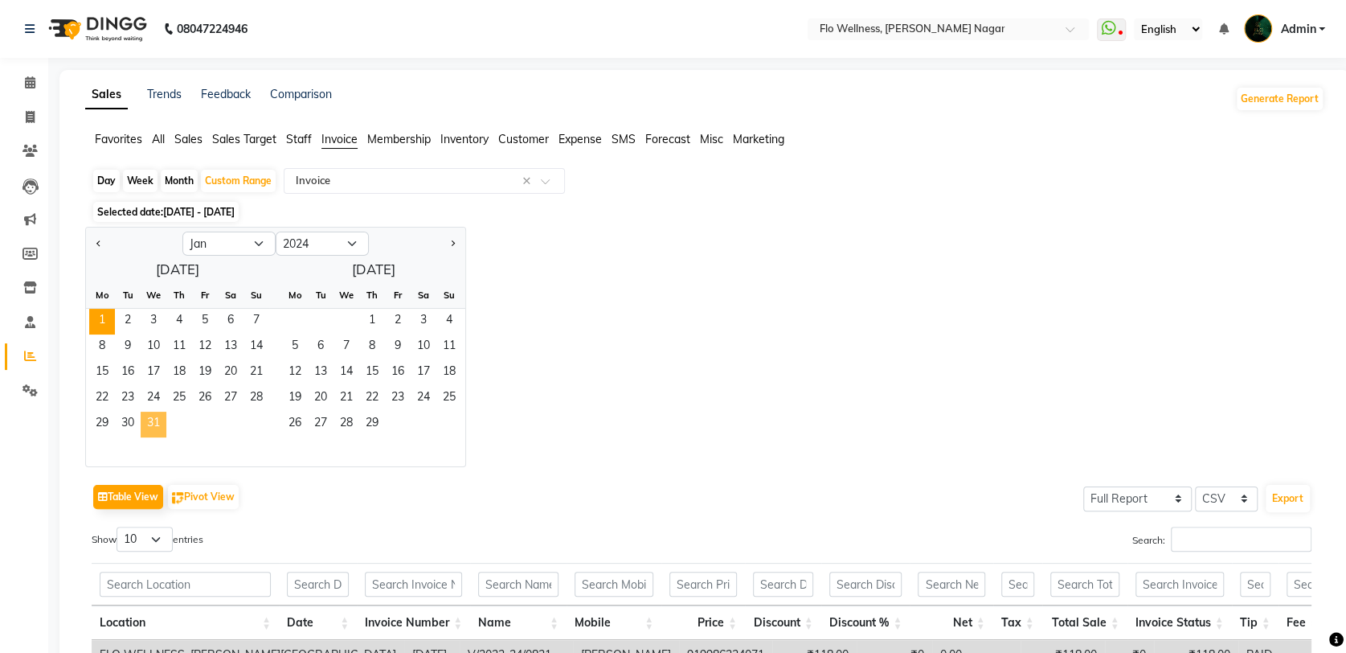
click at [152, 419] on span "31" at bounding box center [154, 424] width 26 height 26
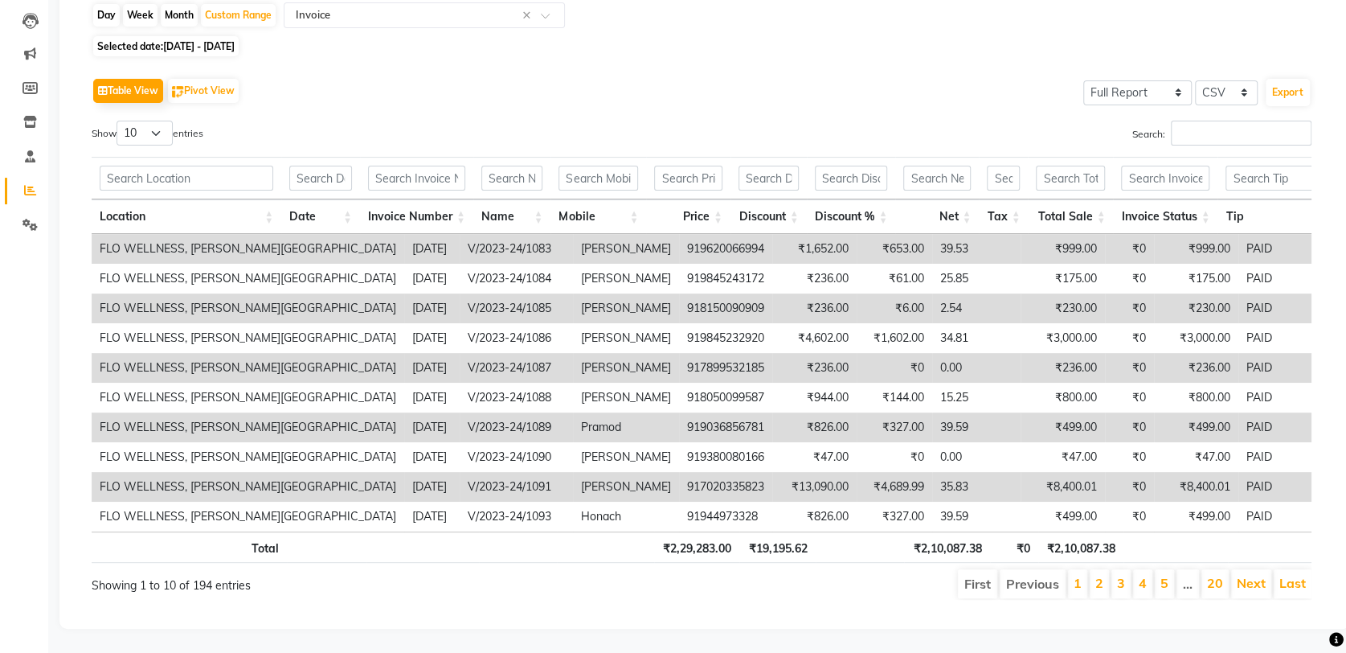
scroll to position [13, 0]
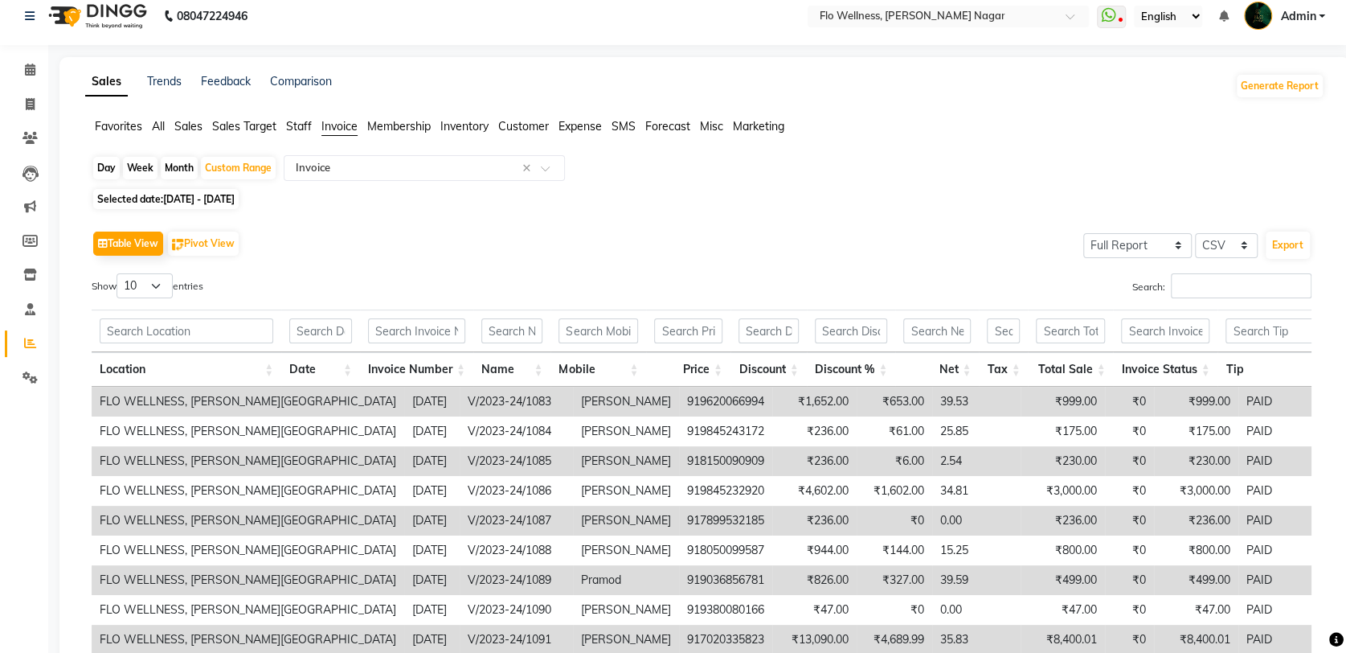
click at [235, 198] on span "01-01-2024 - 31-01-2024" at bounding box center [199, 199] width 72 height 12
select select "2024"
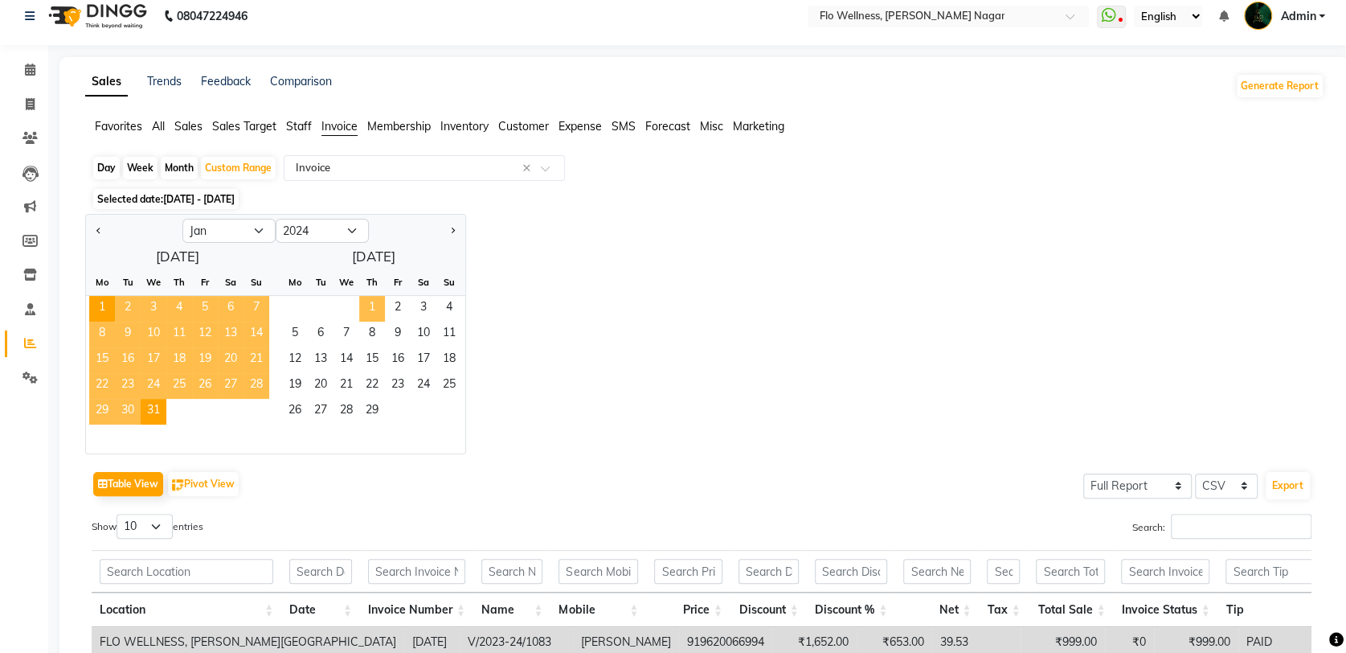
click at [370, 307] on span "1" at bounding box center [372, 309] width 26 height 26
select select "2"
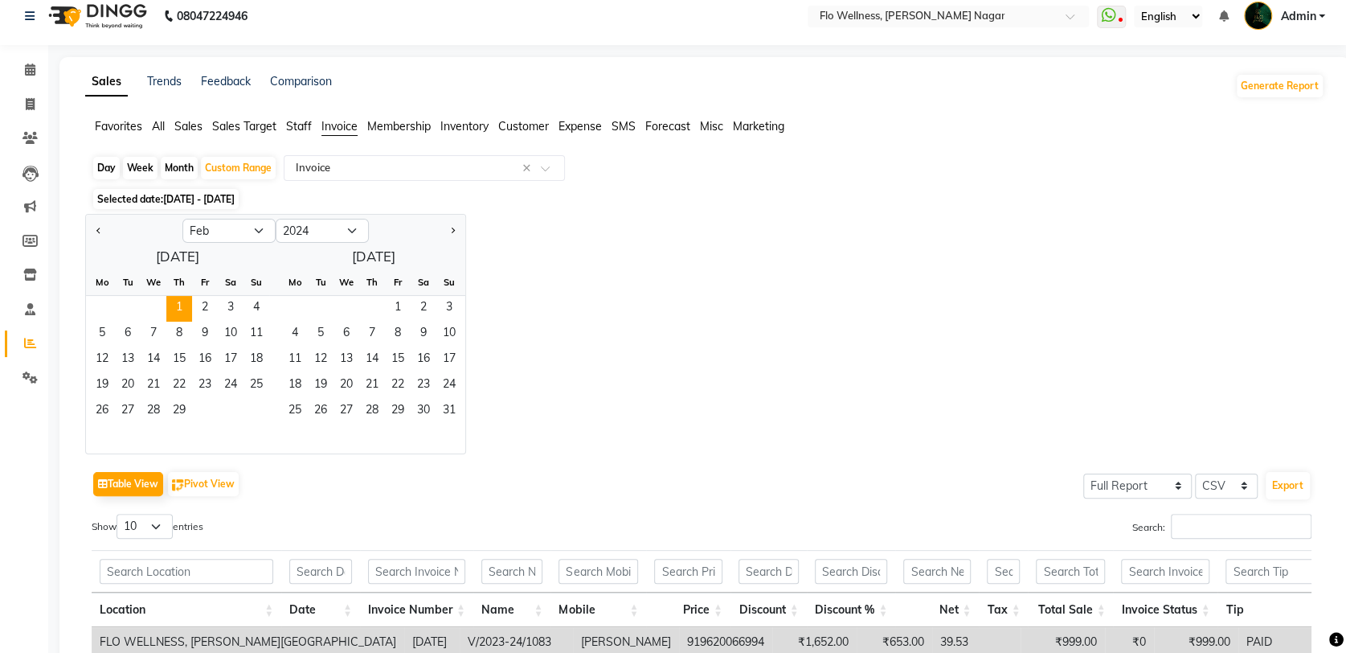
scroll to position [0, 0]
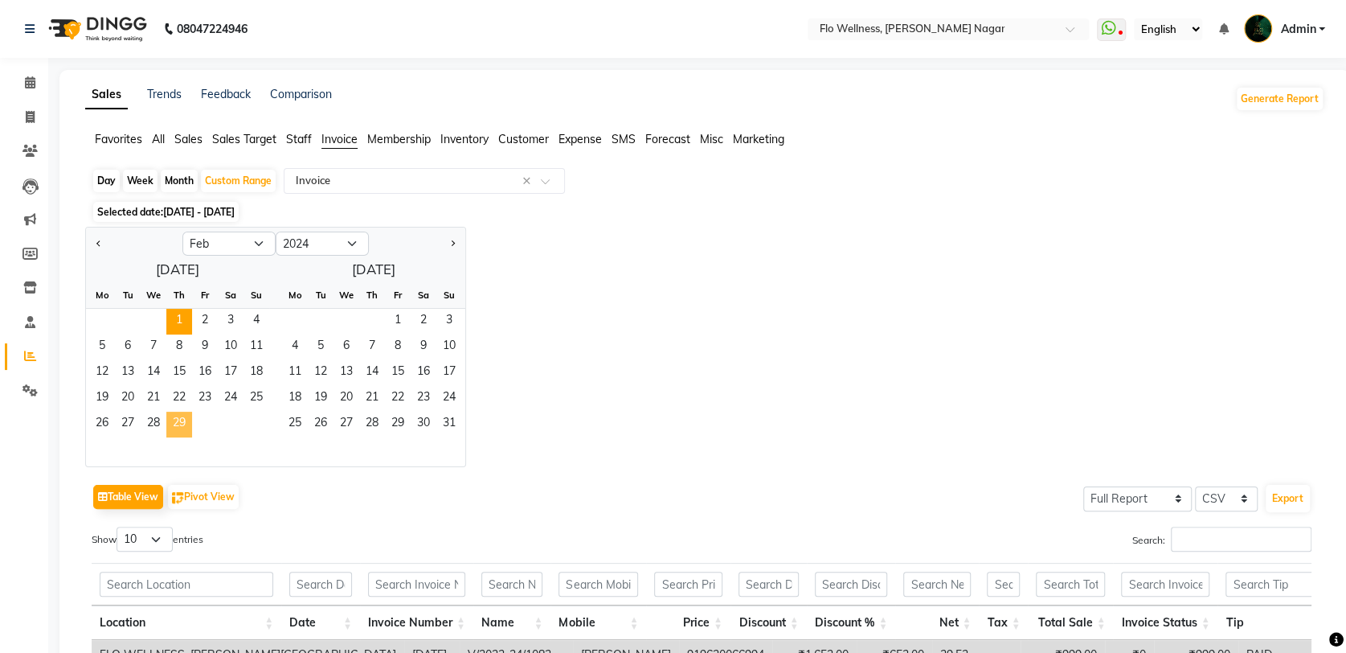
click at [180, 421] on span "29" at bounding box center [179, 424] width 26 height 26
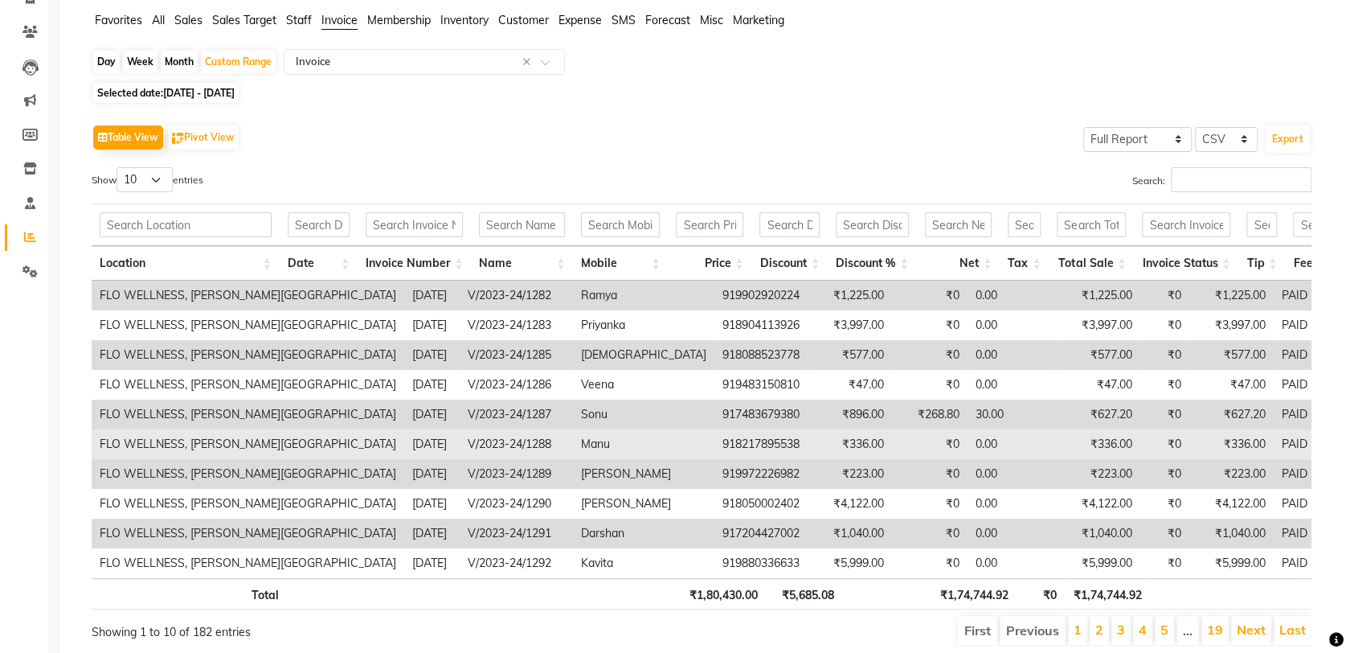
scroll to position [192, 0]
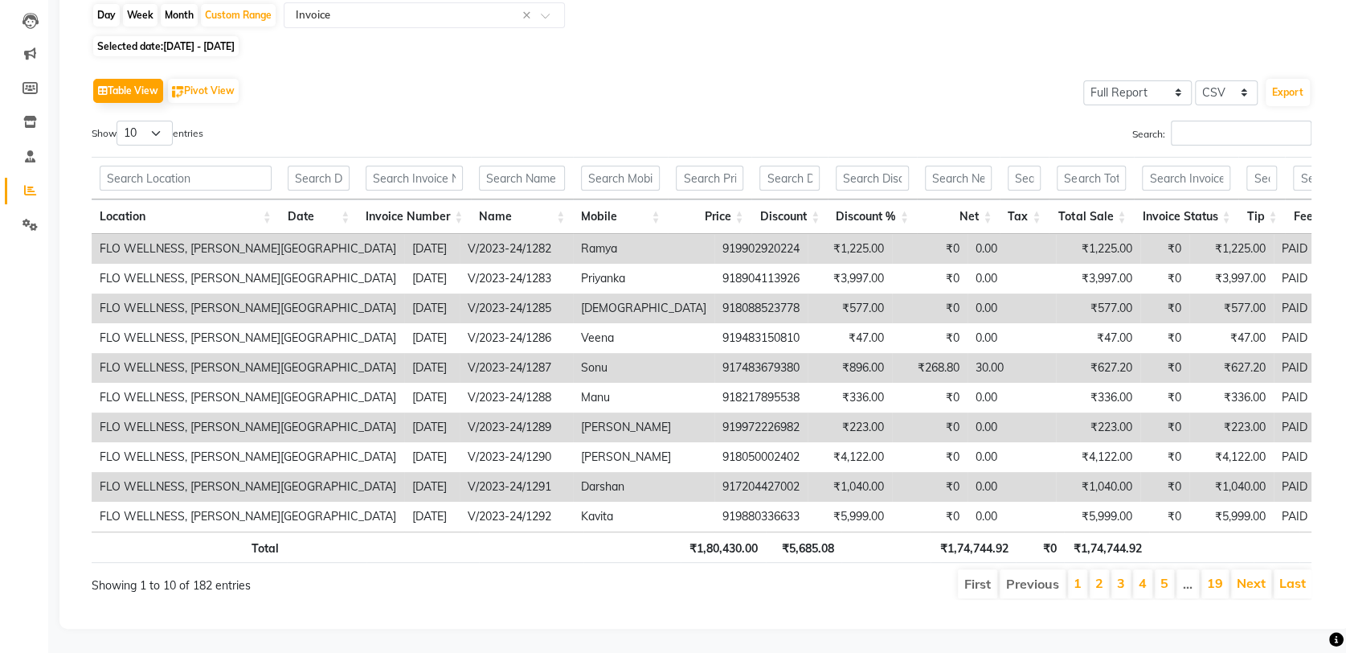
click at [227, 40] on span "01-02-2024 - 29-02-2024" at bounding box center [199, 46] width 72 height 12
select select "2"
select select "2024"
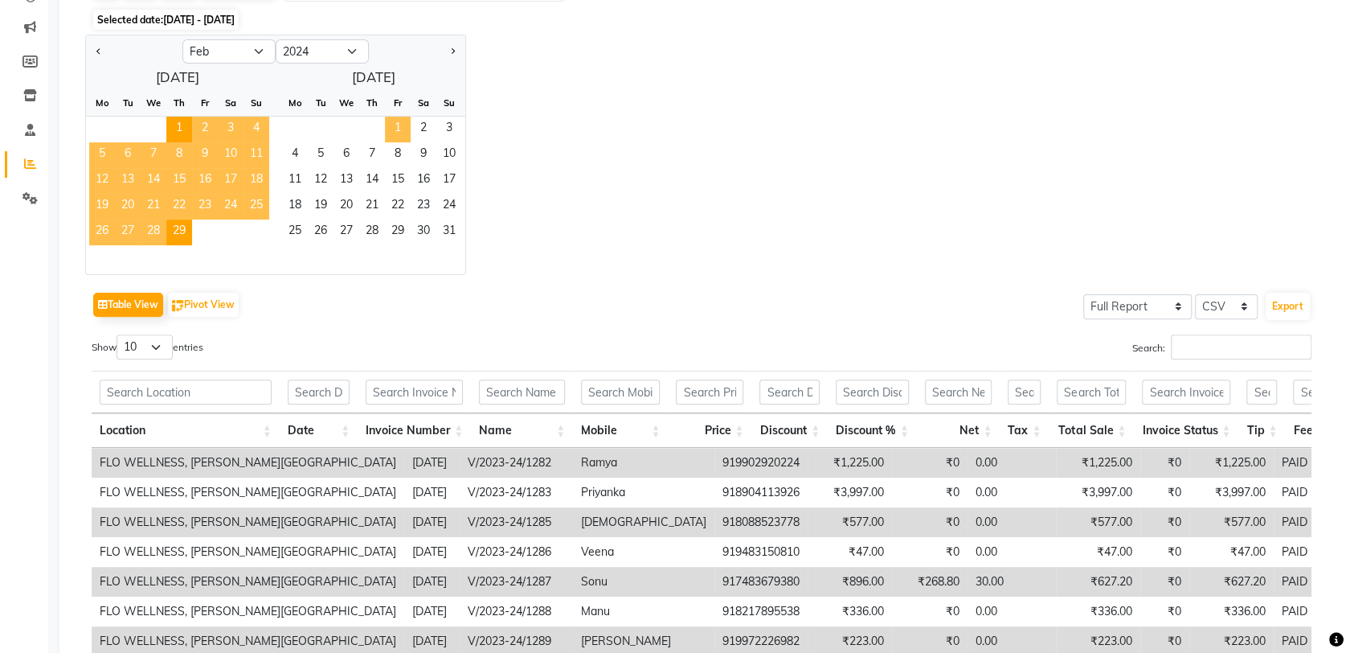
click at [391, 133] on span "1" at bounding box center [398, 130] width 26 height 26
select select "3"
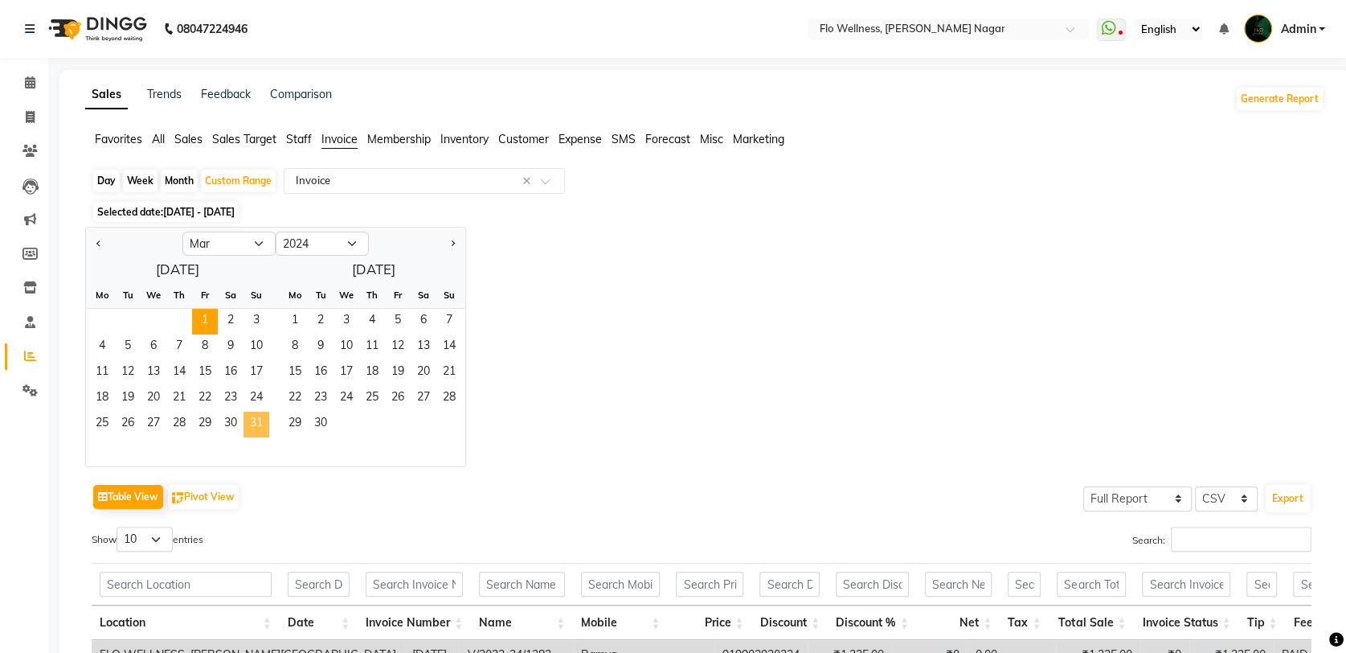
click at [251, 422] on span "31" at bounding box center [256, 424] width 26 height 26
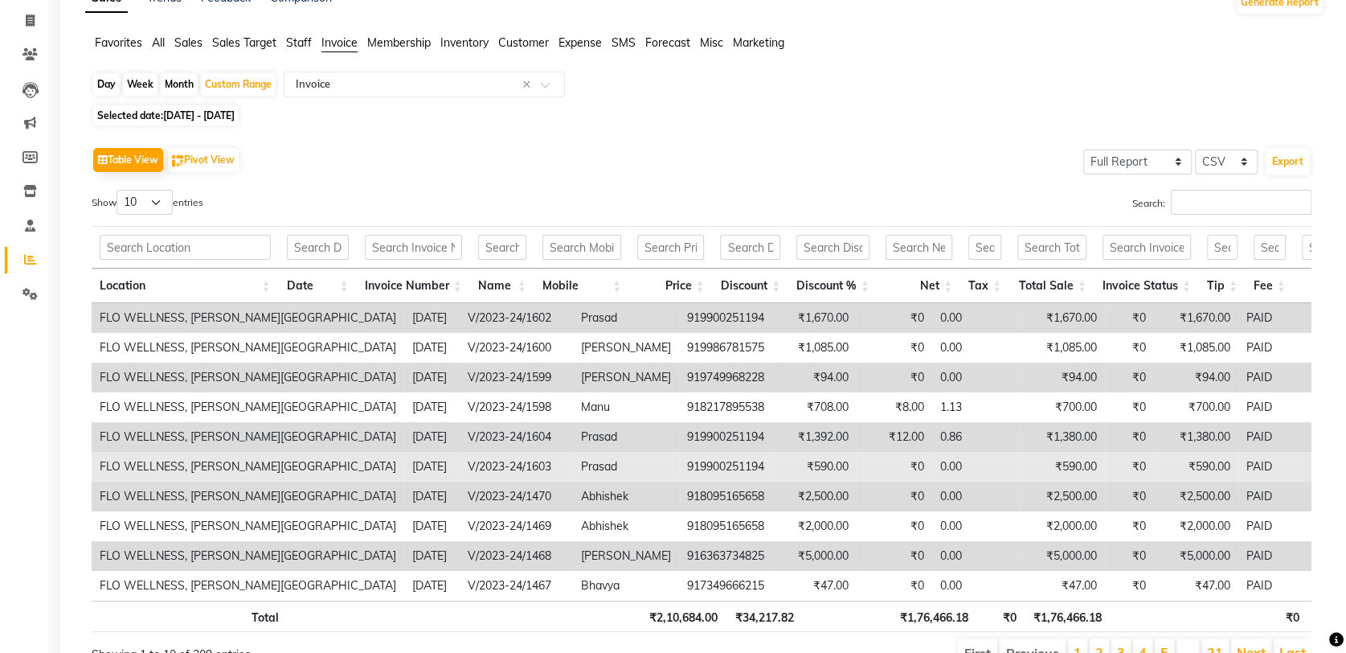
scroll to position [192, 0]
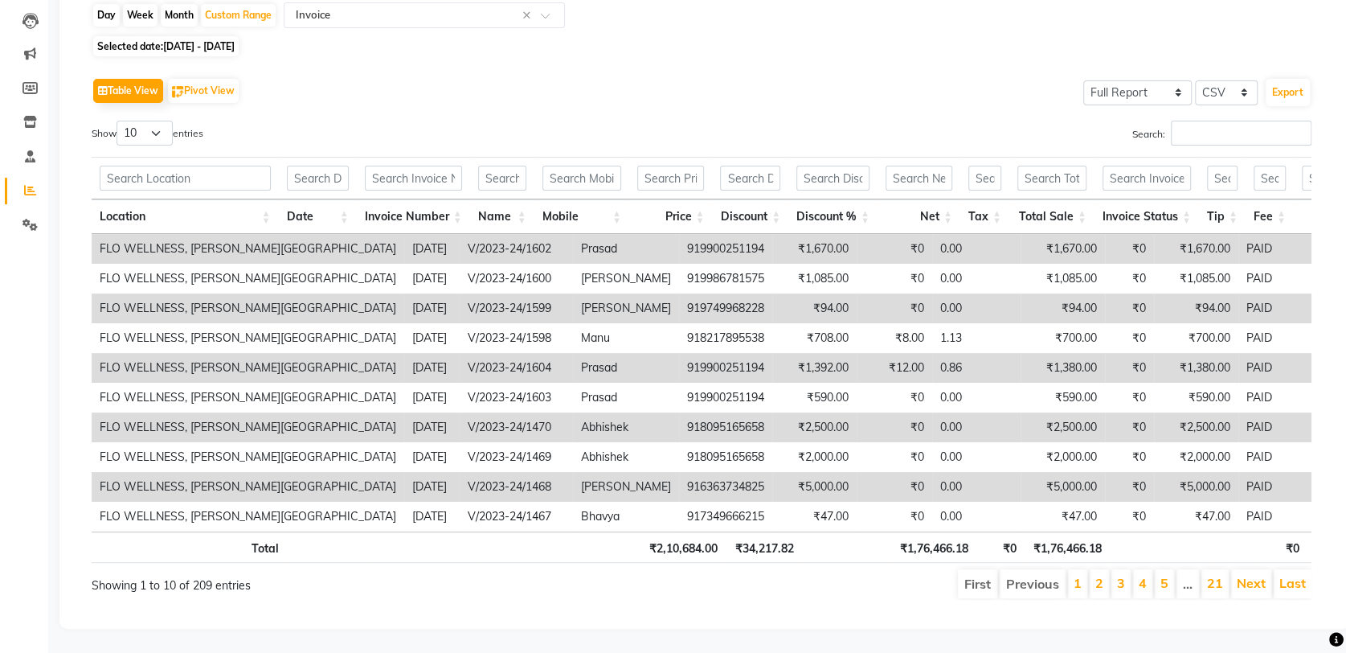
click at [188, 40] on span "01-03-2024 - 31-03-2024" at bounding box center [199, 46] width 72 height 12
select select "3"
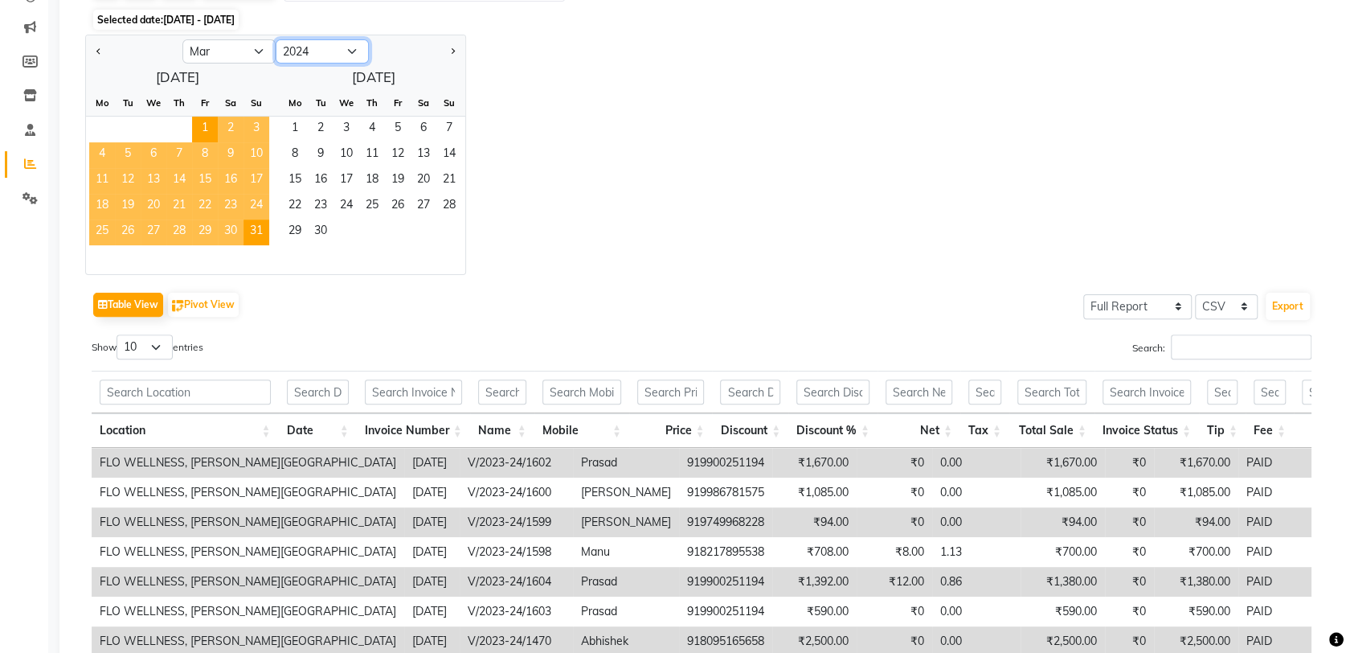
click at [354, 53] on select "2014 2015 2016 2017 2018 2019 2020 2021 2022 2023 2024 2025 2026 2027 2028 2029…" at bounding box center [322, 51] width 93 height 24
select select "2025"
click at [276, 39] on select "2014 2015 2016 2017 2018 2019 2020 2021 2022 2023 2024 2025 2026 2027 2028 2029…" at bounding box center [322, 51] width 93 height 24
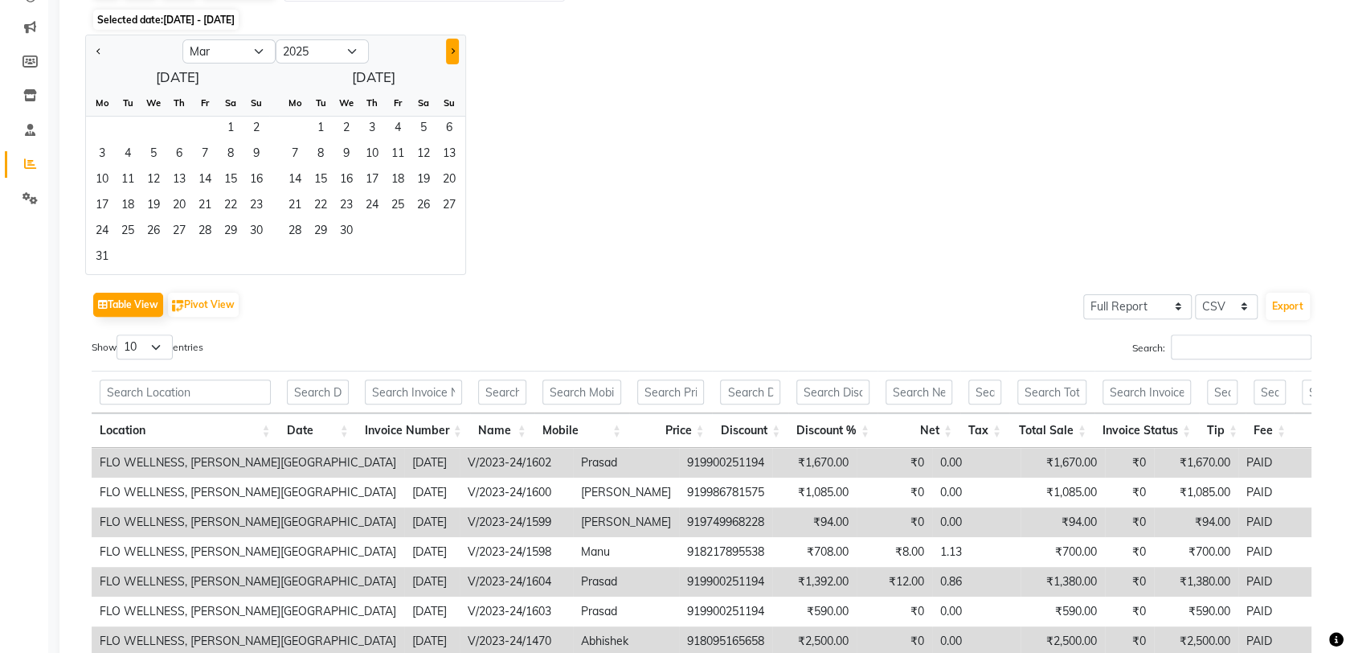
click at [451, 53] on span "Next month" at bounding box center [452, 51] width 6 height 6
click at [324, 124] on span "1" at bounding box center [321, 130] width 26 height 26
select select "7"
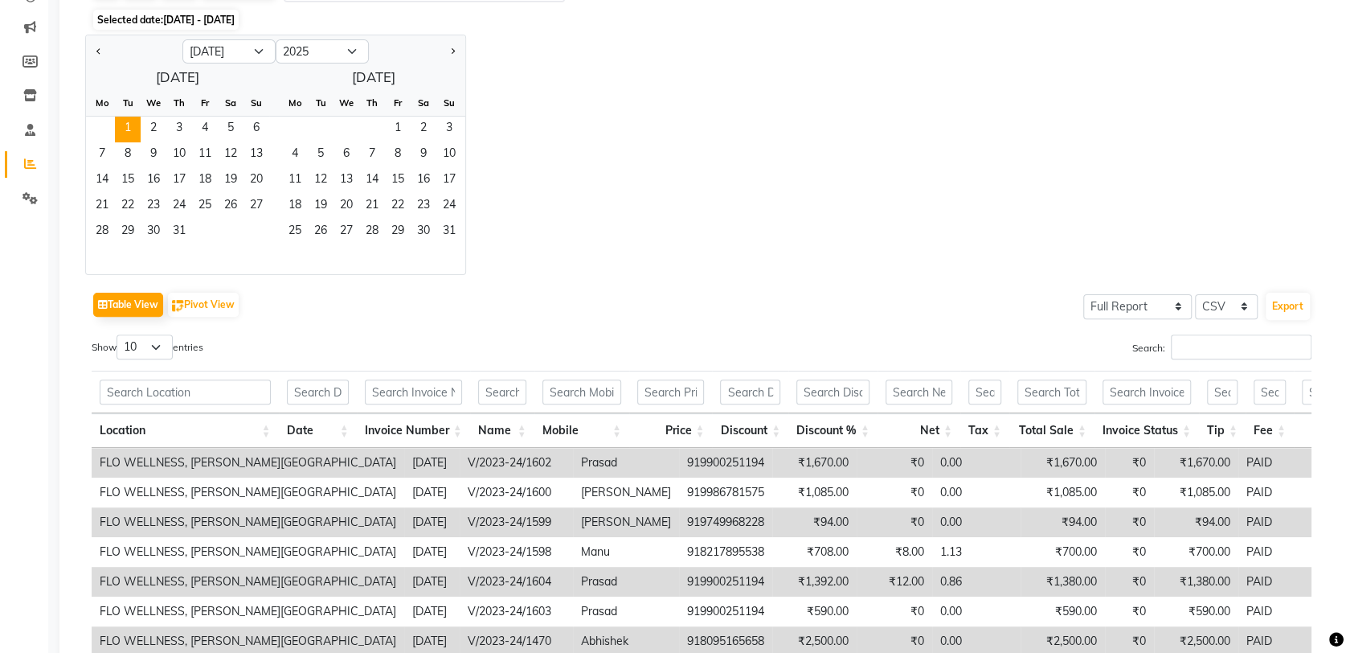
scroll to position [0, 0]
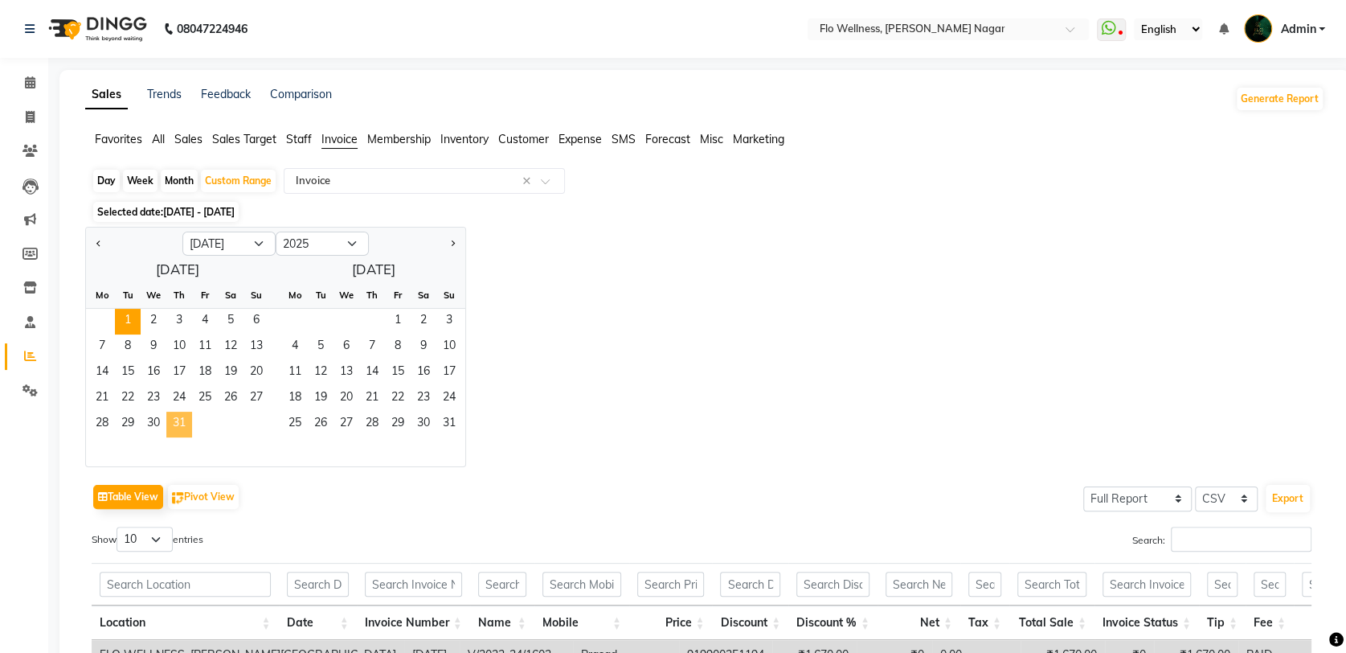
click at [181, 422] on span "31" at bounding box center [179, 424] width 26 height 26
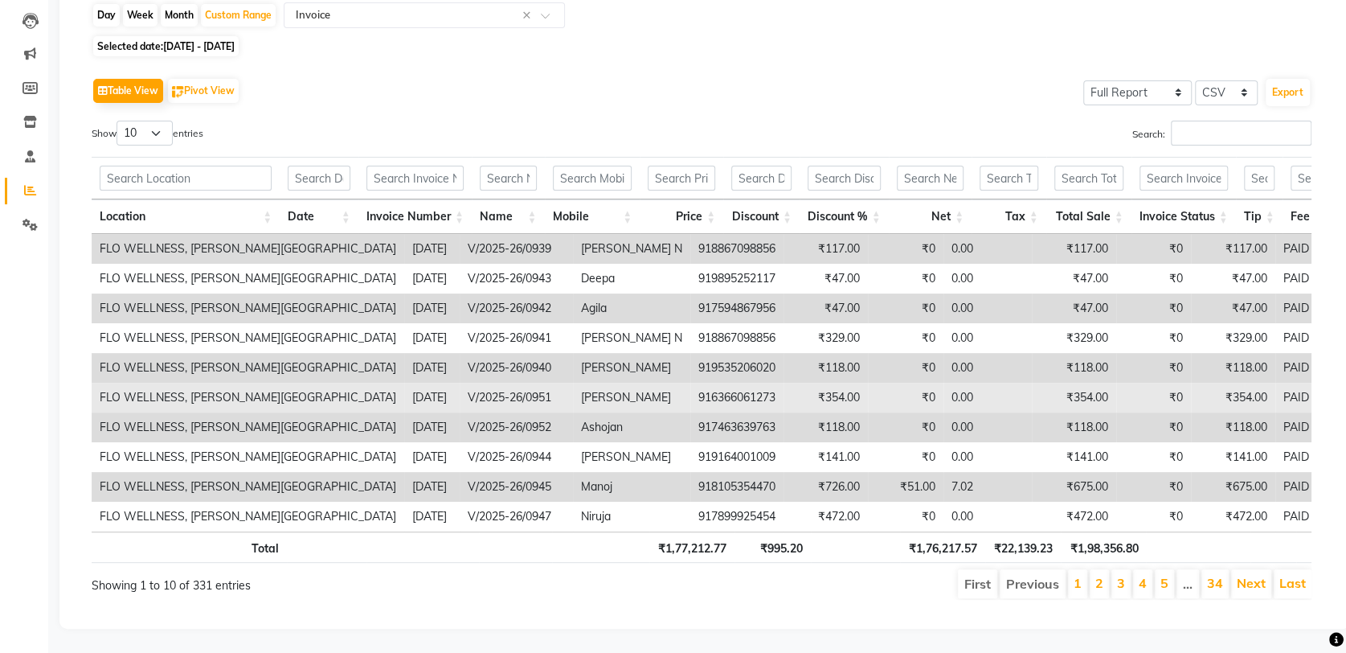
scroll to position [192, 0]
